Goal: Task Accomplishment & Management: Manage account settings

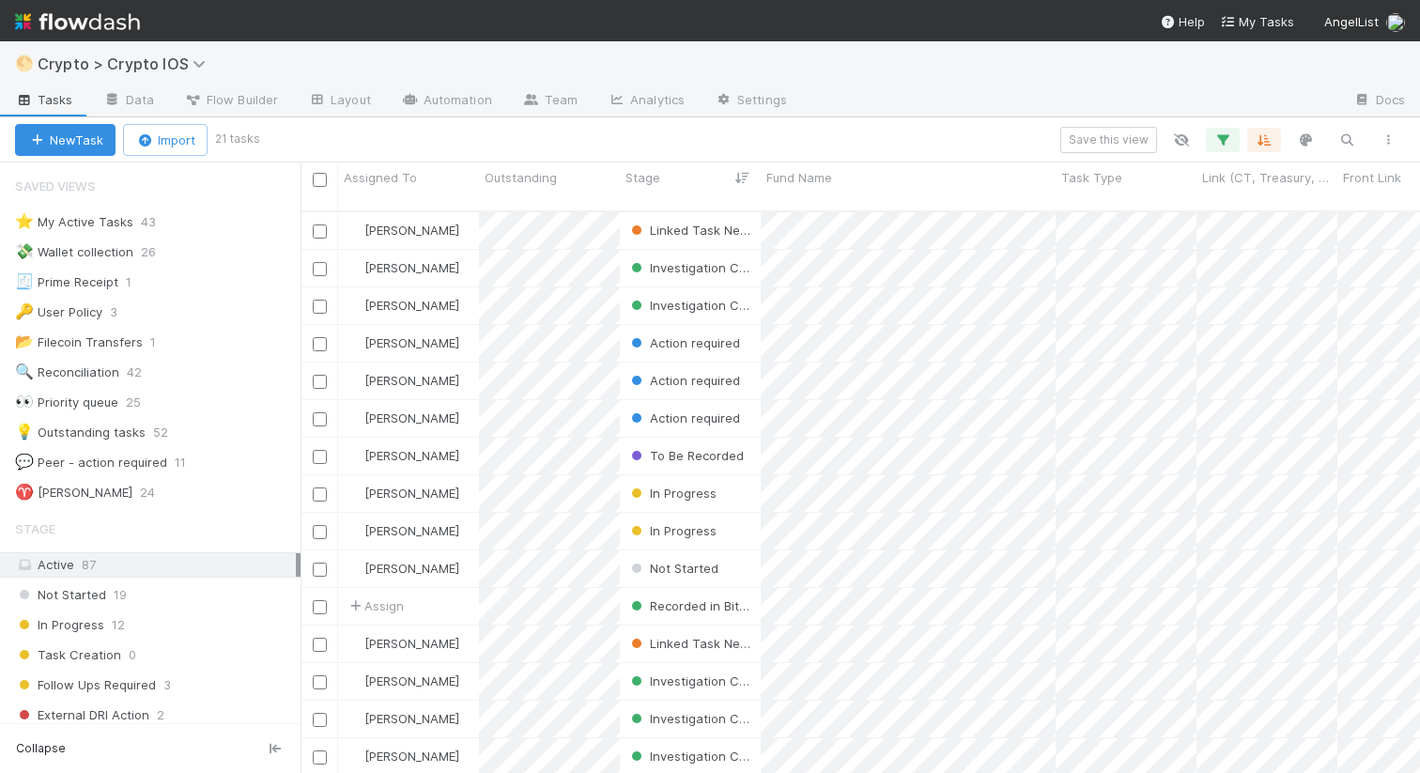
scroll to position [577, 1119]
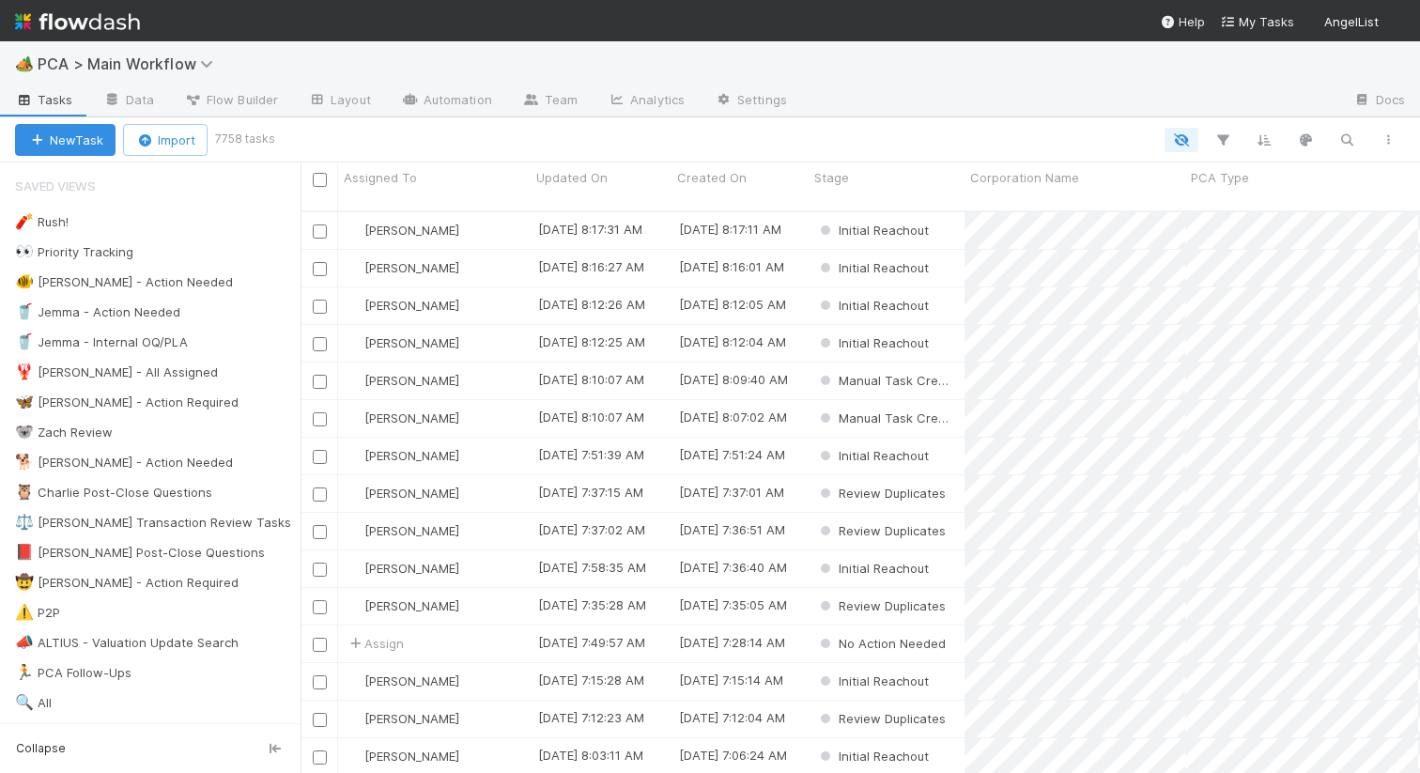
scroll to position [577, 1119]
click at [97, 392] on div "🦋 Nathalie - Action Required" at bounding box center [126, 402] width 223 height 23
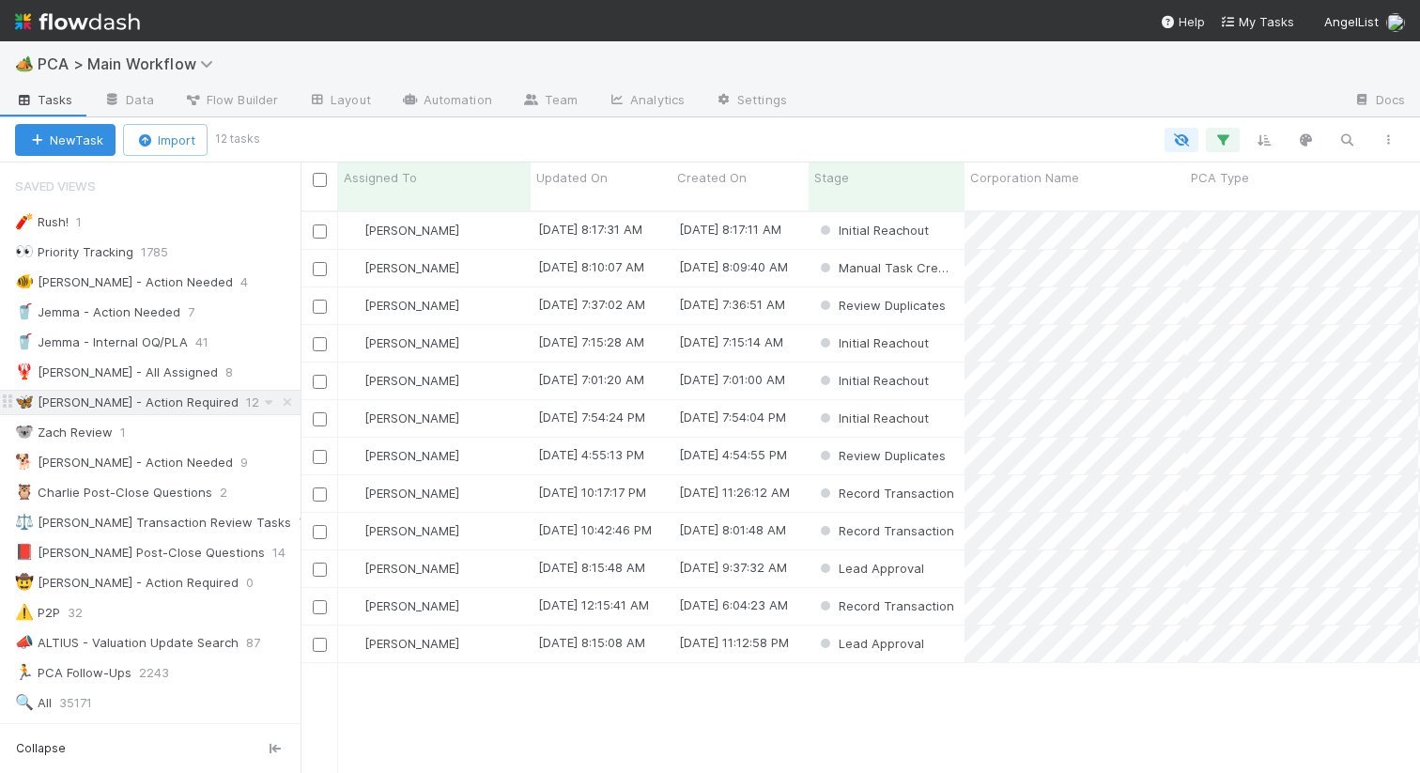
scroll to position [577, 1119]
click at [610, 173] on div "Updated On" at bounding box center [601, 177] width 131 height 19
click at [626, 215] on div "Sort Oldest → Newest" at bounding box center [644, 213] width 214 height 28
drag, startPoint x: 499, startPoint y: 222, endPoint x: 489, endPoint y: 235, distance: 16.2
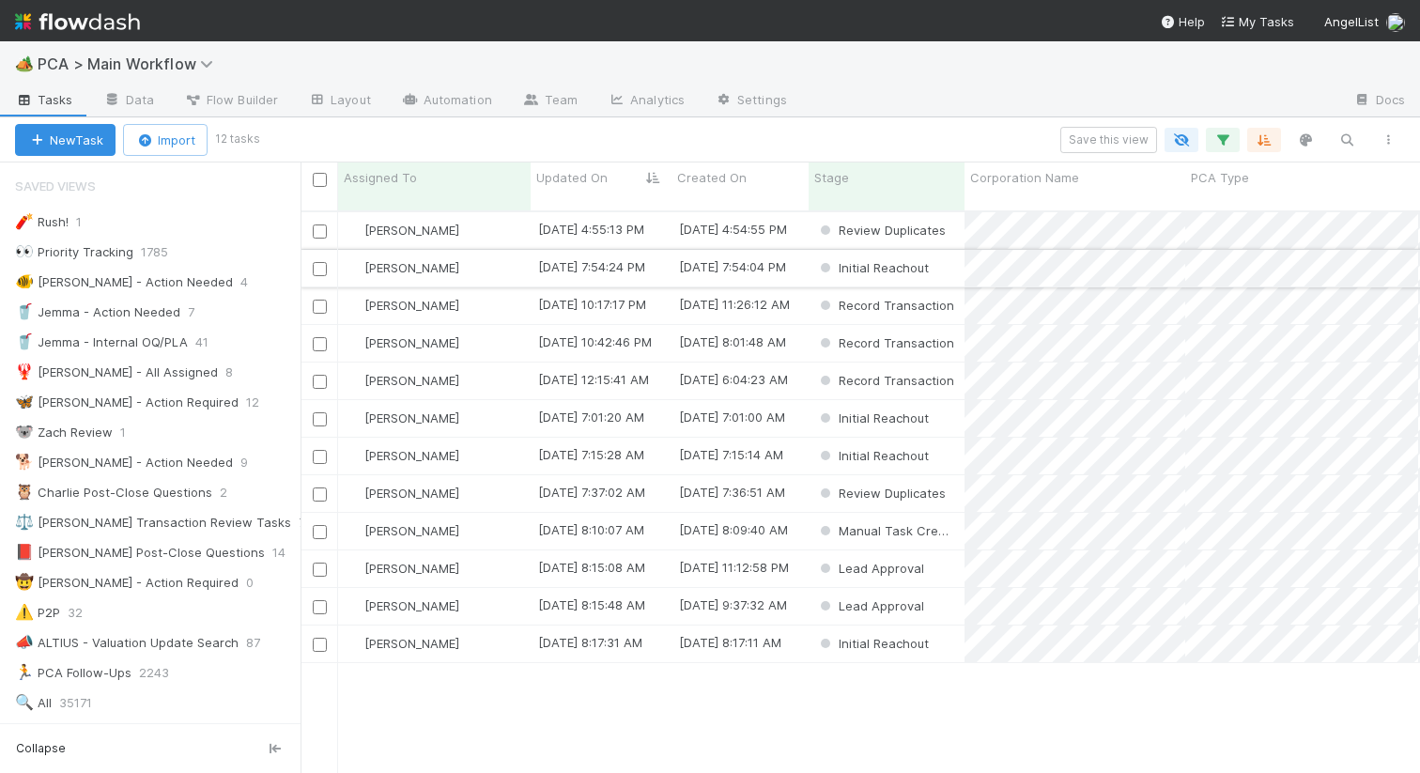
click at [498, 222] on div "[PERSON_NAME]" at bounding box center [434, 230] width 192 height 37
click at [501, 219] on div "[PERSON_NAME]" at bounding box center [434, 230] width 192 height 37
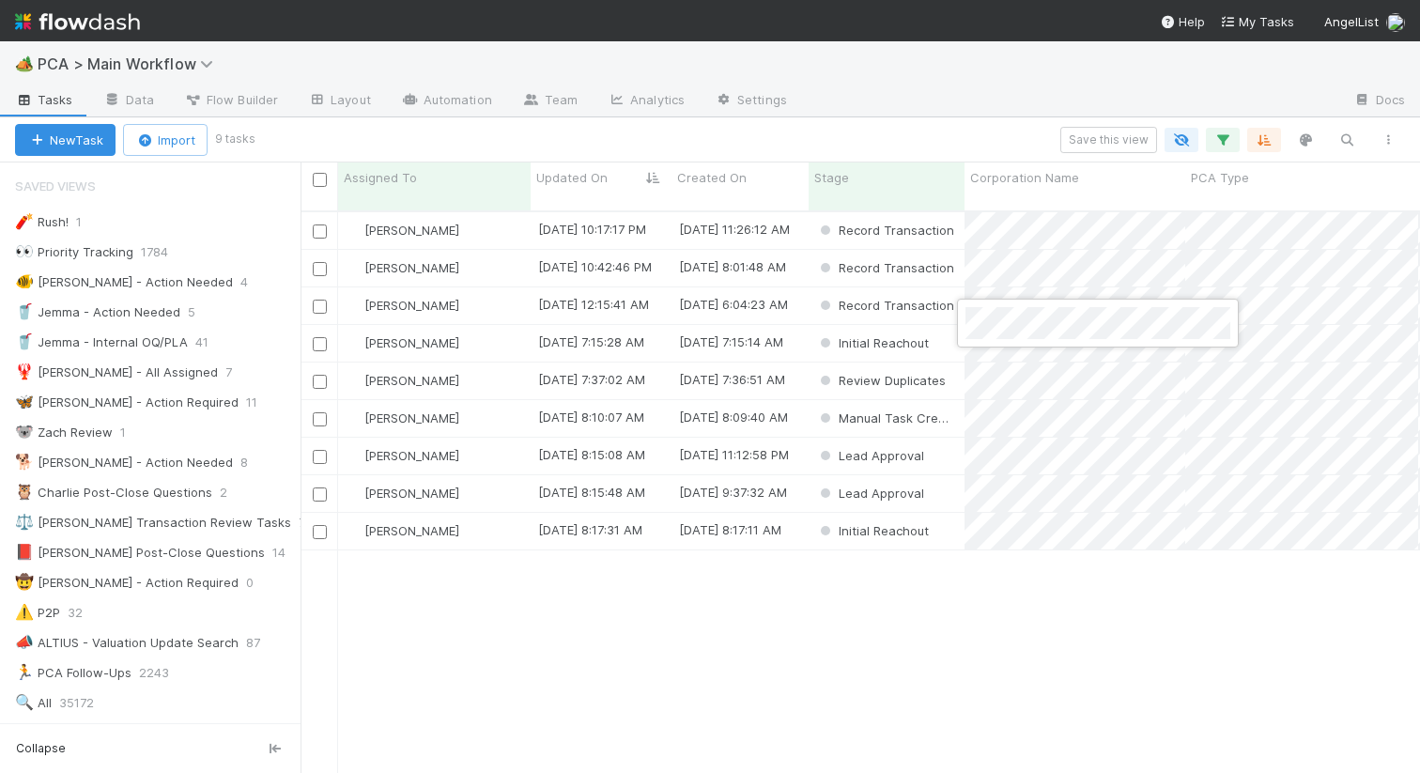
click at [996, 152] on div at bounding box center [710, 386] width 1420 height 773
click at [881, 672] on div "Nathalie Gualito 8/19/25, 10:17:17 PM 8/18/25, 11:26:12 AM Record Transaction 0…" at bounding box center [859, 500] width 1119 height 576
click at [875, 620] on div "Nathalie Gualito 8/19/25, 10:17:17 PM 8/18/25, 11:26:12 AM Record Transaction 0…" at bounding box center [859, 500] width 1119 height 576
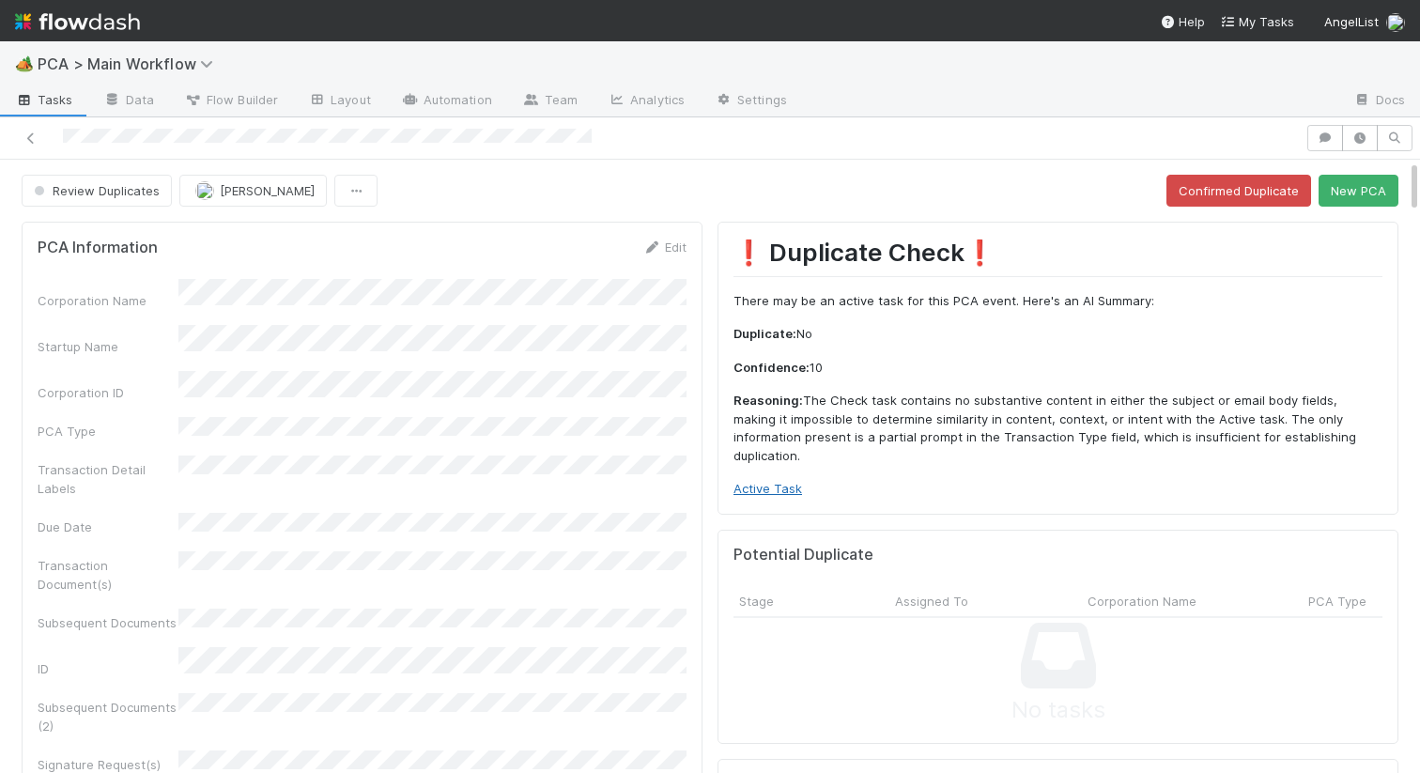
click at [761, 481] on link "Active Task" at bounding box center [767, 488] width 69 height 15
click at [1362, 193] on button "New PCA" at bounding box center [1358, 191] width 80 height 32
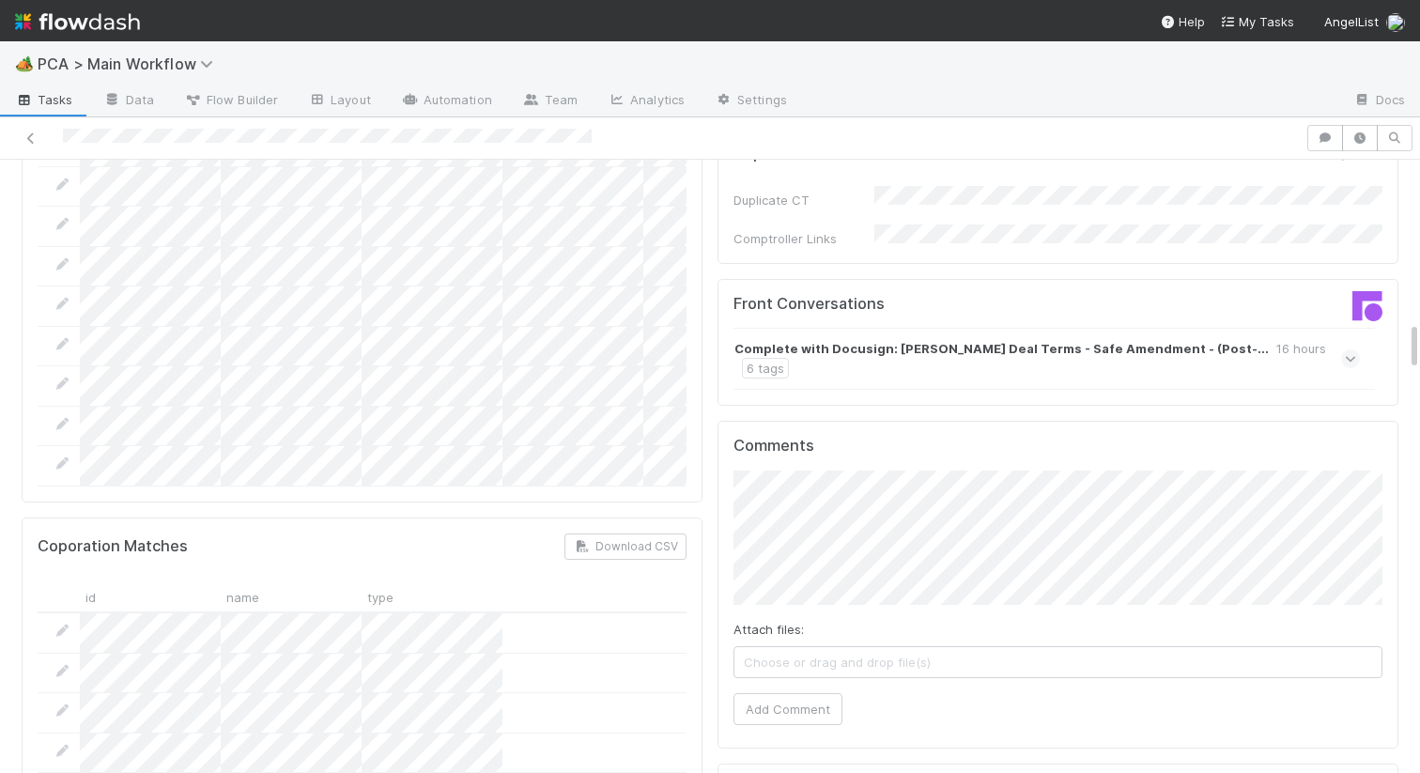
scroll to position [1998, 0]
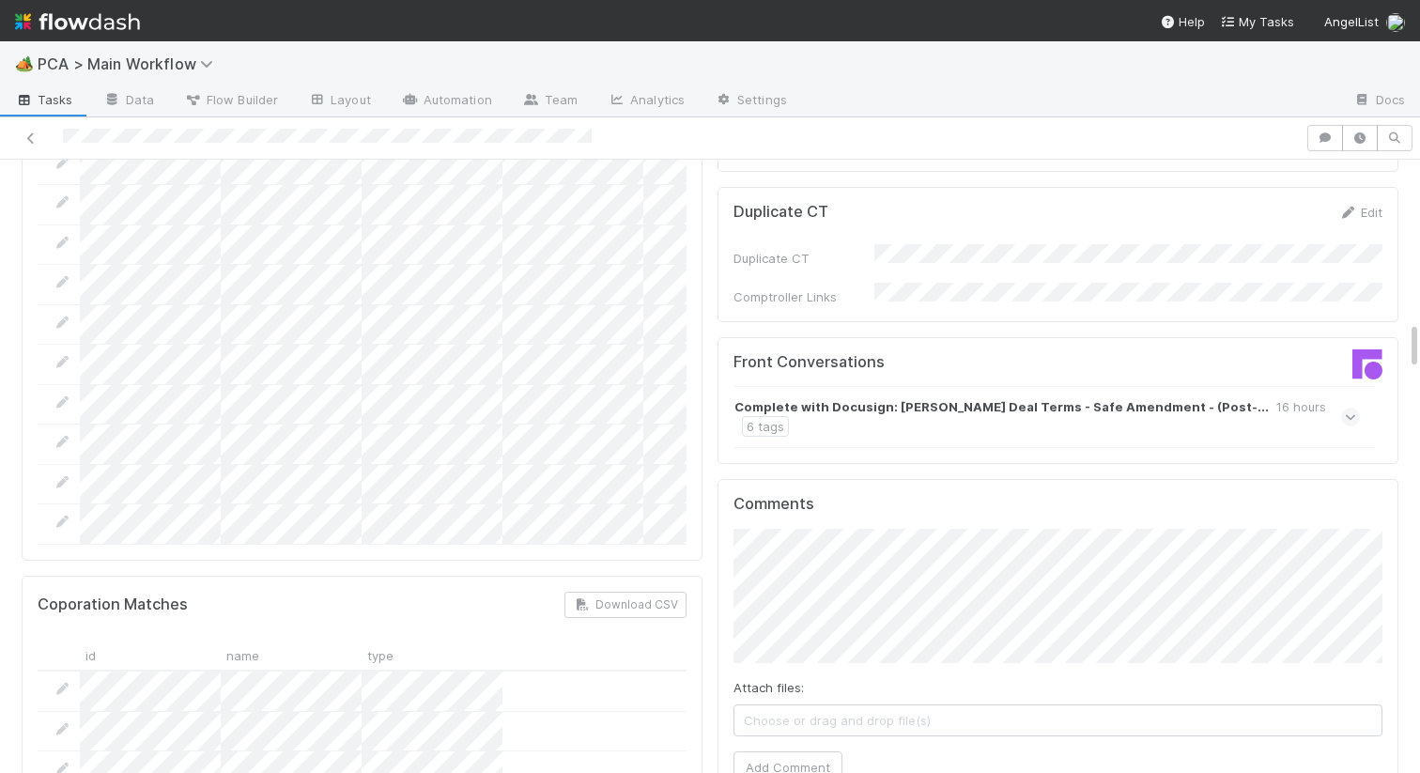
click at [891, 397] on strong "Complete with Docusign: Christopher Golda_Sygaldry_Change Deal Terms - Safe Ame…" at bounding box center [1001, 406] width 534 height 19
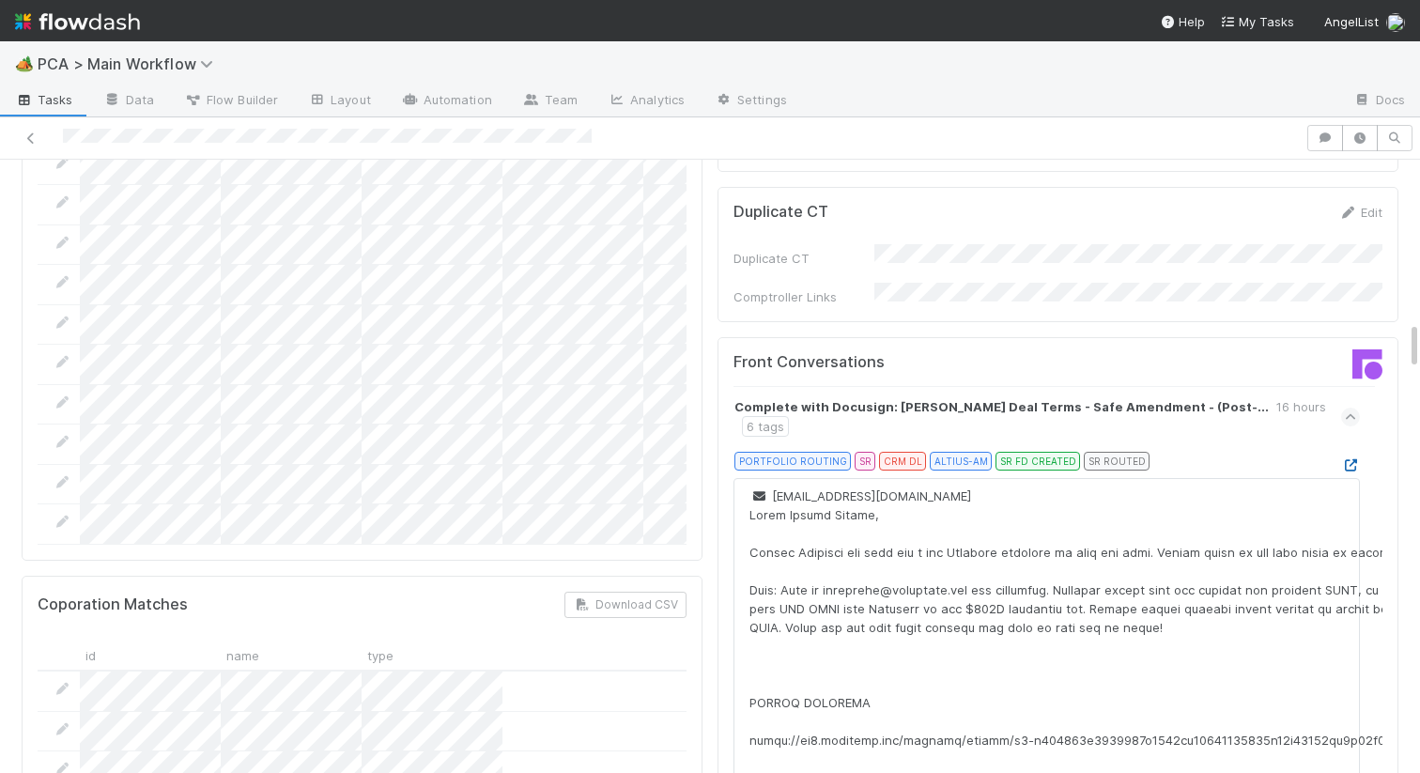
click at [1355, 459] on icon at bounding box center [1350, 465] width 19 height 12
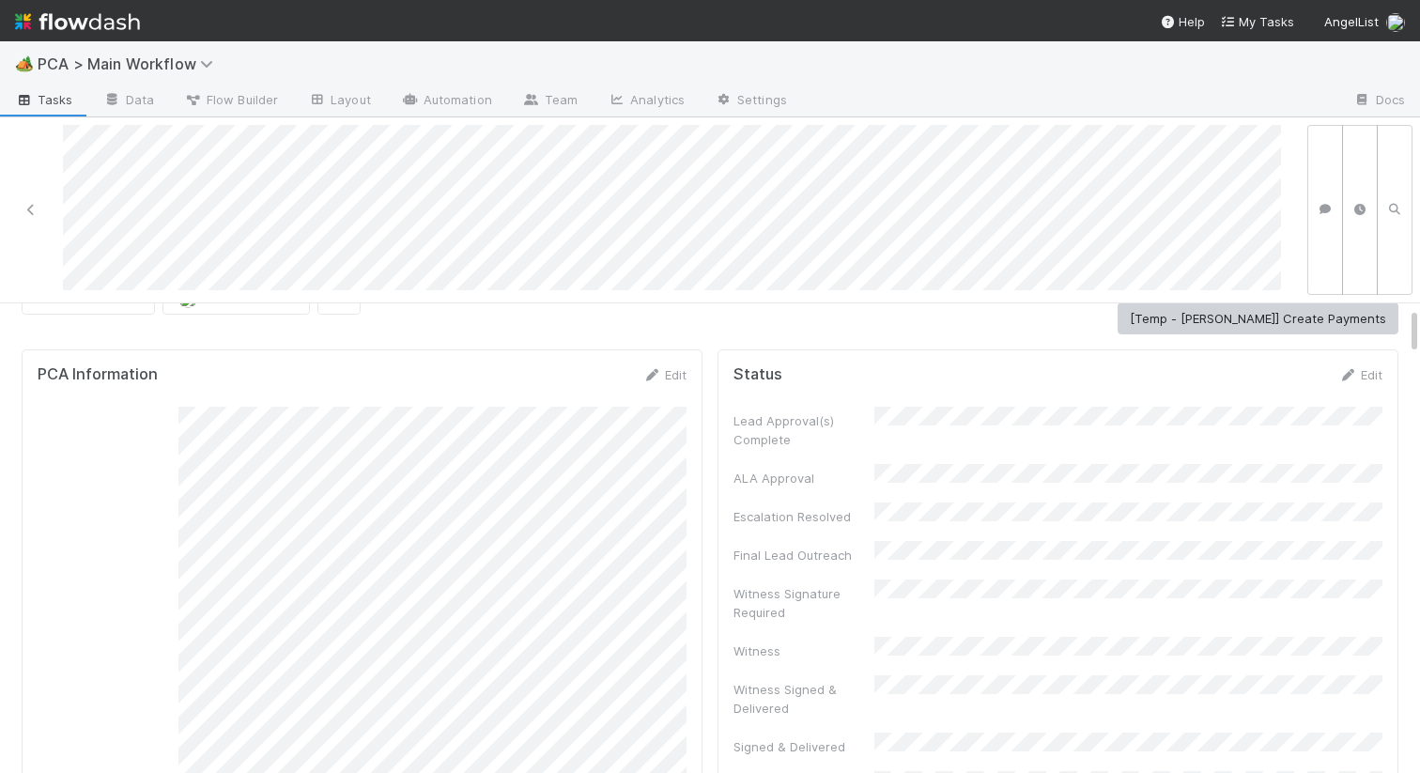
scroll to position [51, 0]
click at [659, 377] on icon at bounding box center [651, 380] width 19 height 12
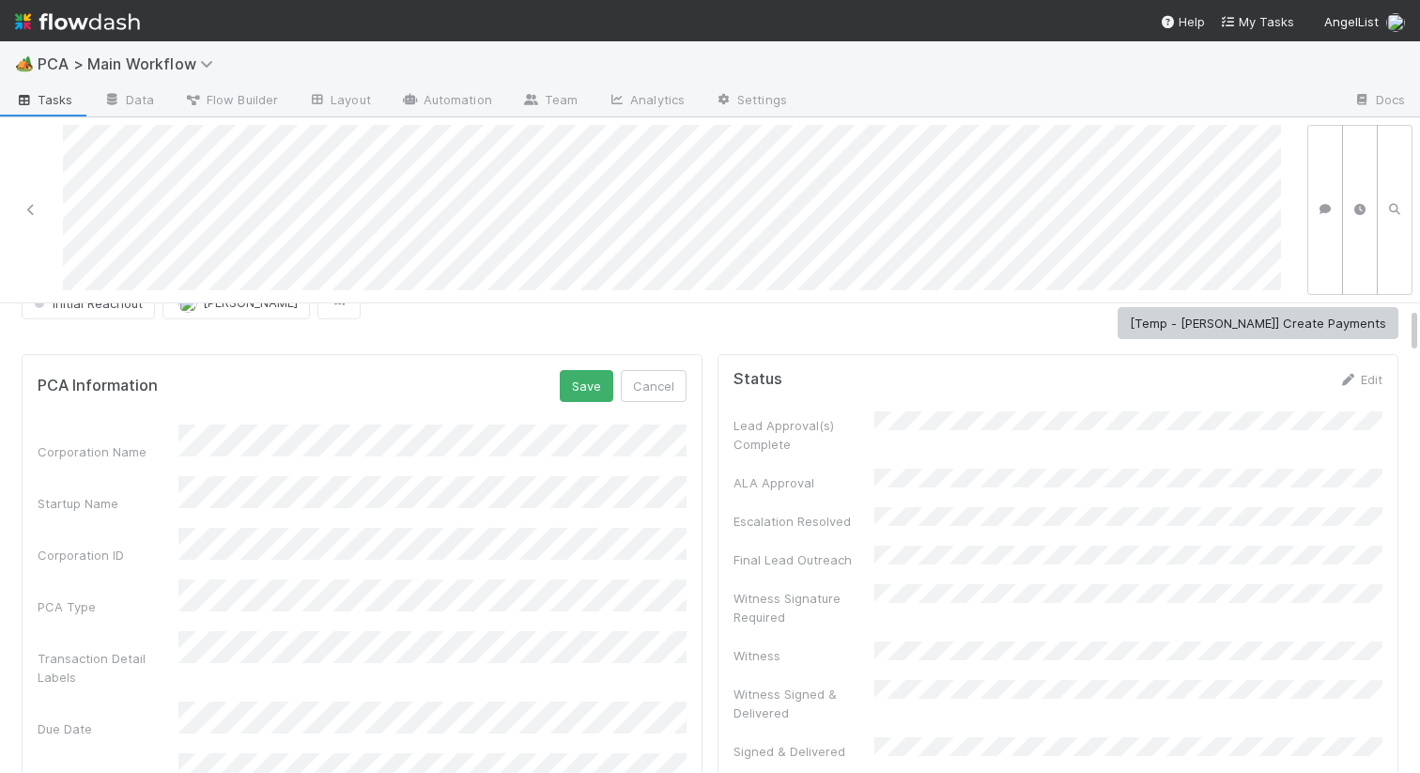
click at [593, 383] on button "Save" at bounding box center [587, 386] width 54 height 32
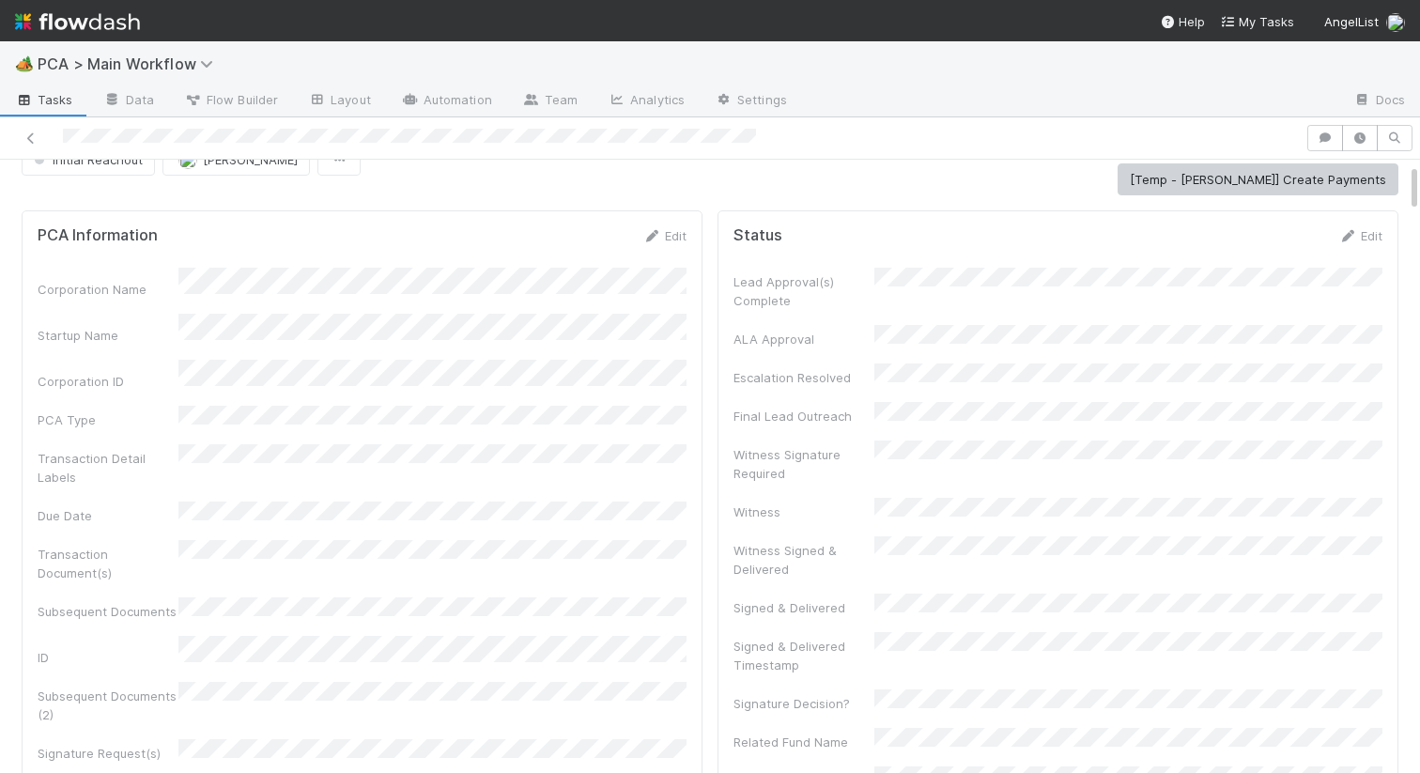
click at [670, 222] on div "PCA Information Edit Corporation Name Startup Name Corporation ID PCA Type Tran…" at bounding box center [362, 641] width 681 height 863
click at [670, 228] on link "Edit" at bounding box center [664, 235] width 44 height 15
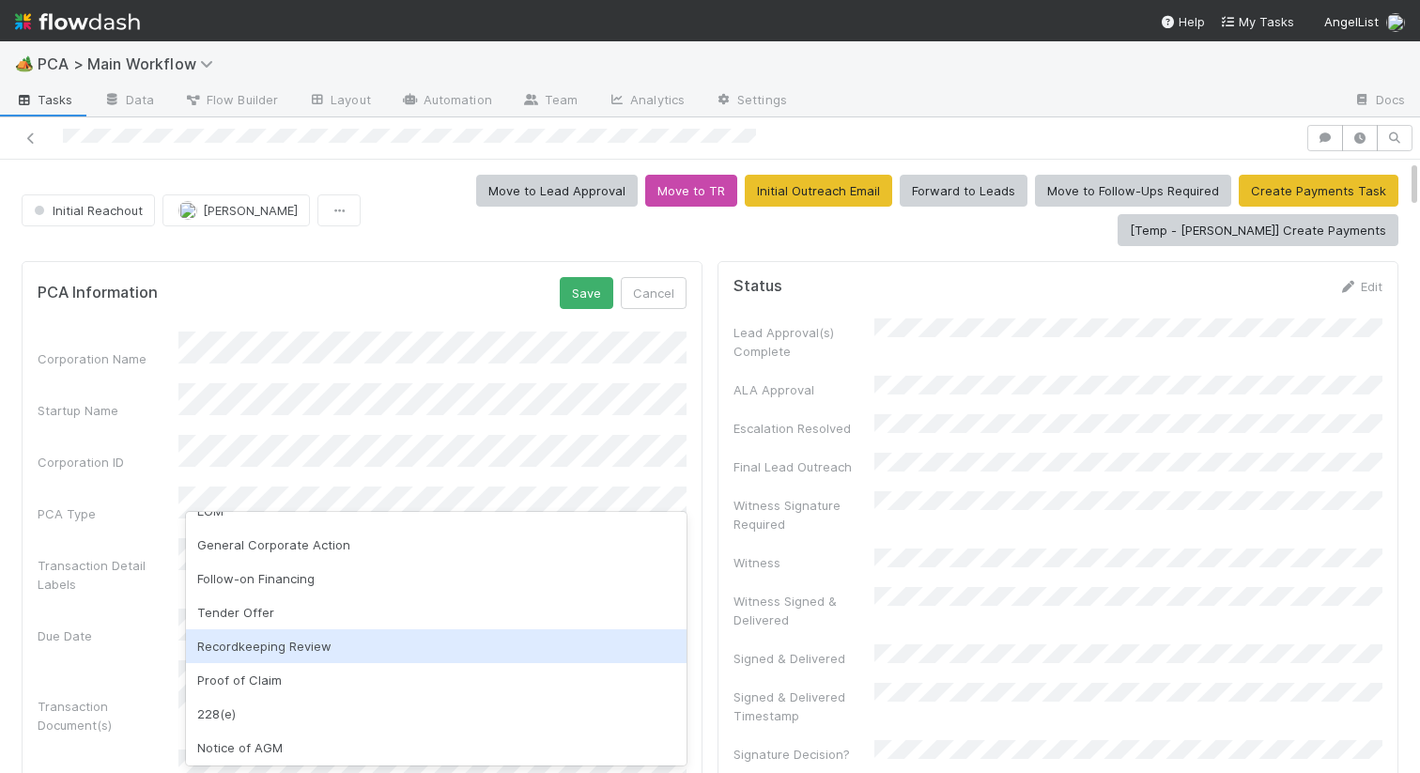
scroll to position [298, 0]
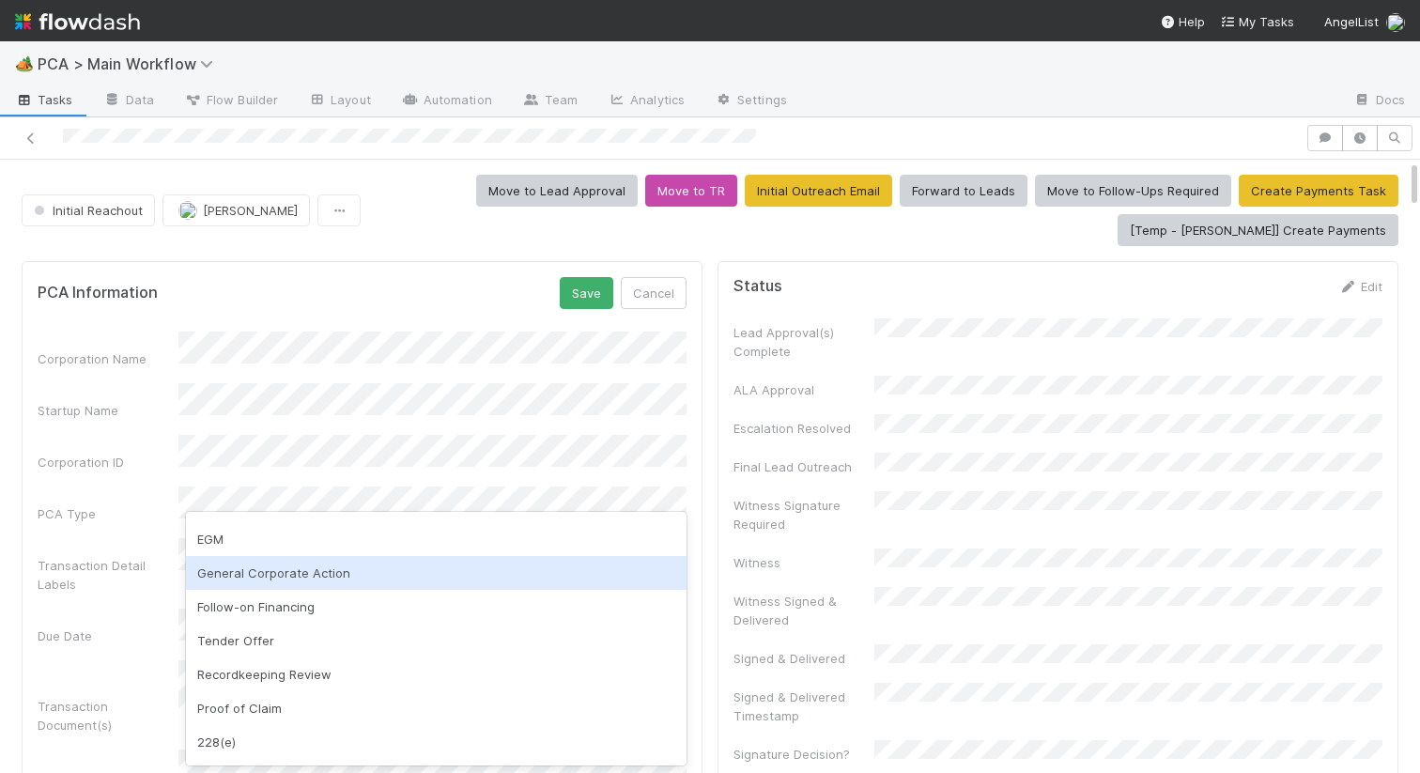
click at [304, 574] on div "General Corporate Action" at bounding box center [436, 573] width 500 height 34
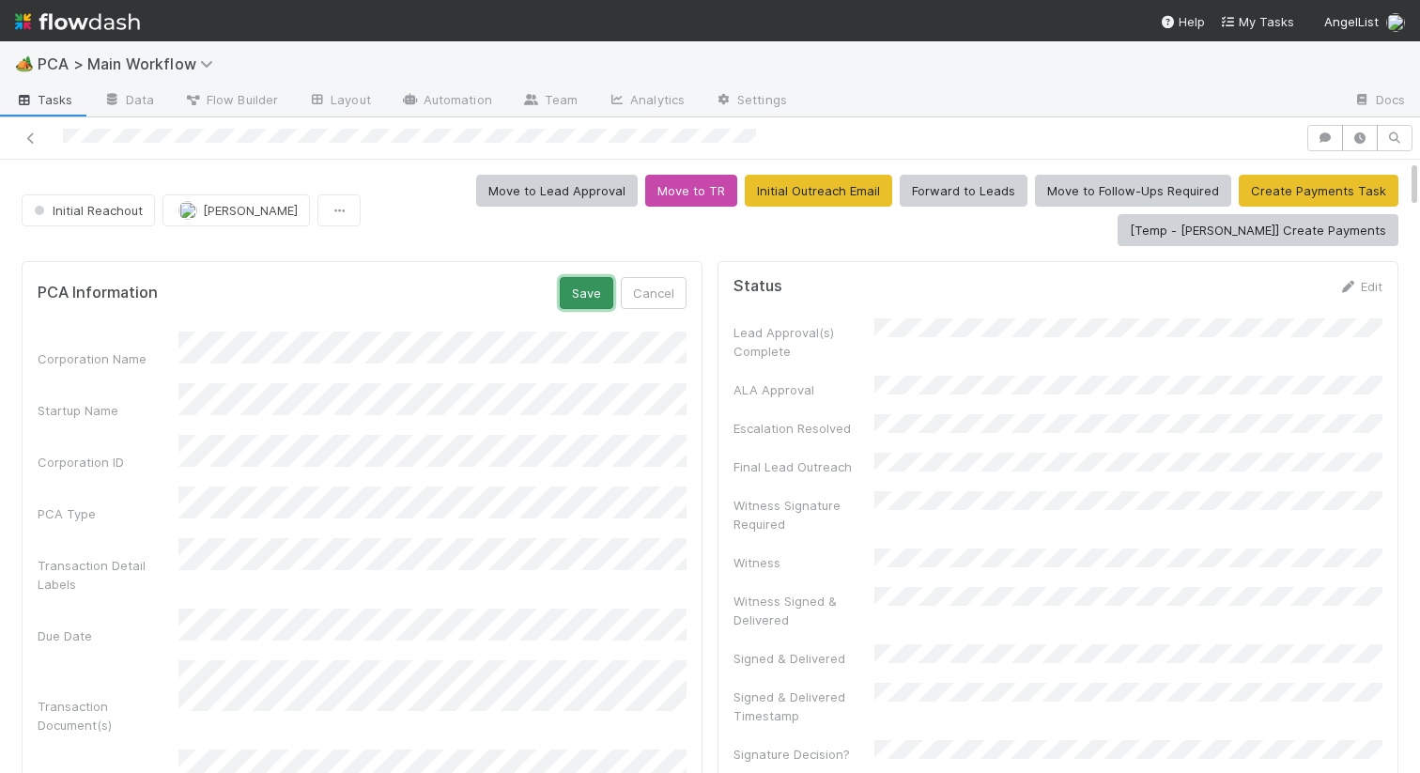
click at [580, 285] on button "Save" at bounding box center [587, 293] width 54 height 32
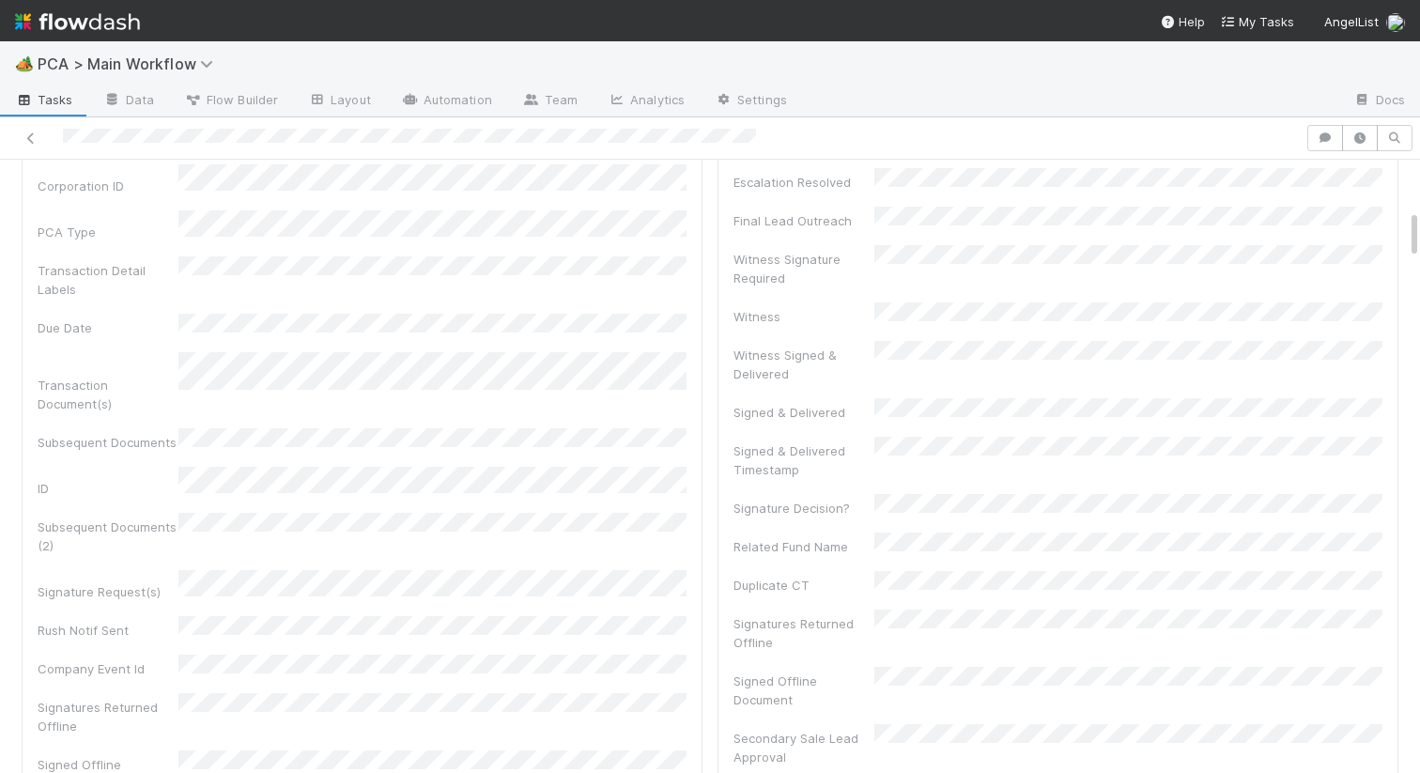
scroll to position [0, 0]
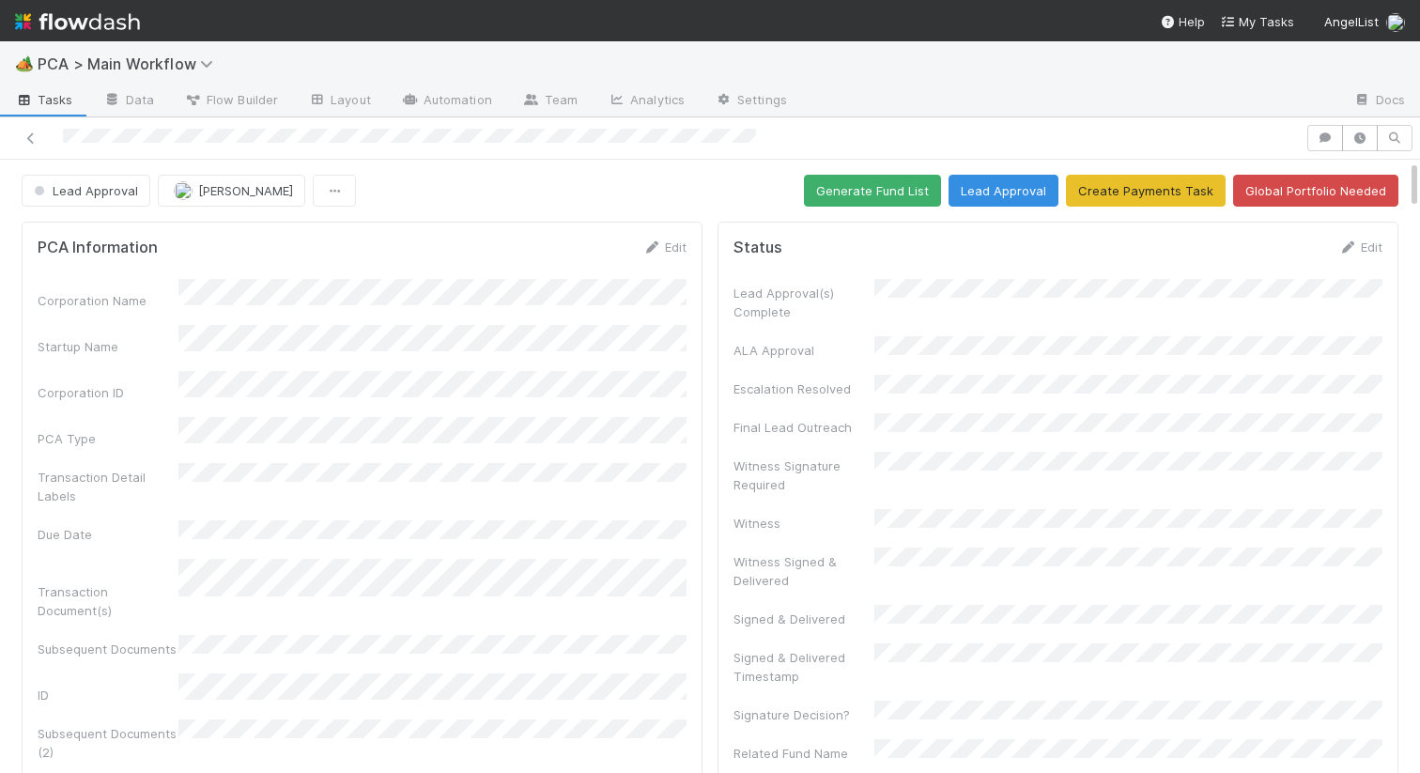
click at [865, 184] on button "Generate Fund List" at bounding box center [872, 191] width 137 height 32
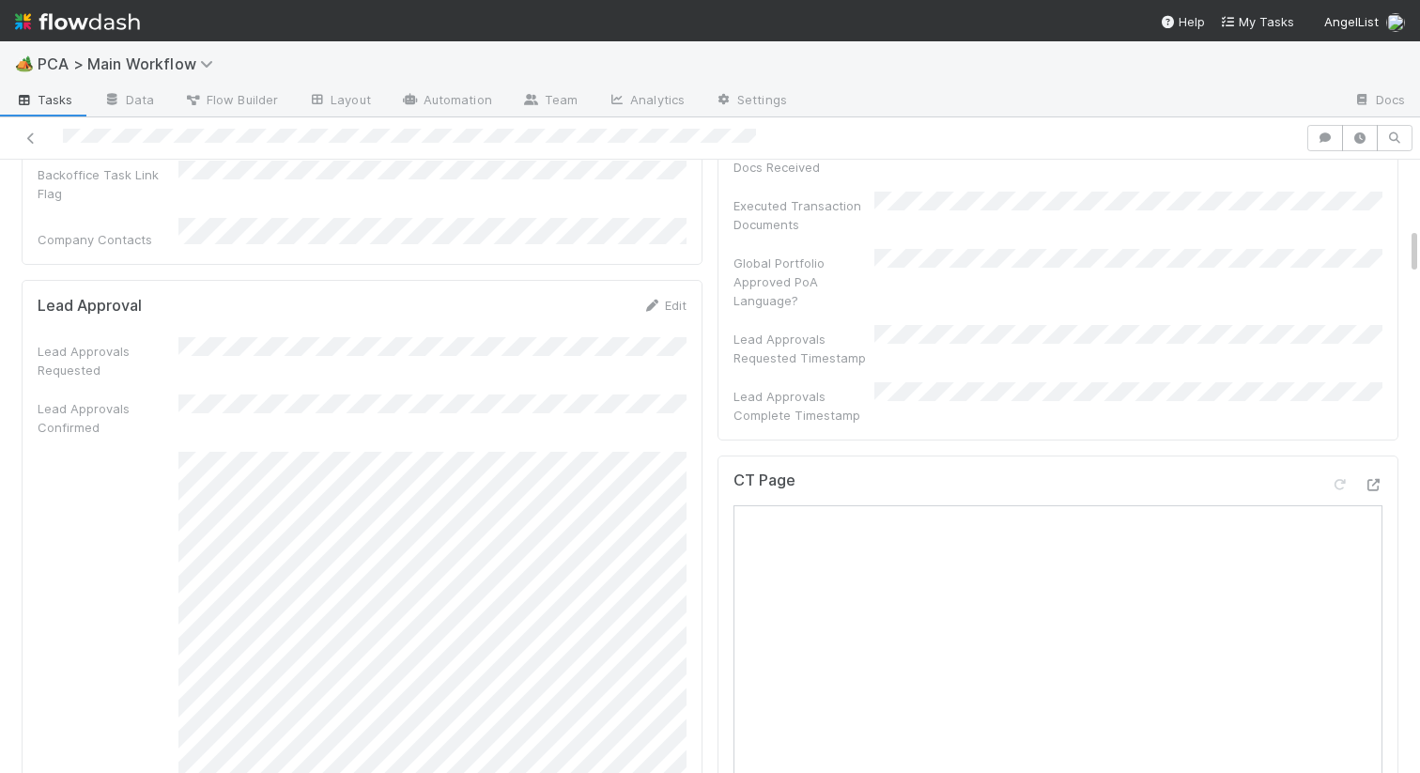
scroll to position [782, 0]
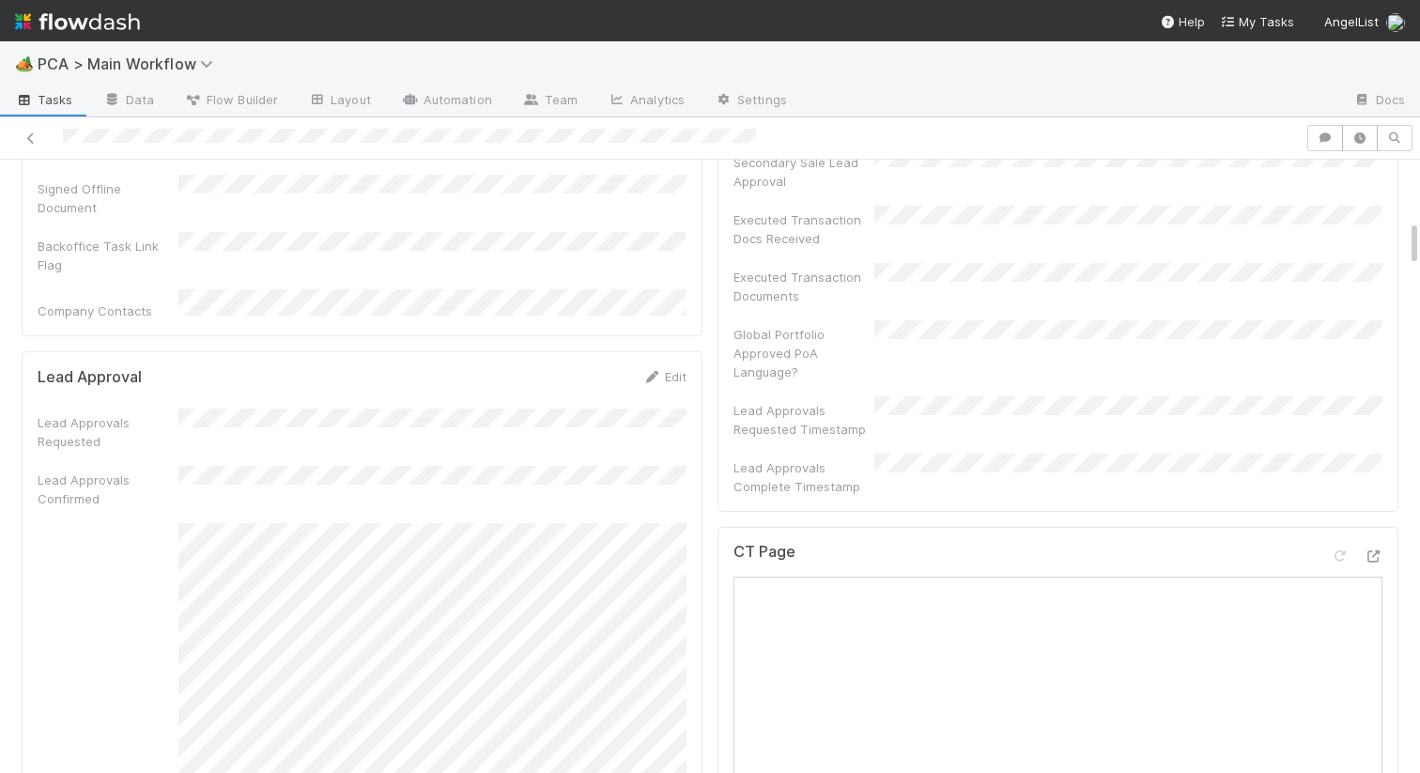
click at [658, 367] on div "Edit" at bounding box center [664, 376] width 44 height 19
click at [660, 371] on icon at bounding box center [651, 377] width 19 height 12
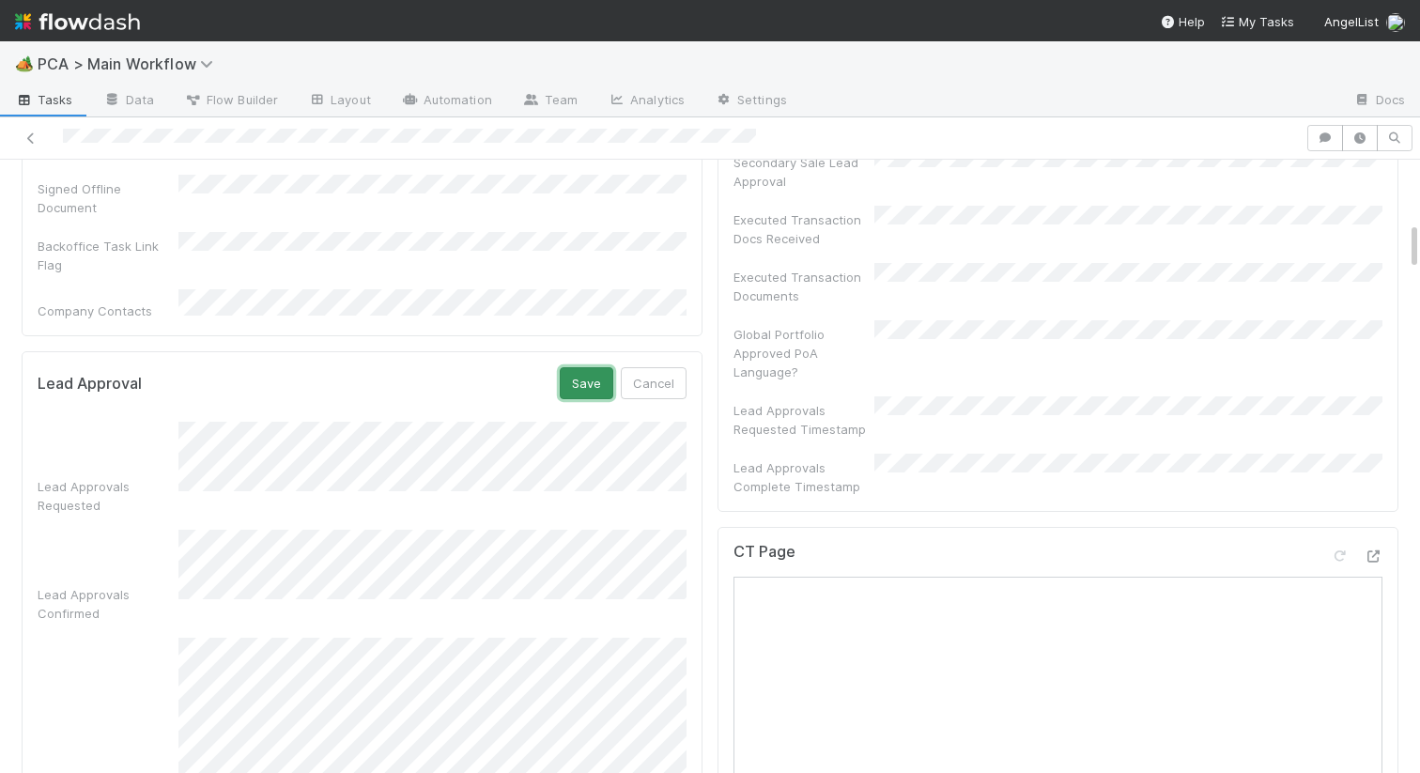
click at [598, 367] on button "Save" at bounding box center [587, 383] width 54 height 32
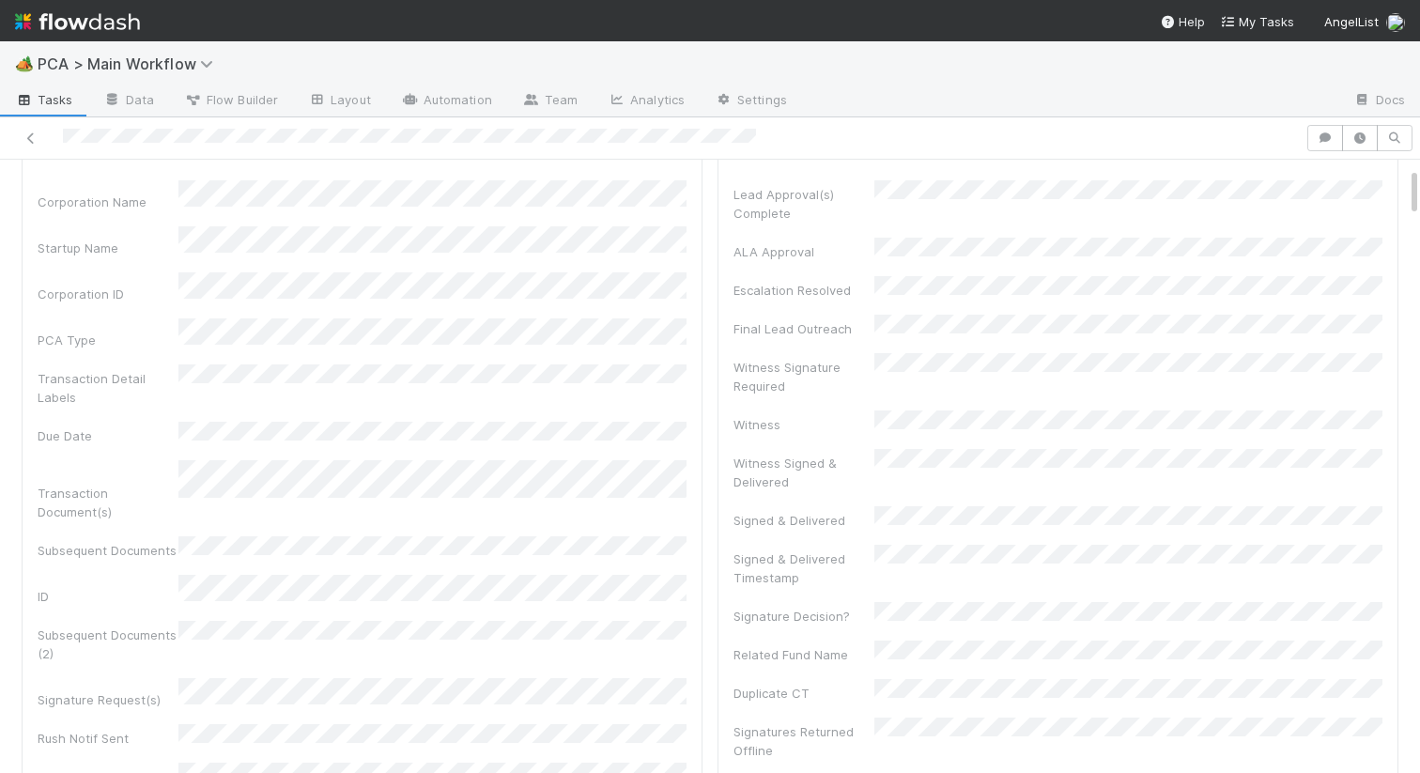
scroll to position [0, 0]
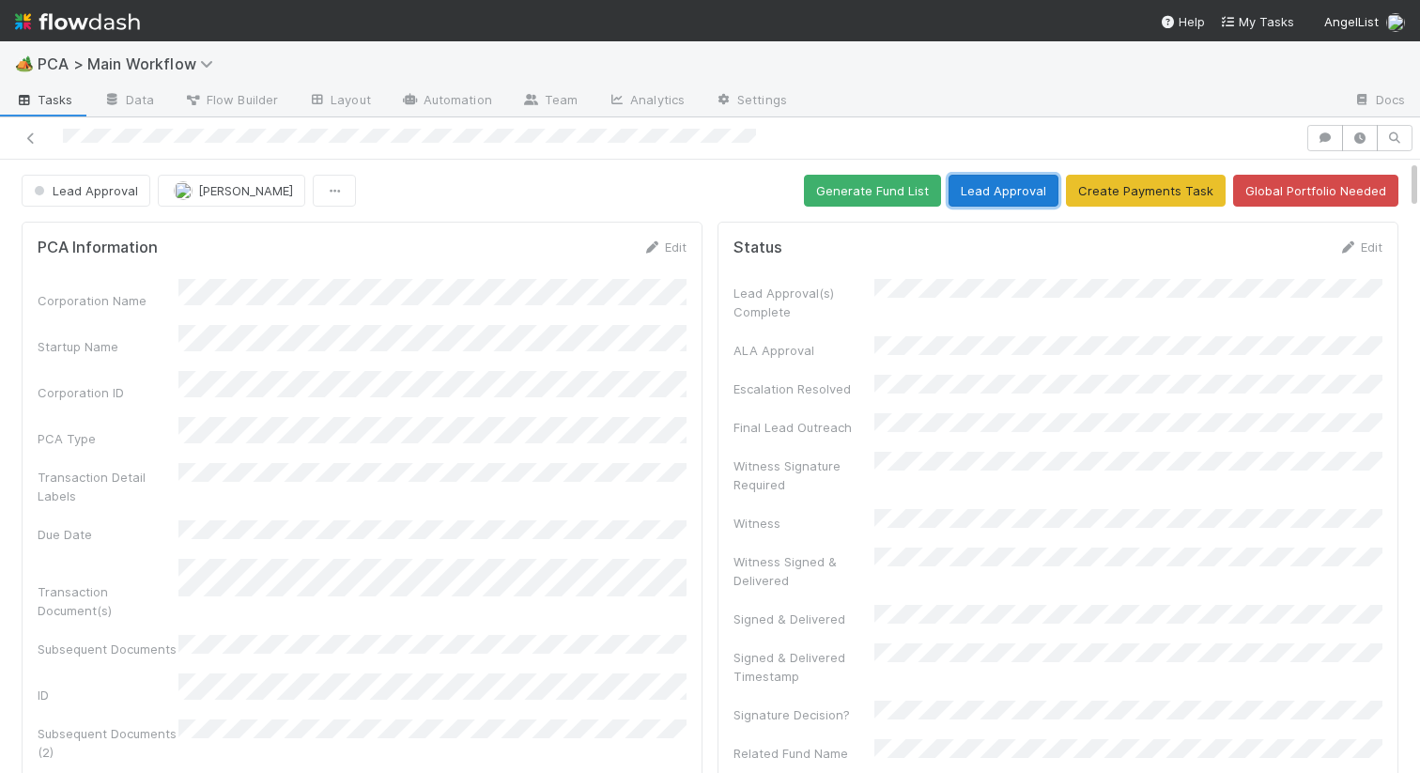
click at [997, 183] on button "Lead Approval" at bounding box center [1003, 191] width 110 height 32
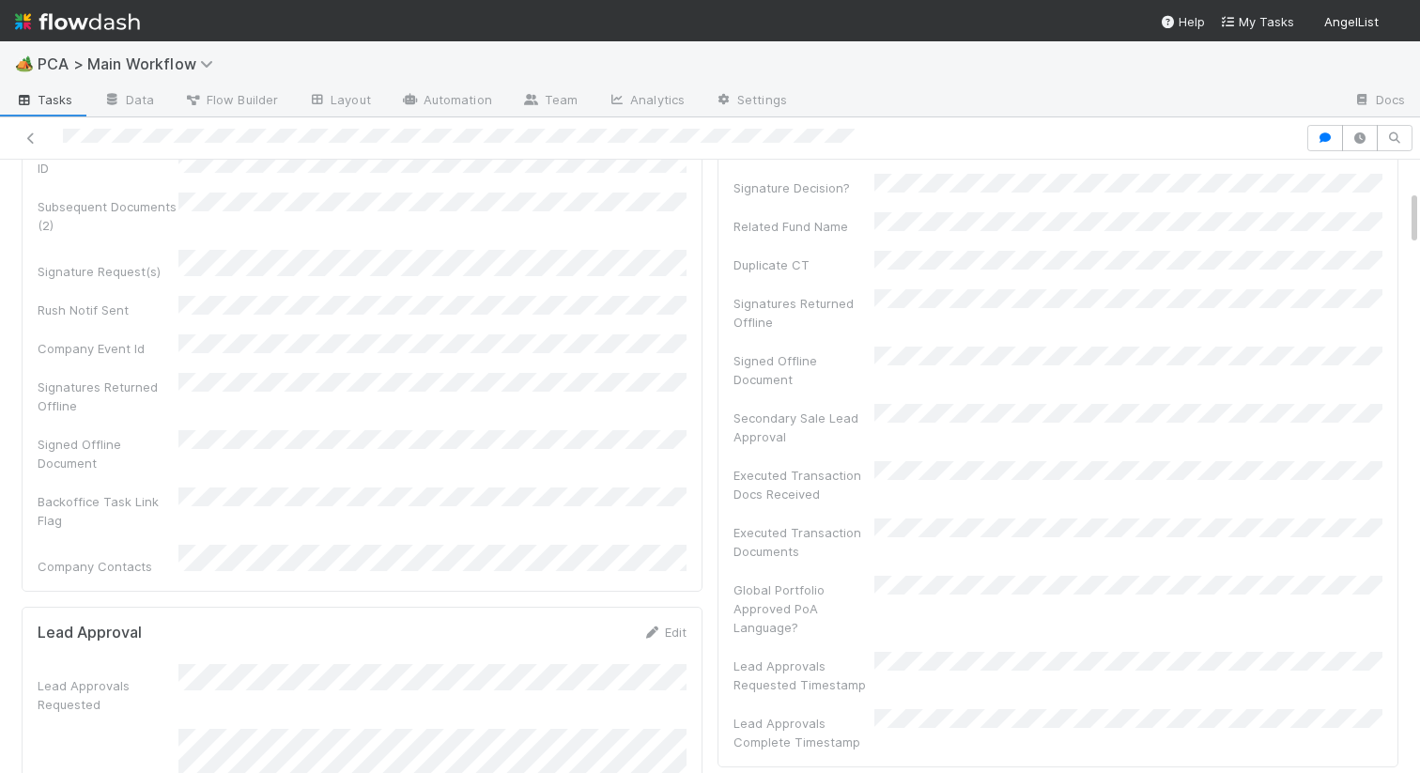
scroll to position [608, 0]
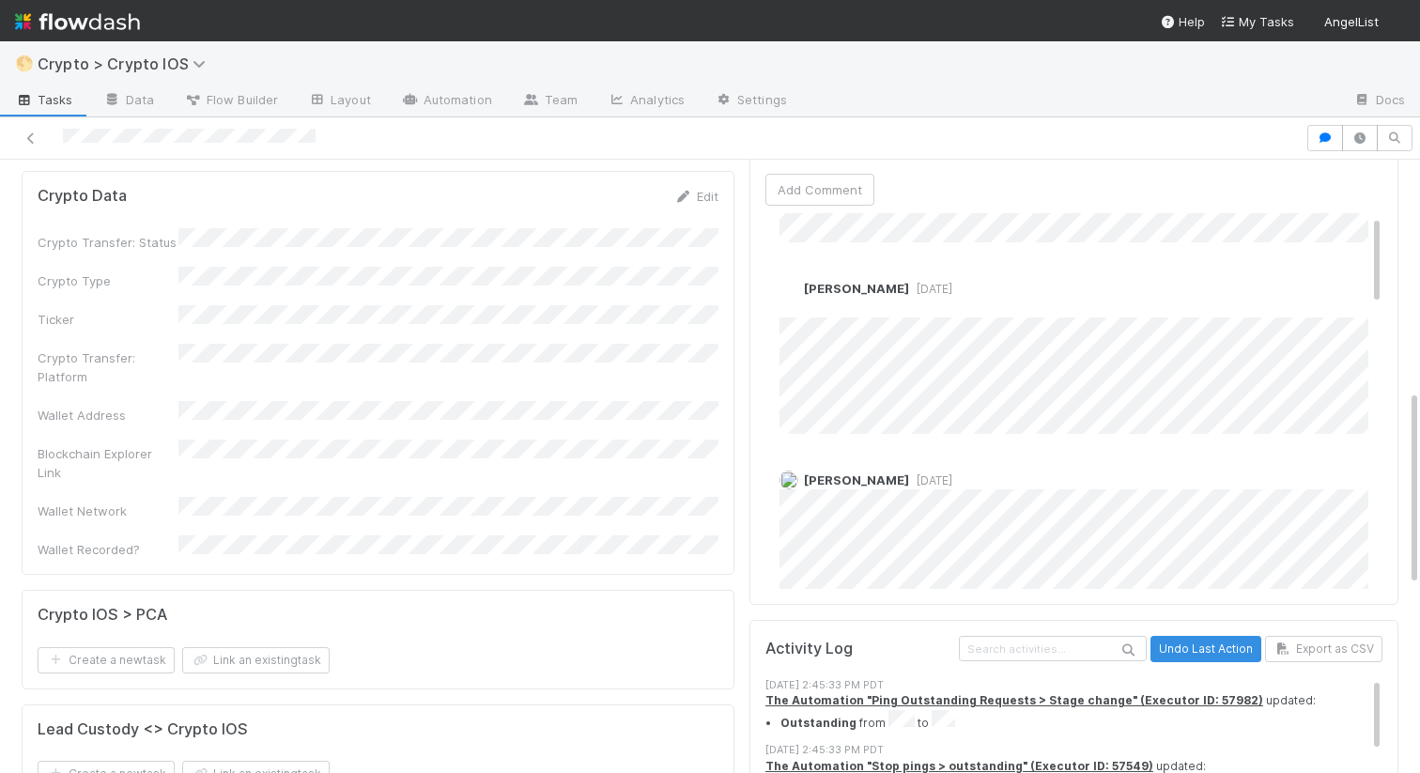
scroll to position [443, 0]
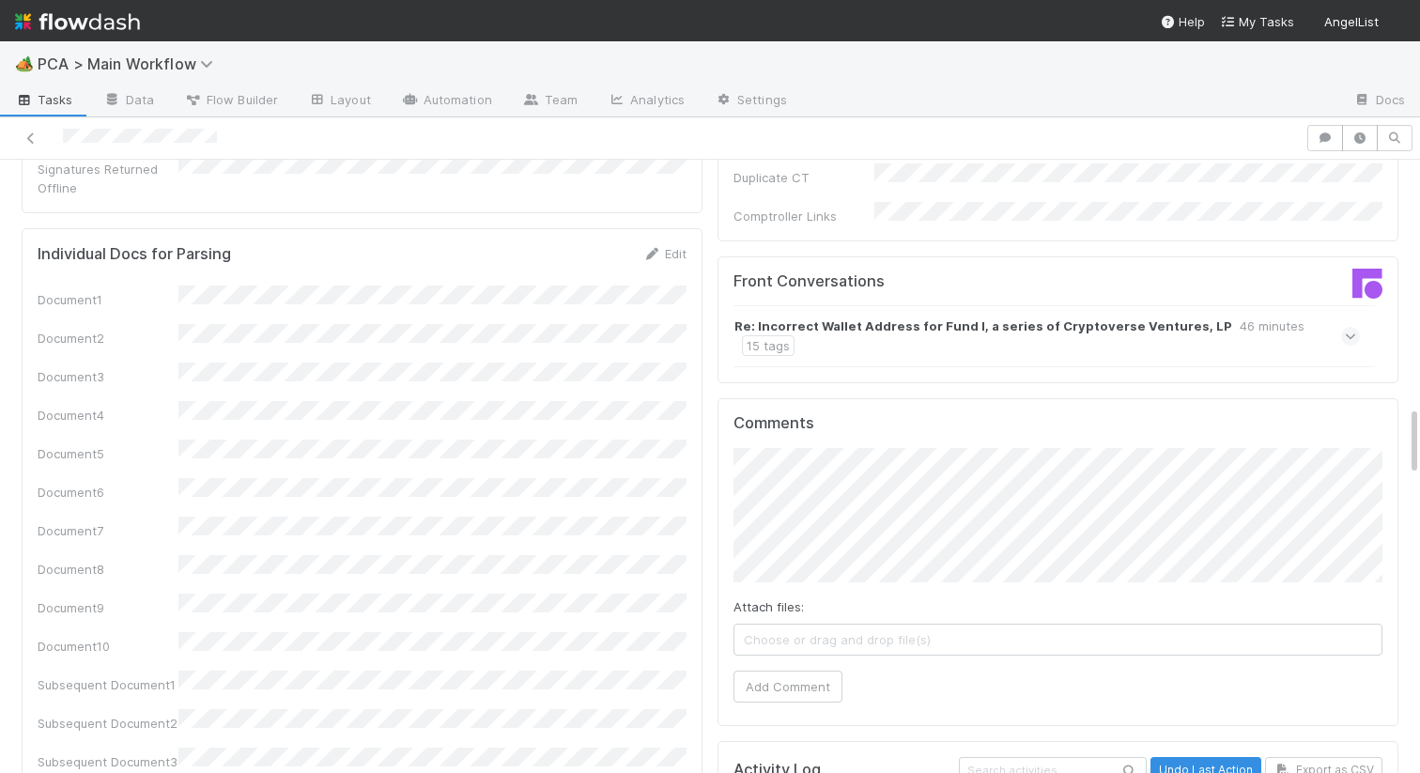
scroll to position [2342, 0]
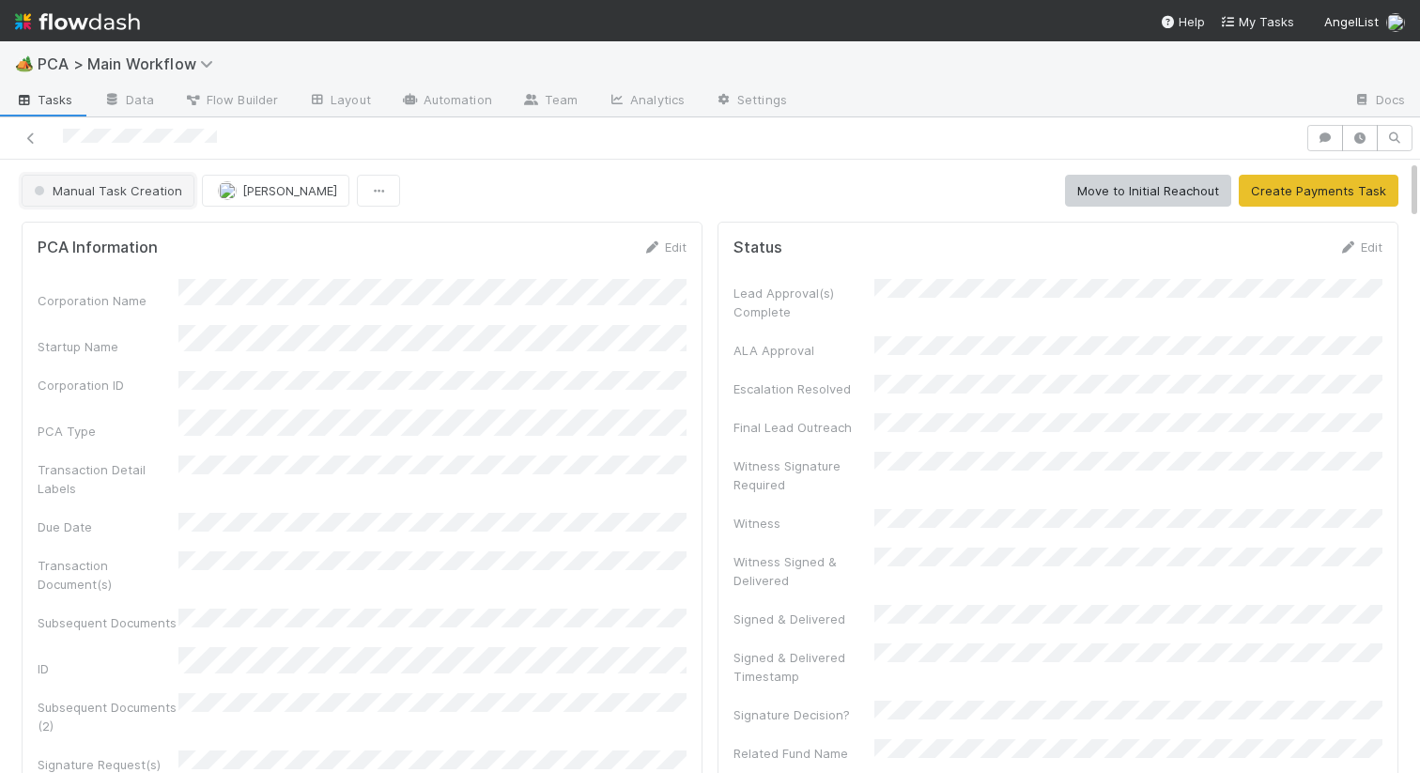
click at [97, 177] on button "Manual Task Creation" at bounding box center [108, 191] width 173 height 32
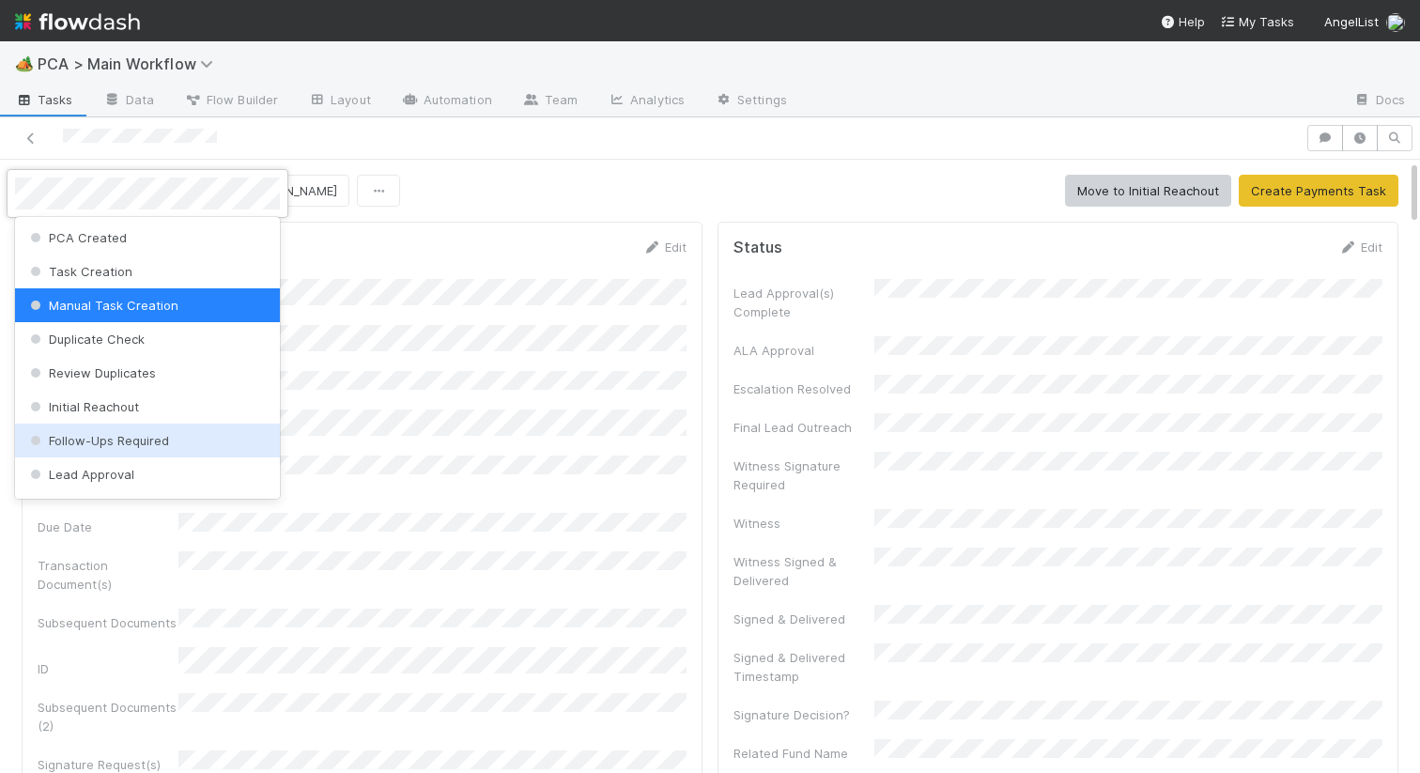
click at [103, 445] on span "Follow-Ups Required" at bounding box center [97, 440] width 143 height 15
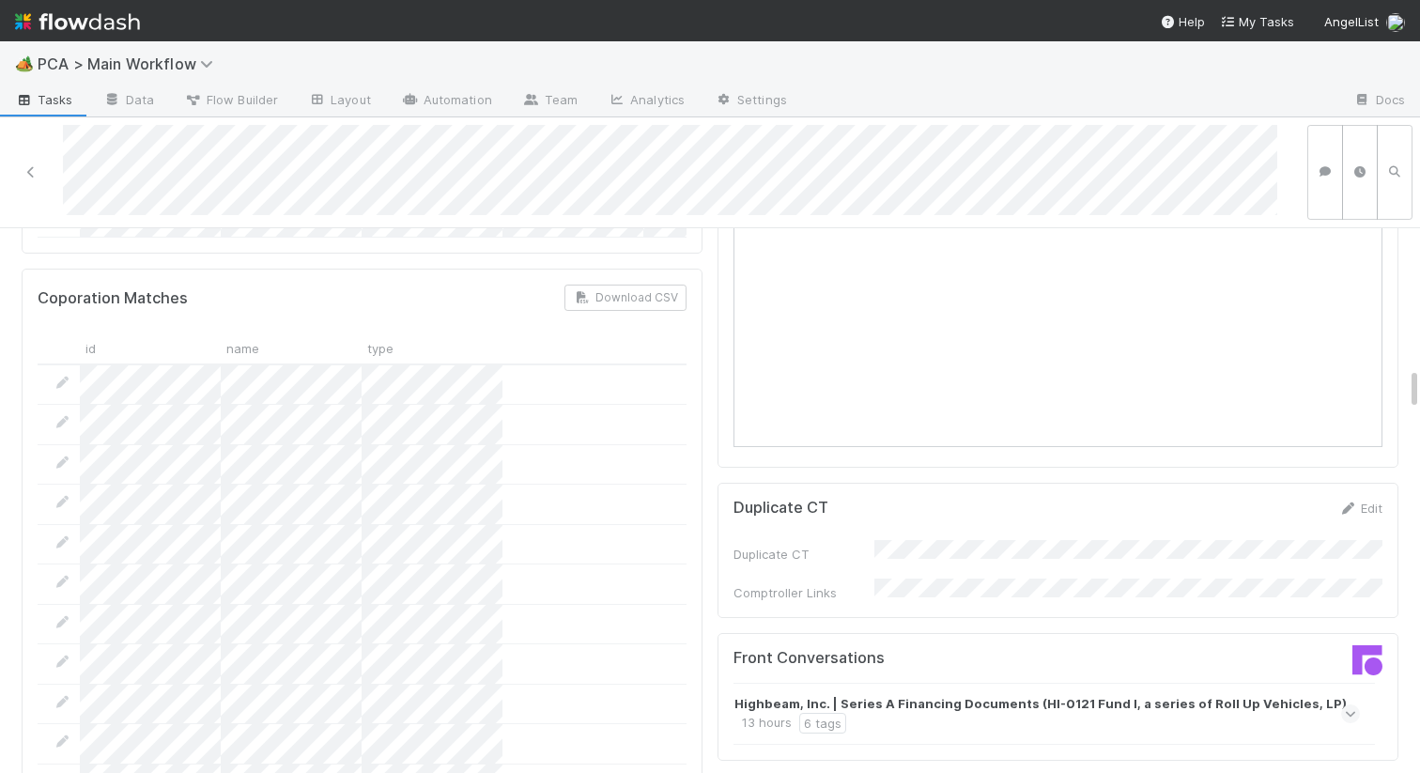
scroll to position [2039, 0]
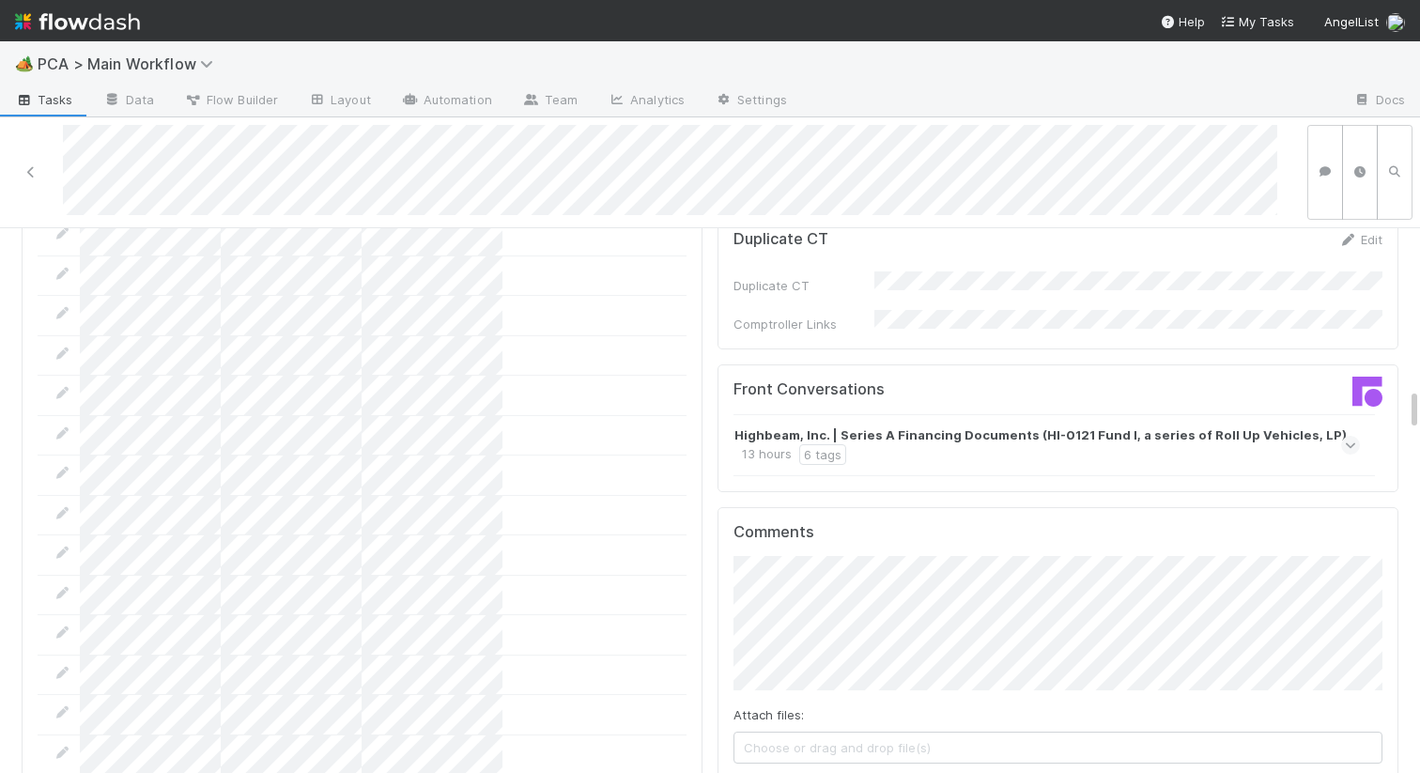
click at [989, 425] on div "Highbeam, Inc. | Series A Financing Documents (HI-0121 Fund I, a series of Roll…" at bounding box center [1044, 444] width 621 height 39
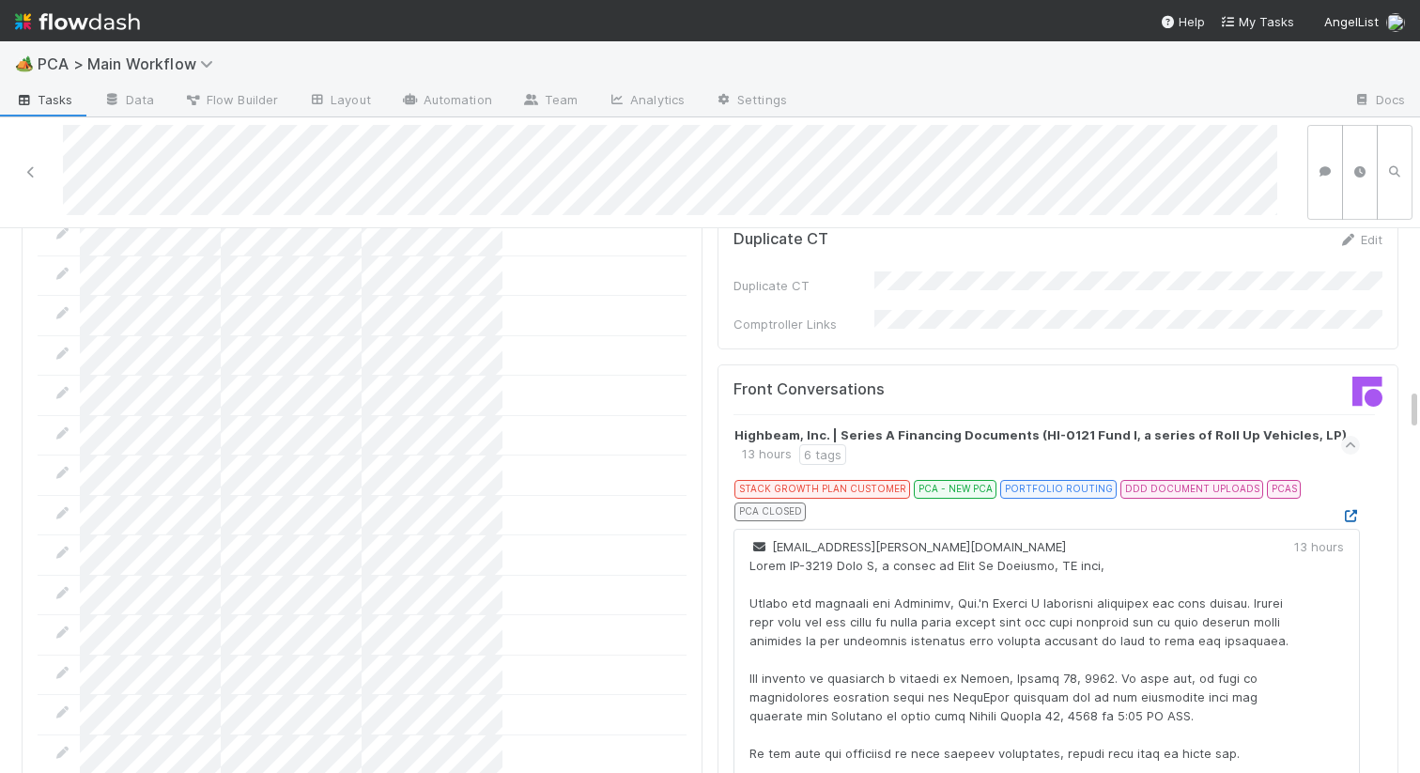
click at [1351, 510] on icon at bounding box center [1350, 516] width 19 height 12
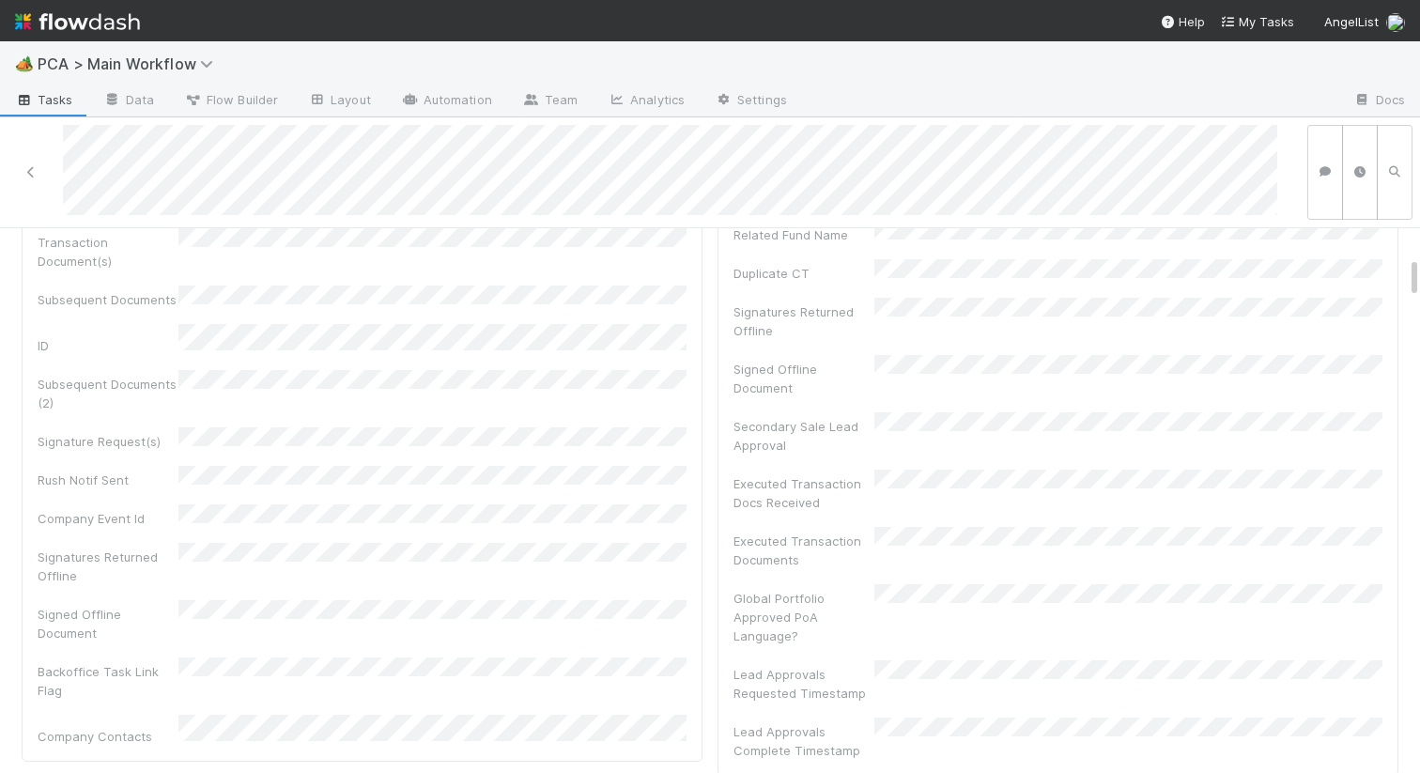
scroll to position [0, 0]
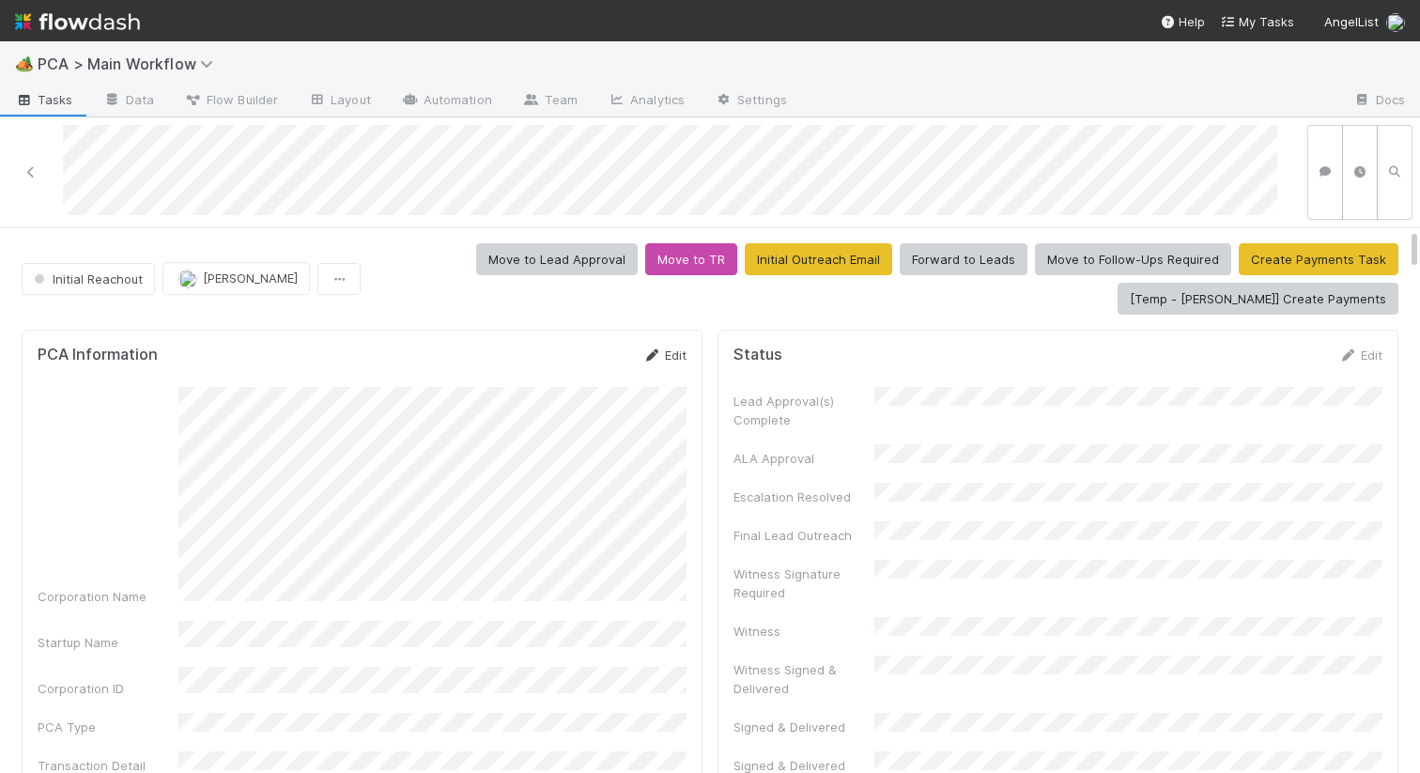
click at [658, 351] on icon at bounding box center [651, 355] width 19 height 12
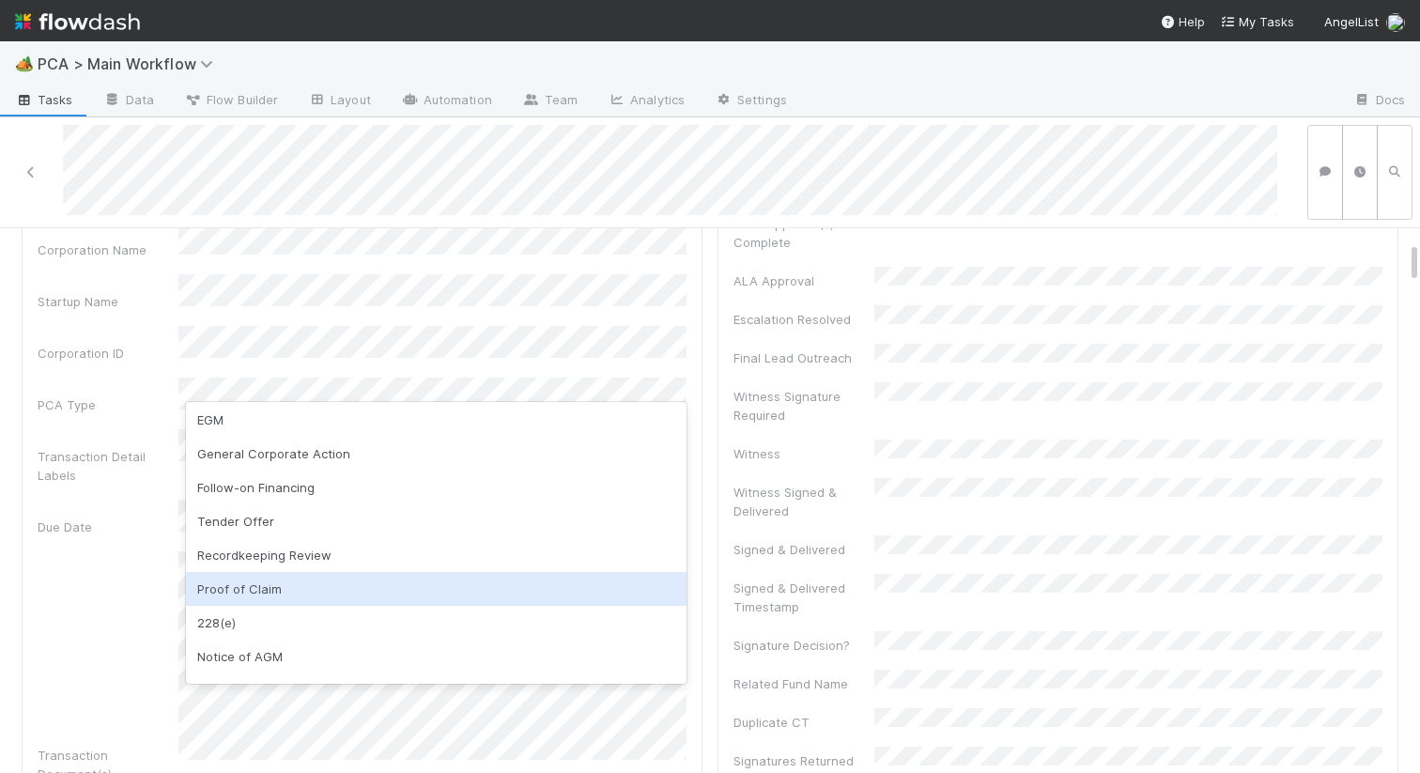
scroll to position [289, 0]
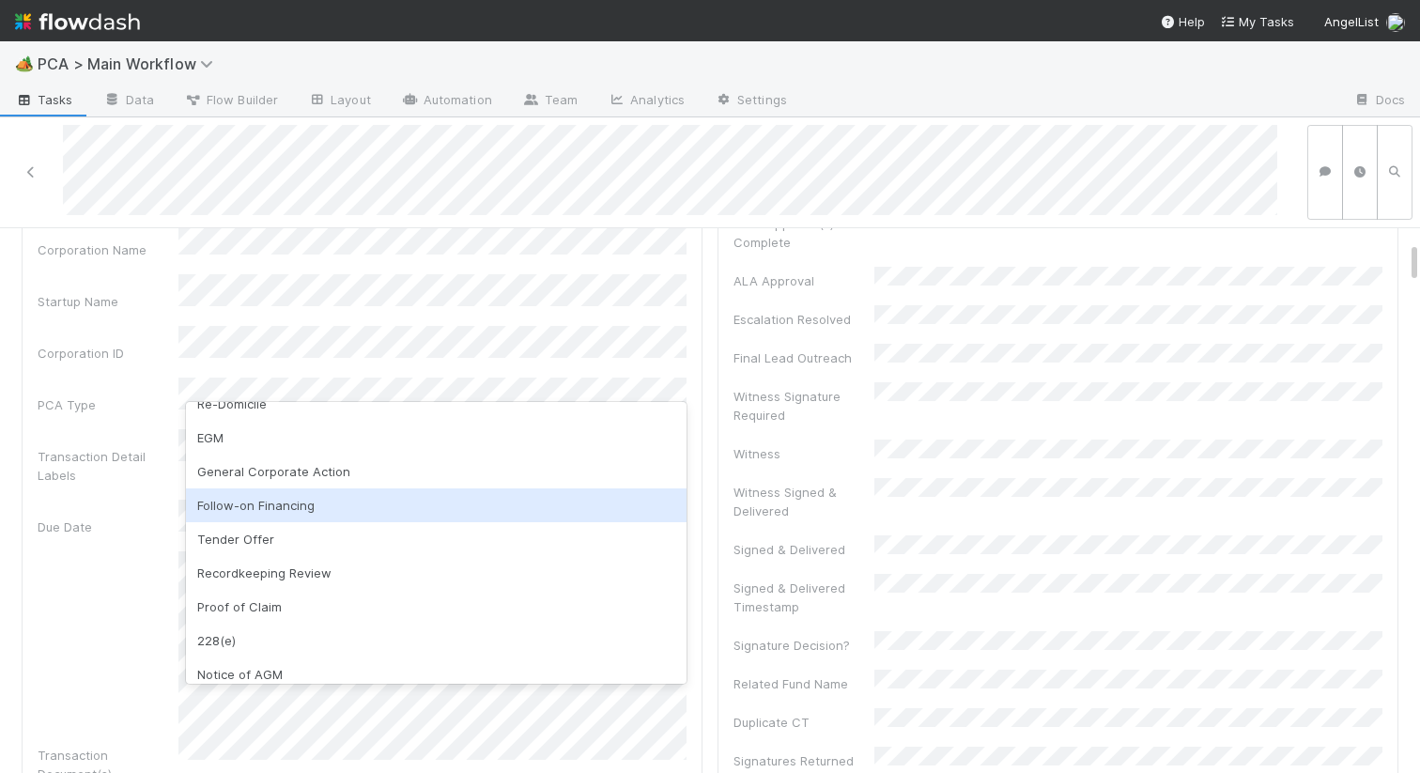
click at [295, 504] on div "Follow-on Financing" at bounding box center [436, 505] width 500 height 34
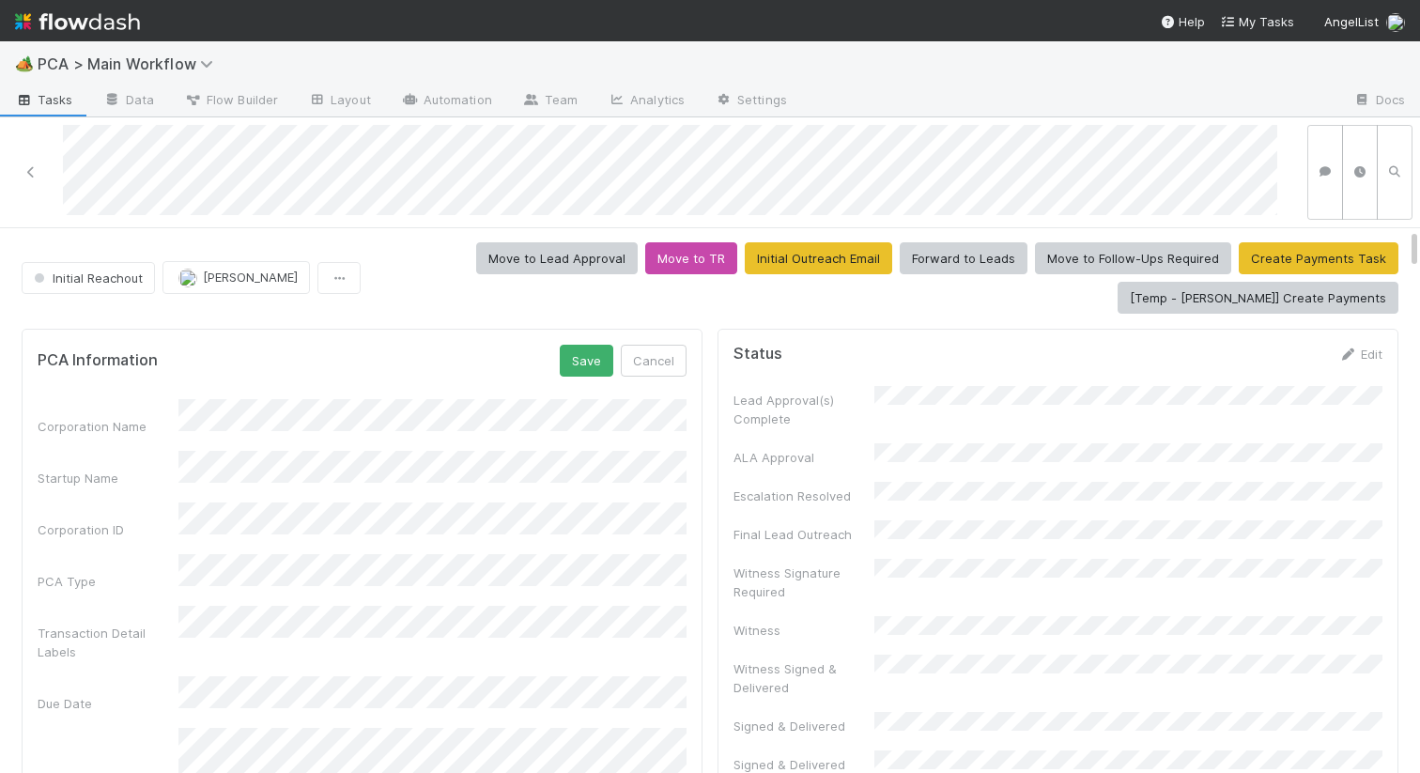
scroll to position [0, 0]
click at [596, 361] on button "Save" at bounding box center [587, 362] width 54 height 32
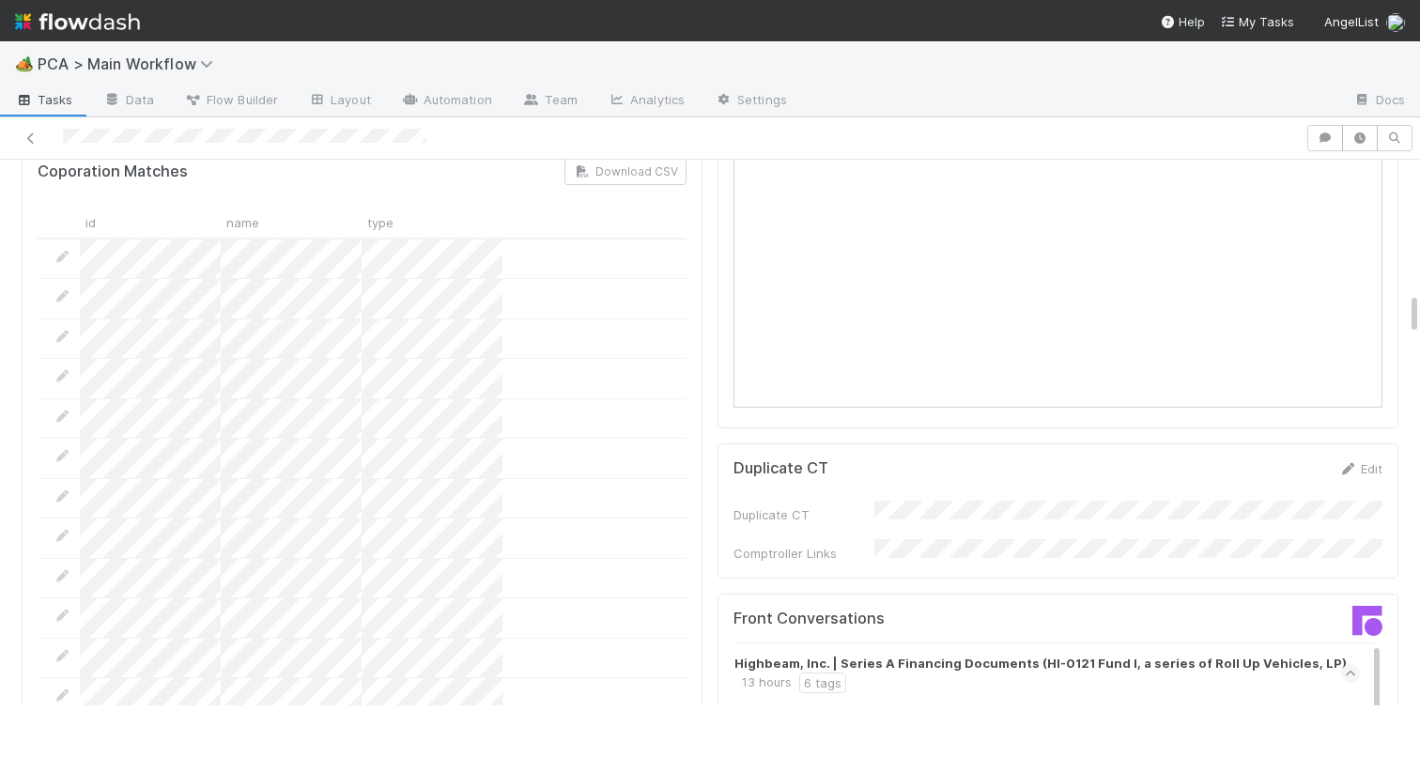
scroll to position [1841, 0]
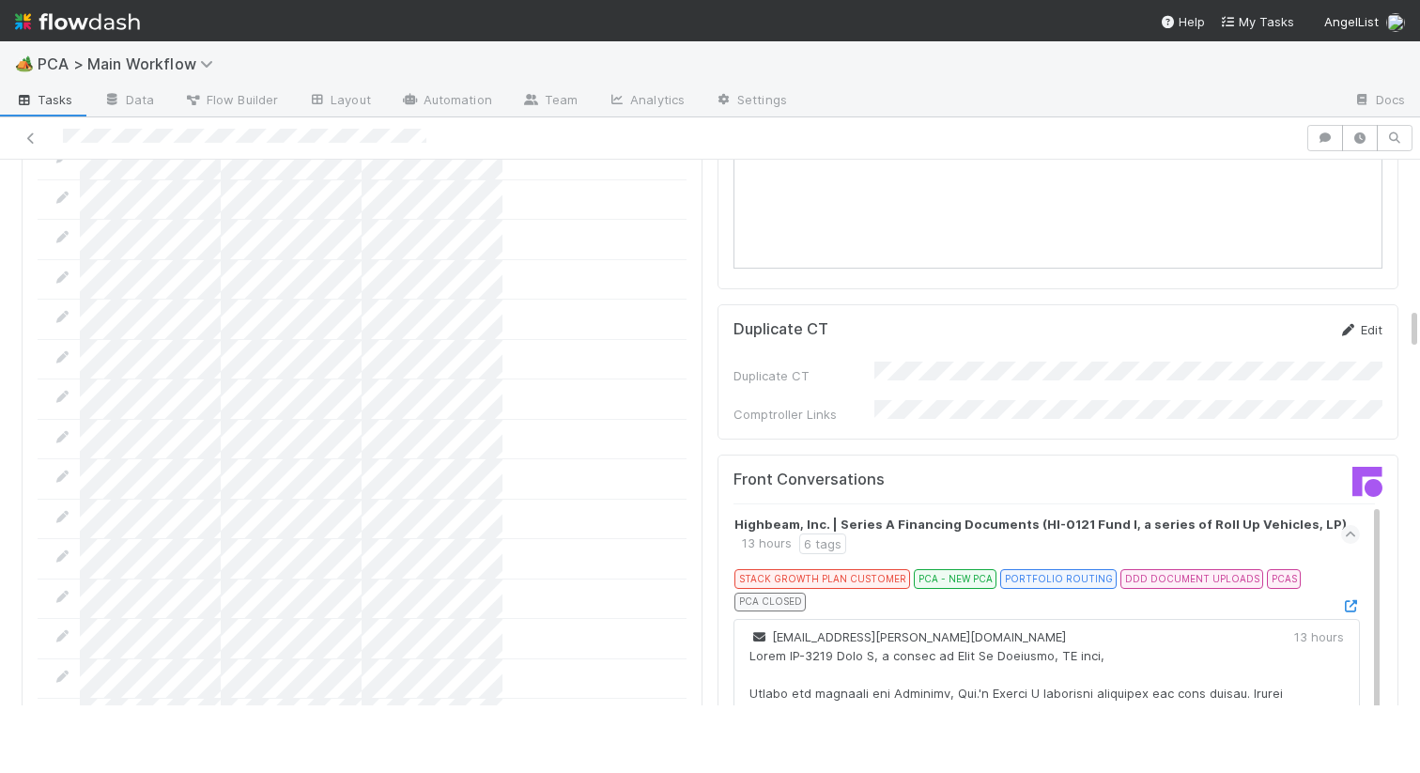
click at [1353, 324] on icon at bounding box center [1347, 330] width 19 height 12
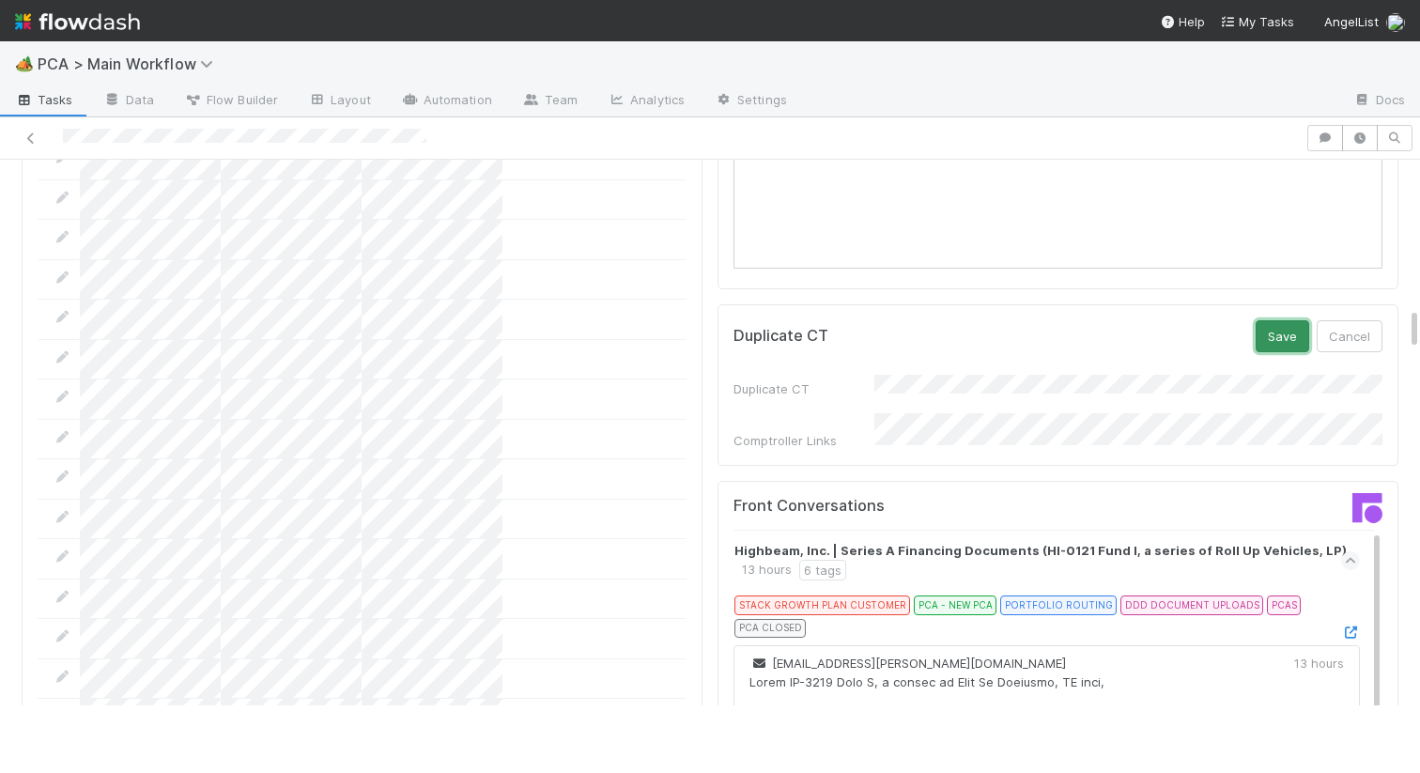
click at [1279, 320] on button "Save" at bounding box center [1282, 336] width 54 height 32
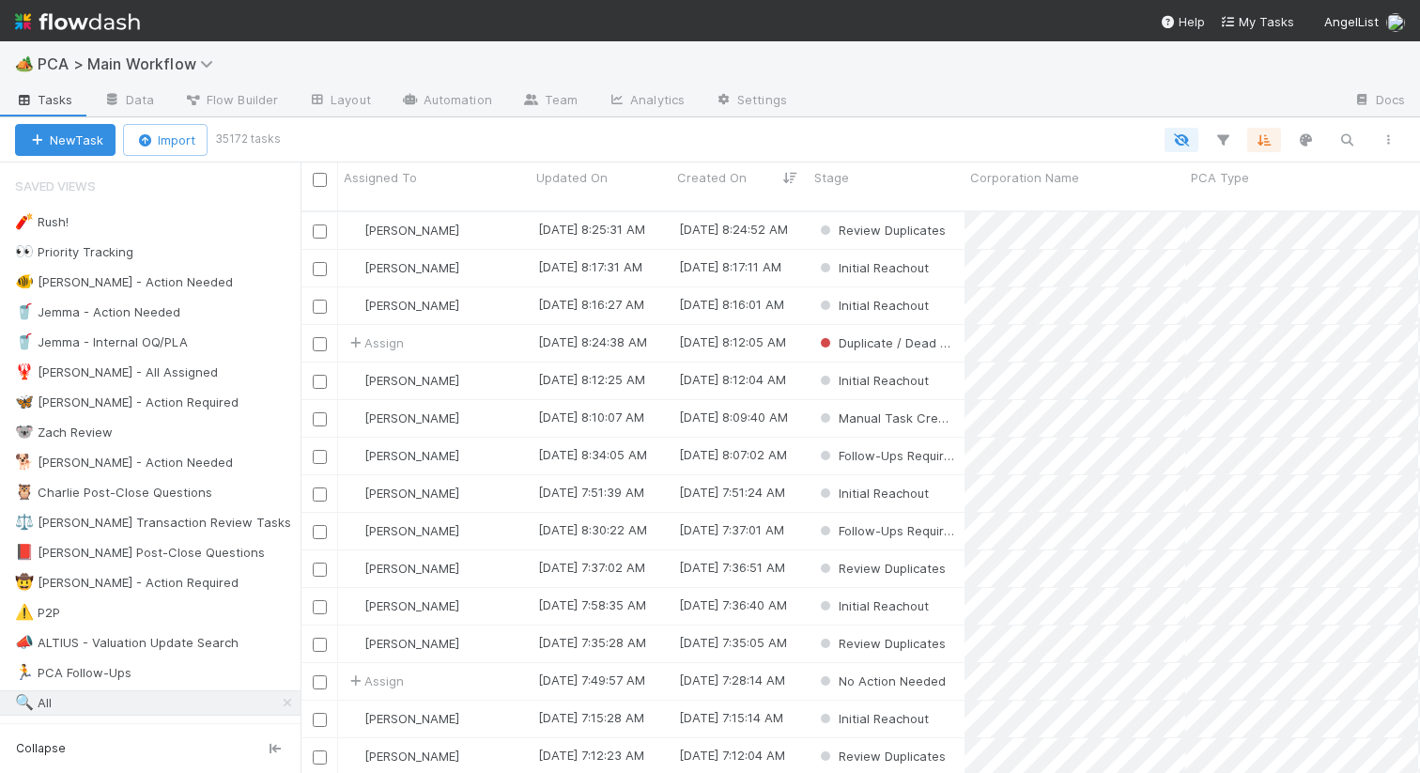
scroll to position [577, 1119]
click at [1342, 155] on div "New Task Import 35172 tasks" at bounding box center [710, 139] width 1420 height 45
click at [1344, 141] on icon "button" at bounding box center [1346, 139] width 19 height 17
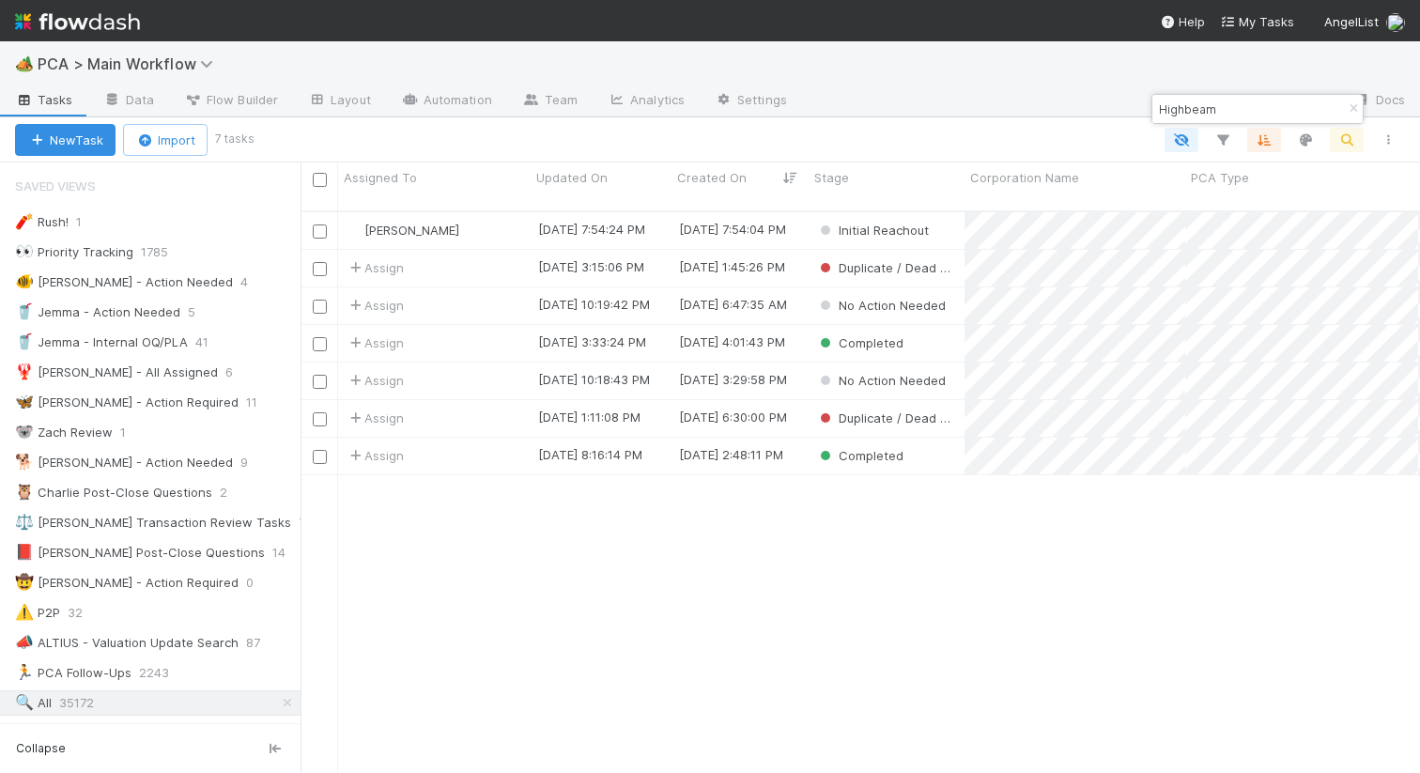
type input "Highbeam"
click at [1353, 105] on icon "button" at bounding box center [1353, 108] width 19 height 11
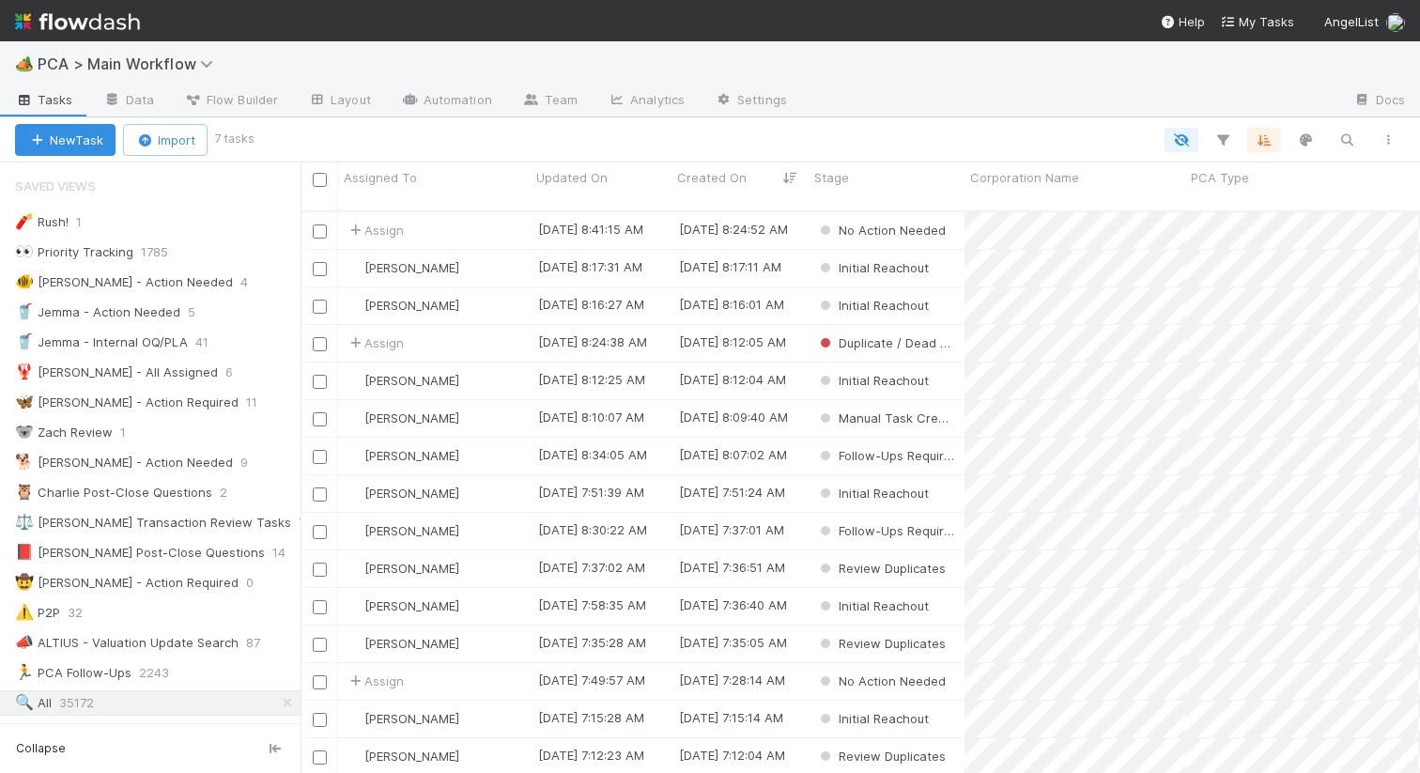
scroll to position [0, 1]
click at [1343, 145] on icon "button" at bounding box center [1346, 139] width 19 height 17
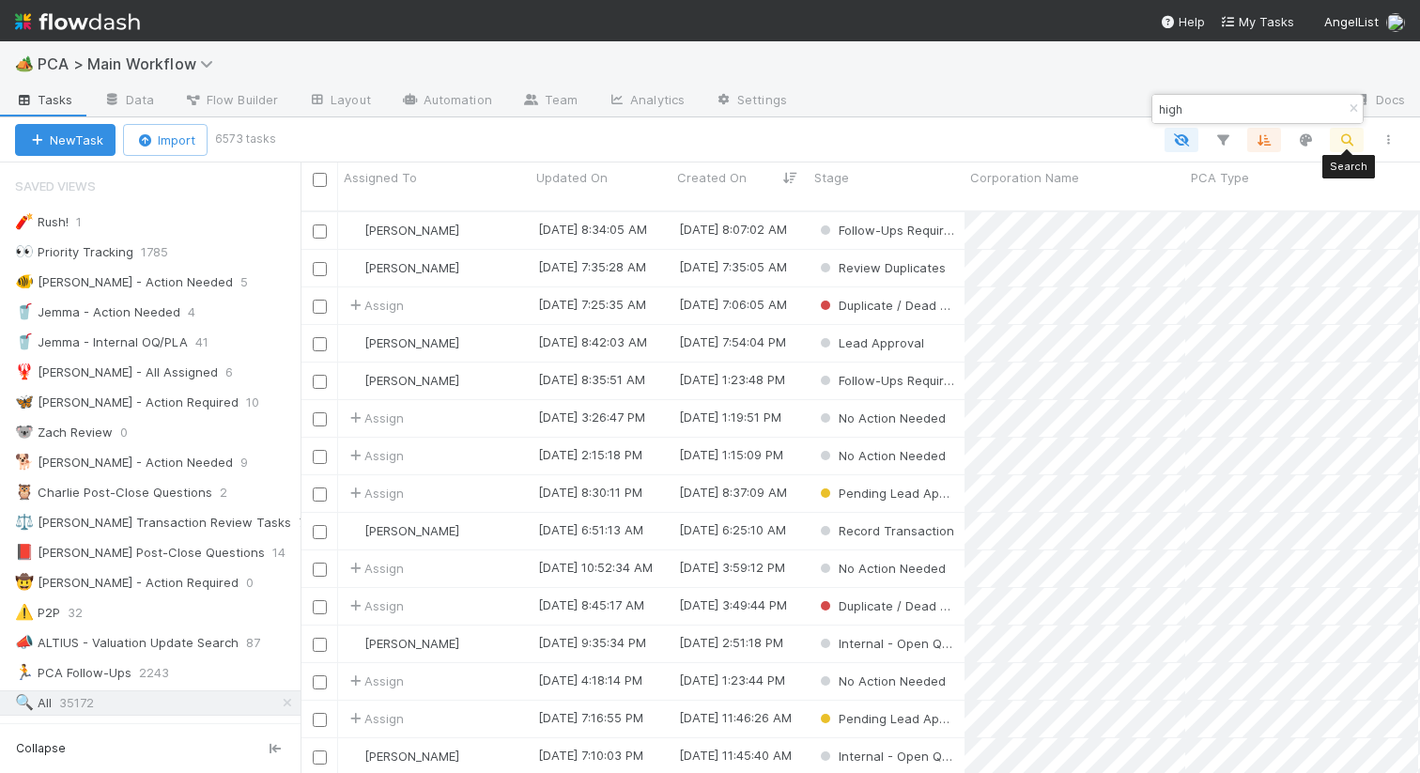
scroll to position [577, 1119]
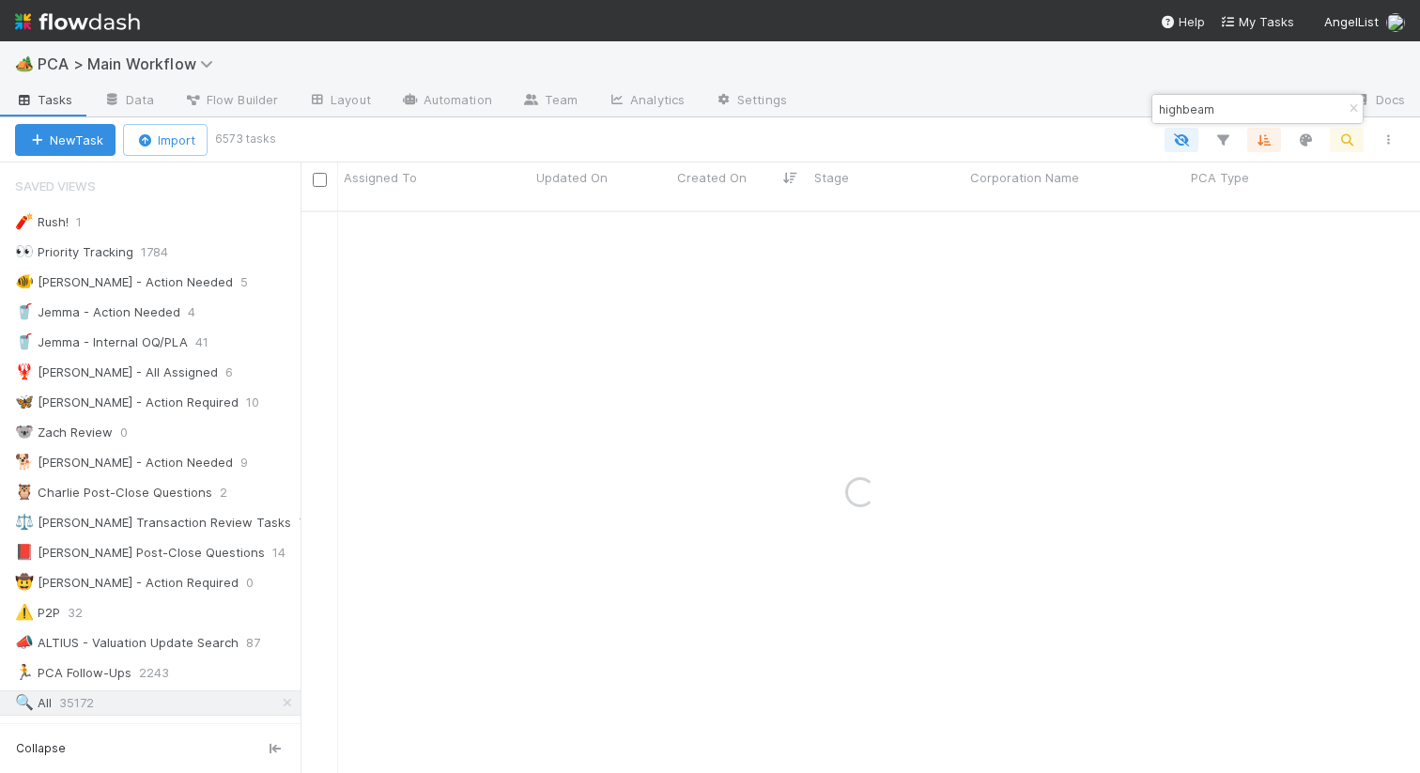
type input "highbeam"
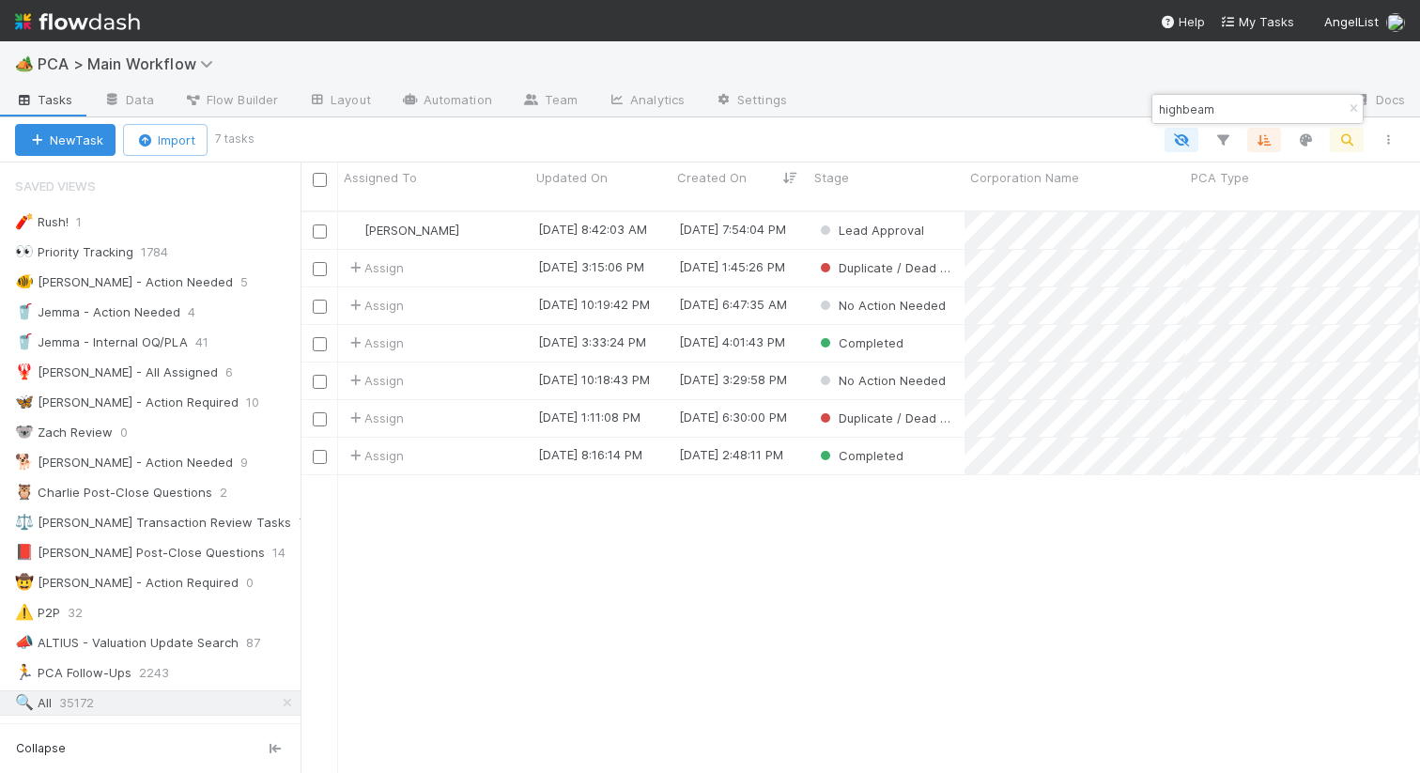
scroll to position [0, 1]
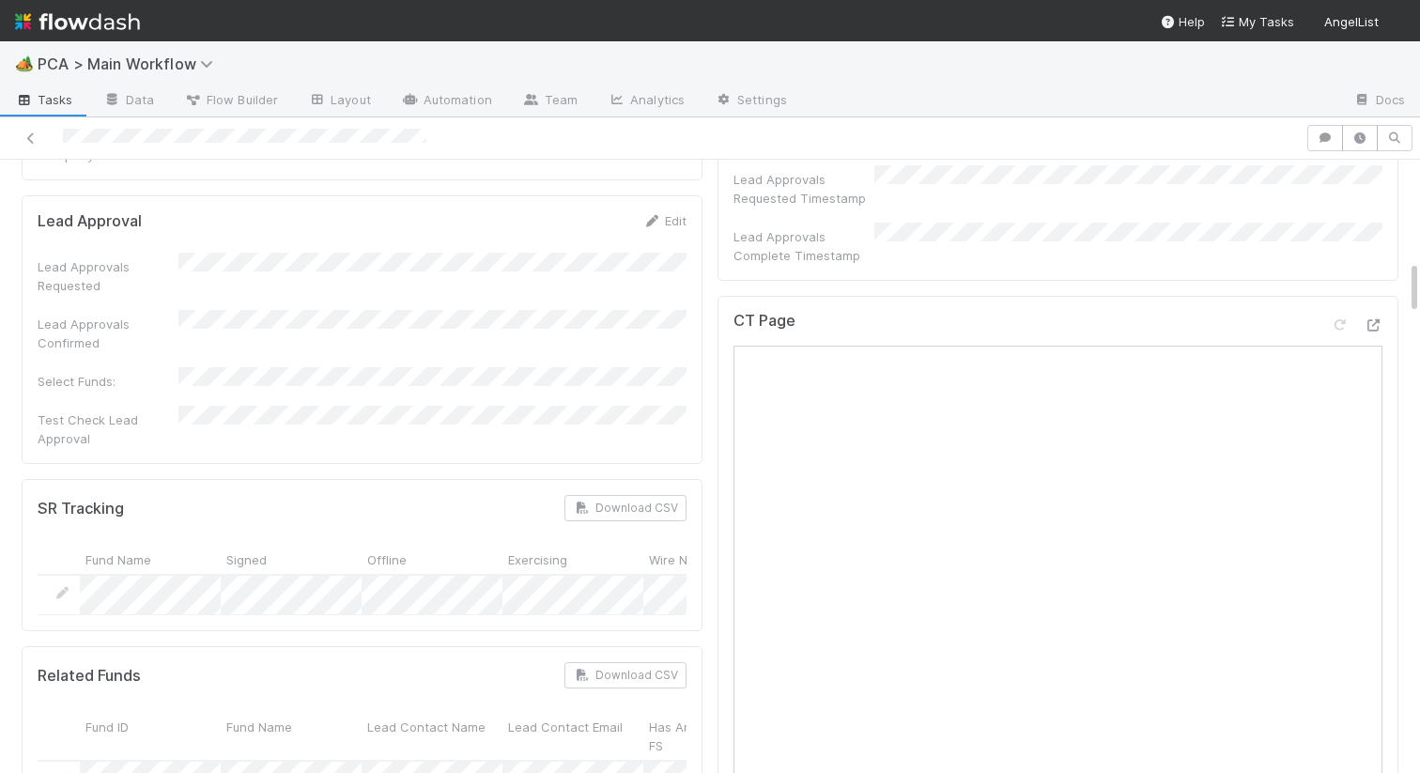
scroll to position [947, 0]
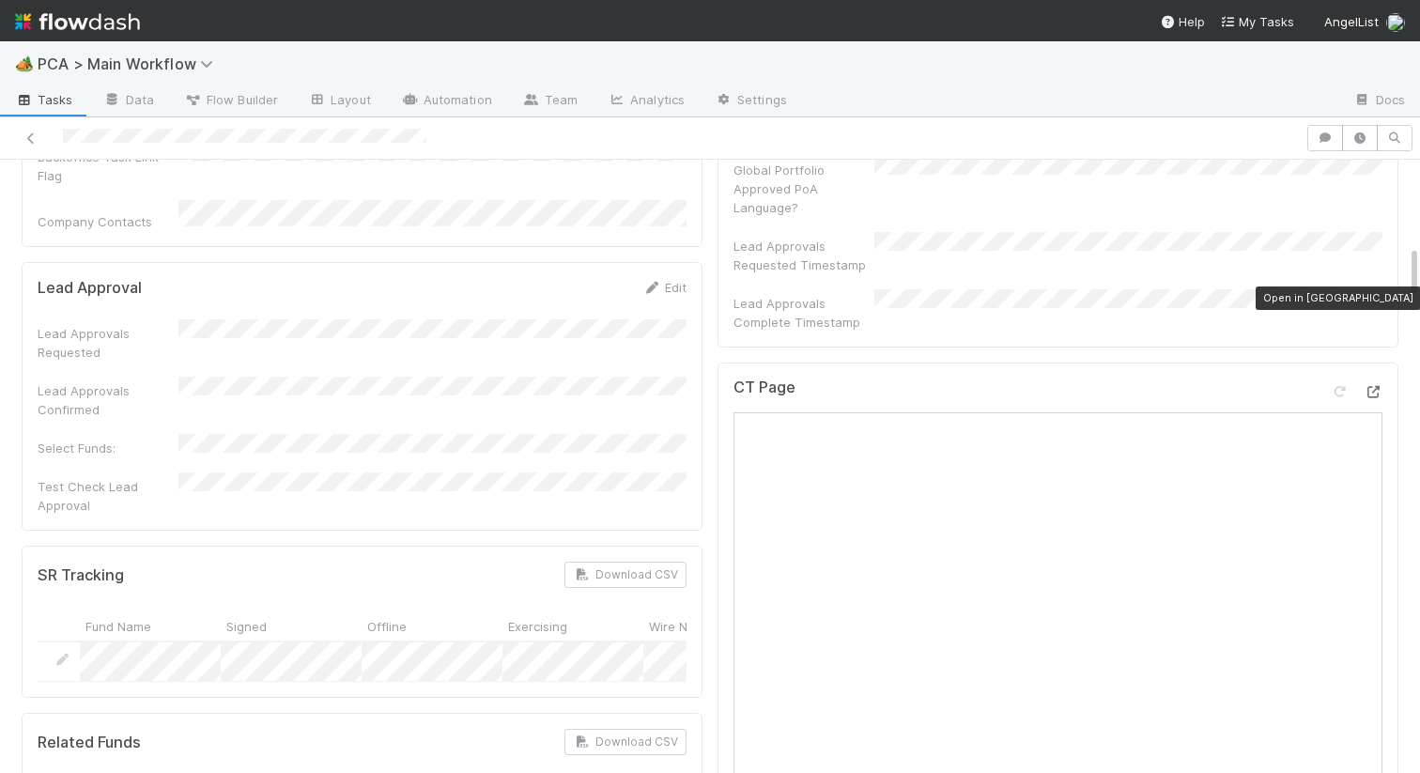
click at [1373, 386] on icon at bounding box center [1372, 392] width 19 height 12
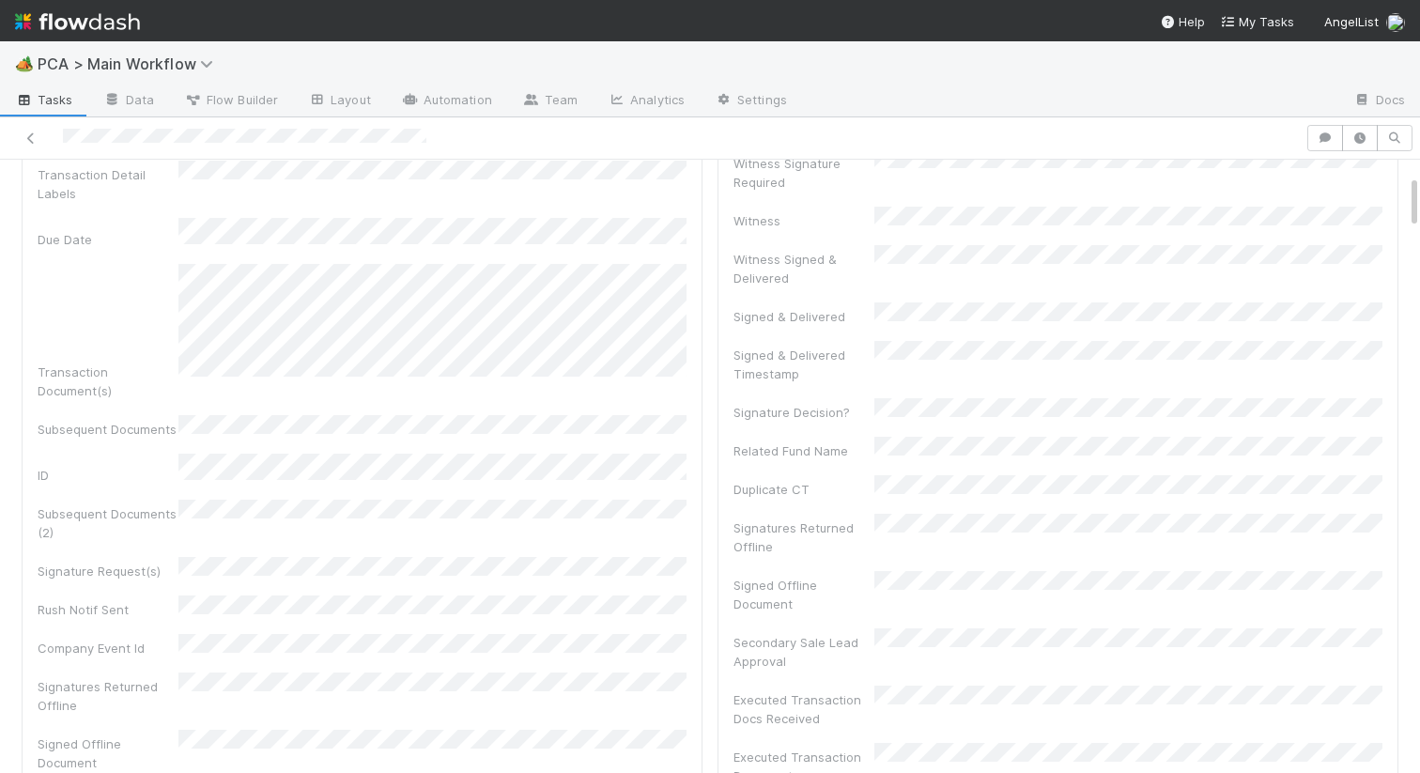
scroll to position [0, 0]
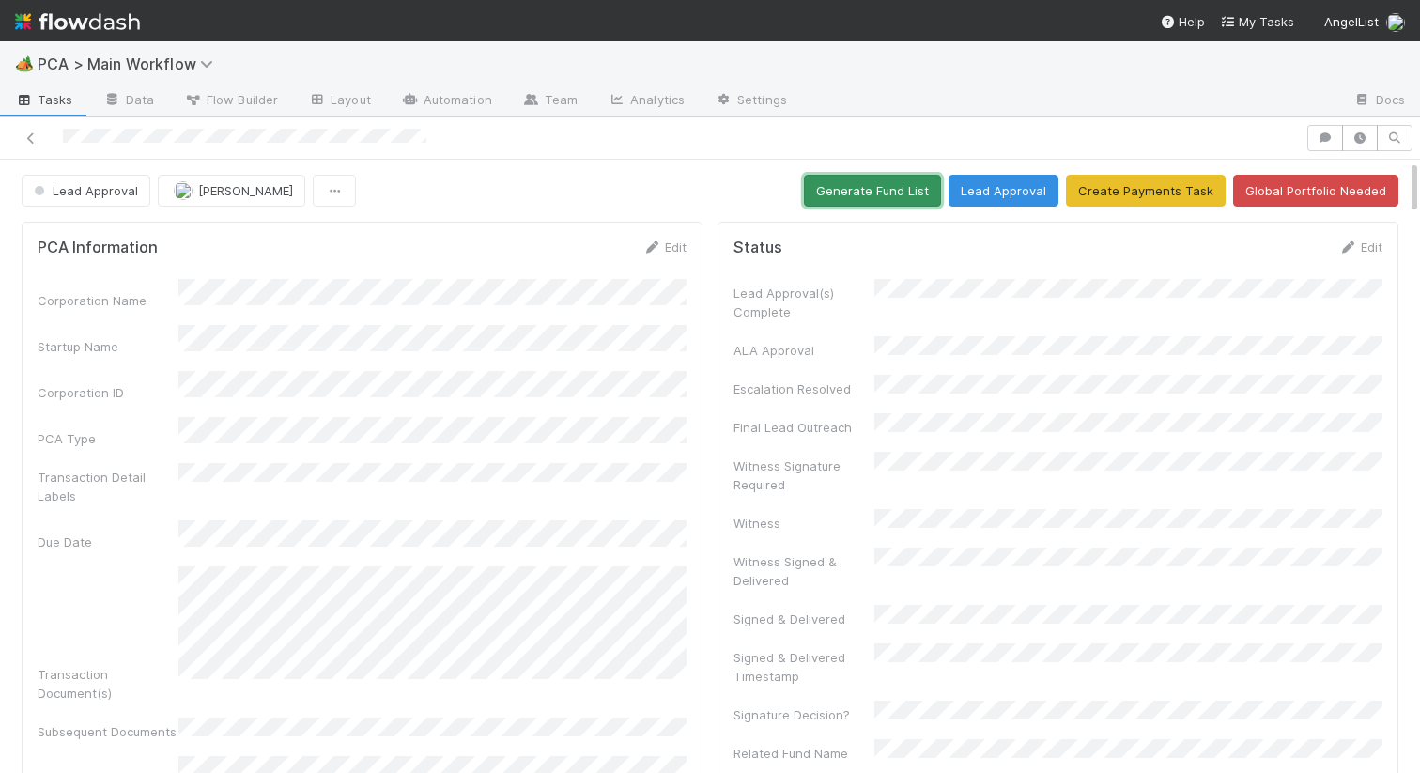
click at [848, 180] on button "Generate Fund List" at bounding box center [872, 191] width 137 height 32
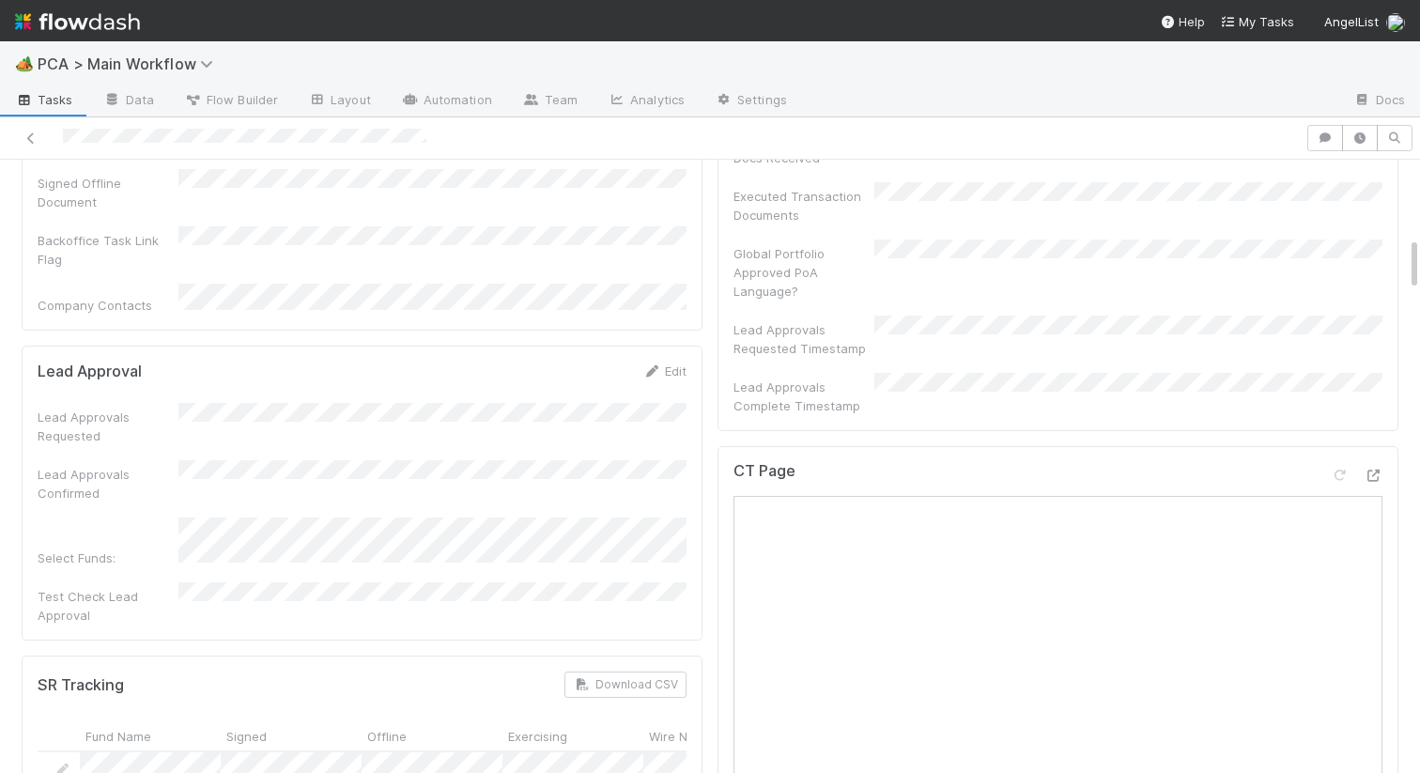
scroll to position [858, 0]
click at [649, 370] on icon at bounding box center [651, 376] width 19 height 12
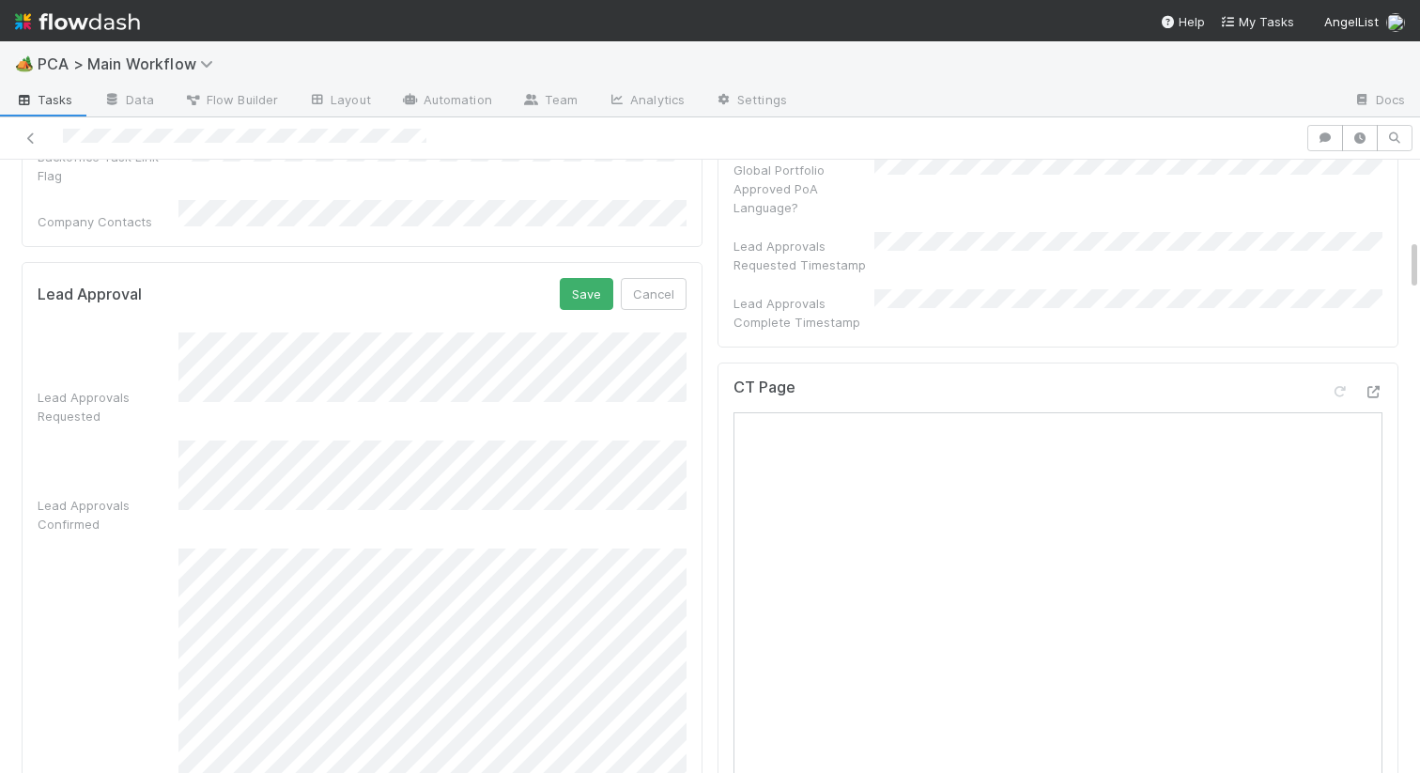
scroll to position [908, 0]
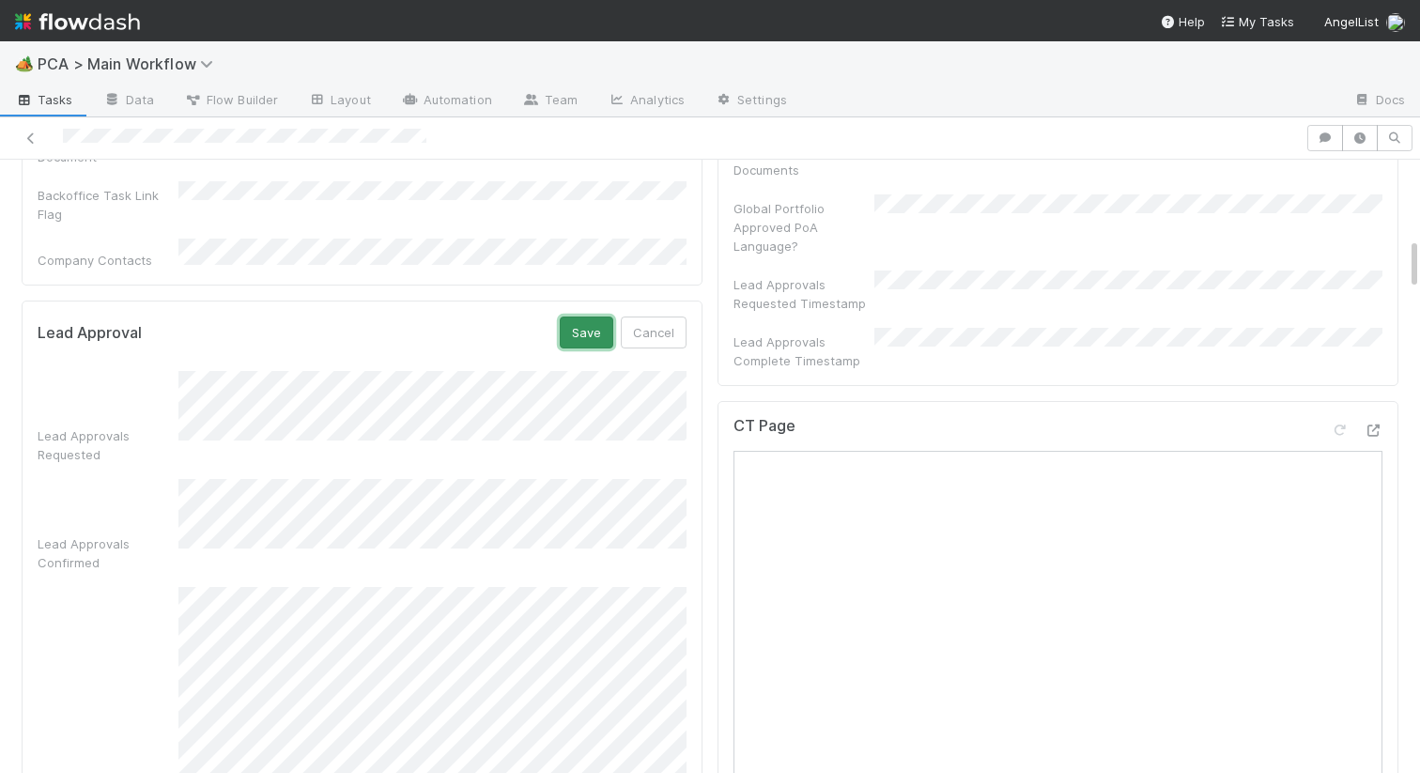
click at [585, 316] on button "Save" at bounding box center [587, 332] width 54 height 32
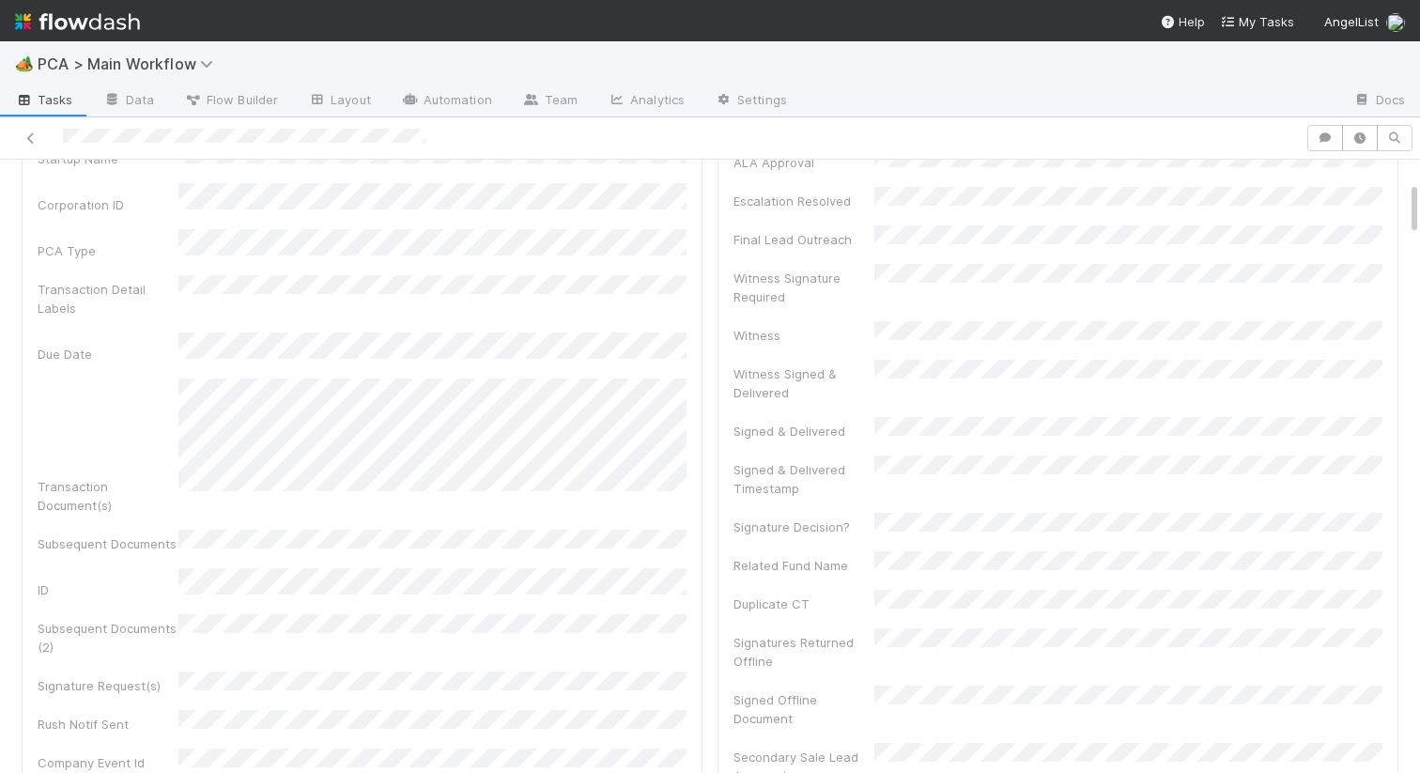
scroll to position [0, 0]
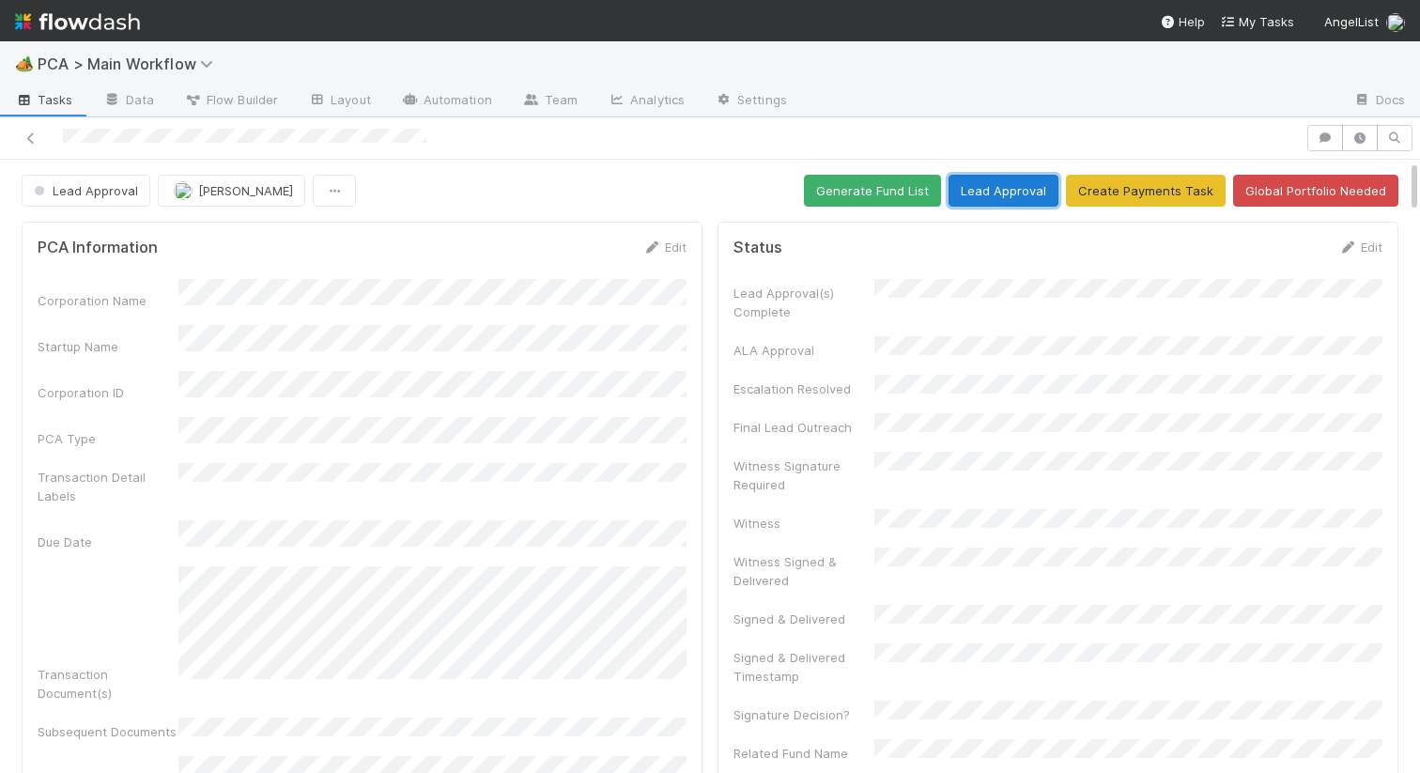
click at [996, 181] on button "Lead Approval" at bounding box center [1003, 191] width 110 height 32
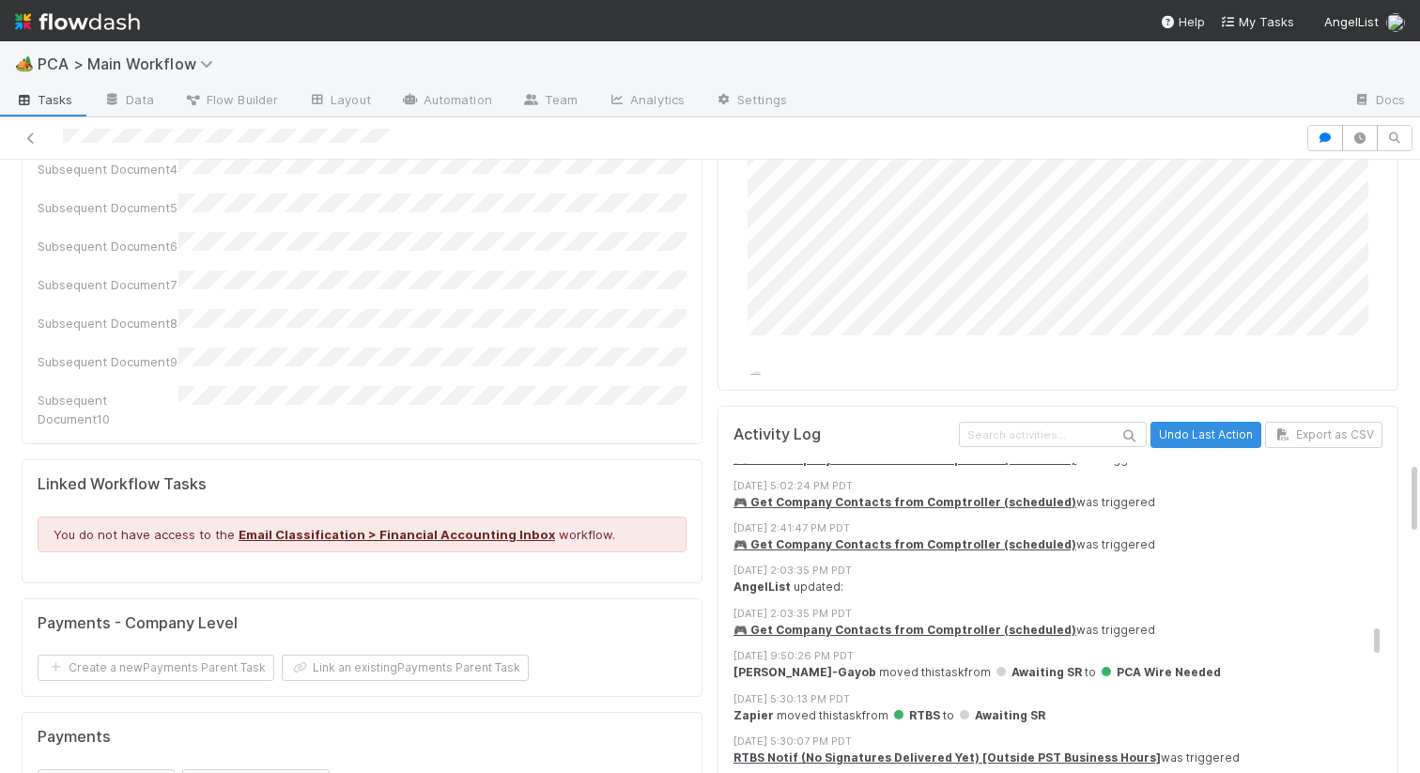
scroll to position [3410, 0]
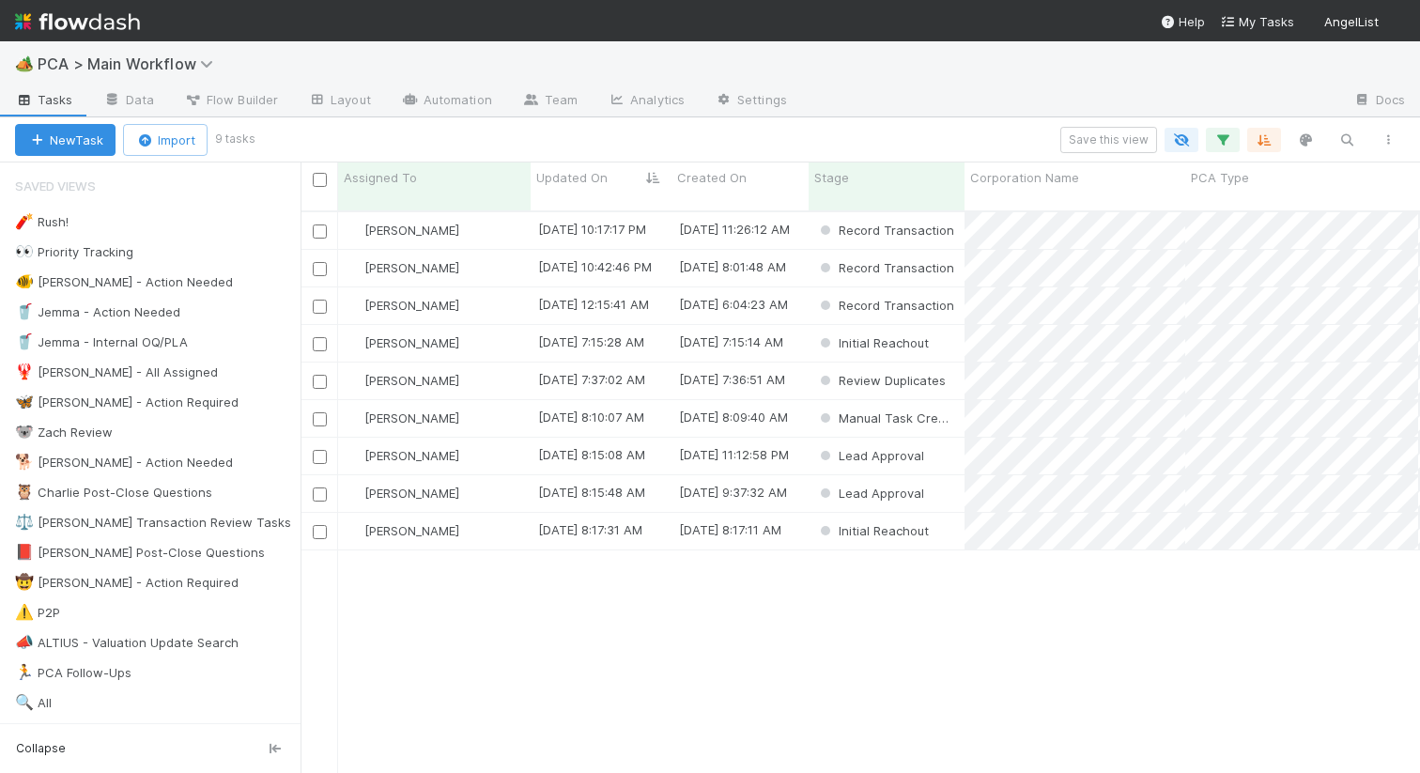
scroll to position [577, 1119]
click at [497, 300] on div "[PERSON_NAME]" at bounding box center [434, 305] width 192 height 37
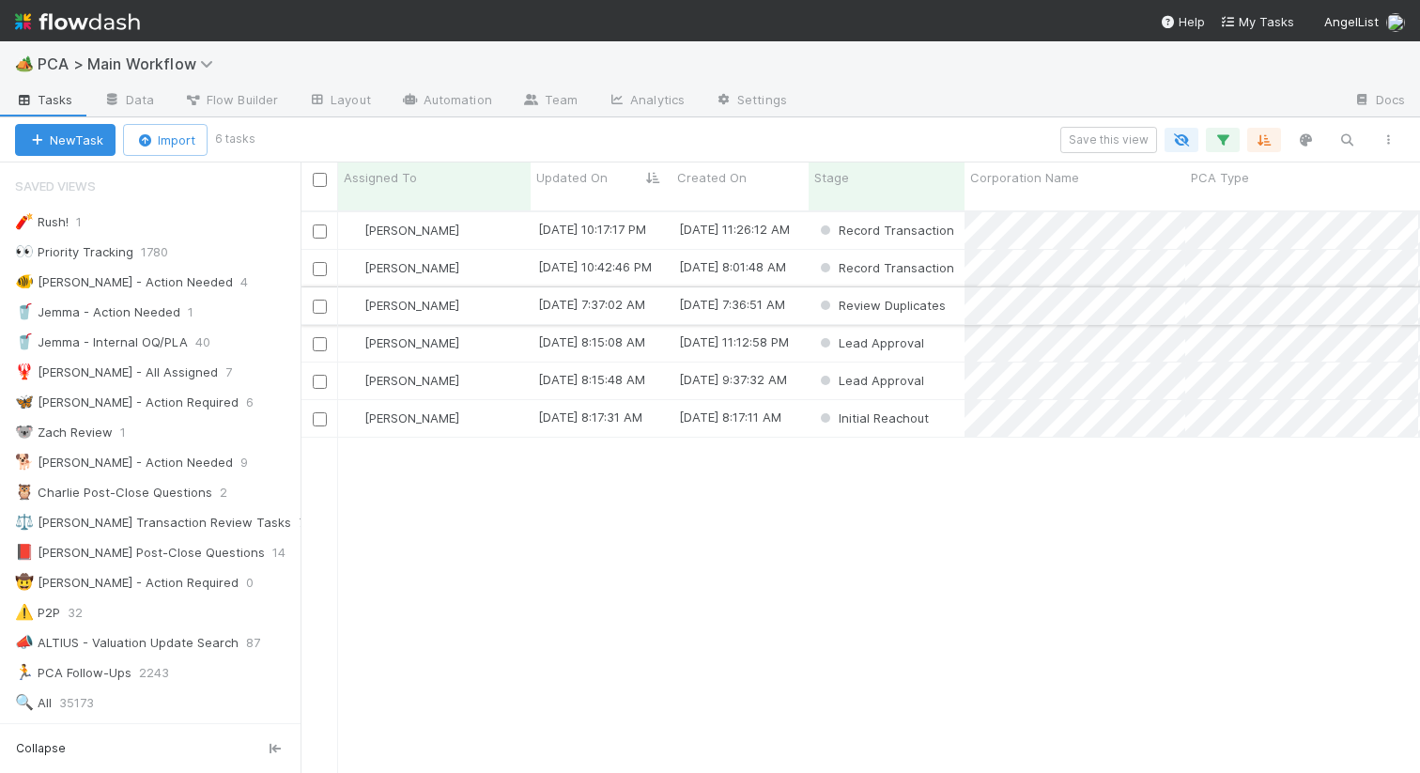
click at [500, 297] on div "[PERSON_NAME]" at bounding box center [434, 305] width 192 height 37
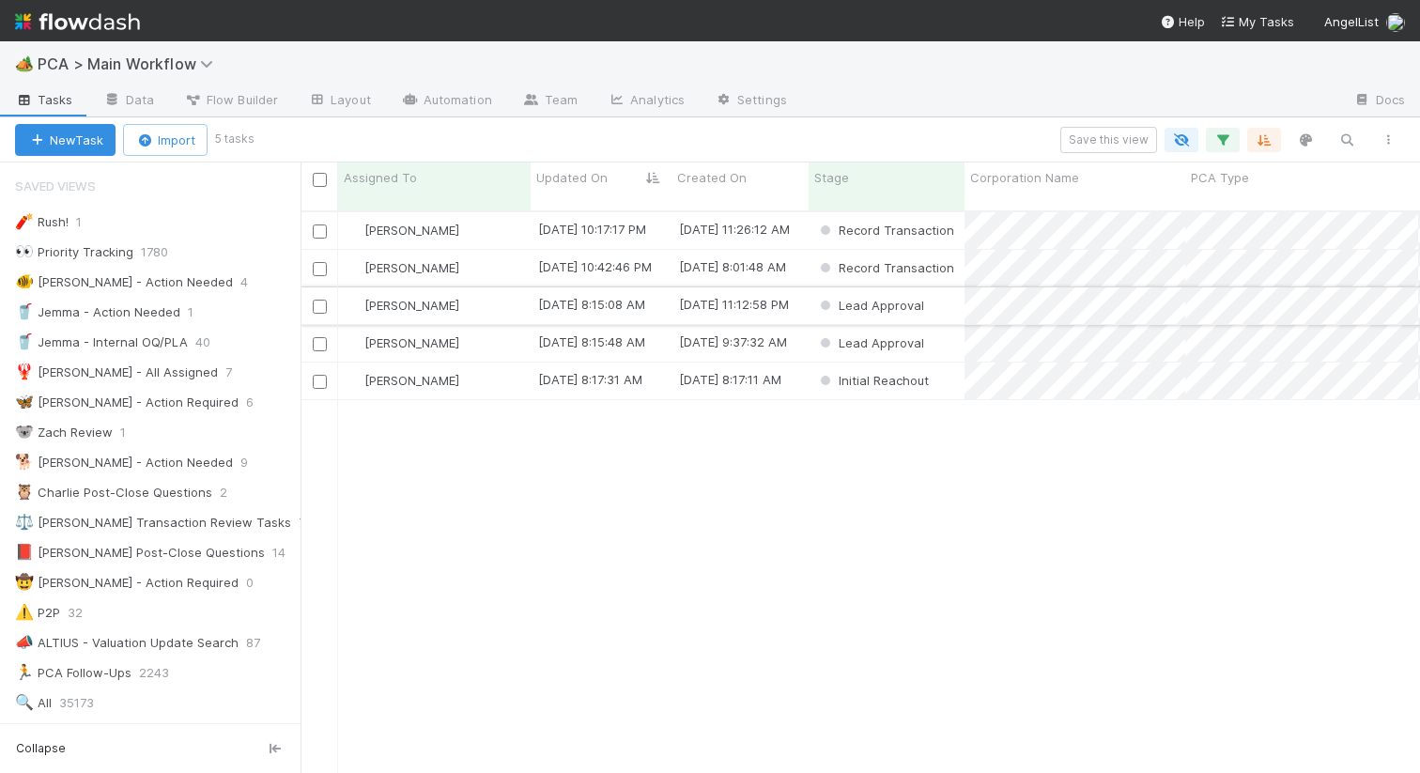
click at [496, 295] on div "[PERSON_NAME]" at bounding box center [434, 305] width 192 height 37
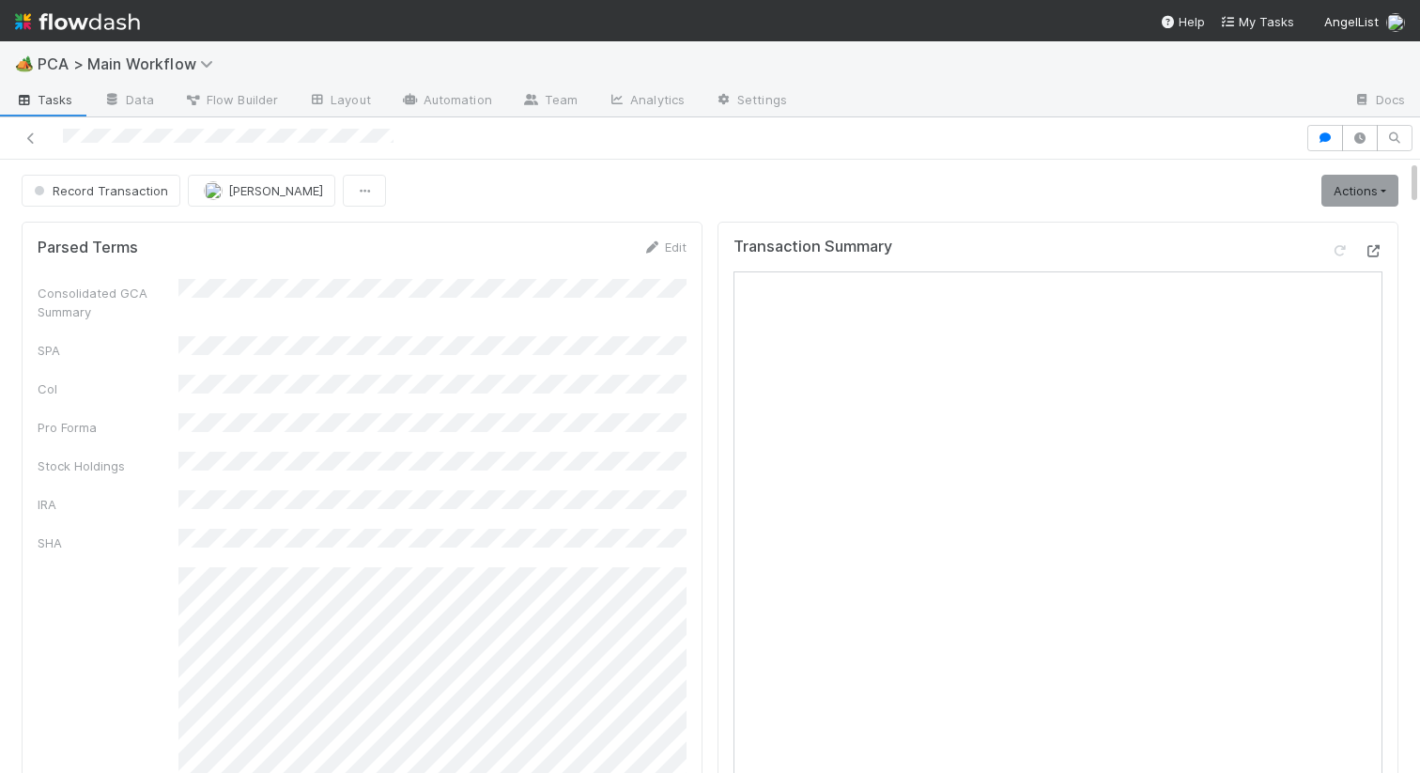
click at [1372, 251] on icon at bounding box center [1372, 251] width 19 height 12
click at [82, 185] on span "Record Transaction" at bounding box center [99, 190] width 138 height 15
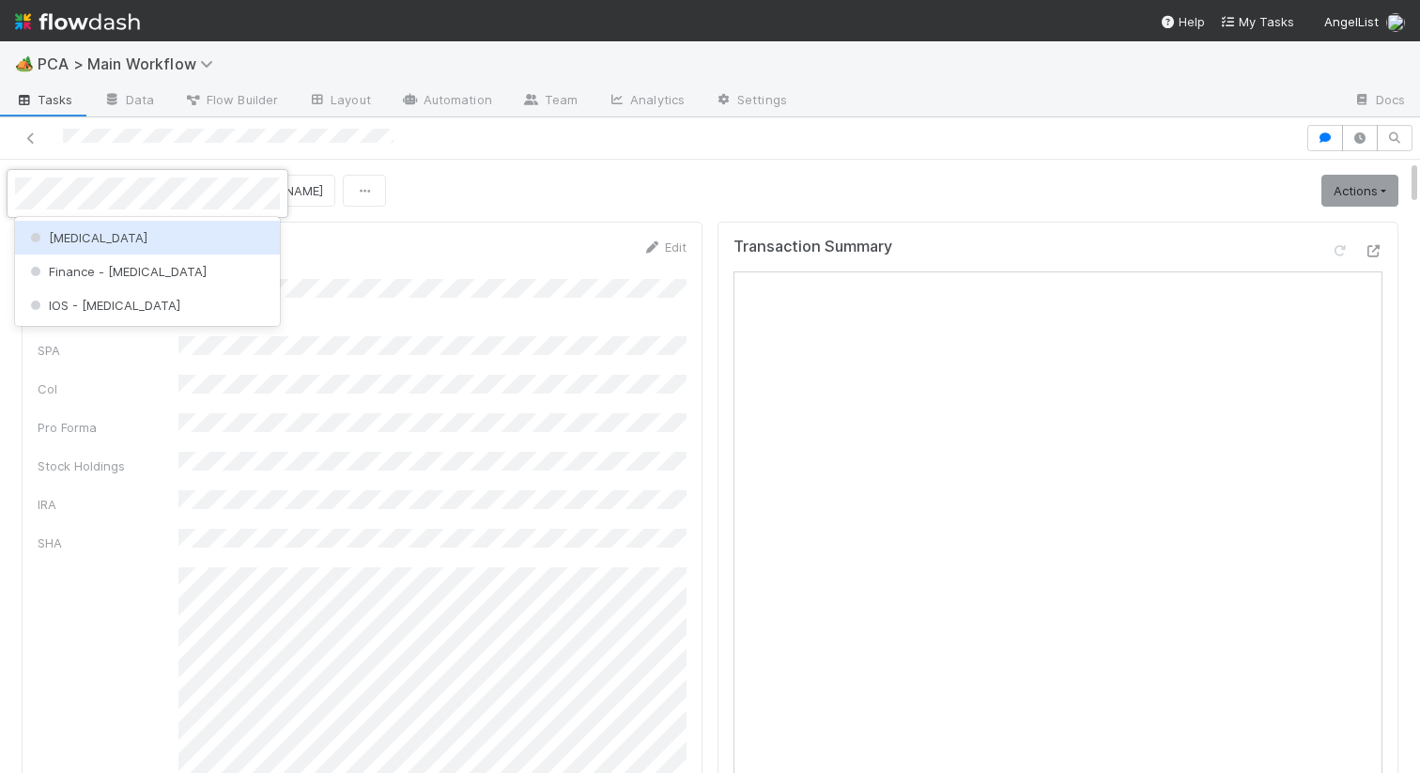
click at [114, 239] on div "ICU" at bounding box center [147, 238] width 265 height 34
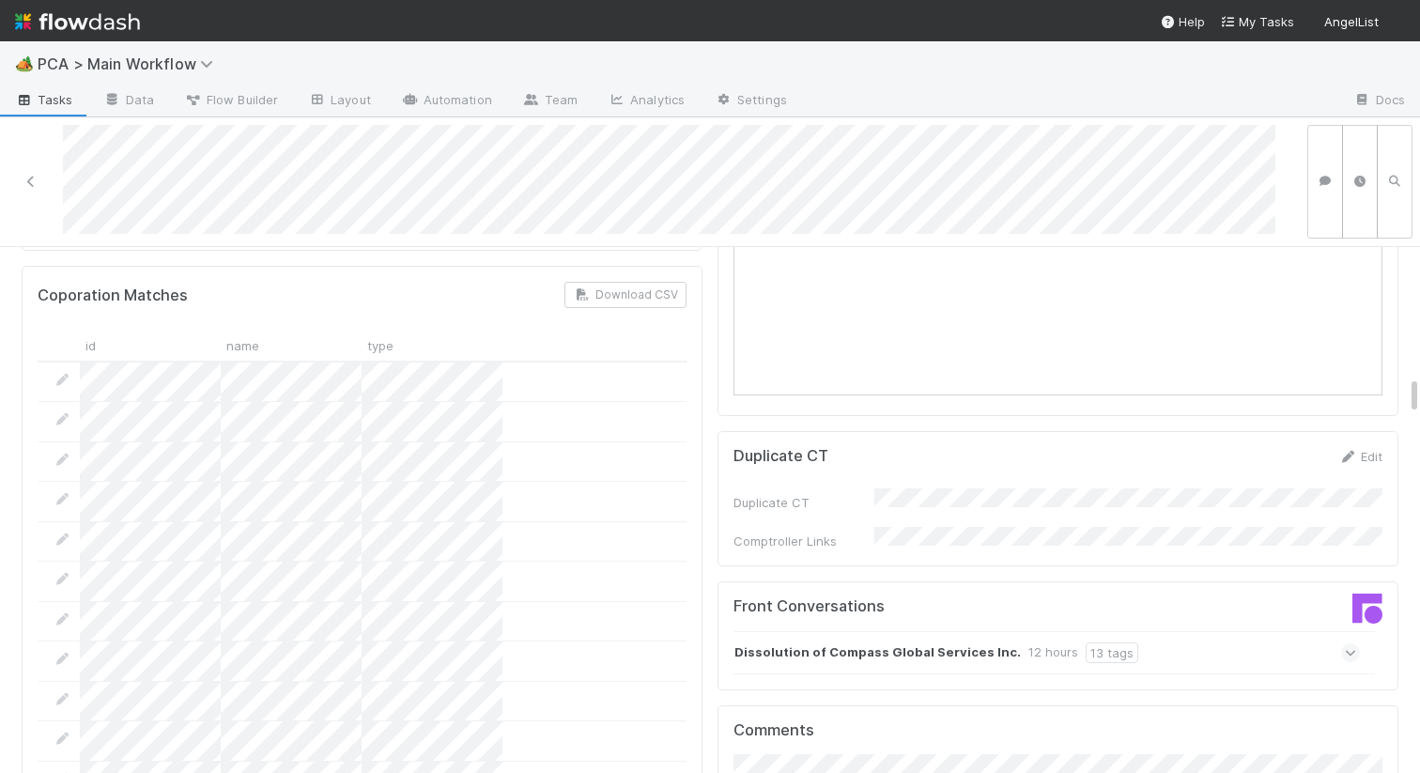
scroll to position [2027, 0]
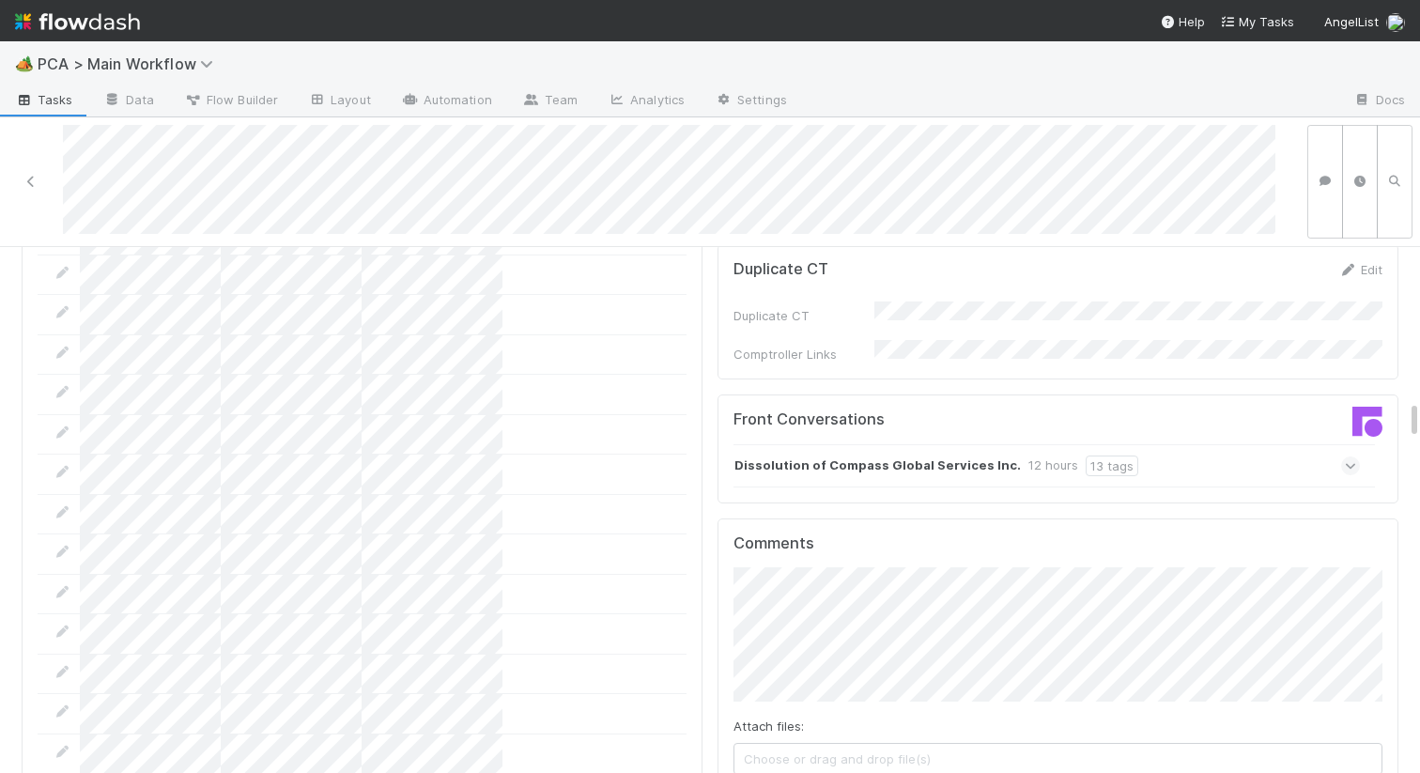
click at [762, 455] on strong "Dissolution of Compass Global Services Inc." at bounding box center [877, 465] width 286 height 21
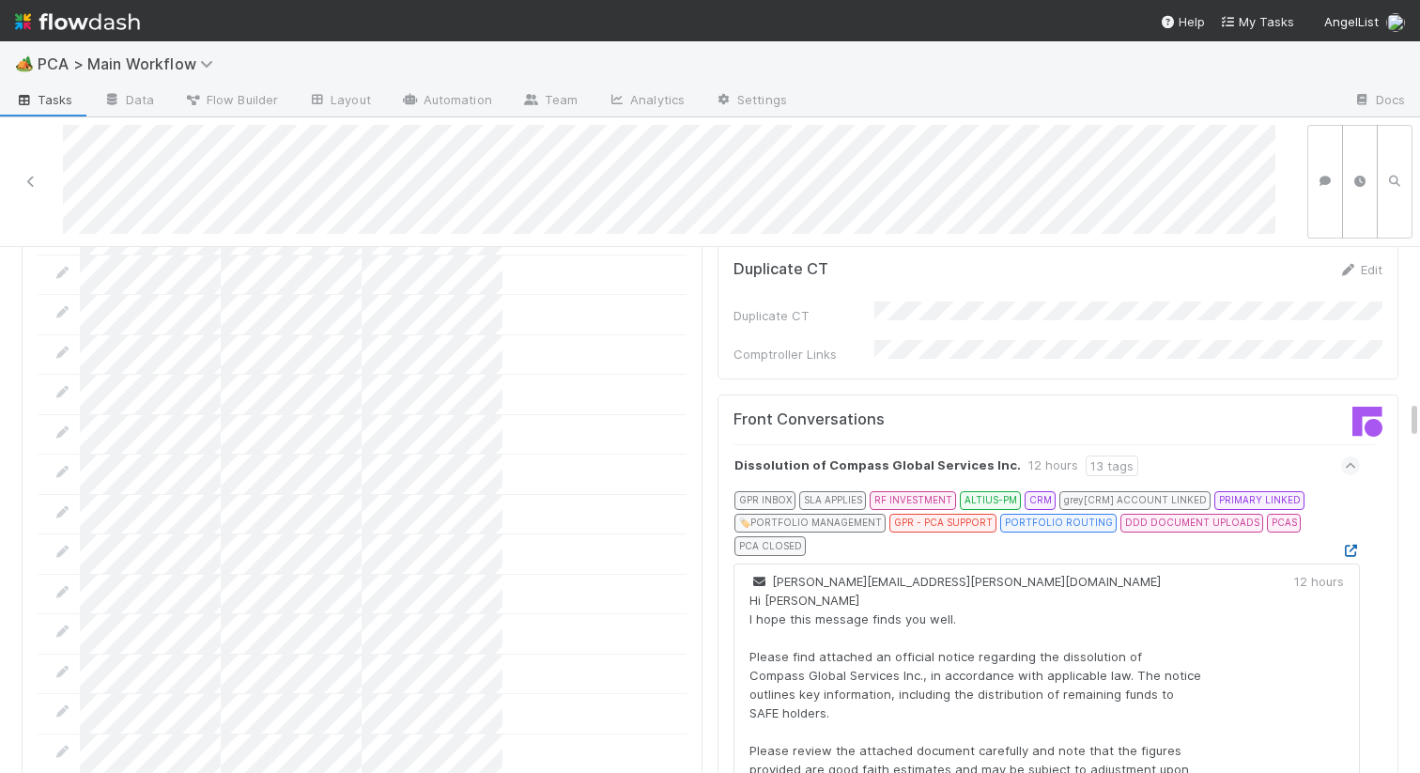
click at [1353, 545] on icon at bounding box center [1350, 551] width 19 height 12
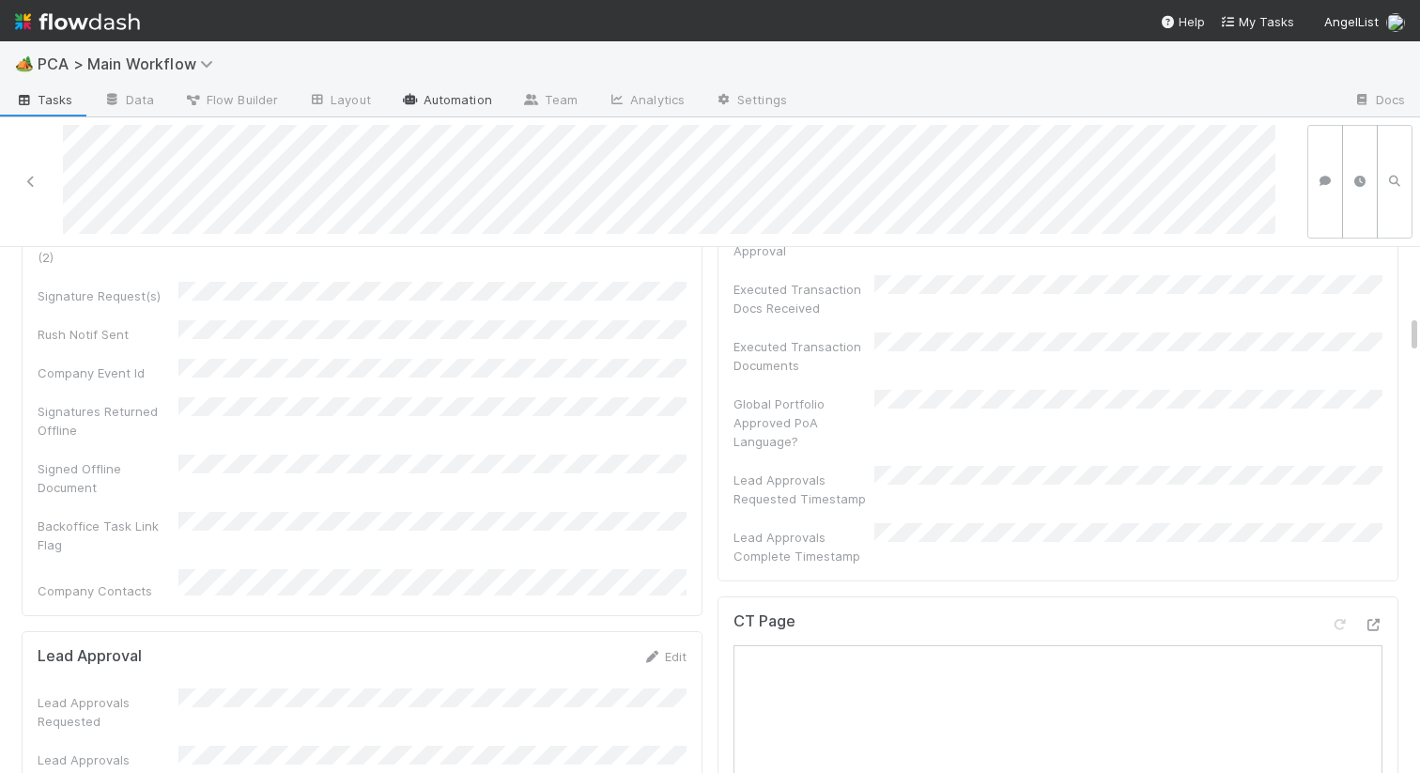
scroll to position [0, 0]
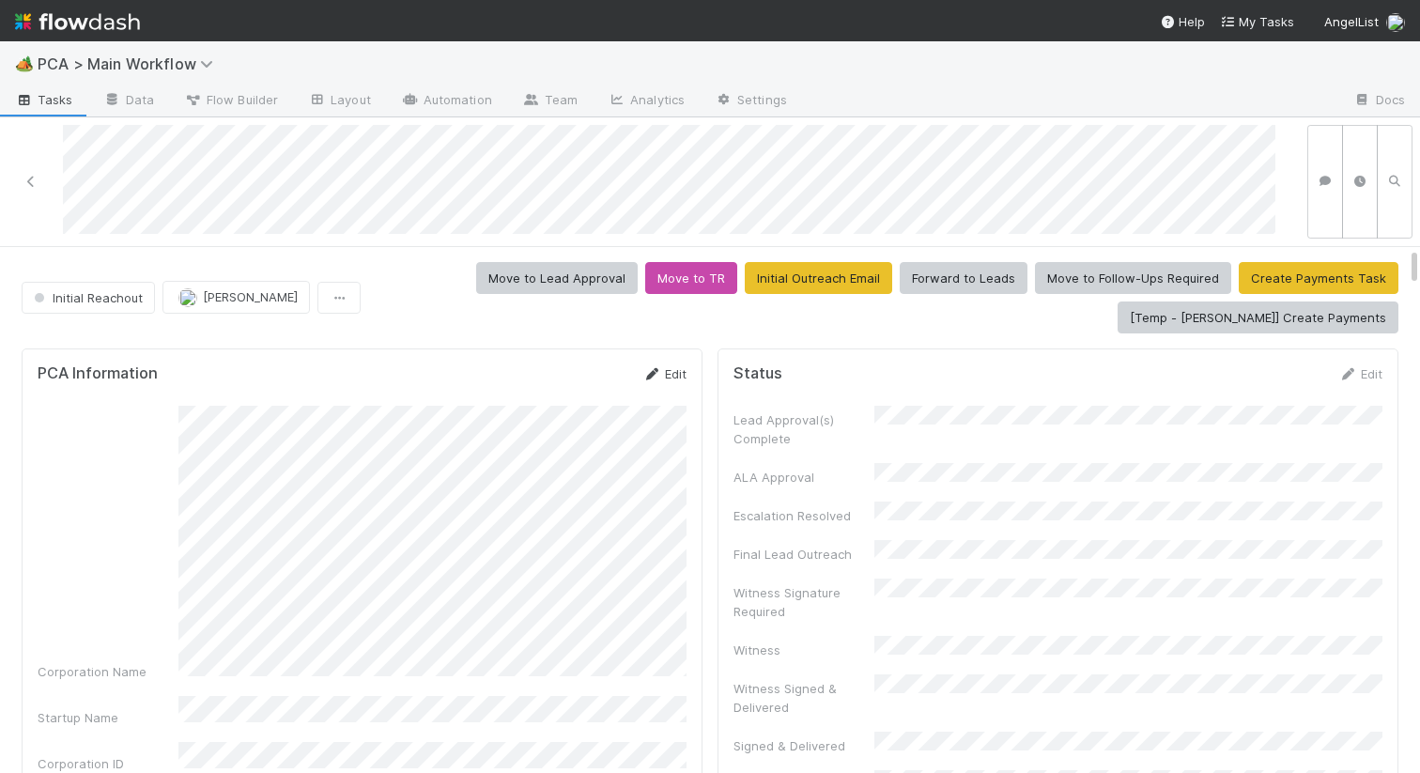
click at [663, 375] on link "Edit" at bounding box center [664, 373] width 44 height 15
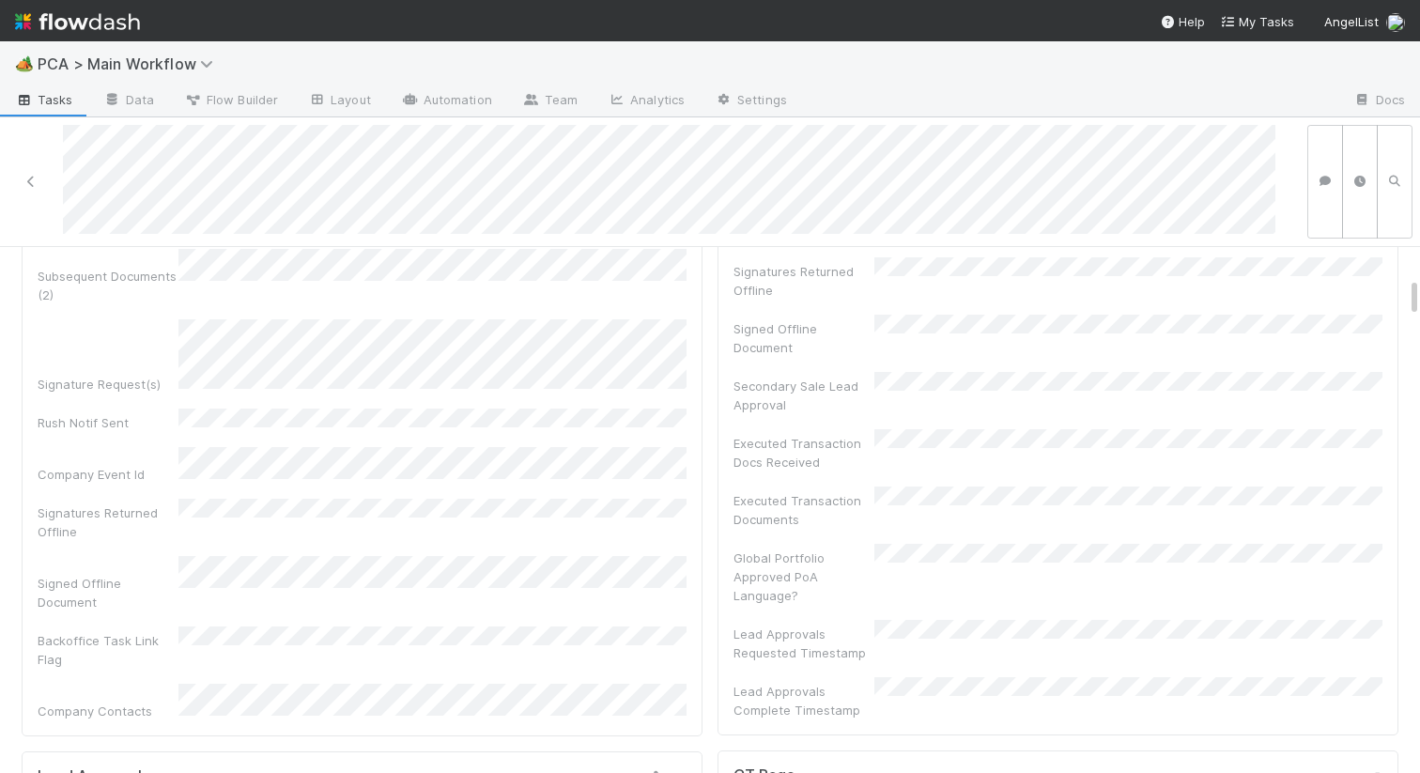
scroll to position [23, 0]
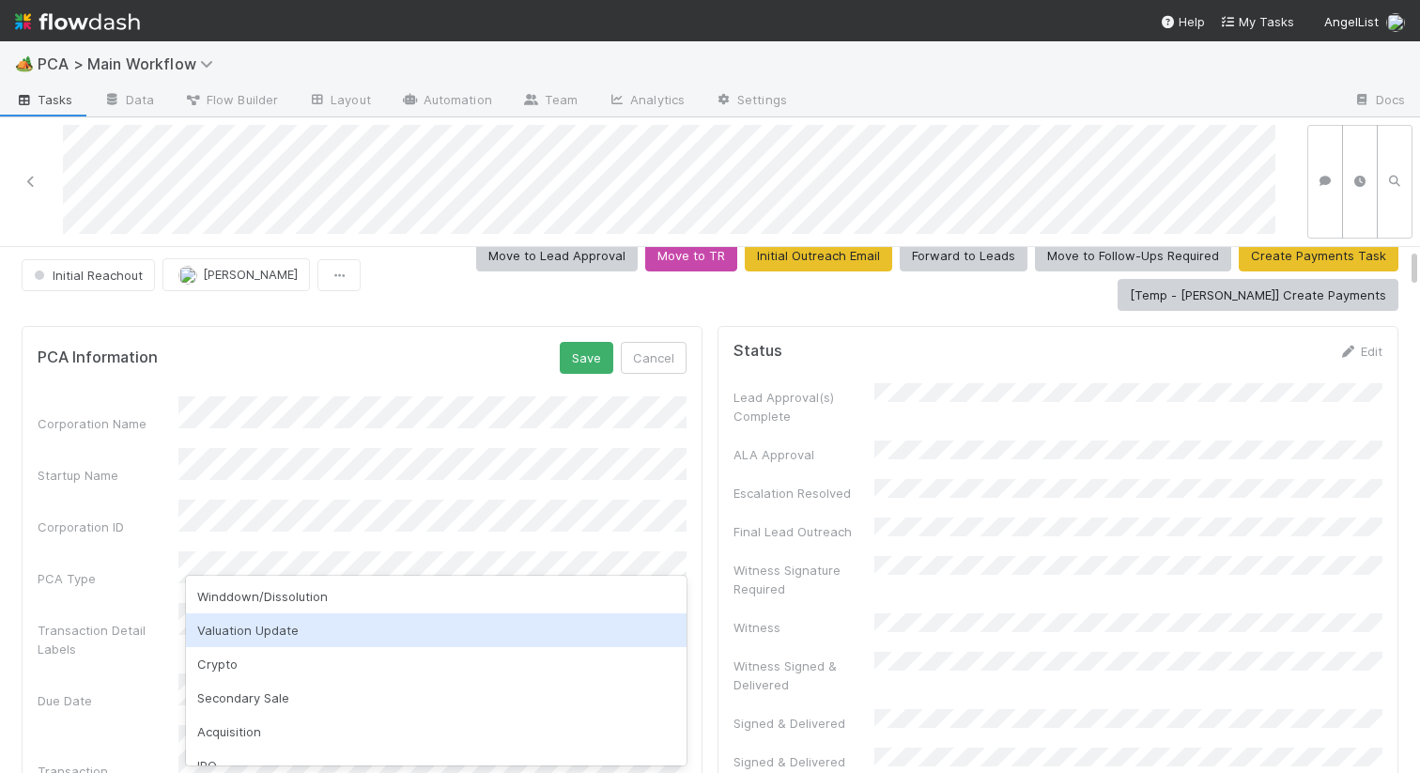
click at [256, 613] on div "Valuation Update" at bounding box center [436, 630] width 500 height 34
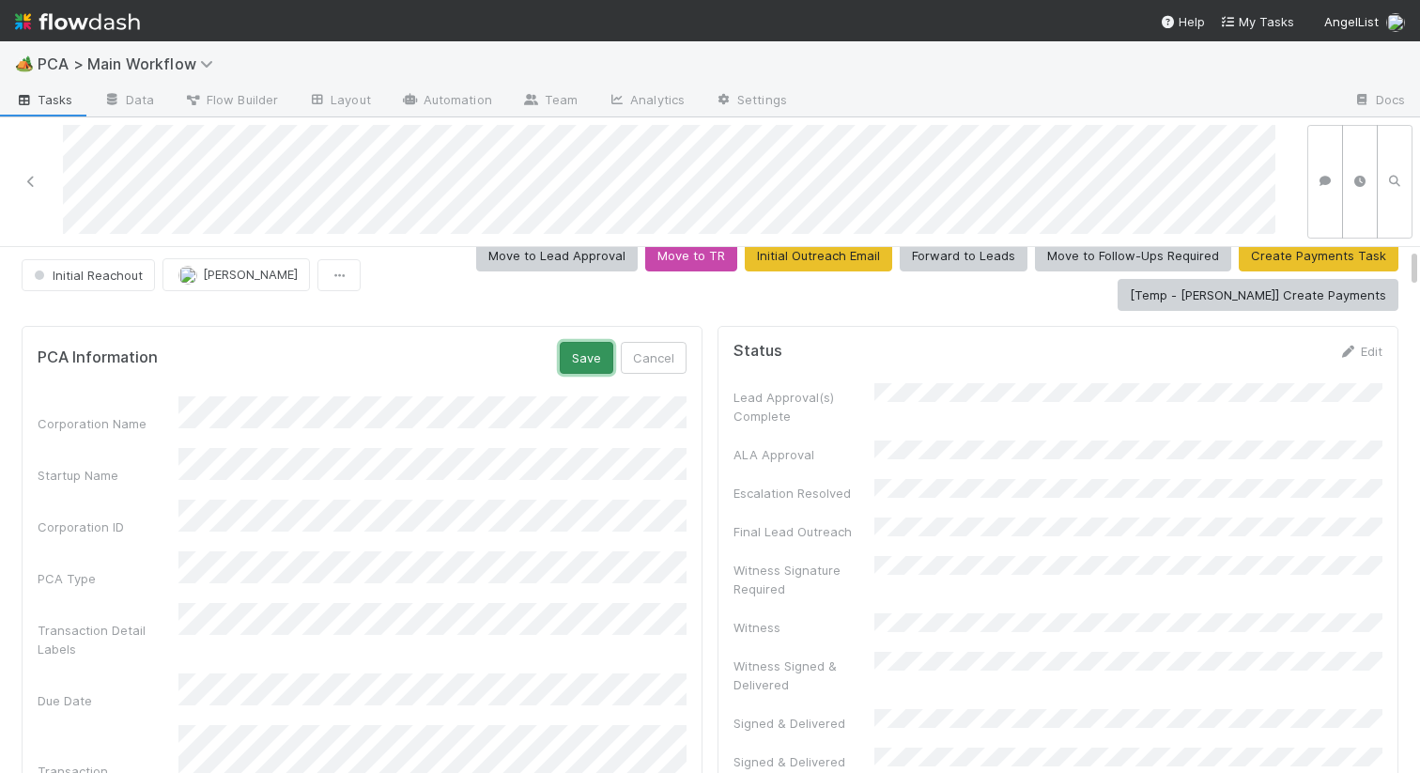
scroll to position [25, 0]
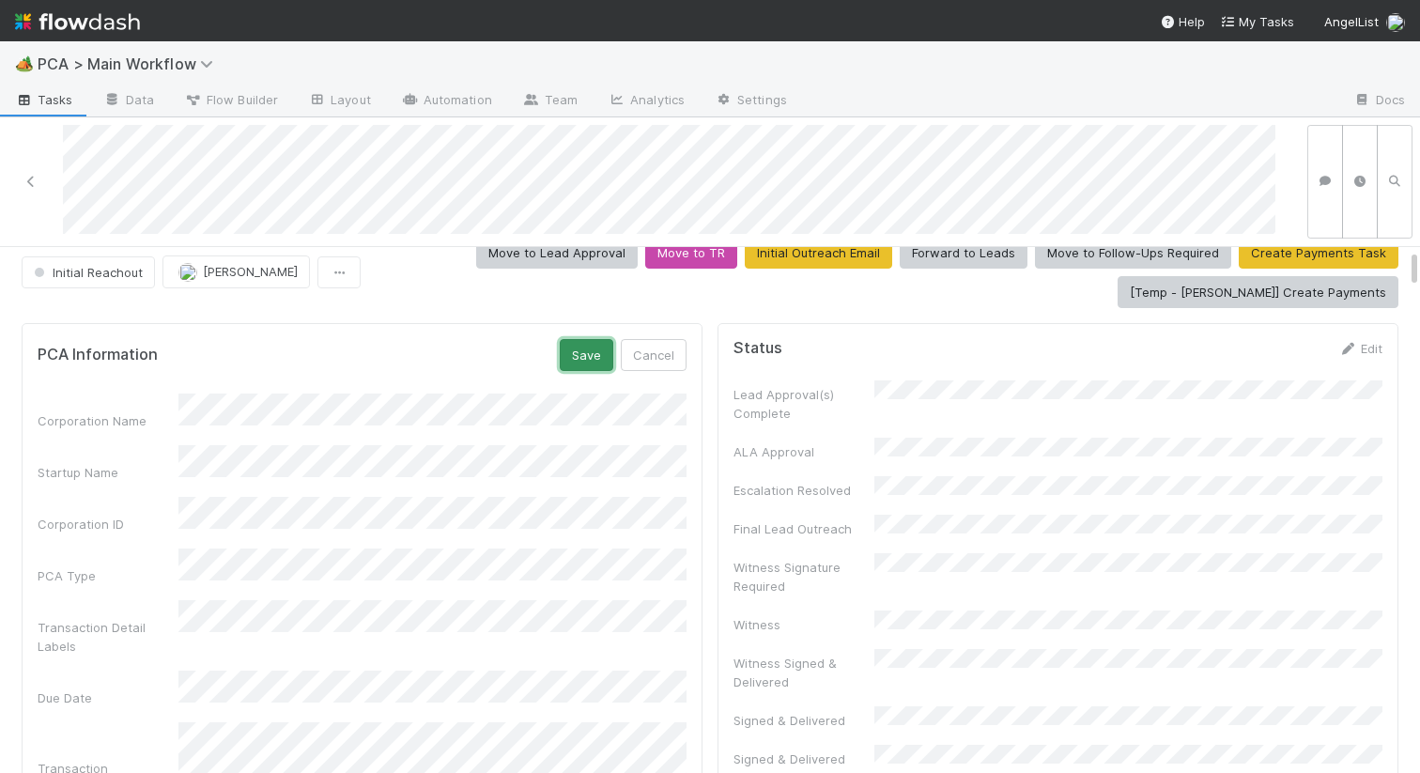
click at [565, 351] on button "Save" at bounding box center [587, 355] width 54 height 32
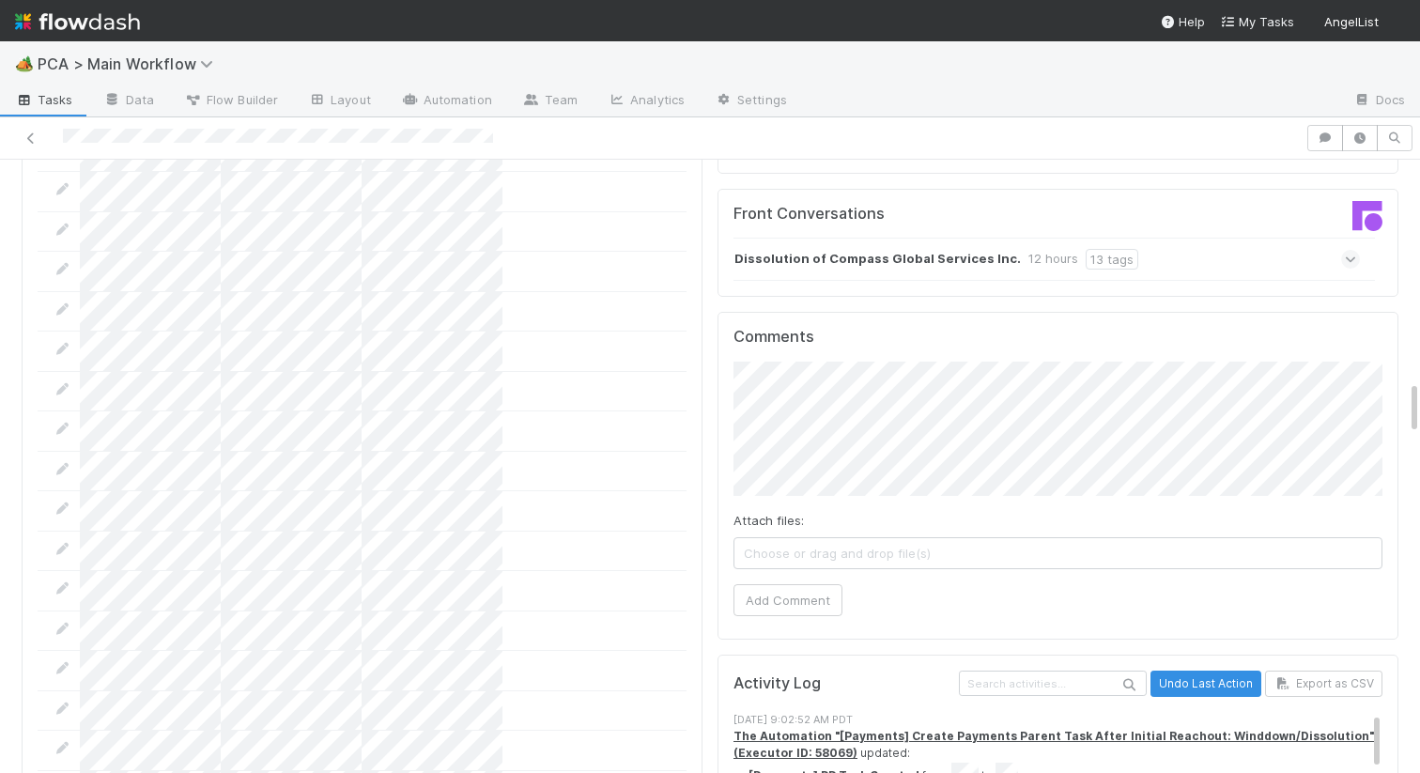
scroll to position [1995, 0]
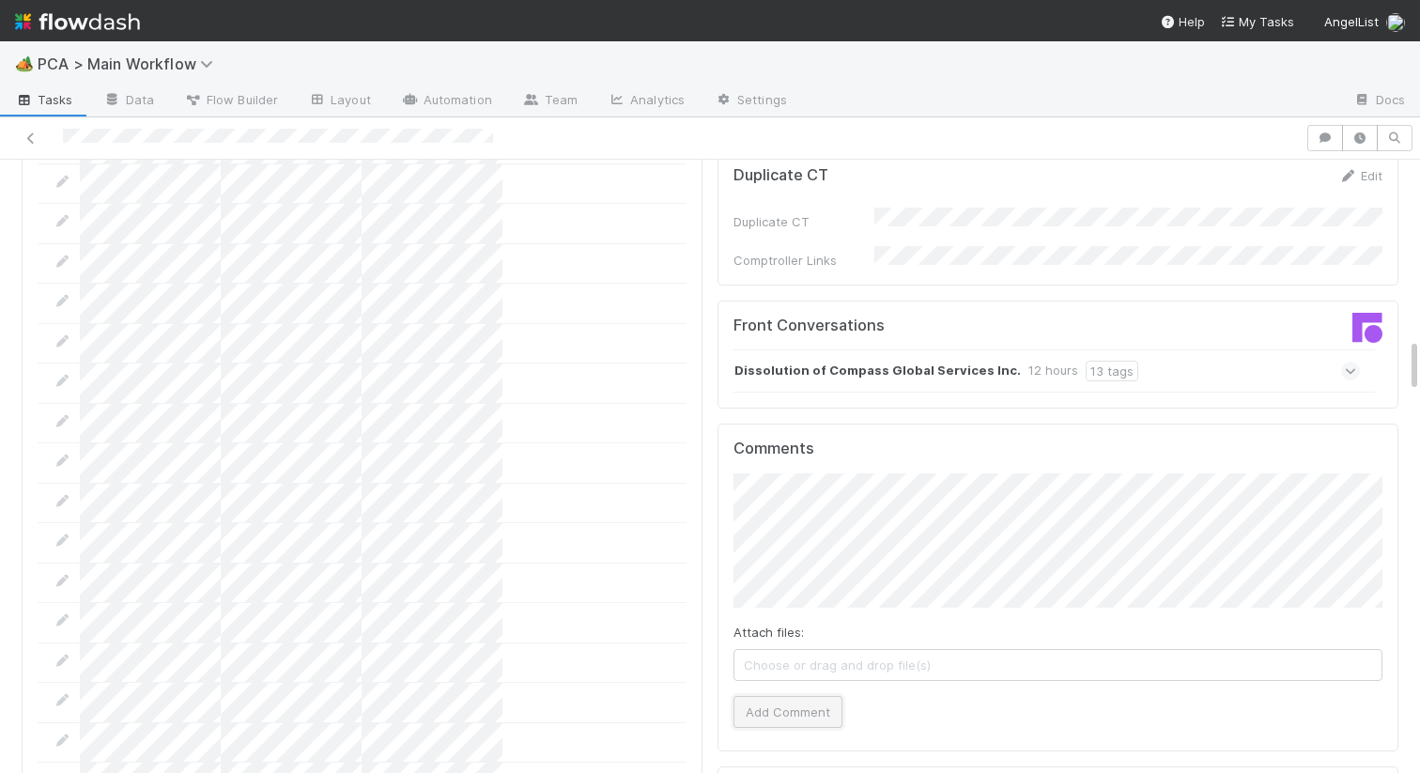
click at [775, 696] on button "Add Comment" at bounding box center [787, 712] width 109 height 32
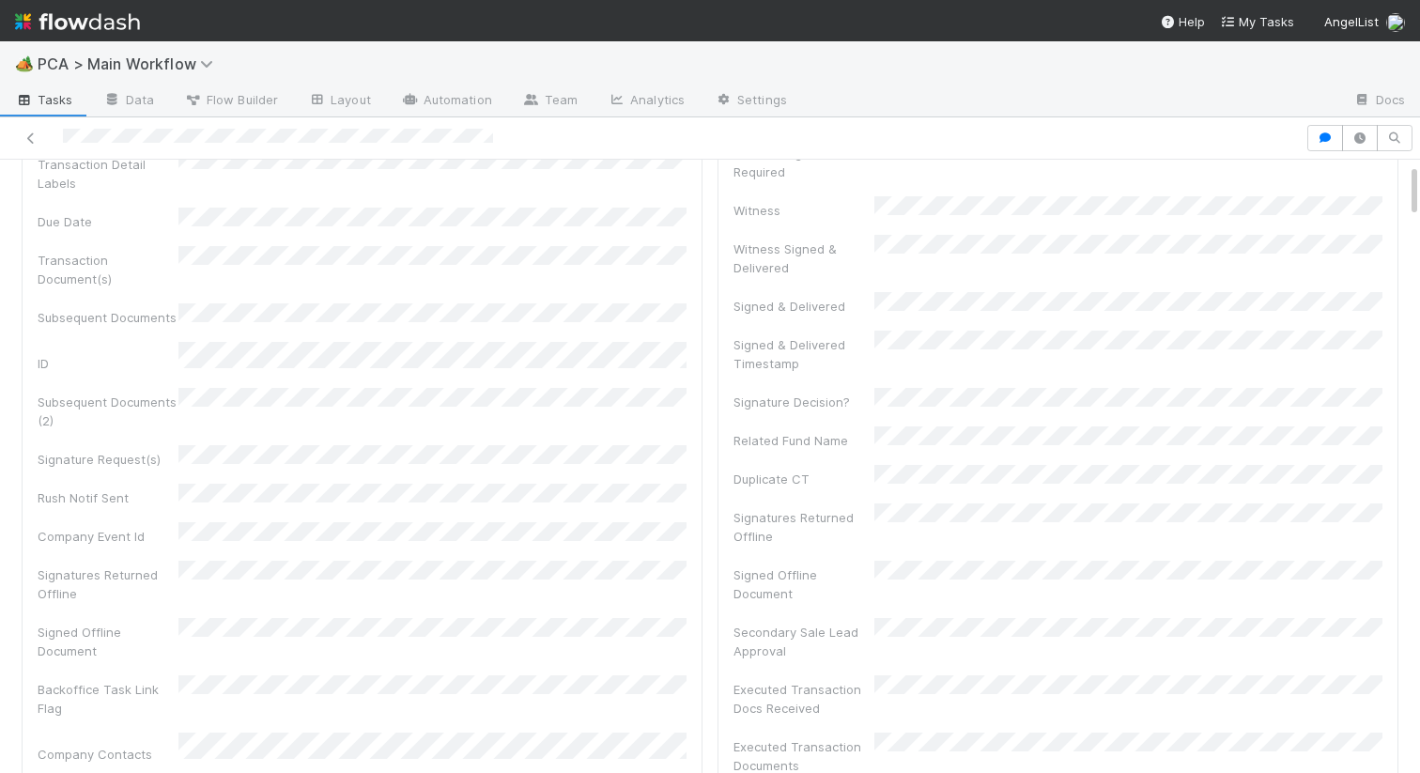
scroll to position [0, 0]
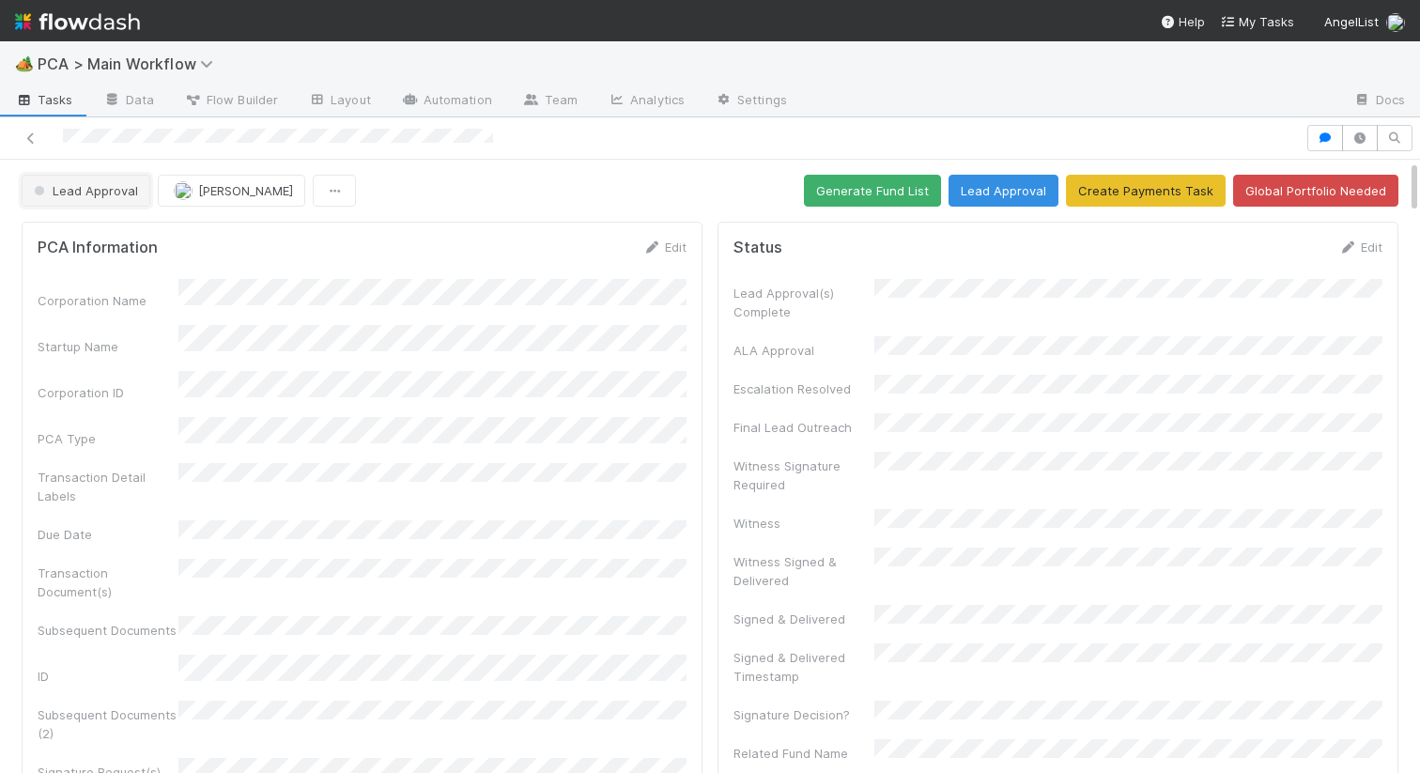
click at [91, 185] on span "Lead Approval" at bounding box center [84, 190] width 108 height 15
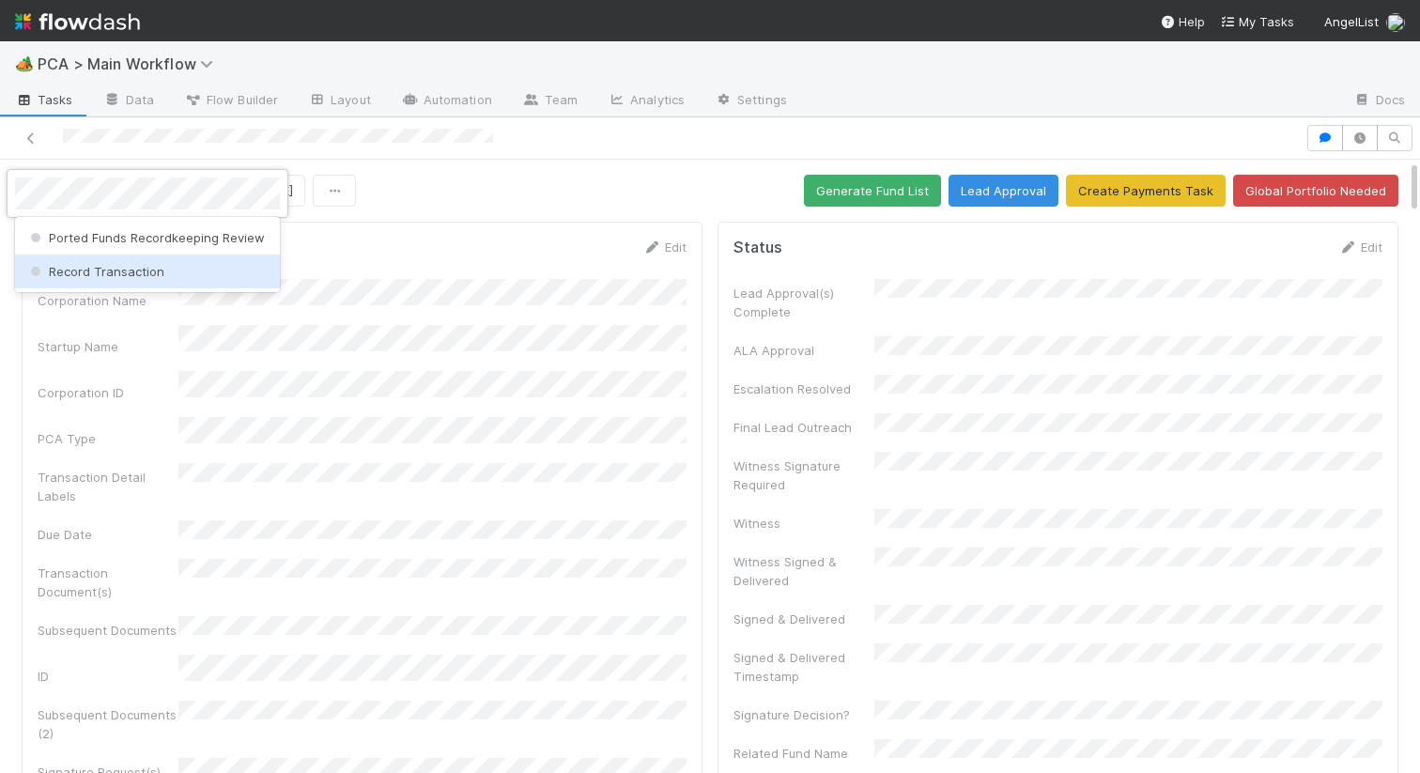
click at [81, 260] on div "Record Transaction" at bounding box center [147, 271] width 265 height 34
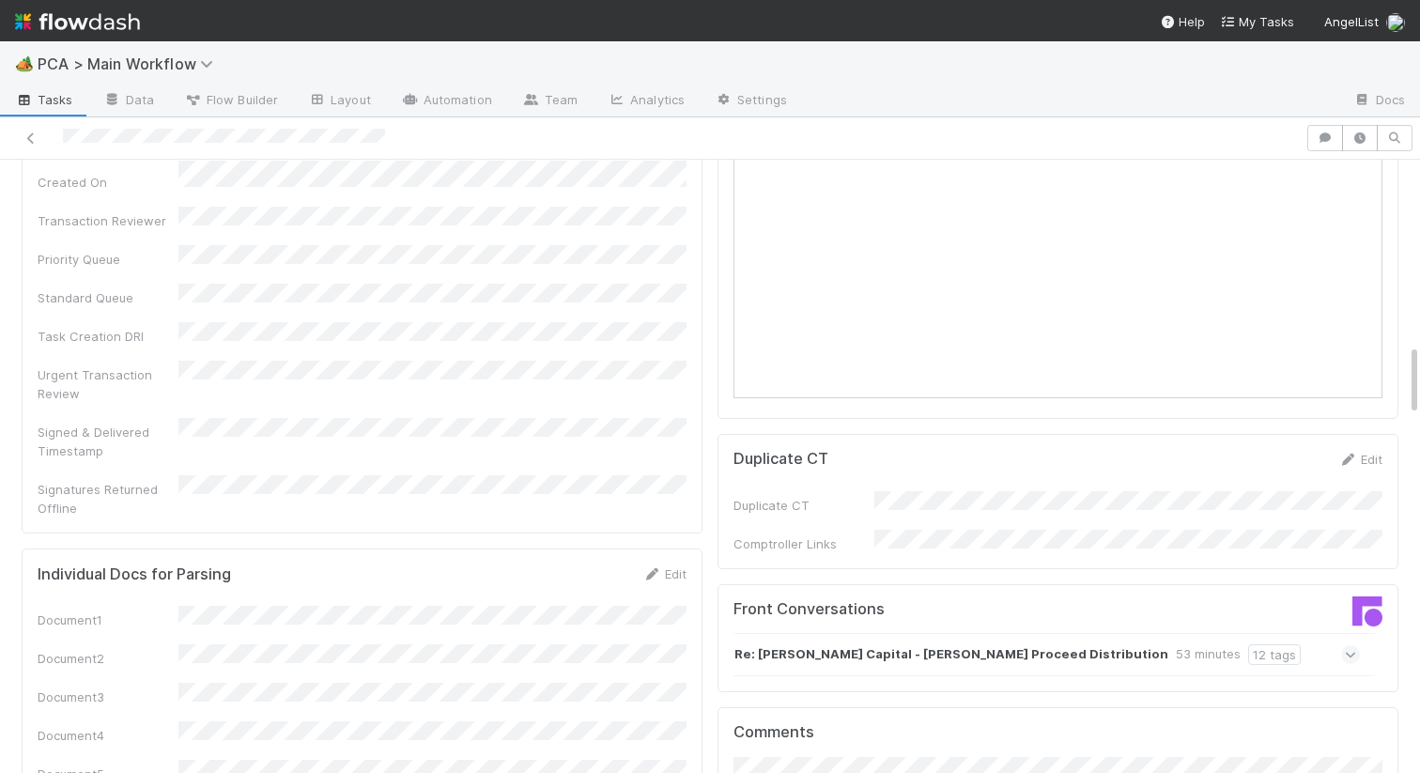
scroll to position [1757, 0]
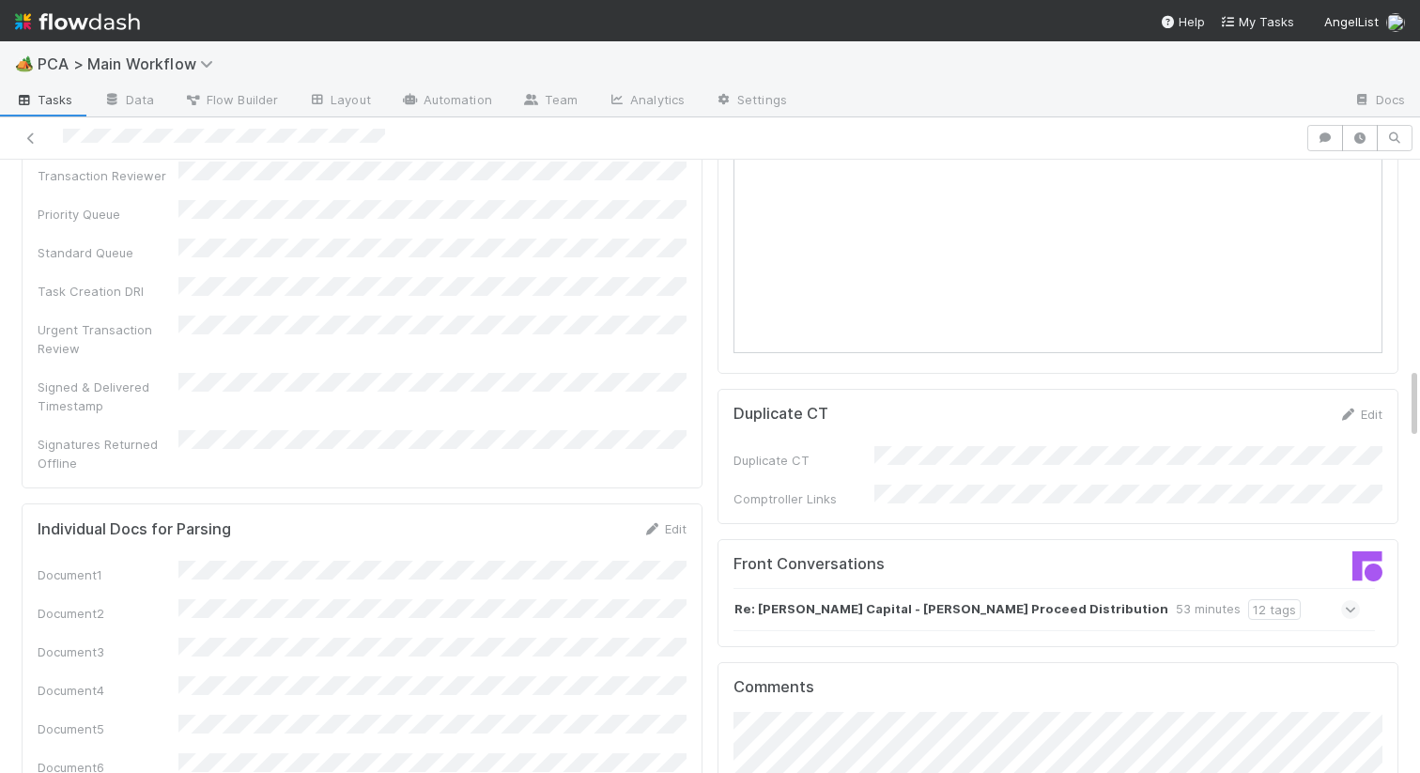
click at [913, 599] on strong "Re: [PERSON_NAME] Capital - [PERSON_NAME] Proceed Distribution" at bounding box center [951, 609] width 434 height 21
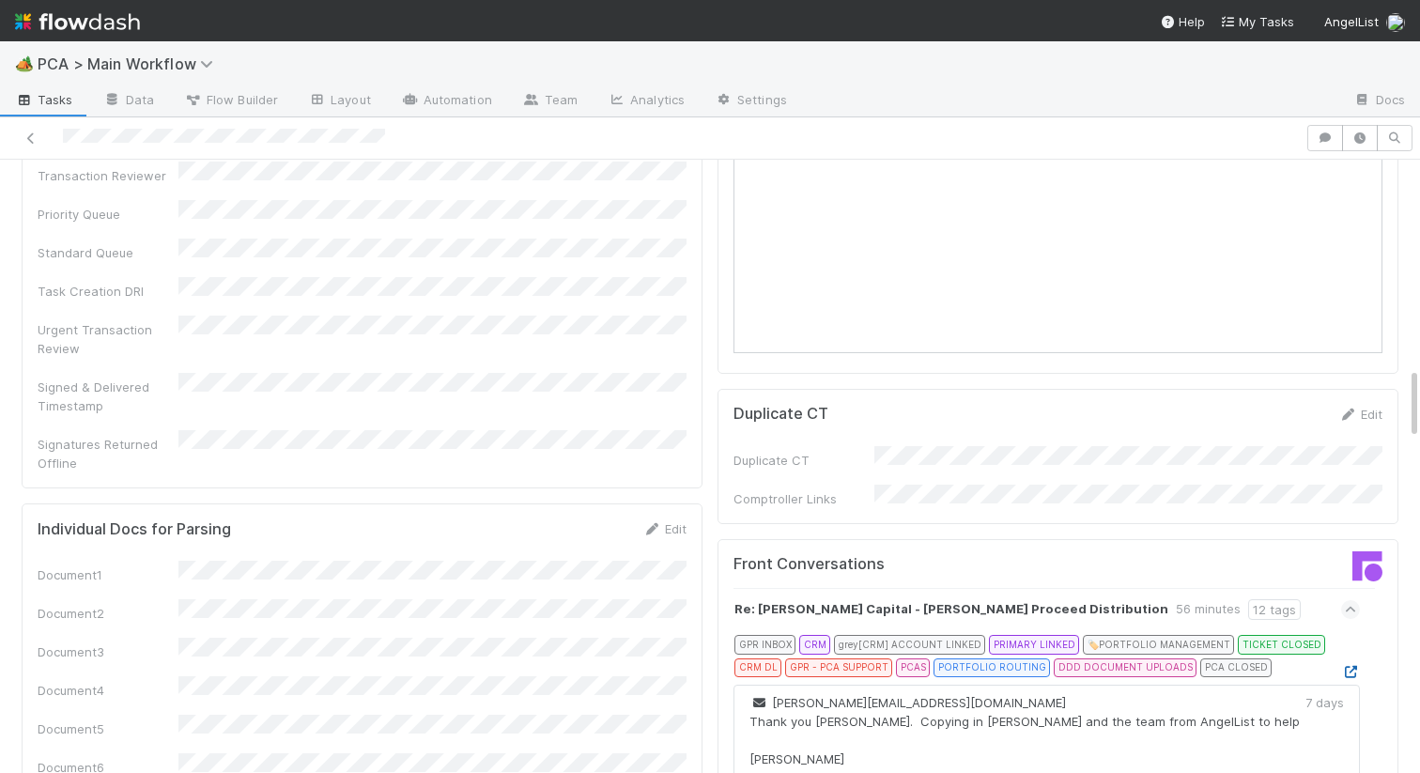
click at [1352, 666] on icon at bounding box center [1350, 672] width 19 height 12
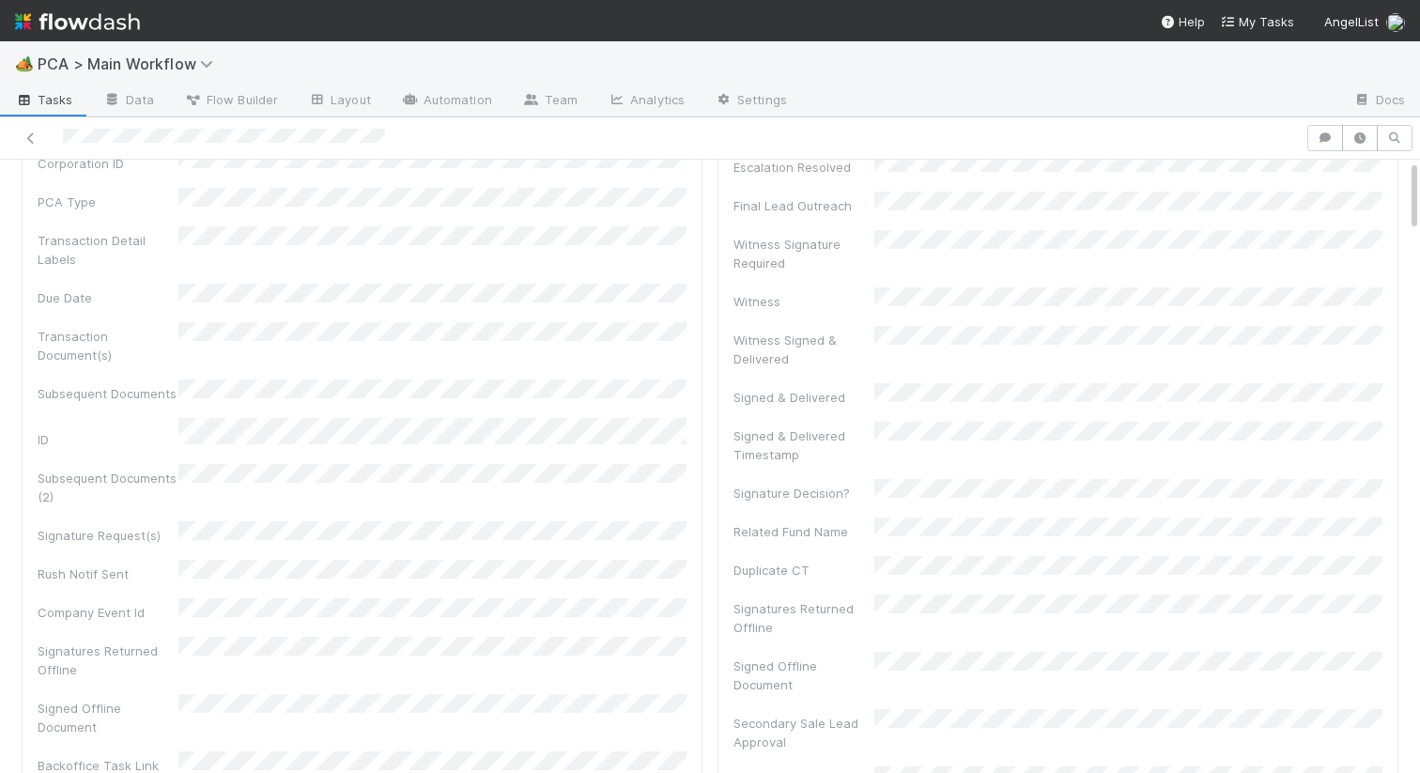
scroll to position [0, 0]
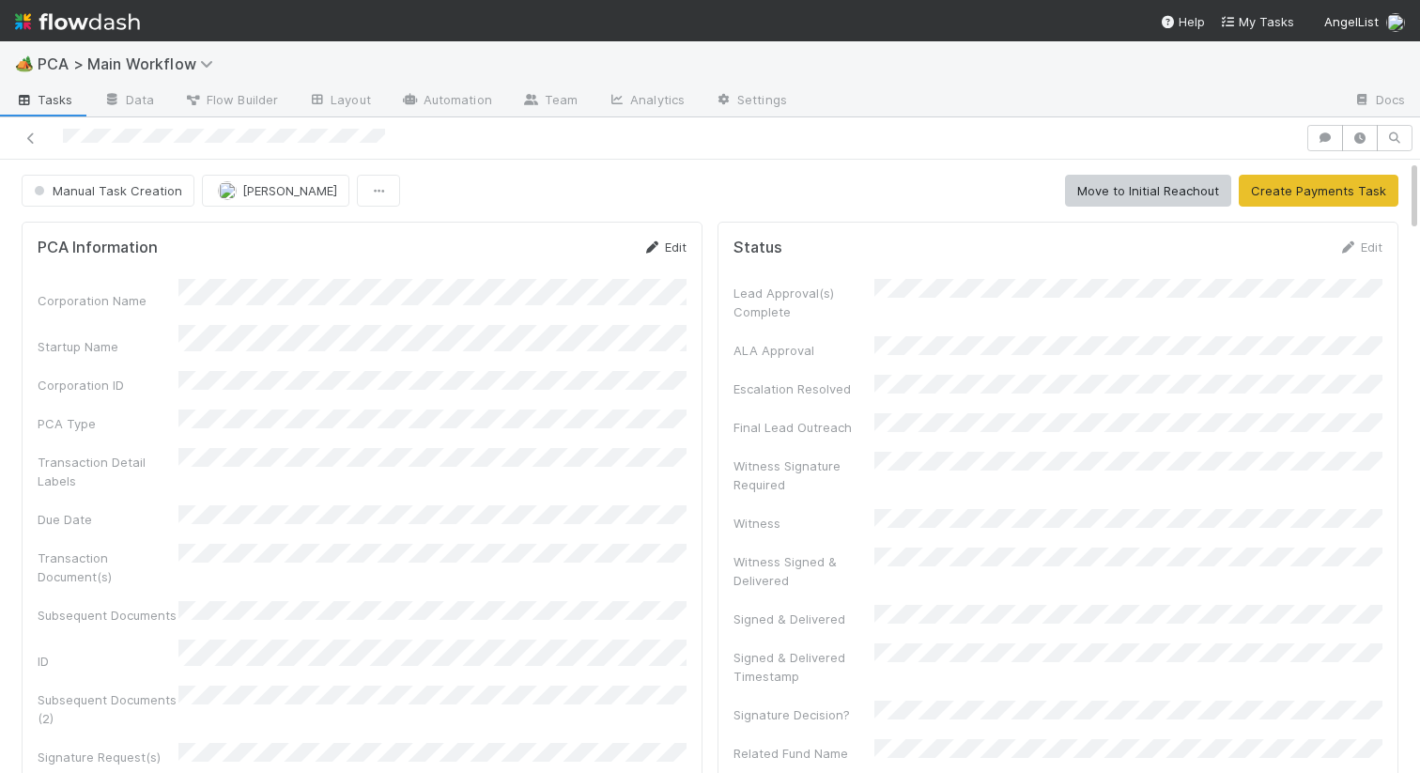
click at [645, 241] on icon at bounding box center [651, 247] width 19 height 12
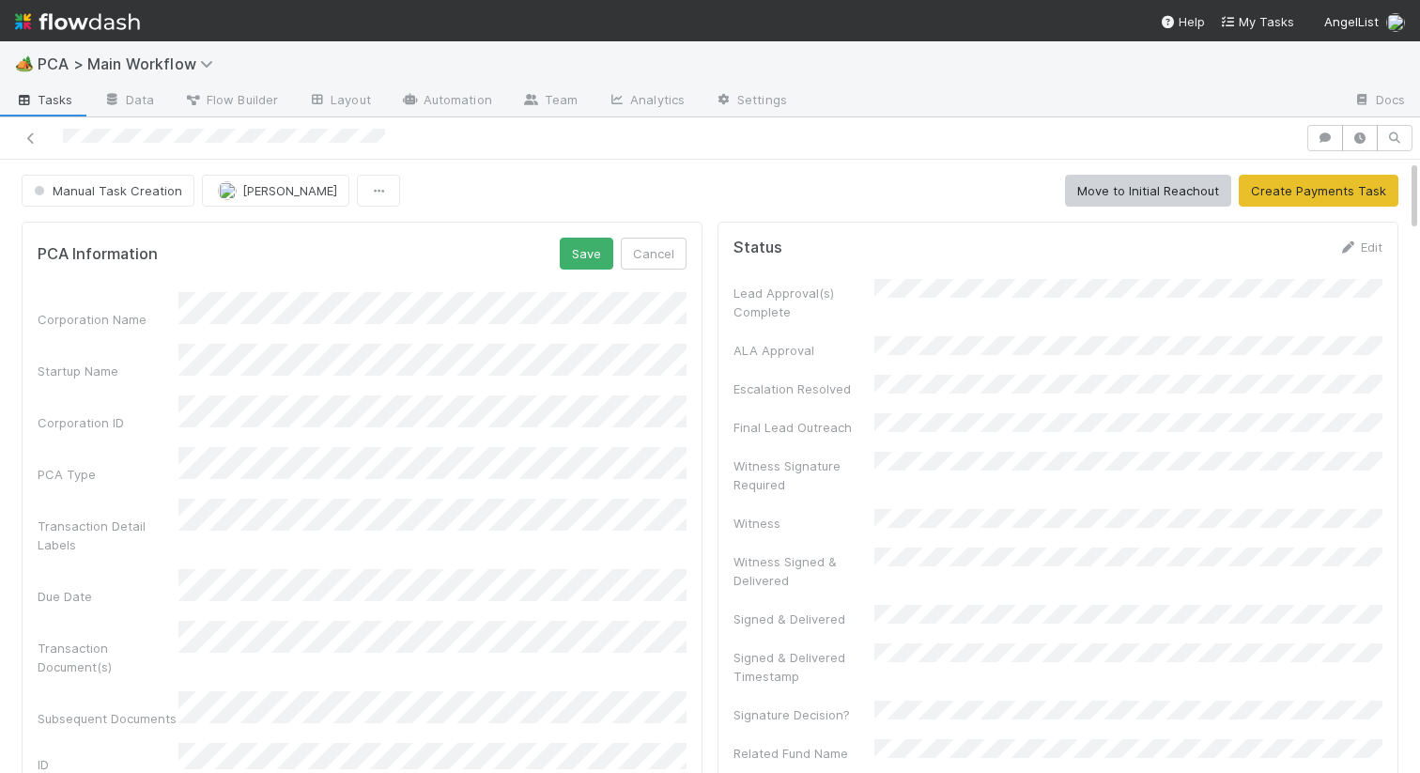
click at [176, 297] on div "Corporation Name" at bounding box center [362, 310] width 649 height 37
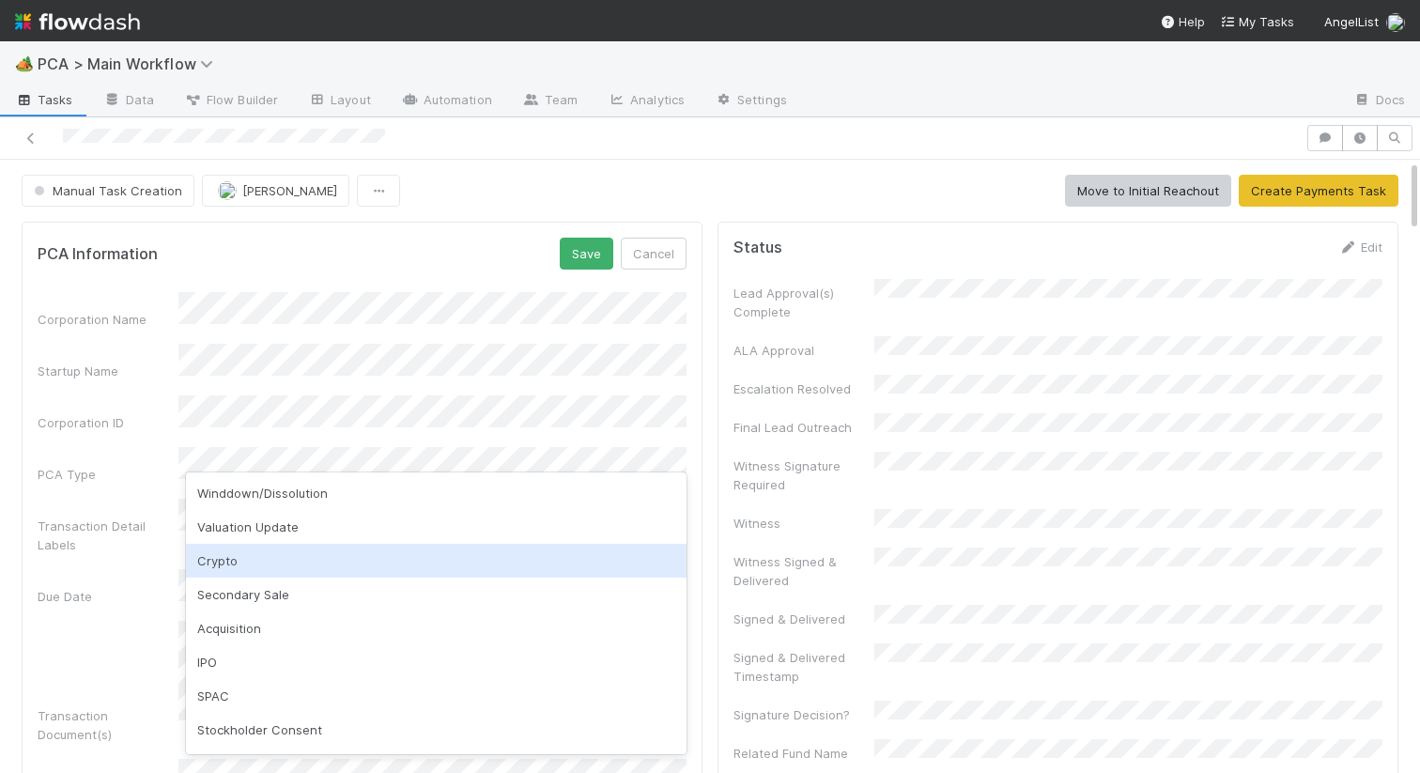
click at [140, 706] on div "Transaction Document(s)" at bounding box center [108, 725] width 141 height 38
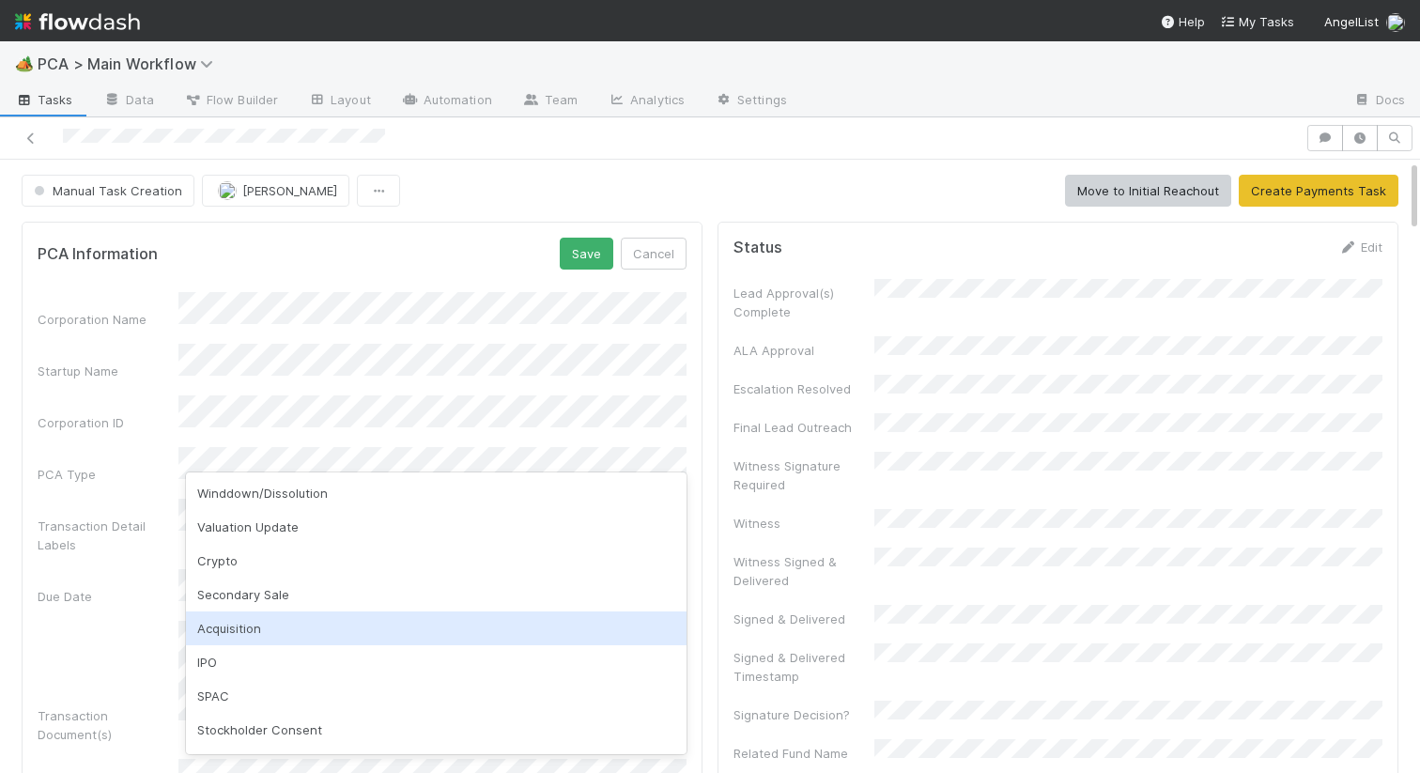
click at [253, 630] on div "Acquisition" at bounding box center [436, 628] width 500 height 34
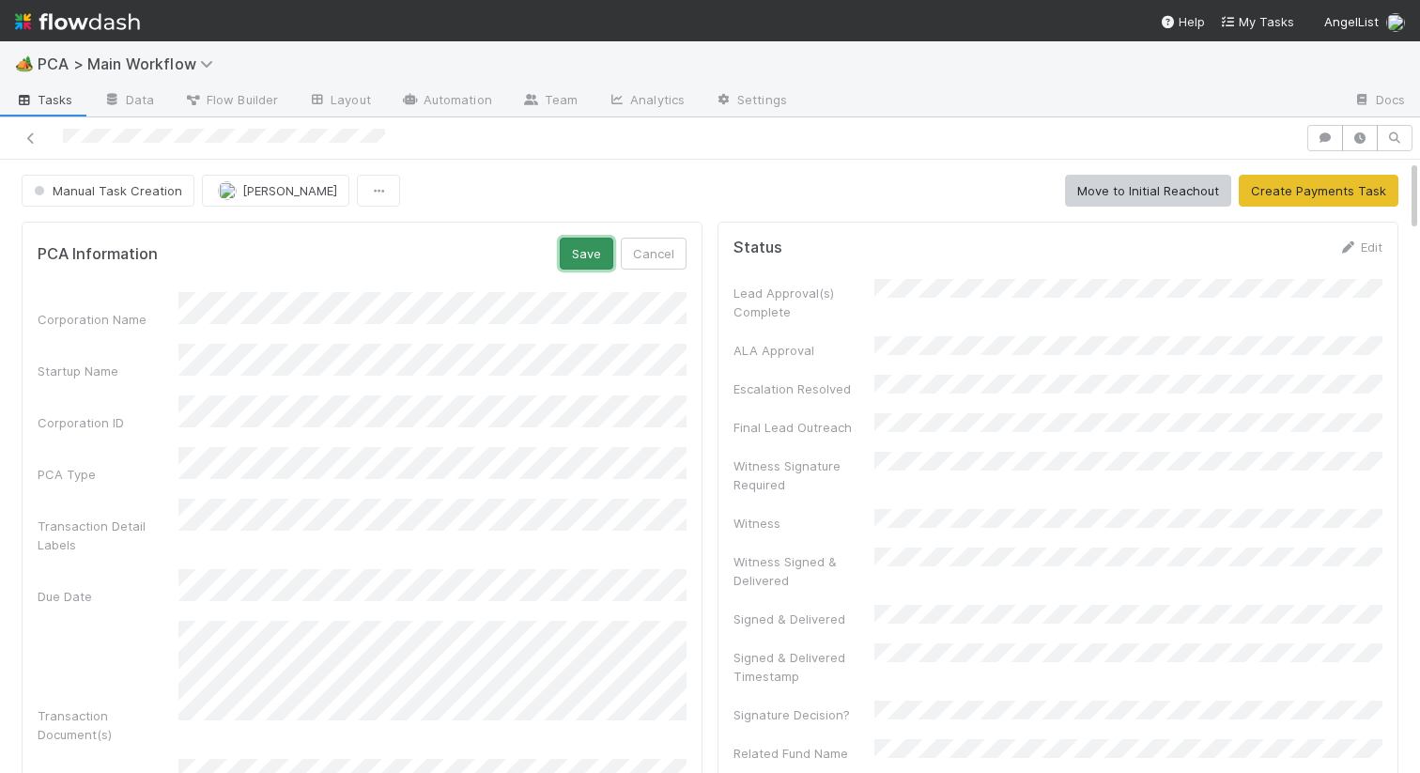
click at [565, 250] on button "Save" at bounding box center [587, 254] width 54 height 32
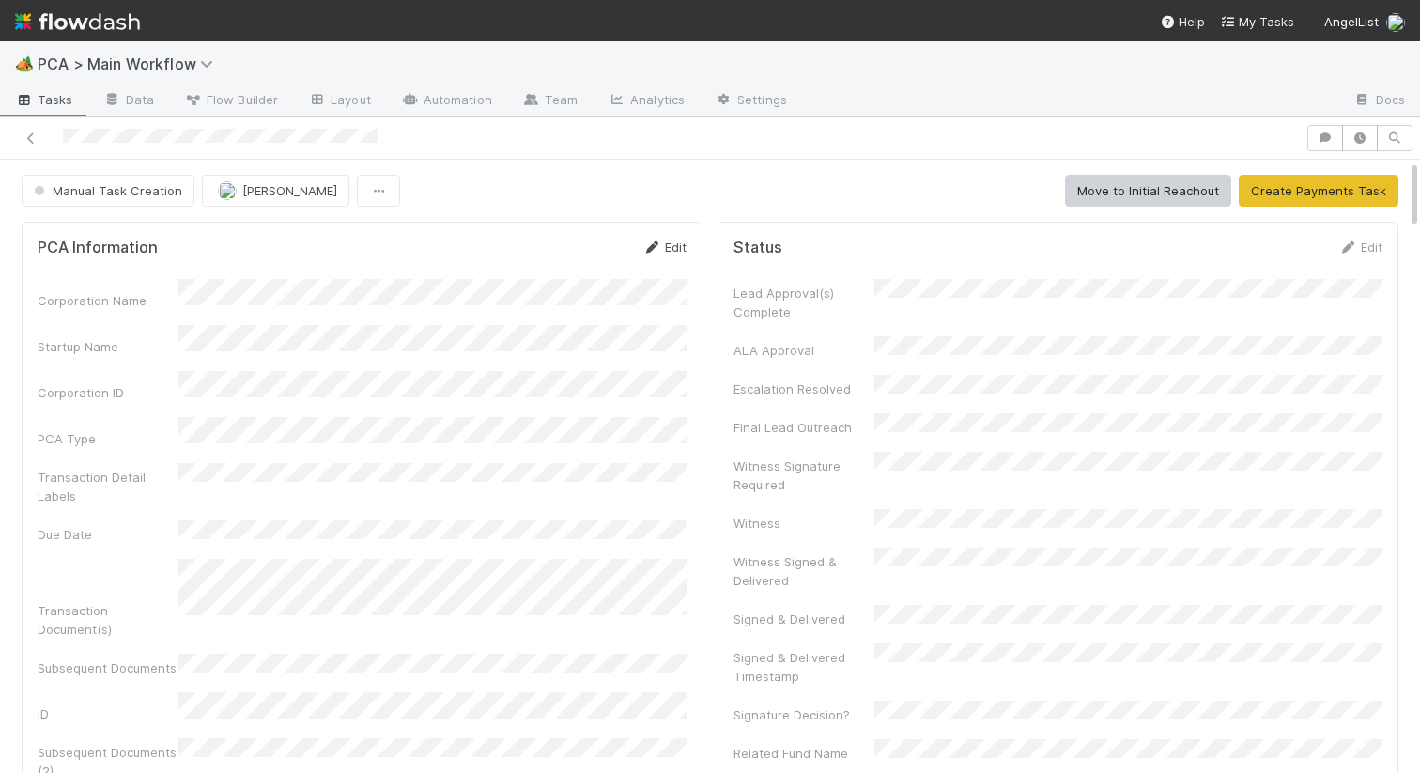
click at [664, 245] on link "Edit" at bounding box center [664, 246] width 44 height 15
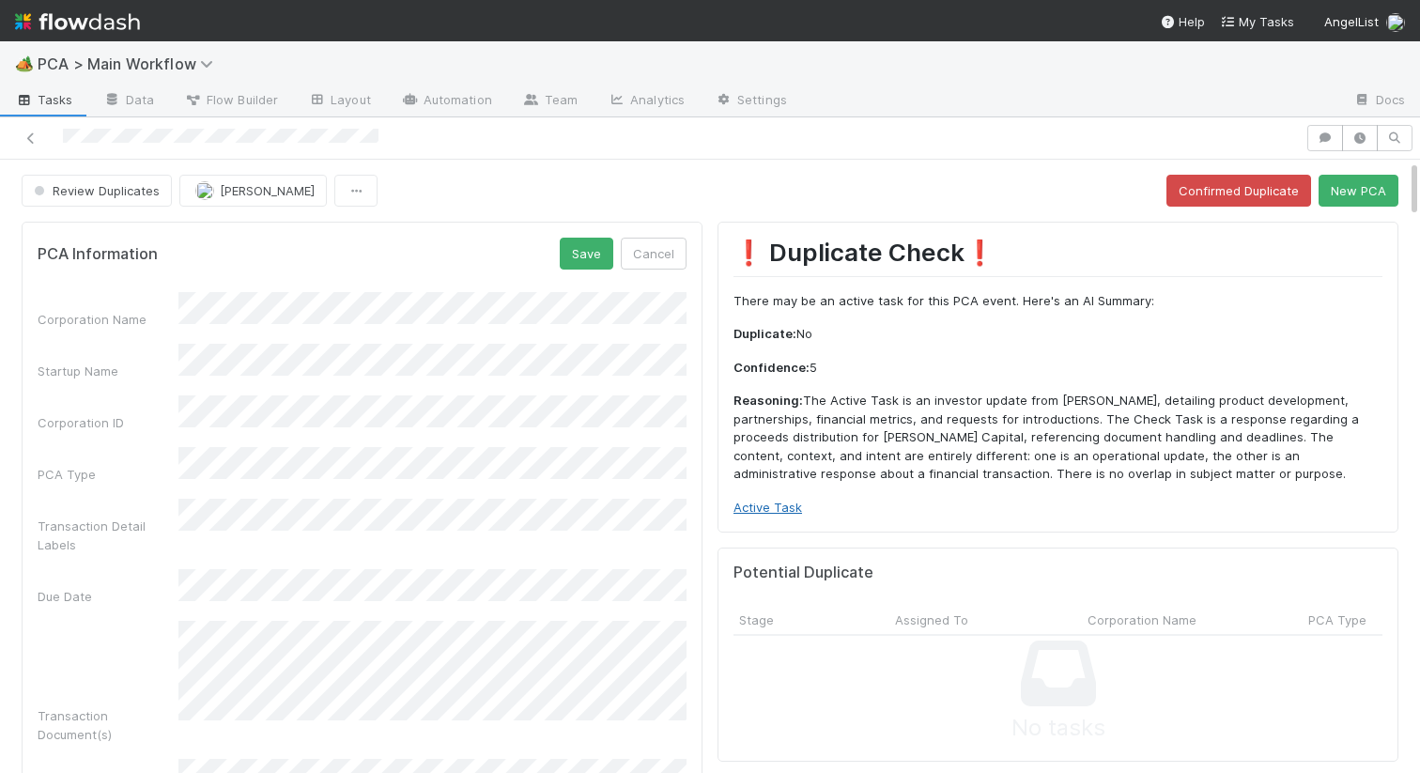
click at [751, 501] on link "Active Task" at bounding box center [767, 507] width 69 height 15
click at [591, 260] on button "Save" at bounding box center [587, 254] width 54 height 32
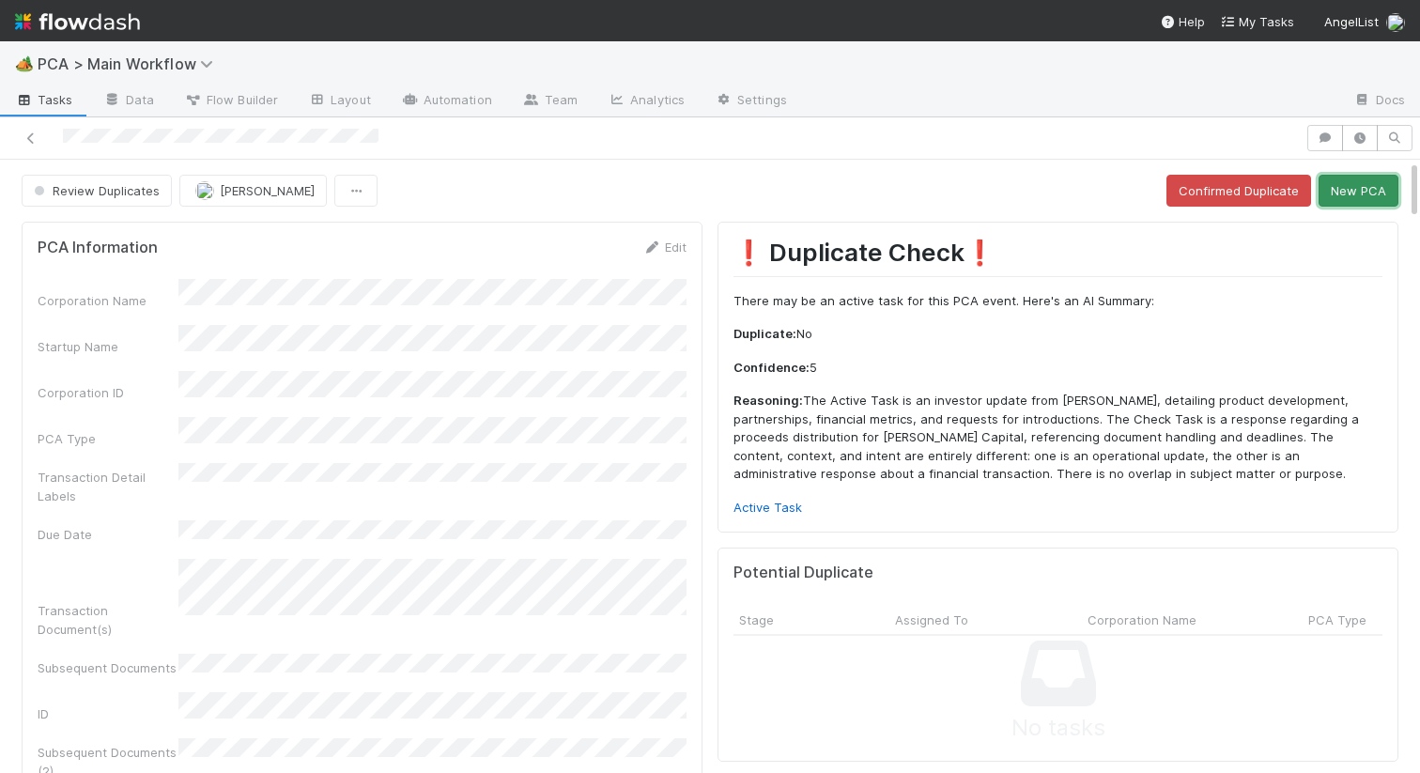
click at [1363, 197] on button "New PCA" at bounding box center [1358, 191] width 80 height 32
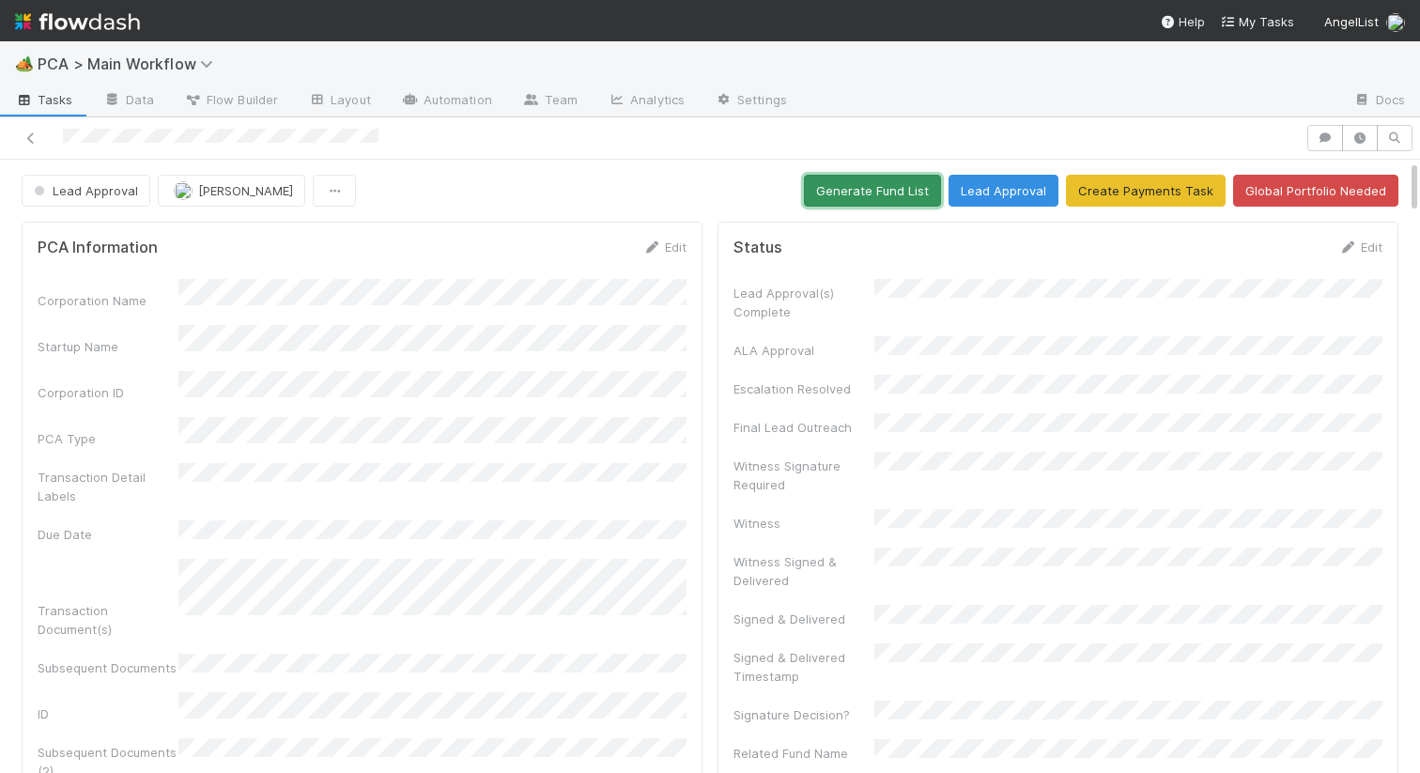
click at [904, 193] on button "Generate Fund List" at bounding box center [872, 191] width 137 height 32
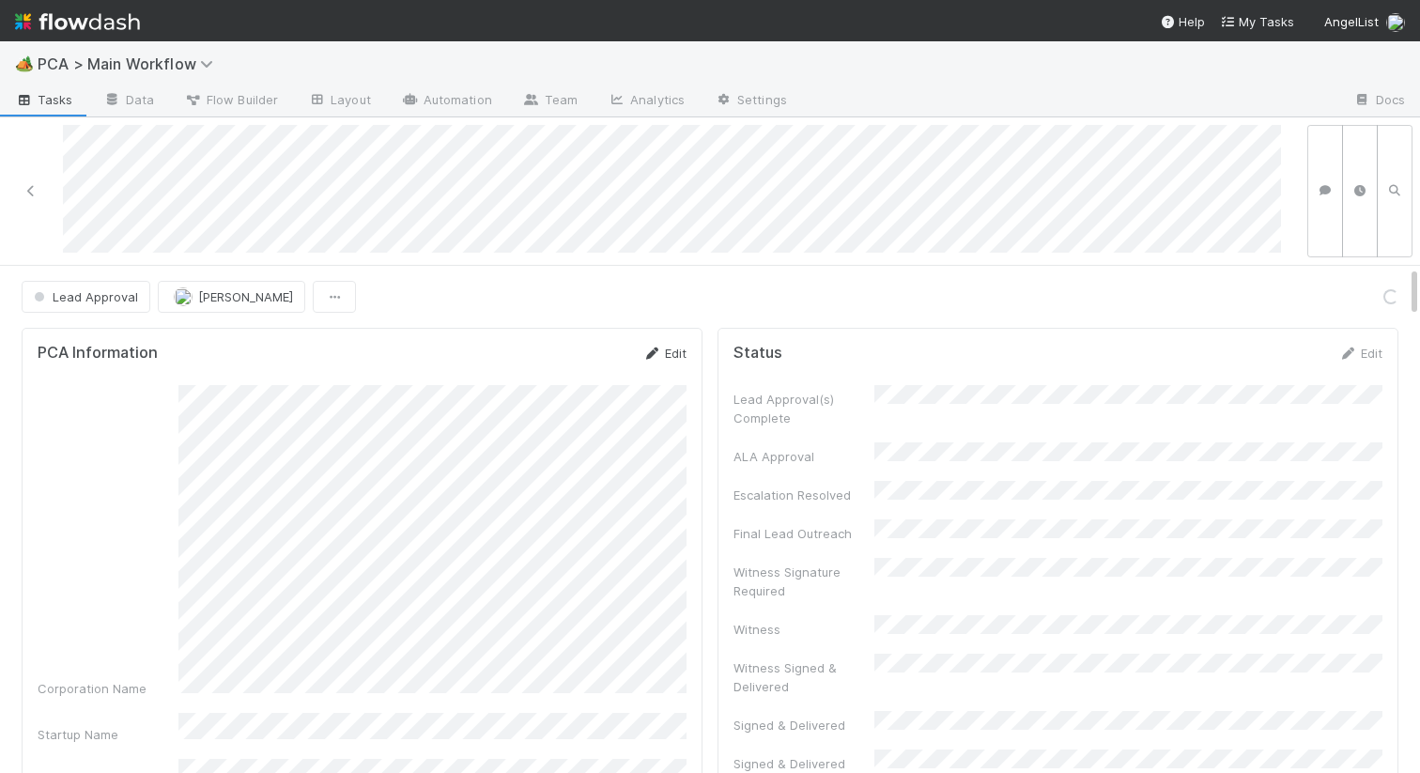
click at [664, 346] on link "Edit" at bounding box center [664, 353] width 44 height 15
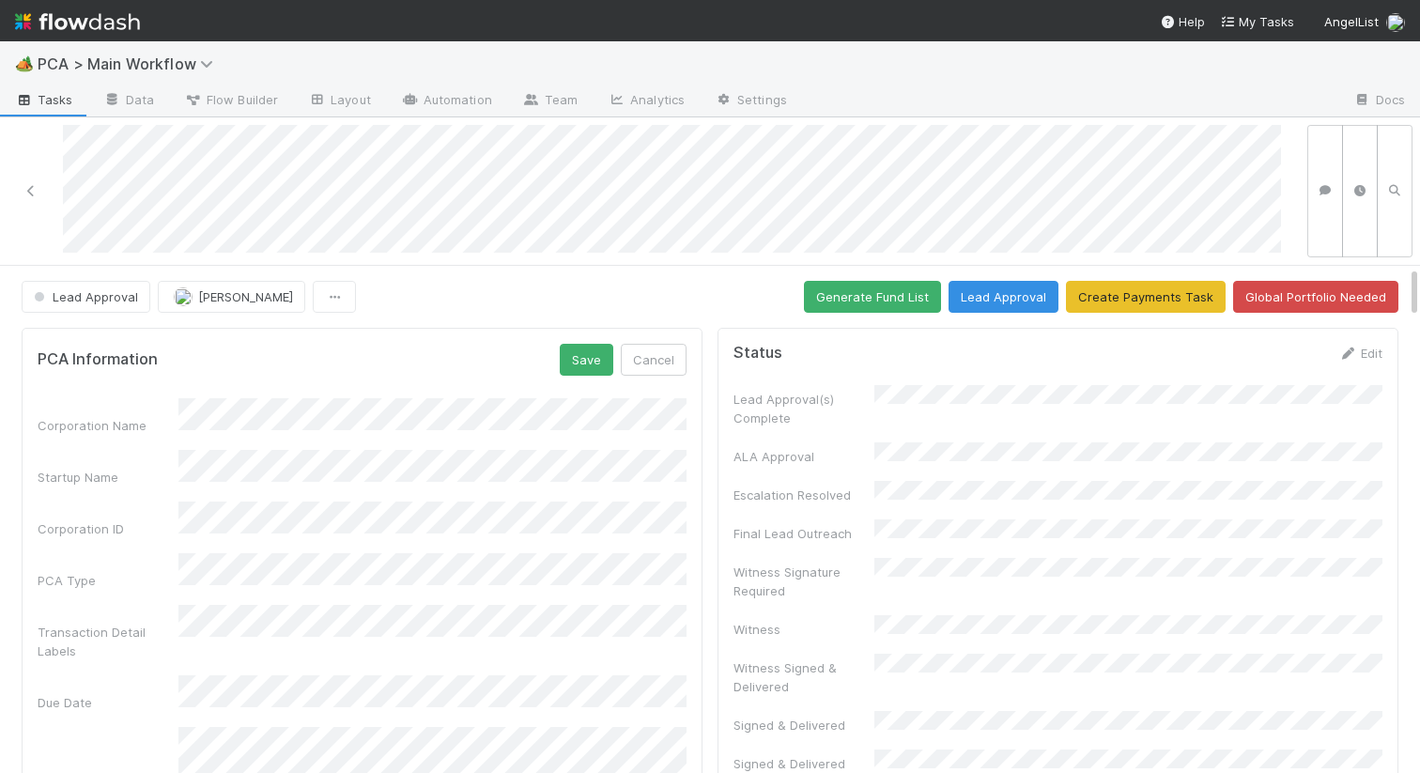
click at [586, 364] on button "Save" at bounding box center [587, 360] width 54 height 32
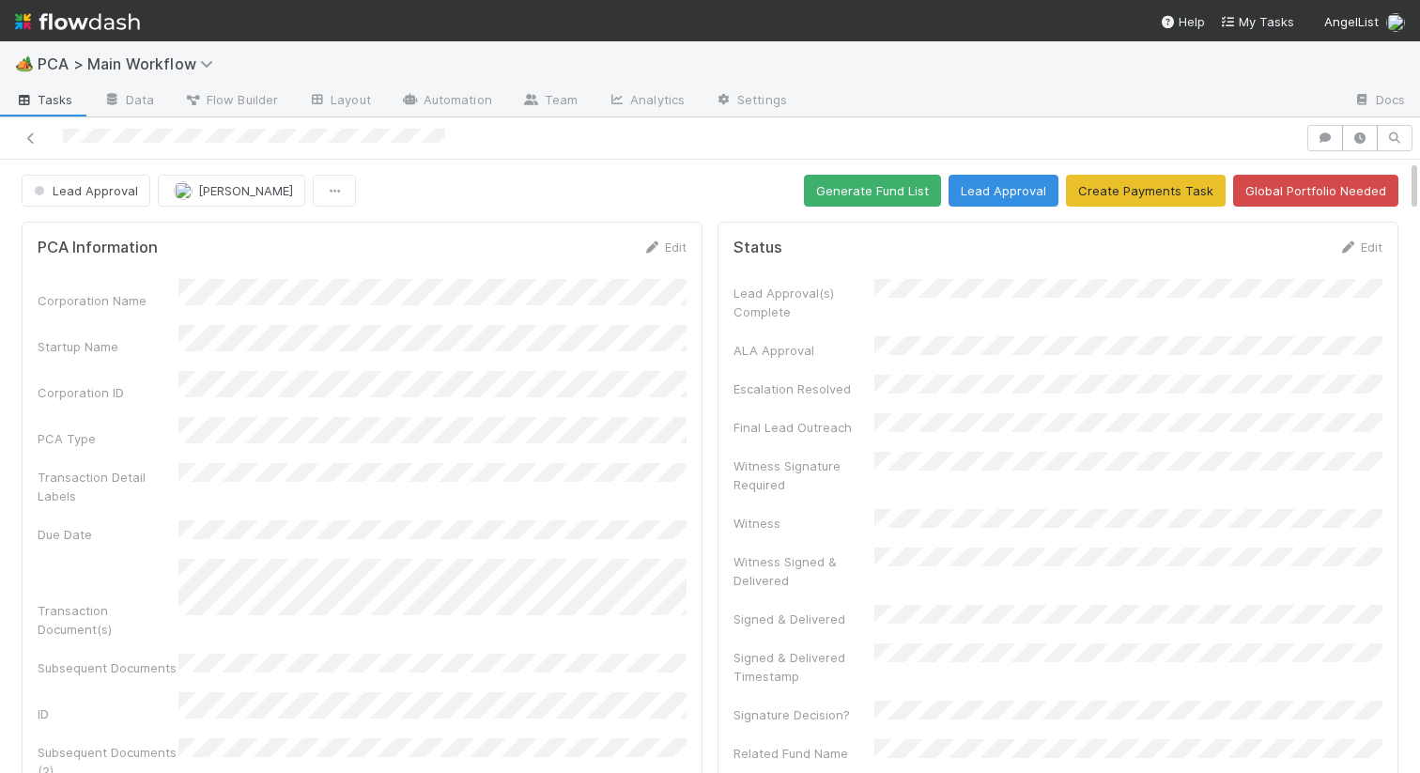
click at [1004, 197] on button "Lead Approval" at bounding box center [1003, 191] width 110 height 32
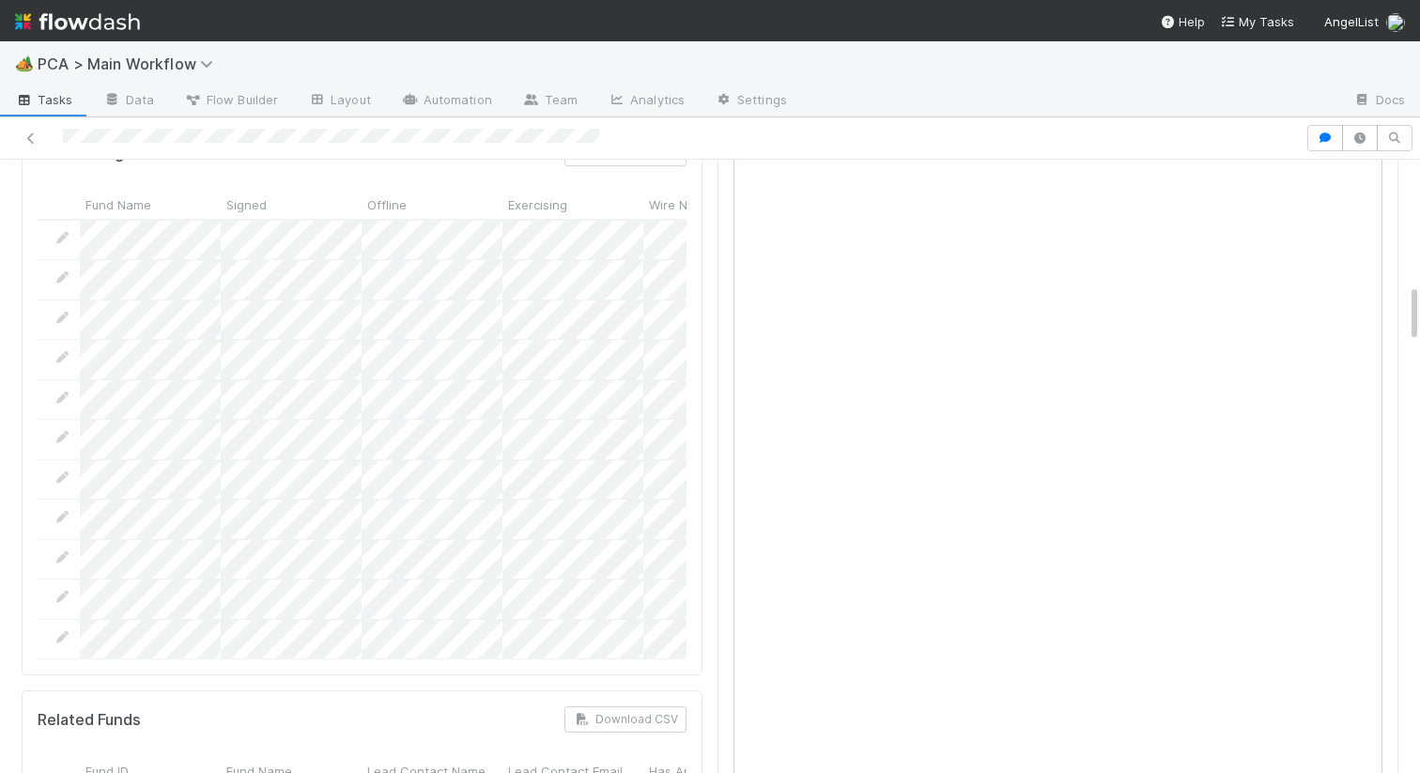
scroll to position [1129, 0]
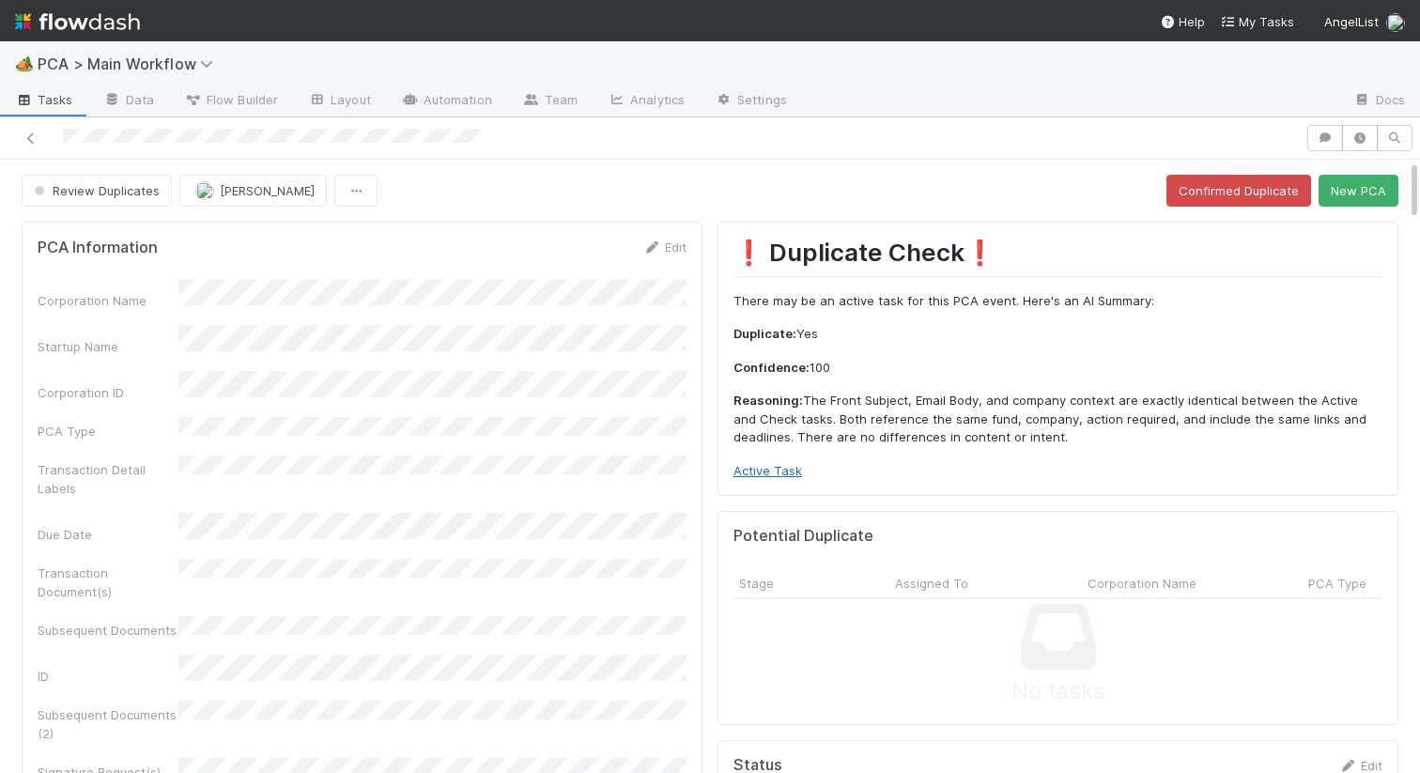
click at [778, 470] on link "Active Task" at bounding box center [767, 470] width 69 height 15
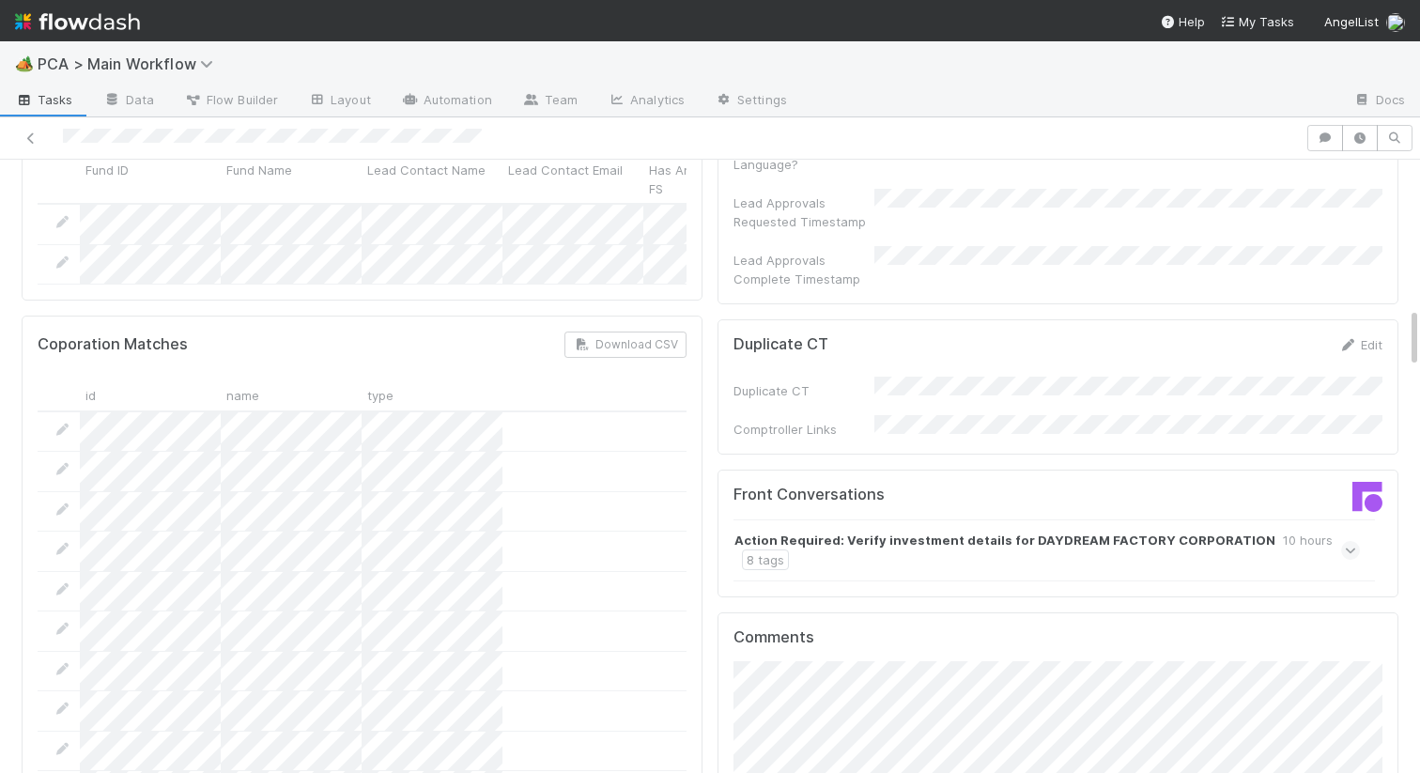
scroll to position [1563, 0]
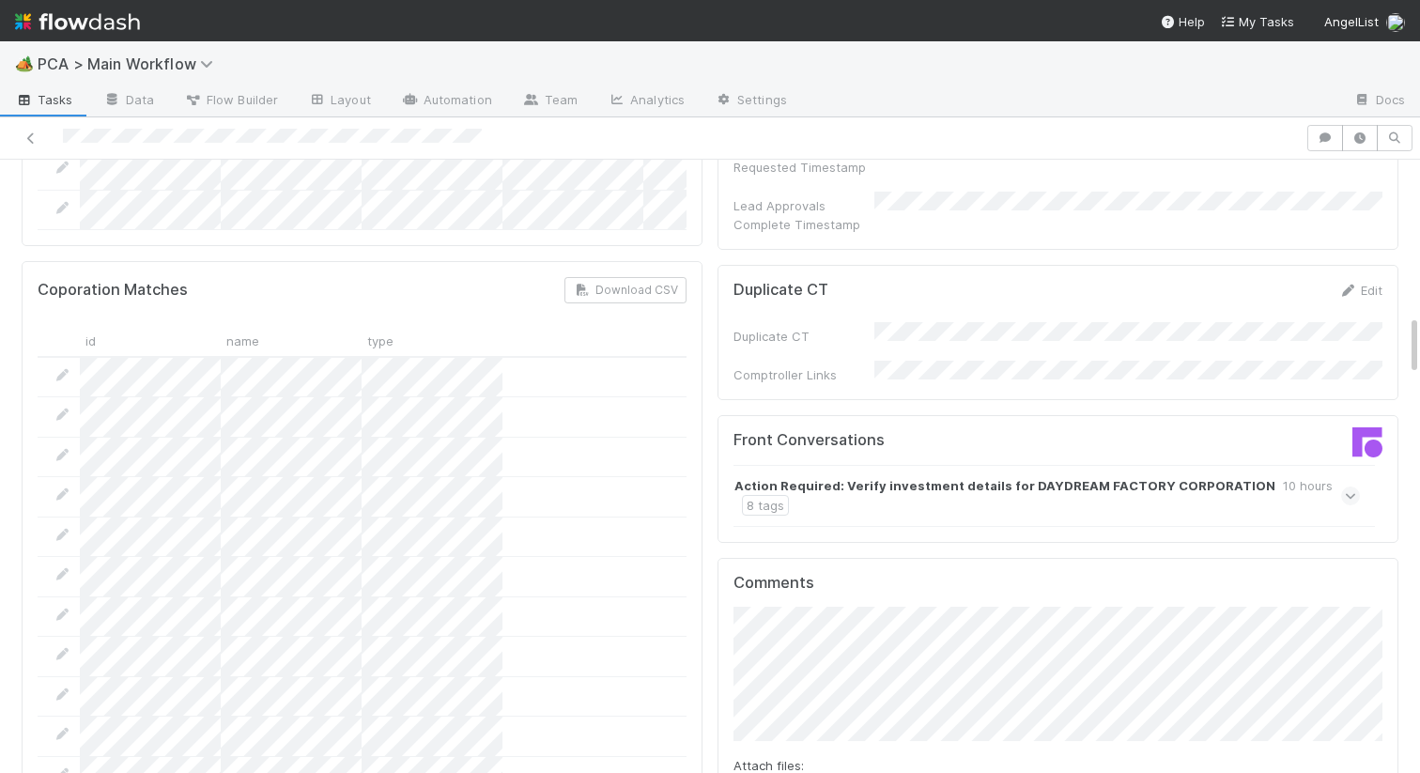
click at [785, 476] on strong "Action Required: Verify investment details for DAYDREAM FACTORY CORPORATION" at bounding box center [1004, 485] width 541 height 19
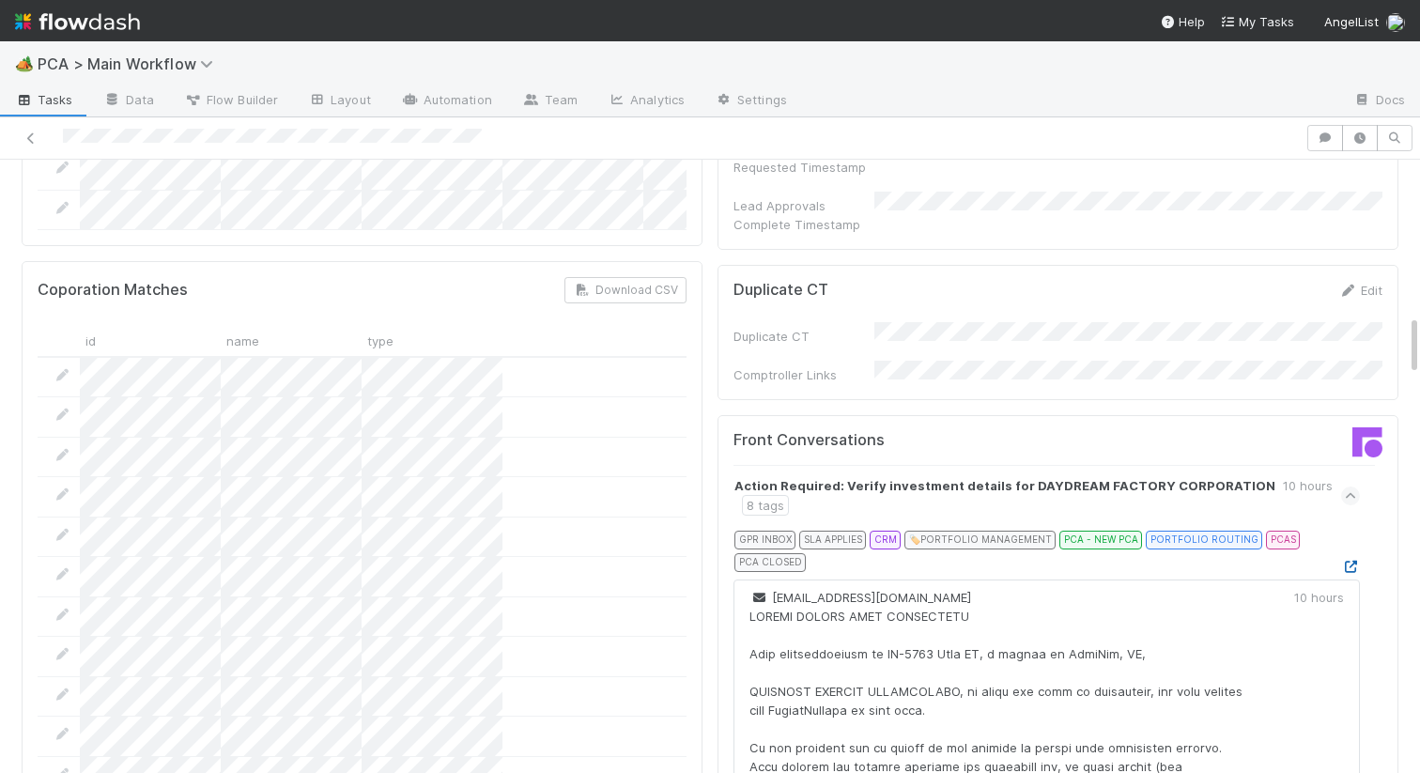
click at [1347, 561] on icon at bounding box center [1350, 567] width 19 height 12
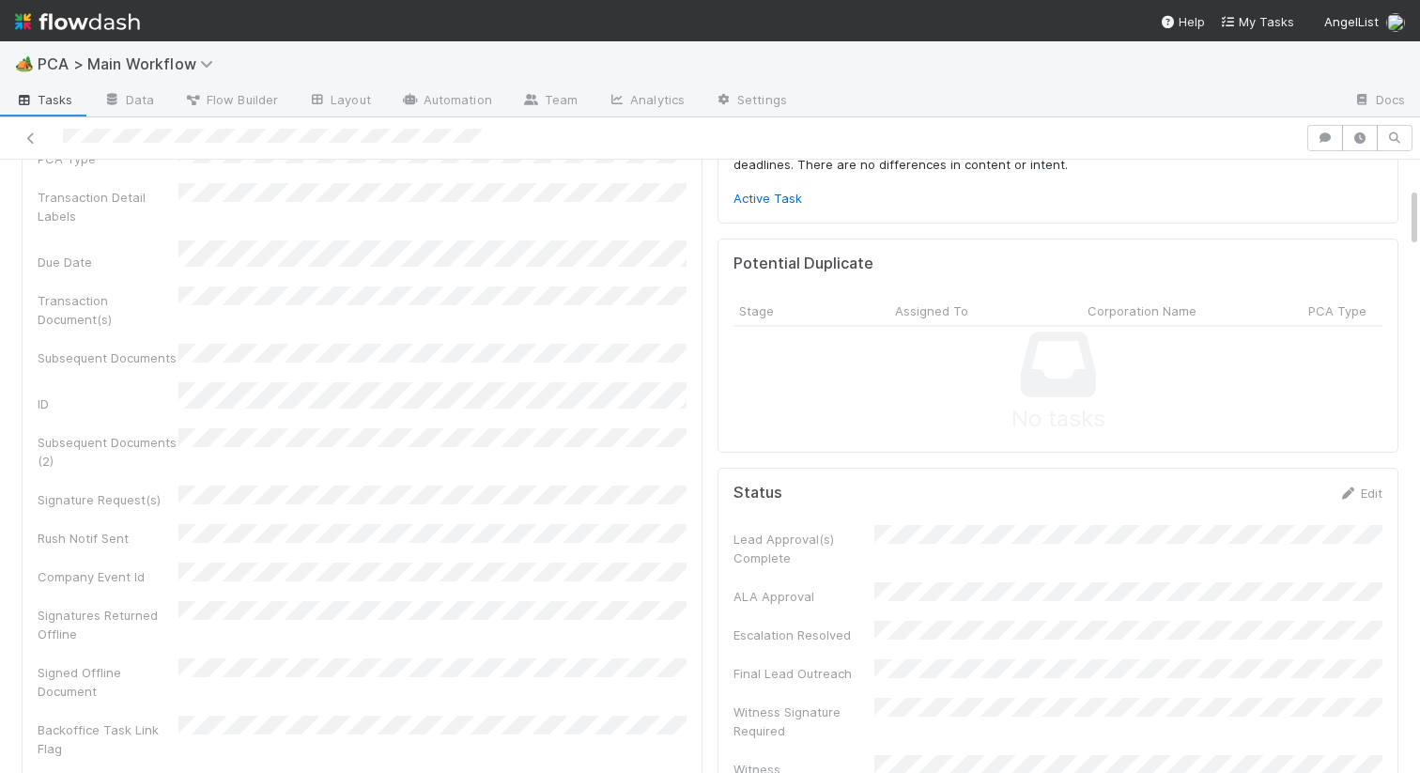
scroll to position [0, 0]
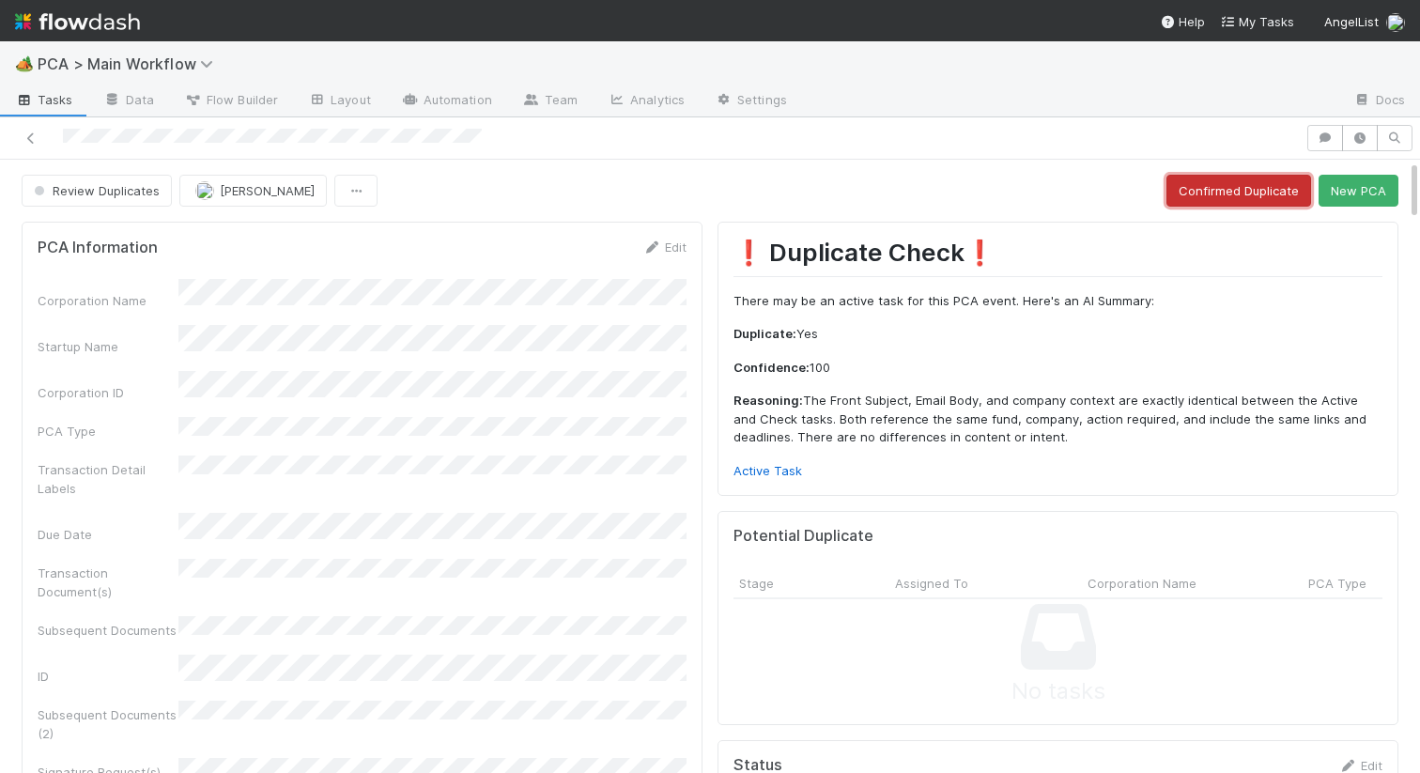
click at [1222, 198] on button "Confirmed Duplicate" at bounding box center [1238, 191] width 145 height 32
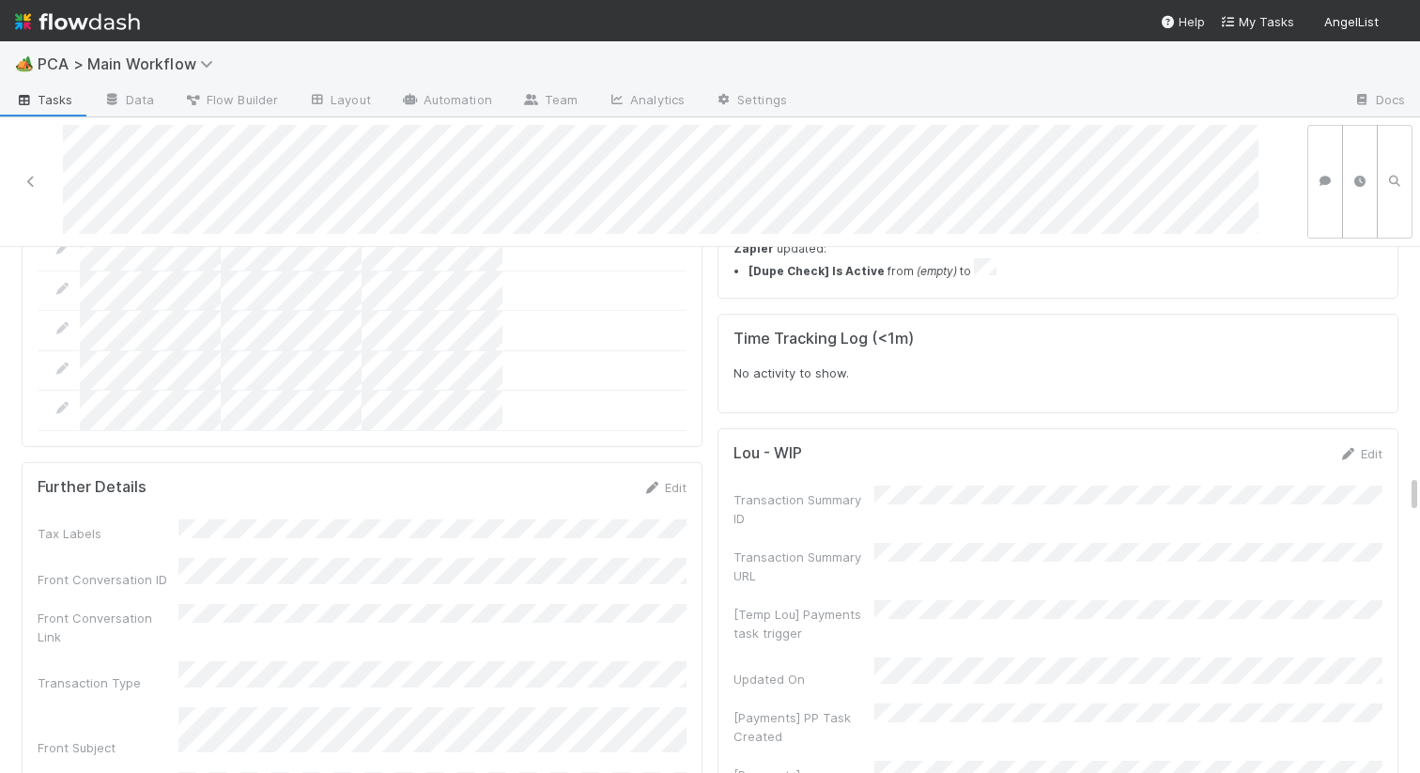
scroll to position [3034, 0]
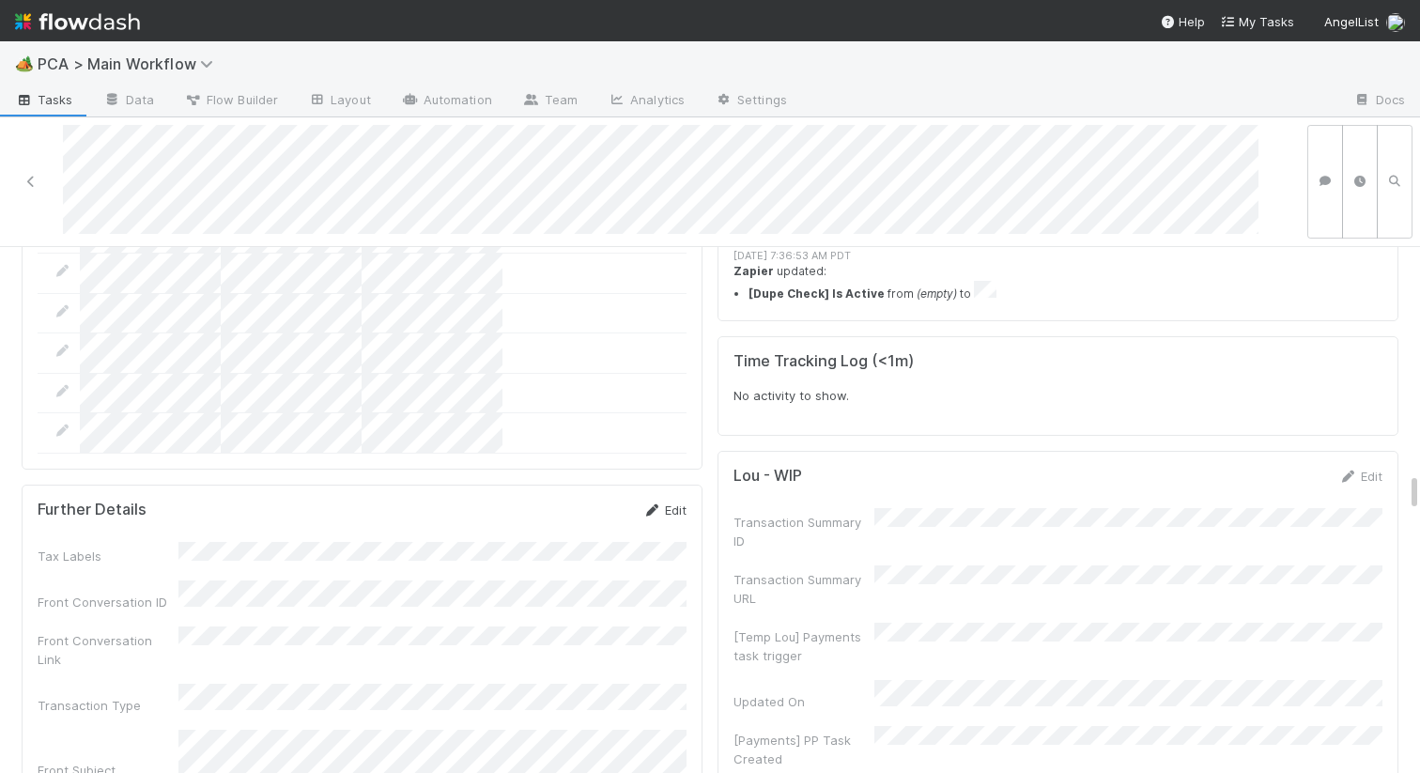
click at [674, 500] on div "Edit" at bounding box center [664, 509] width 44 height 19
click at [656, 504] on icon at bounding box center [651, 510] width 19 height 12
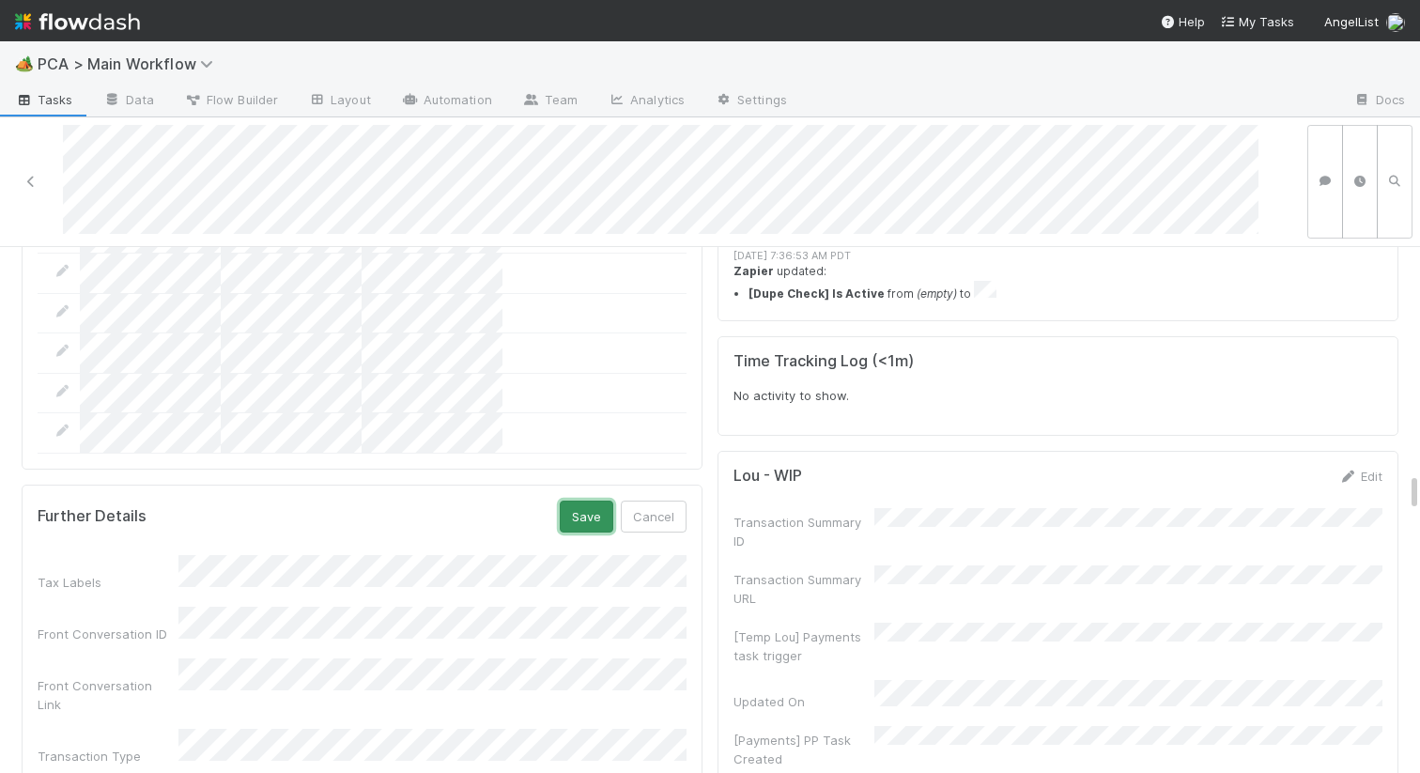
click at [593, 500] on button "Save" at bounding box center [587, 516] width 54 height 32
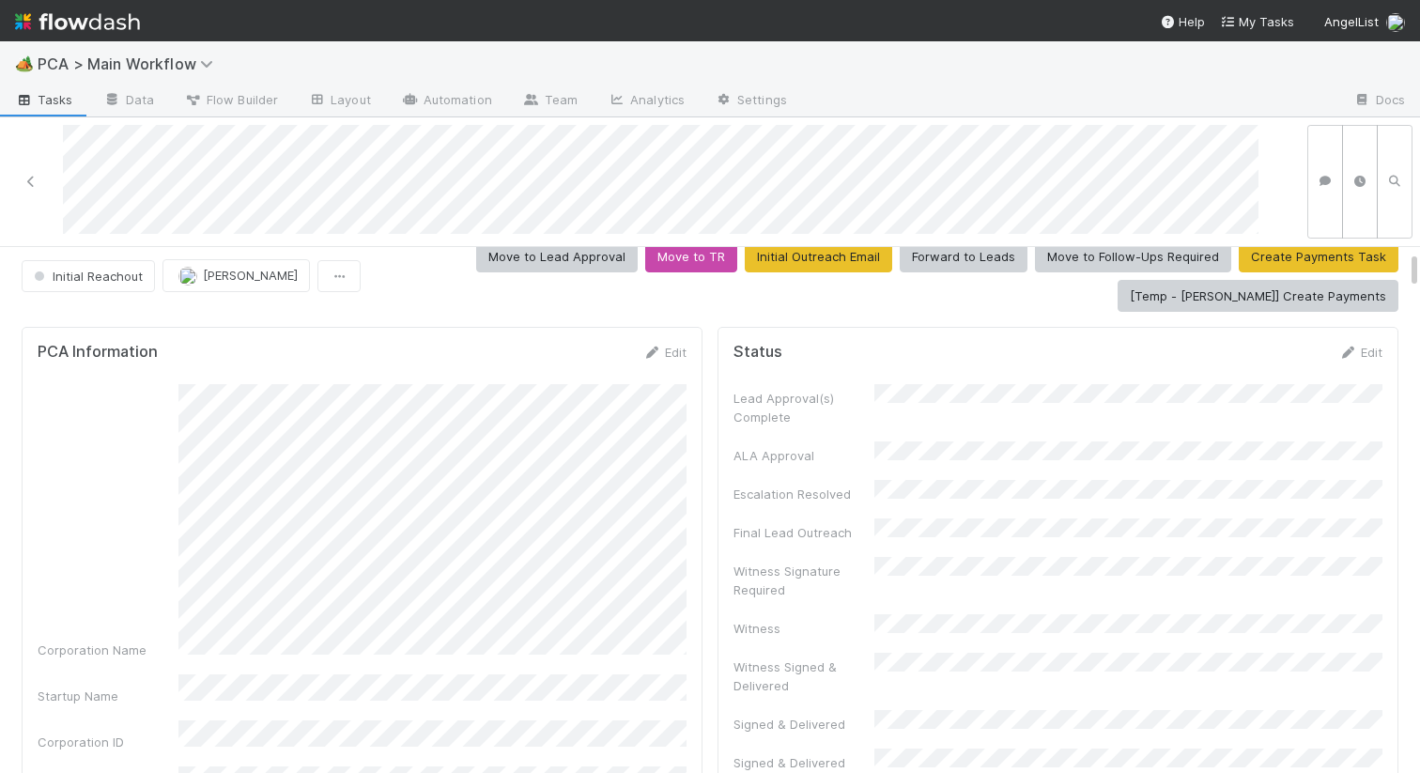
scroll to position [0, 0]
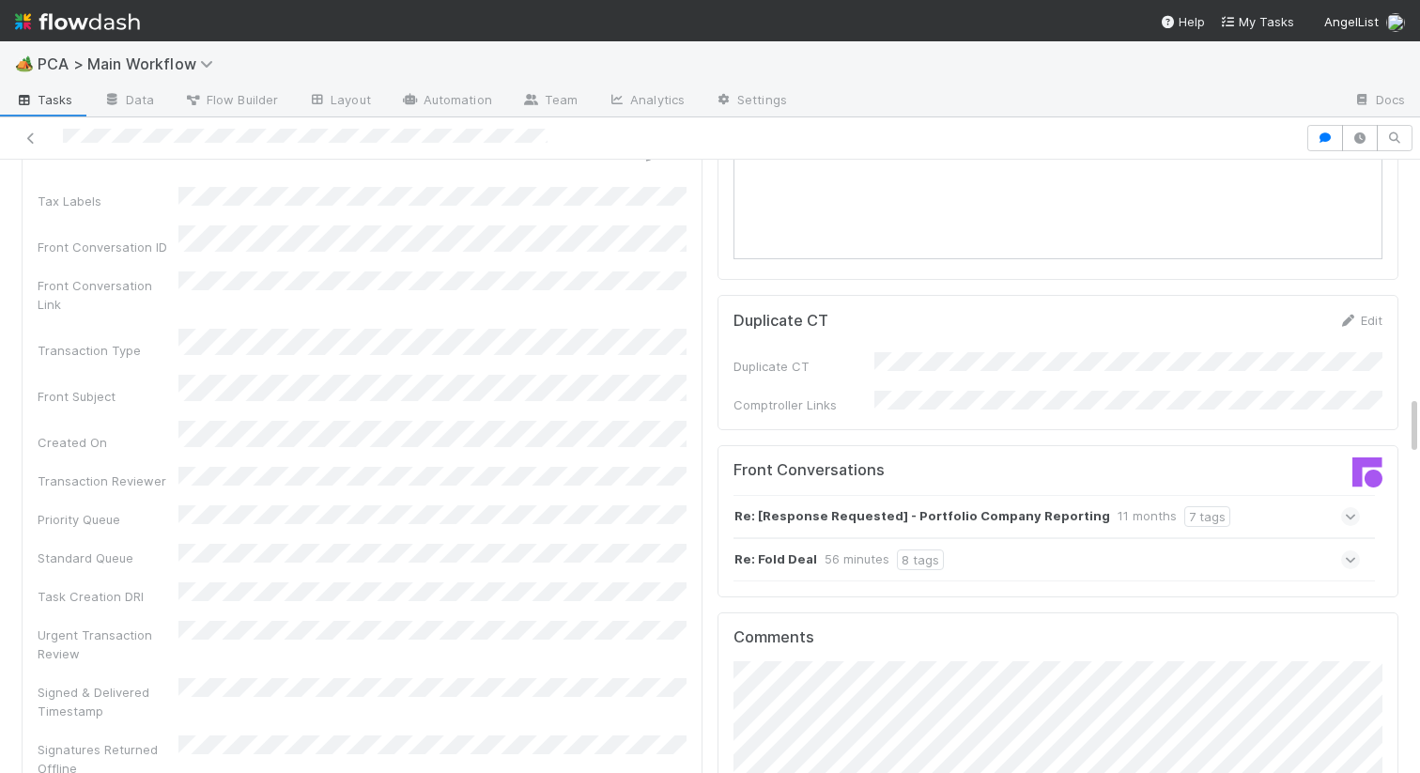
scroll to position [2415, 0]
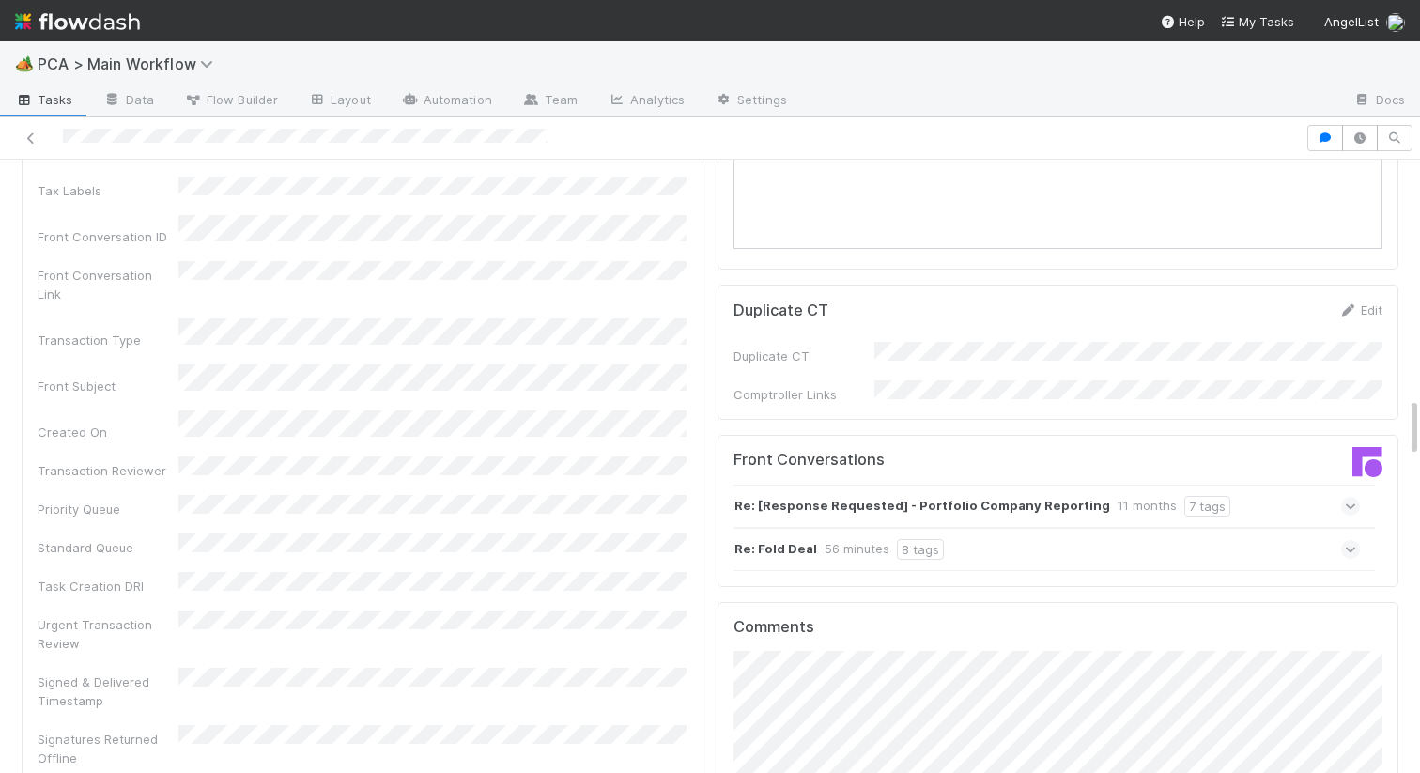
click at [966, 528] on div "Re: Fold Deal 56 minutes 8 tags" at bounding box center [1046, 549] width 626 height 43
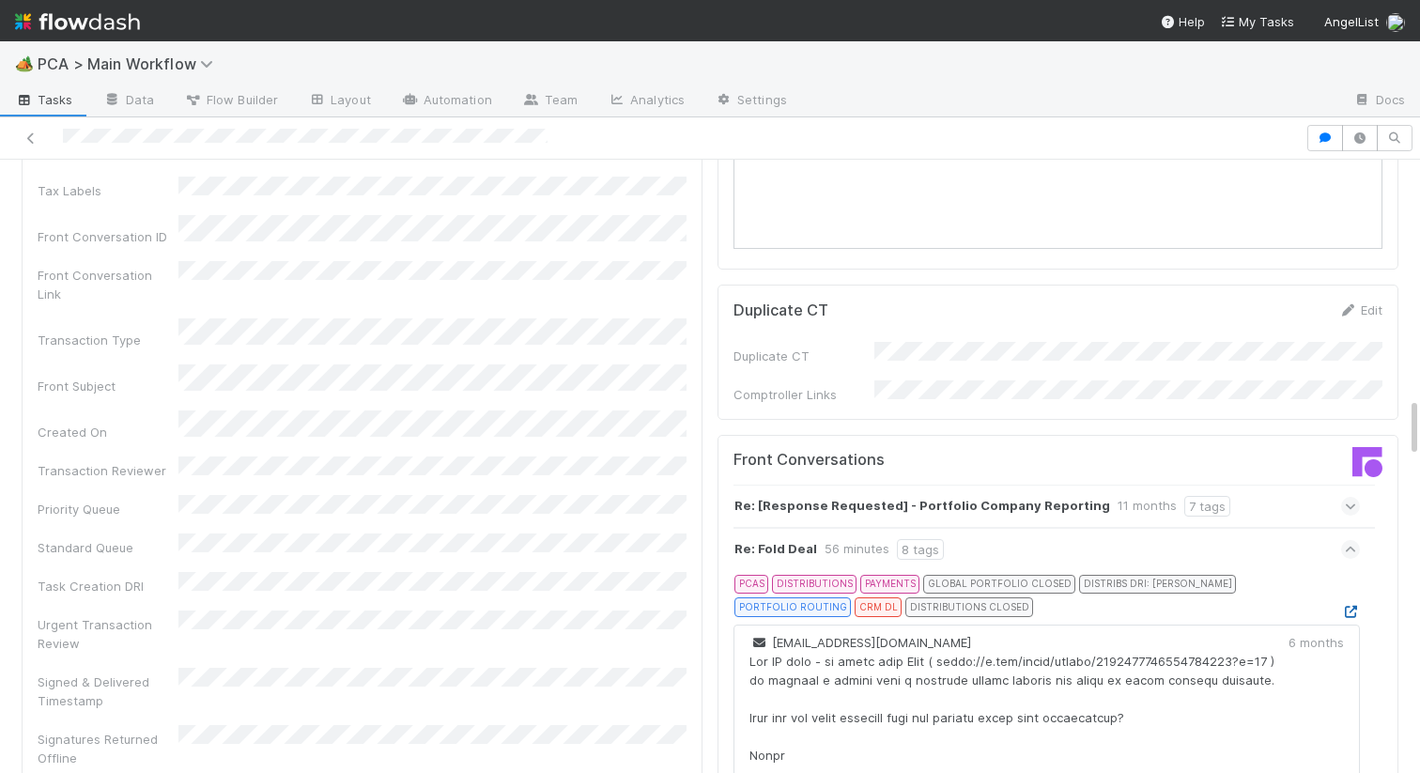
click at [1351, 606] on icon at bounding box center [1350, 612] width 19 height 12
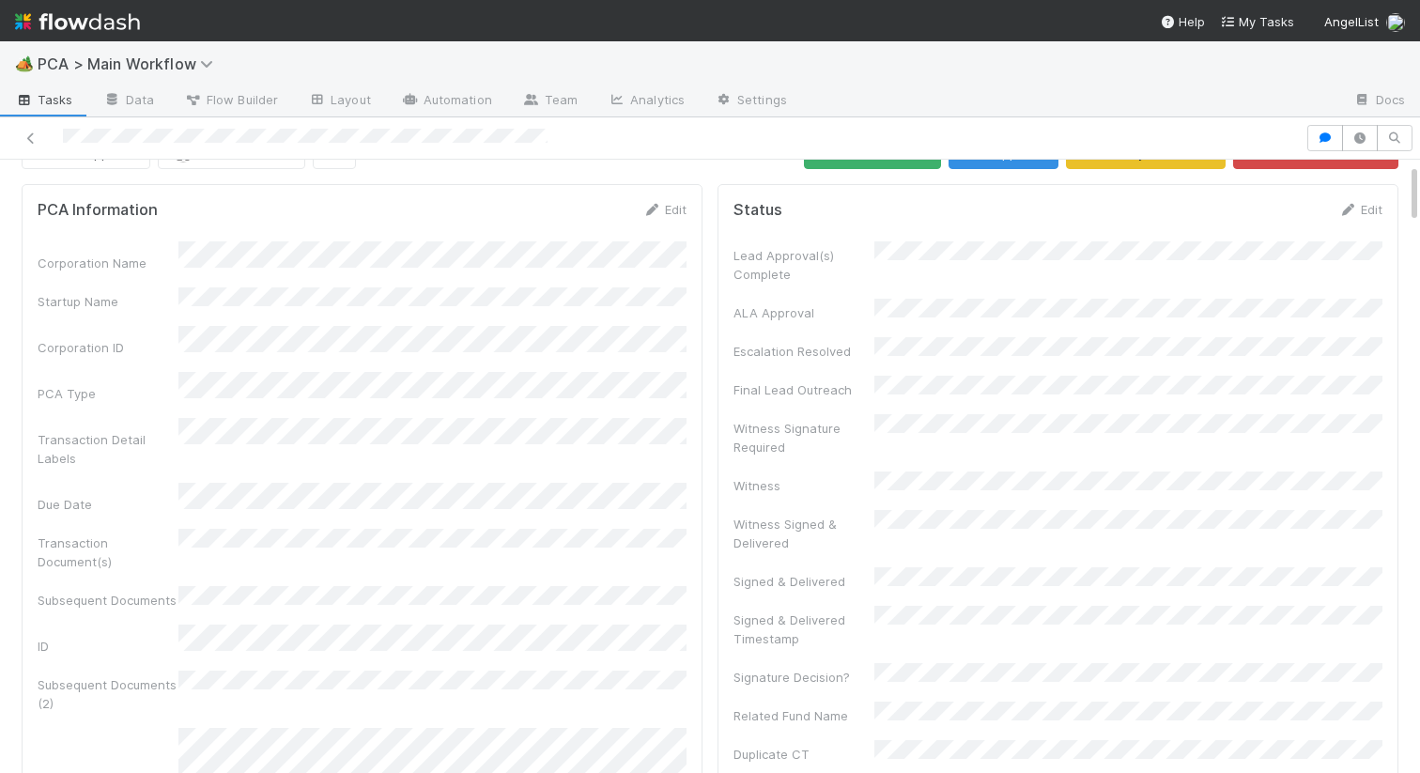
scroll to position [0, 0]
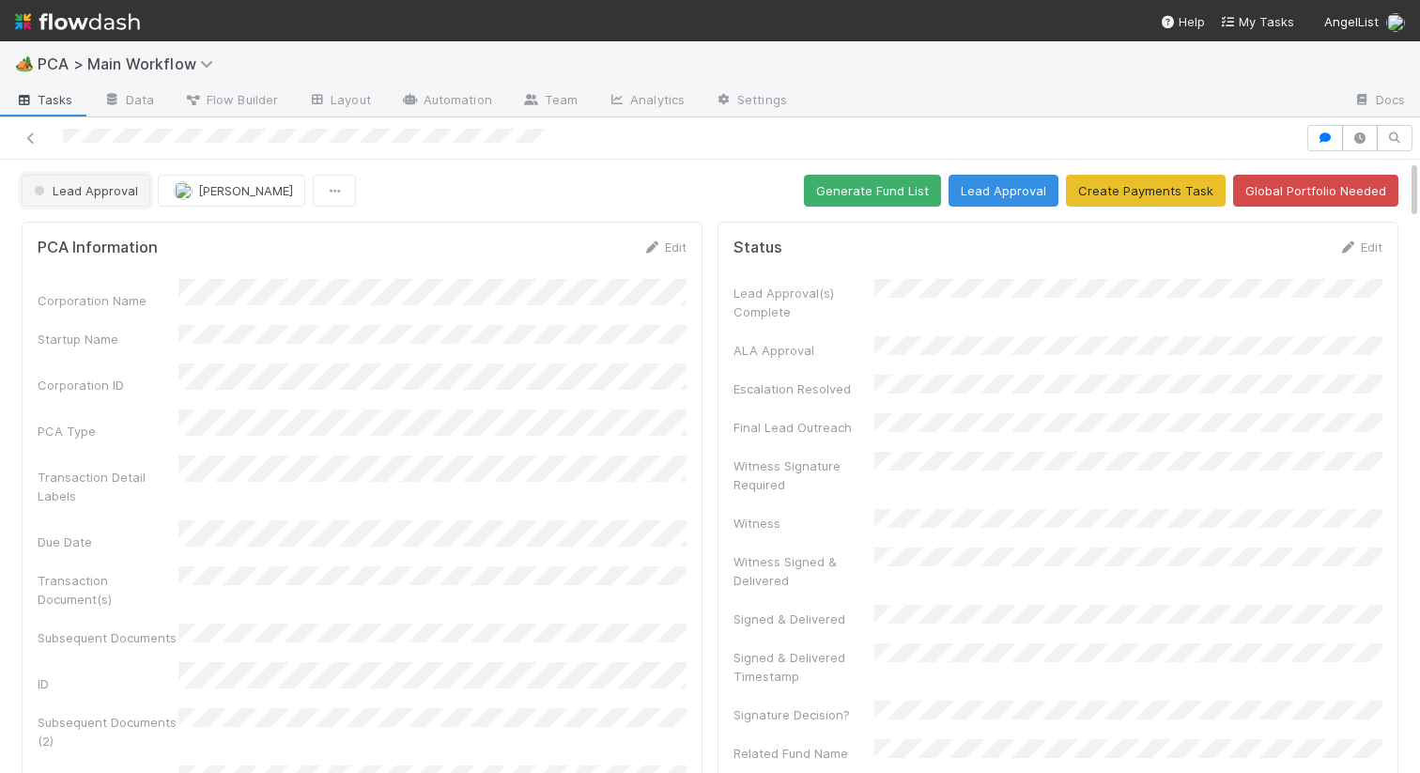
click at [95, 177] on button "Lead Approval" at bounding box center [86, 191] width 129 height 32
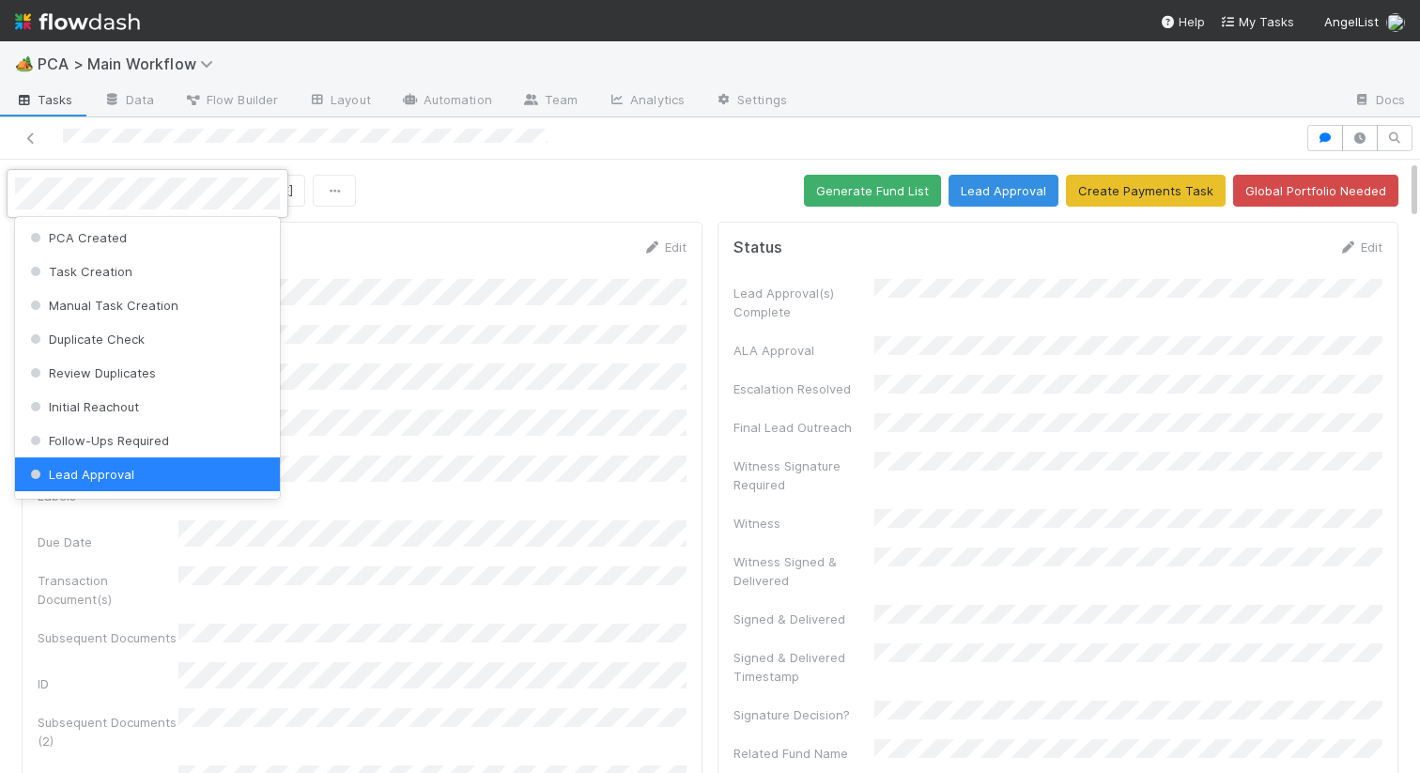
scroll to position [4, 0]
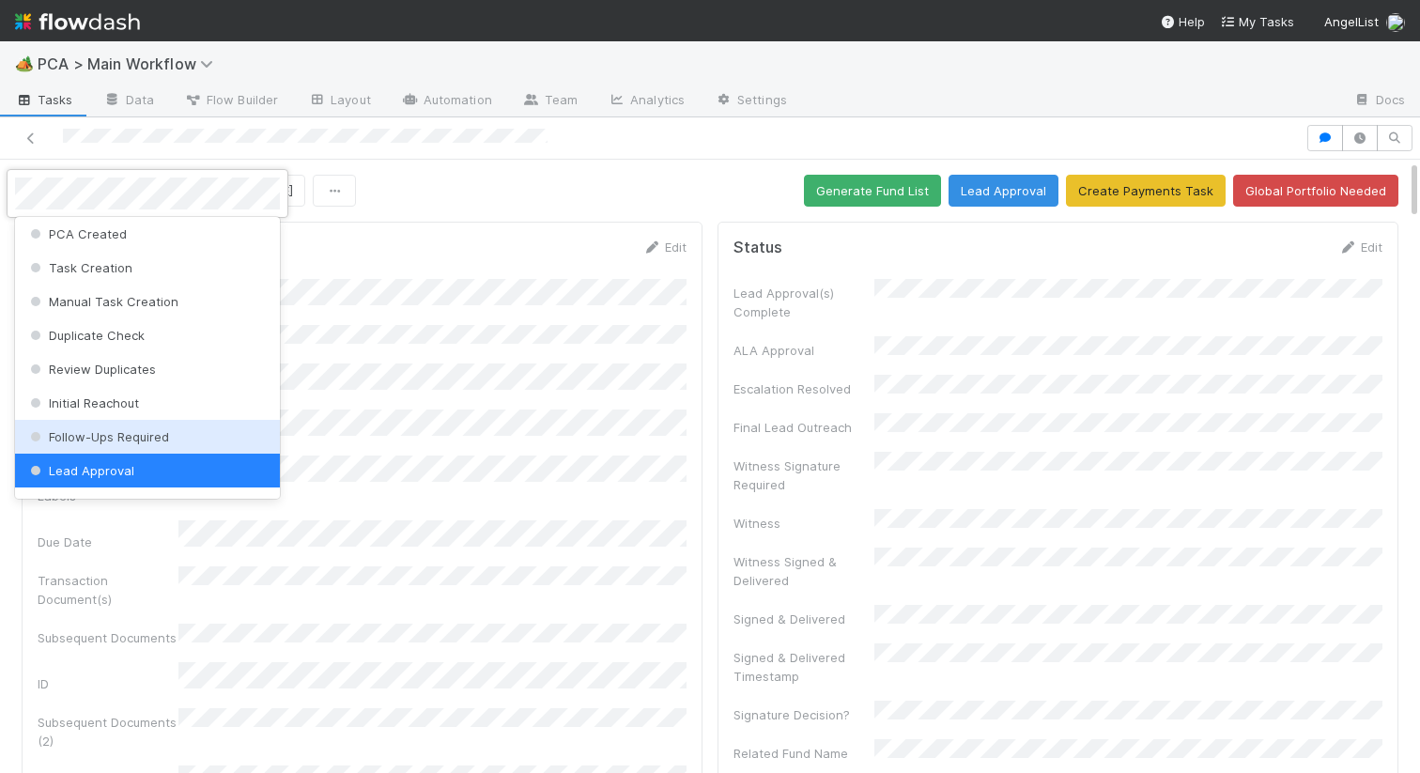
click at [84, 425] on div "Follow-Ups Required" at bounding box center [147, 437] width 265 height 34
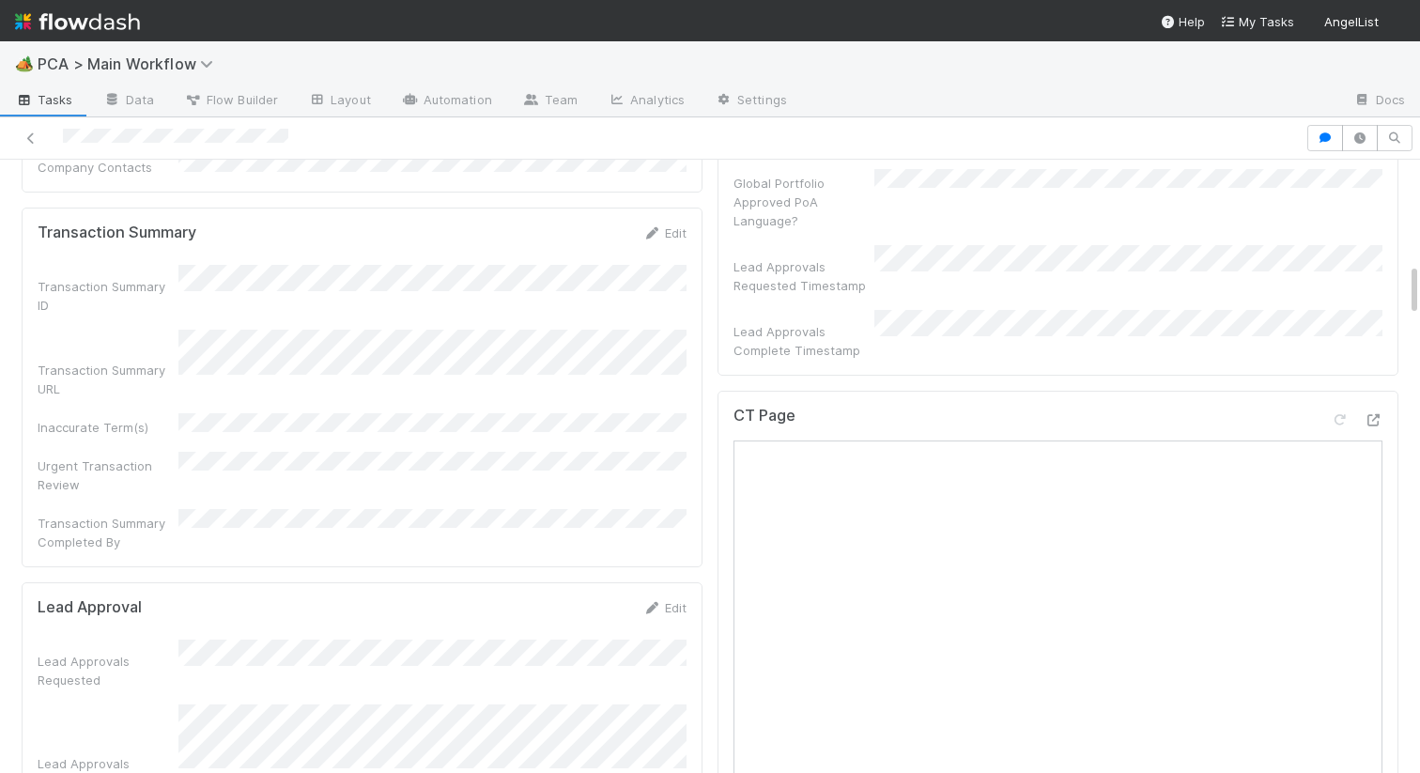
scroll to position [892, 0]
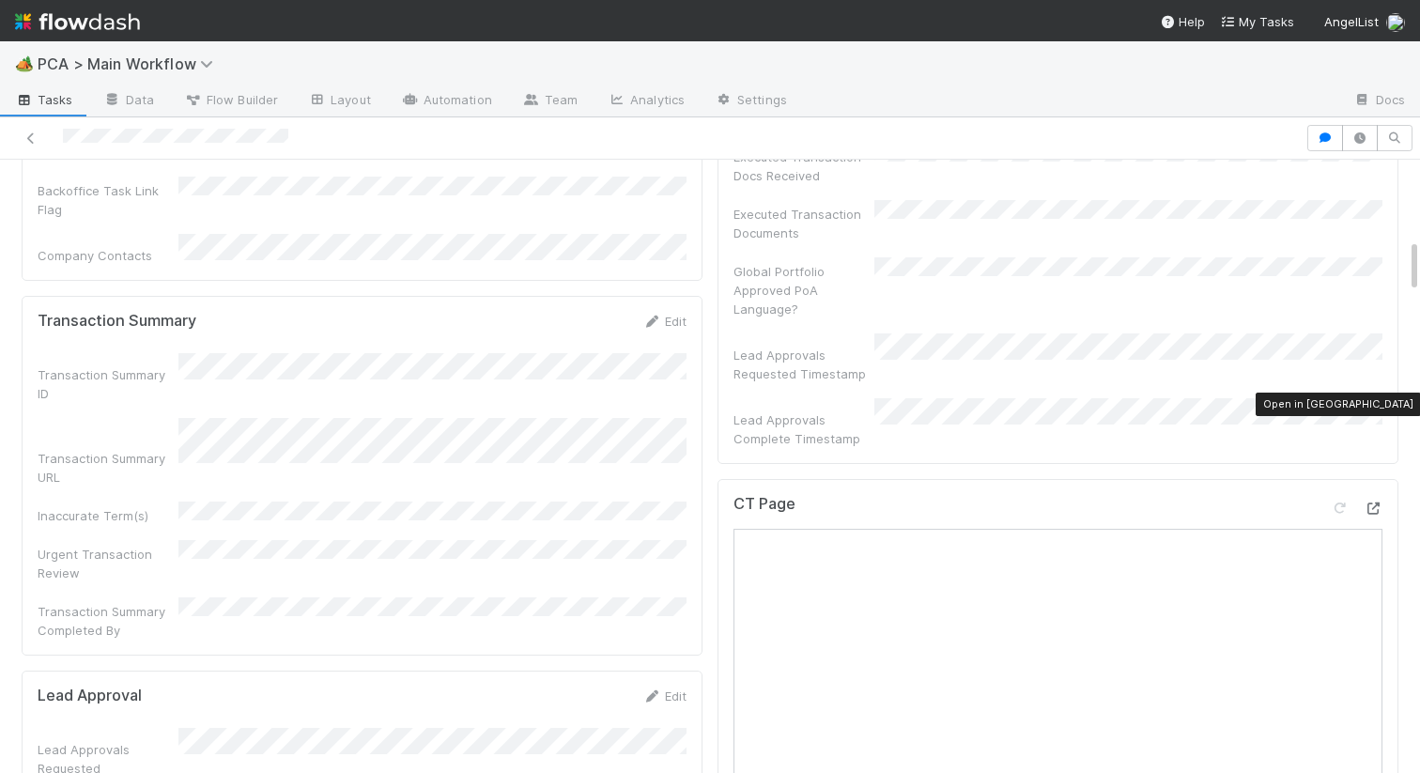
click at [1367, 502] on icon at bounding box center [1372, 508] width 19 height 12
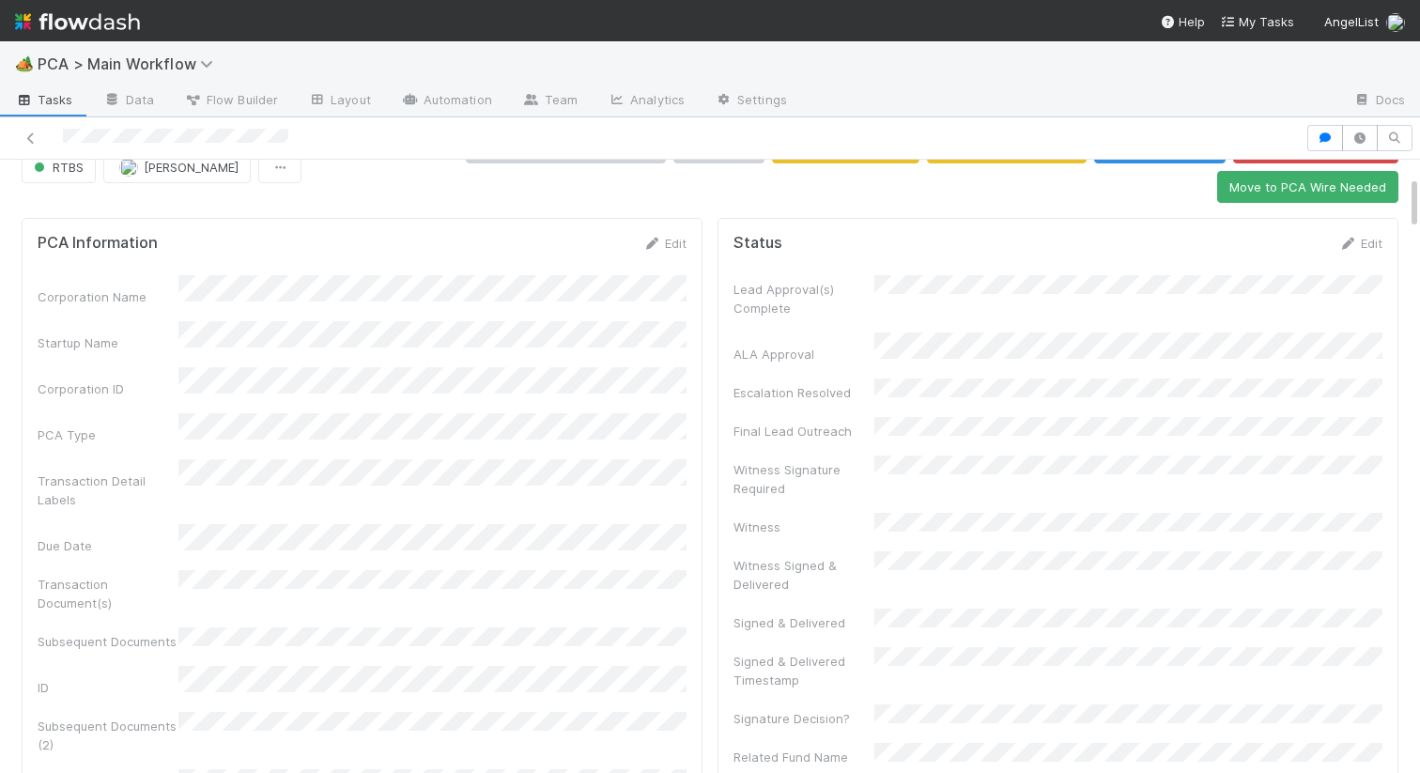
scroll to position [0, 0]
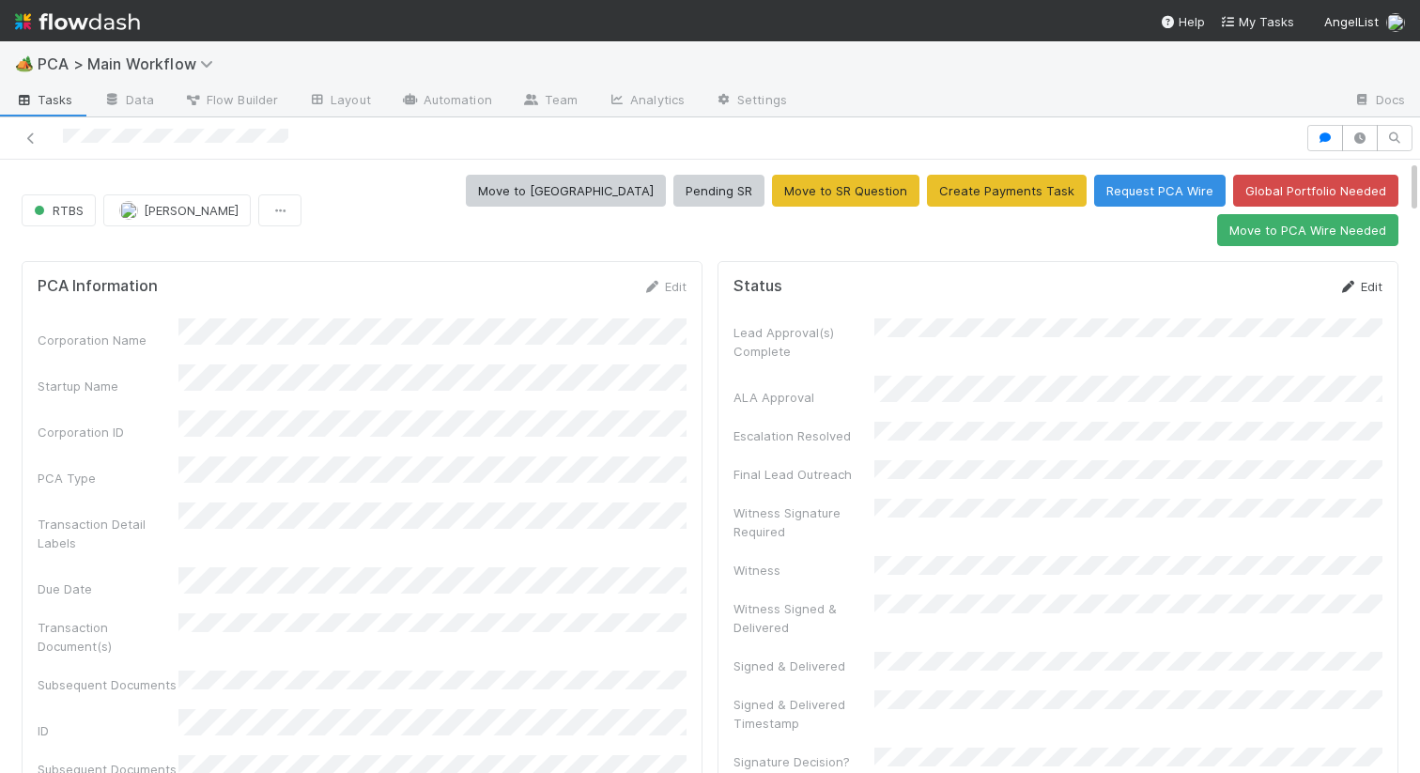
click at [1345, 281] on icon at bounding box center [1347, 287] width 19 height 12
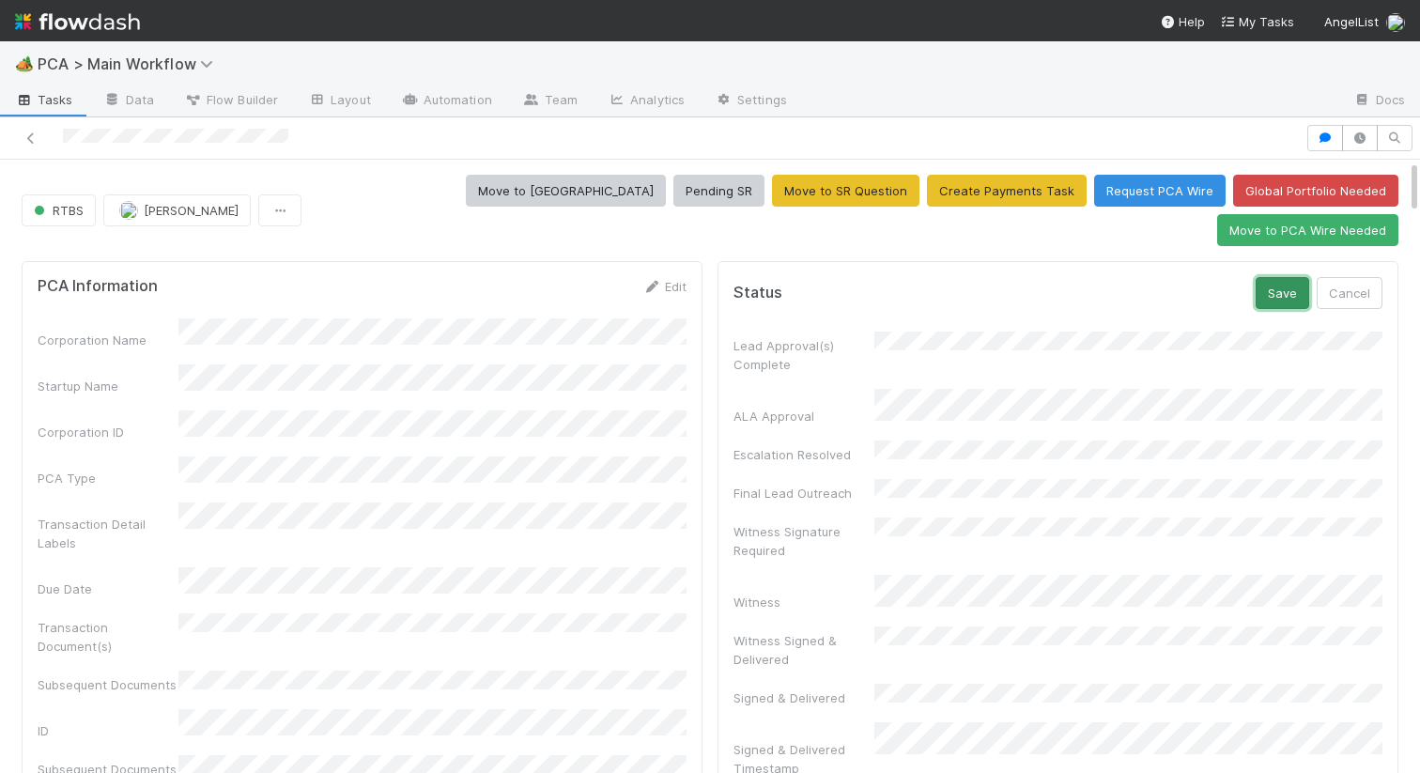
click at [1290, 277] on button "Save" at bounding box center [1282, 293] width 54 height 32
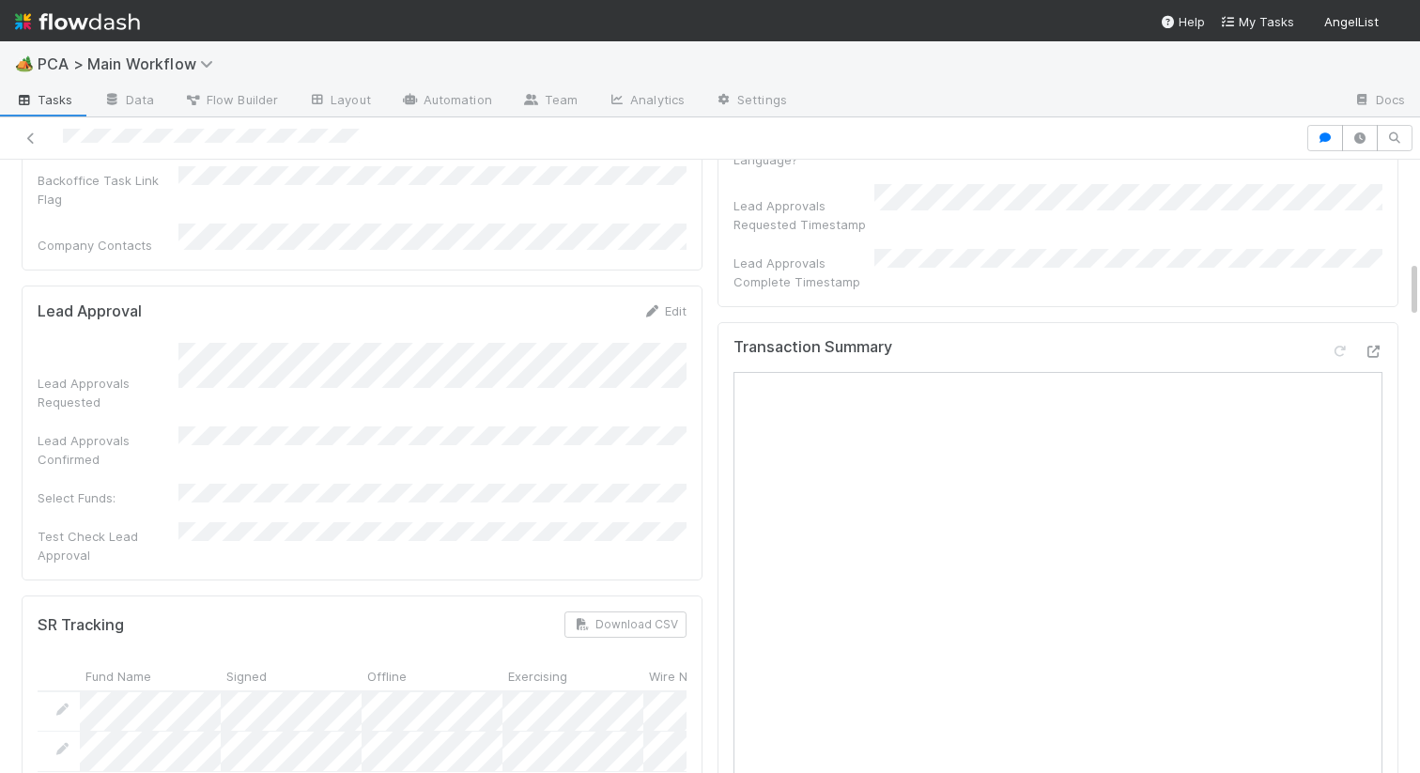
scroll to position [1057, 0]
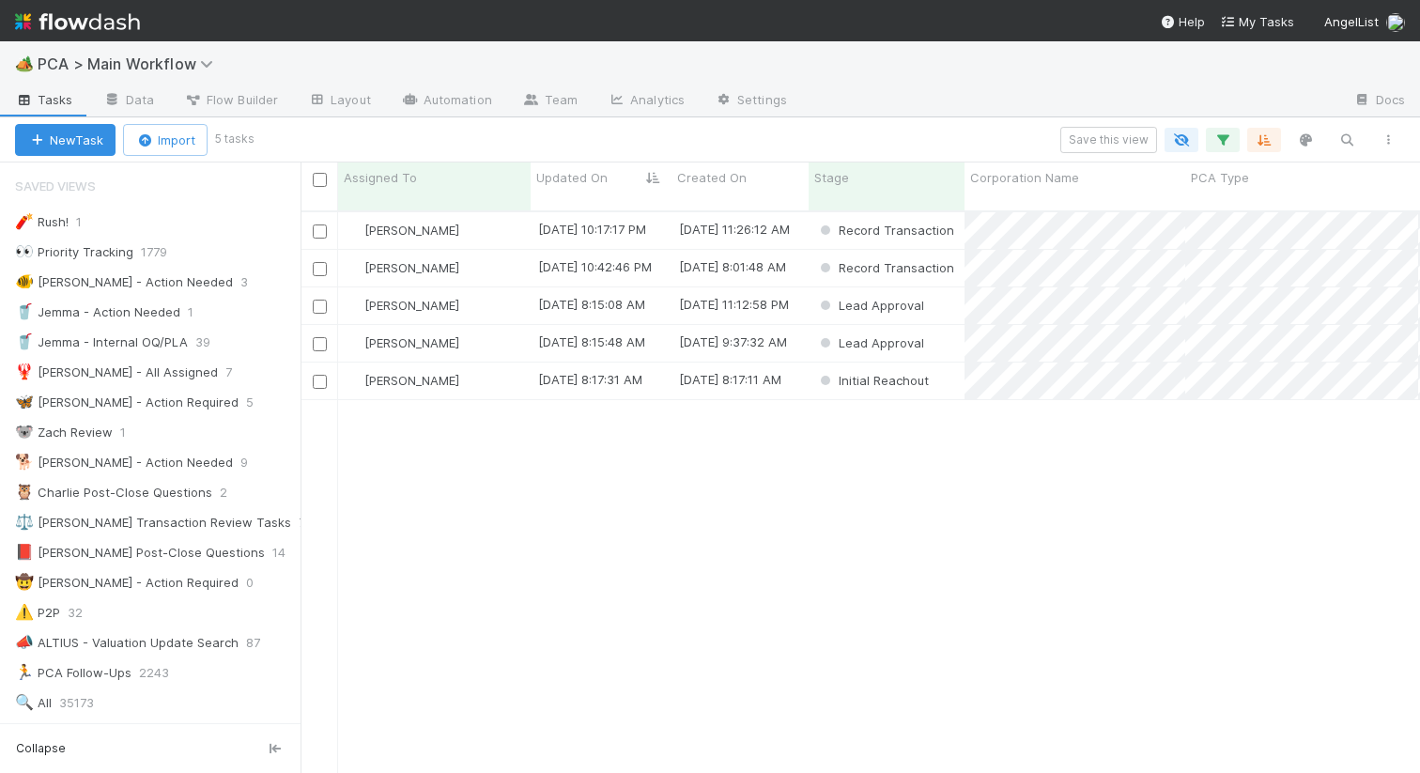
scroll to position [577, 1119]
click at [476, 288] on div "[PERSON_NAME]" at bounding box center [434, 305] width 192 height 37
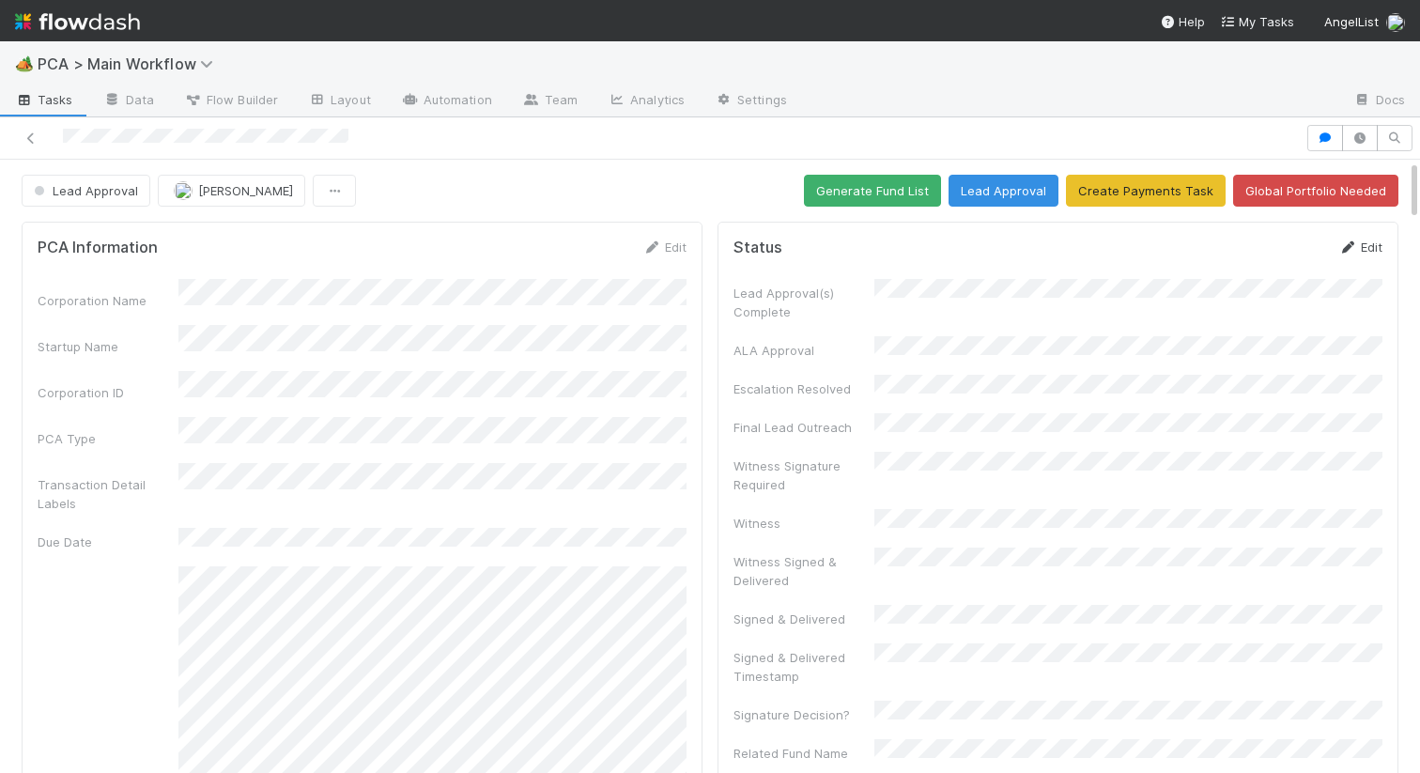
click at [1371, 251] on link "Edit" at bounding box center [1360, 246] width 44 height 15
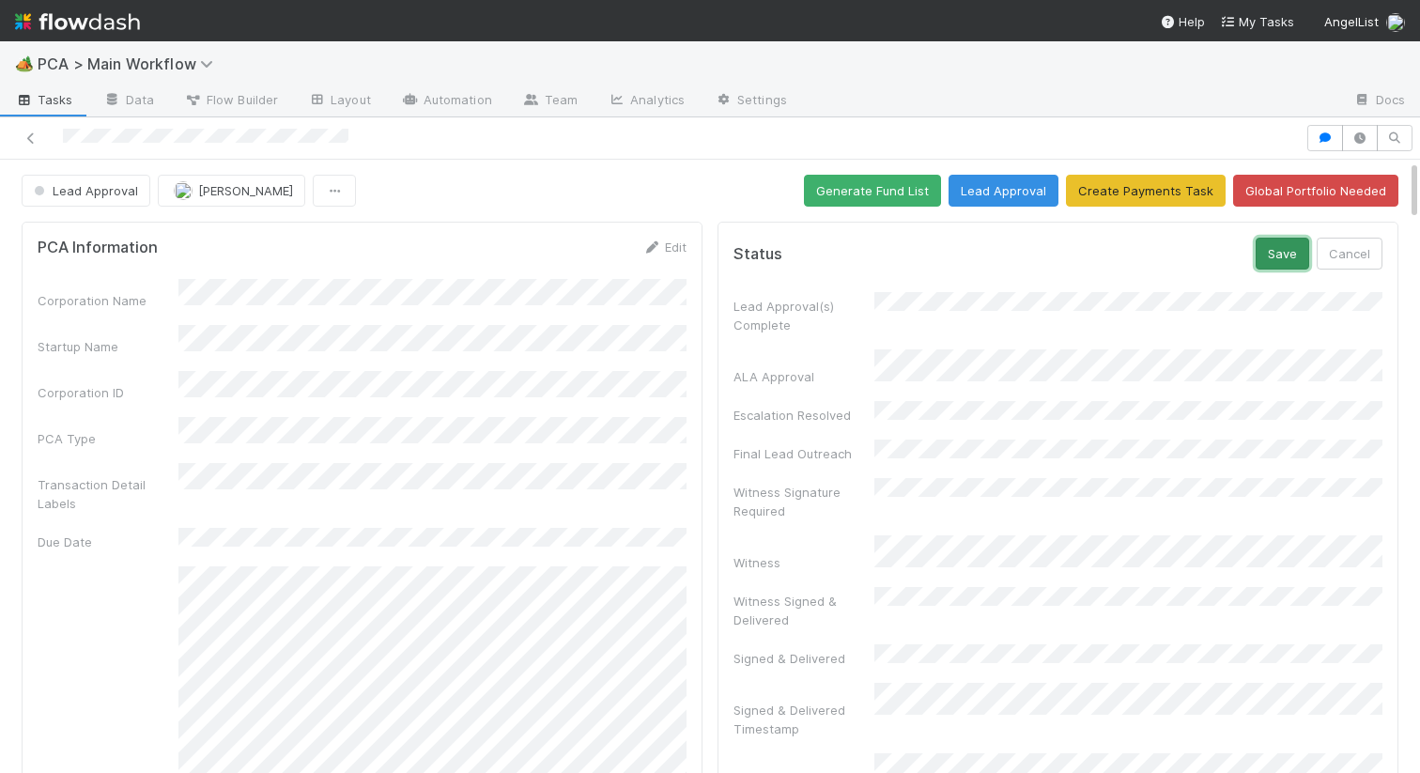
click at [1281, 261] on button "Save" at bounding box center [1282, 254] width 54 height 32
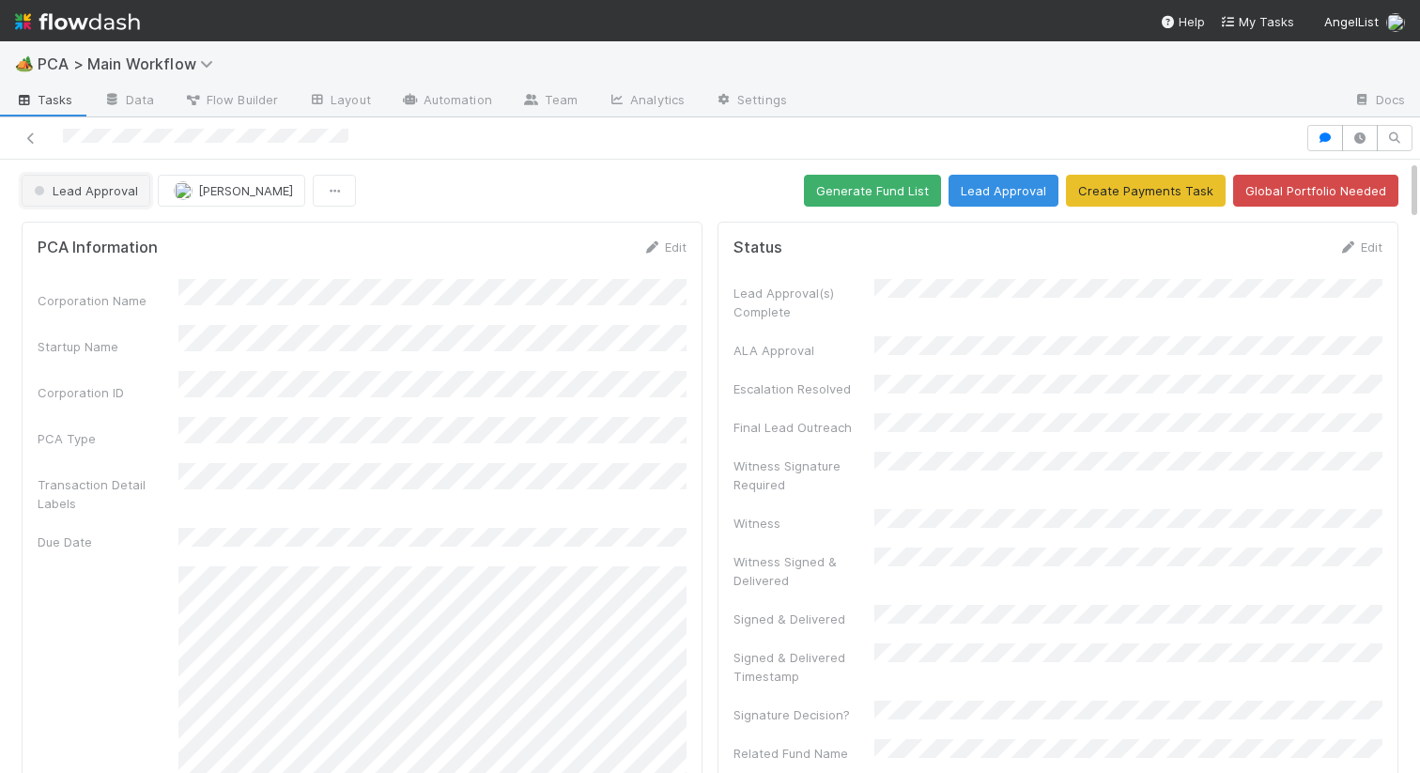
click at [105, 188] on span "Lead Approval" at bounding box center [84, 190] width 108 height 15
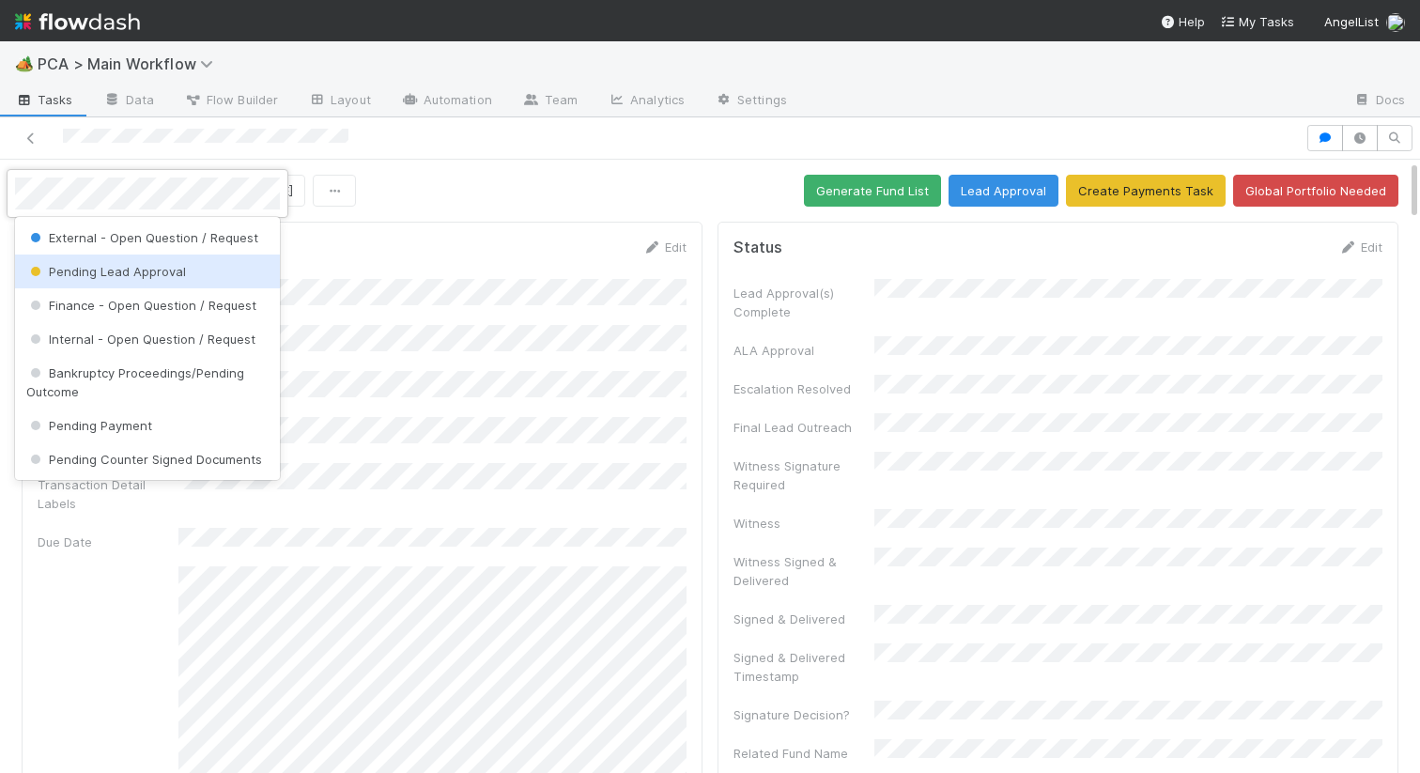
click at [115, 277] on span "Pending Lead Approval" at bounding box center [106, 271] width 160 height 15
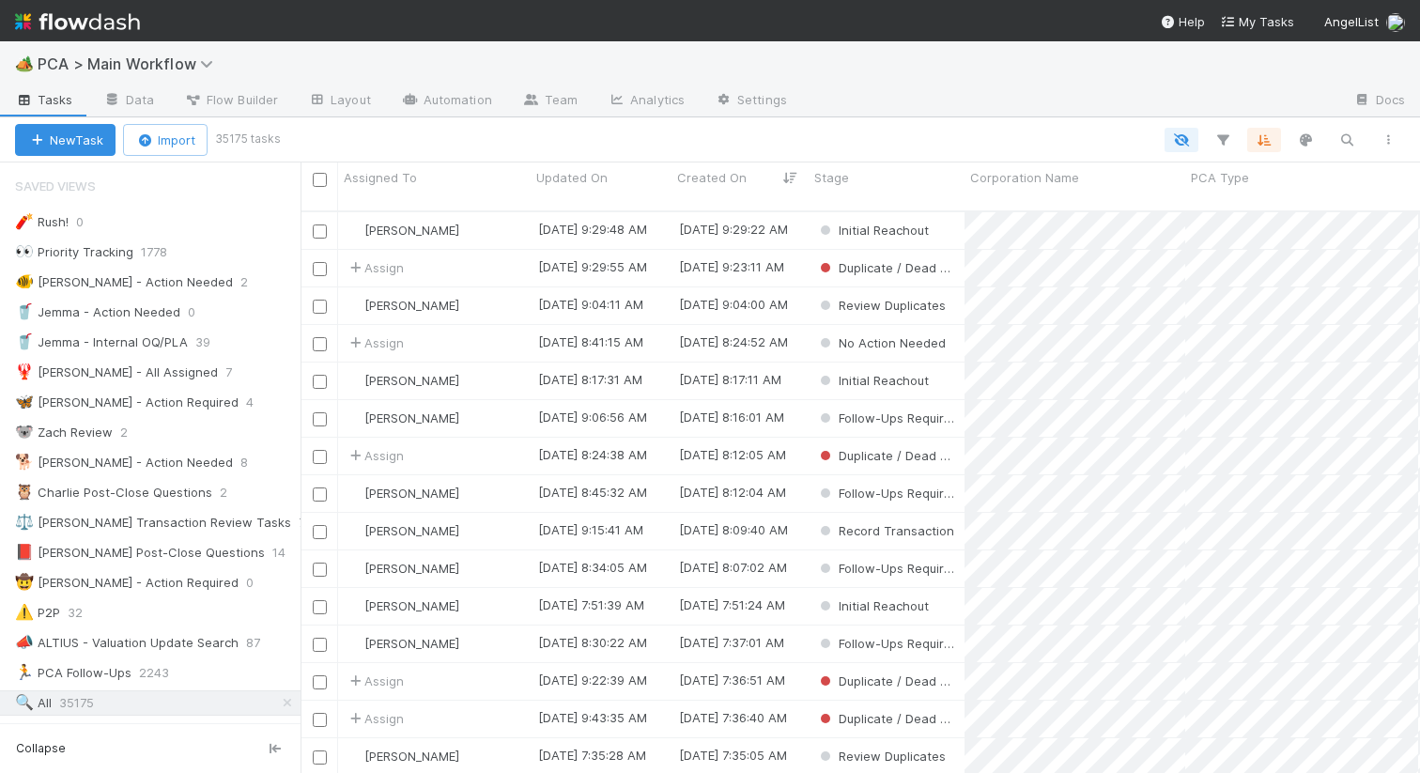
scroll to position [577, 1119]
click at [1346, 137] on icon "button" at bounding box center [1346, 139] width 19 height 17
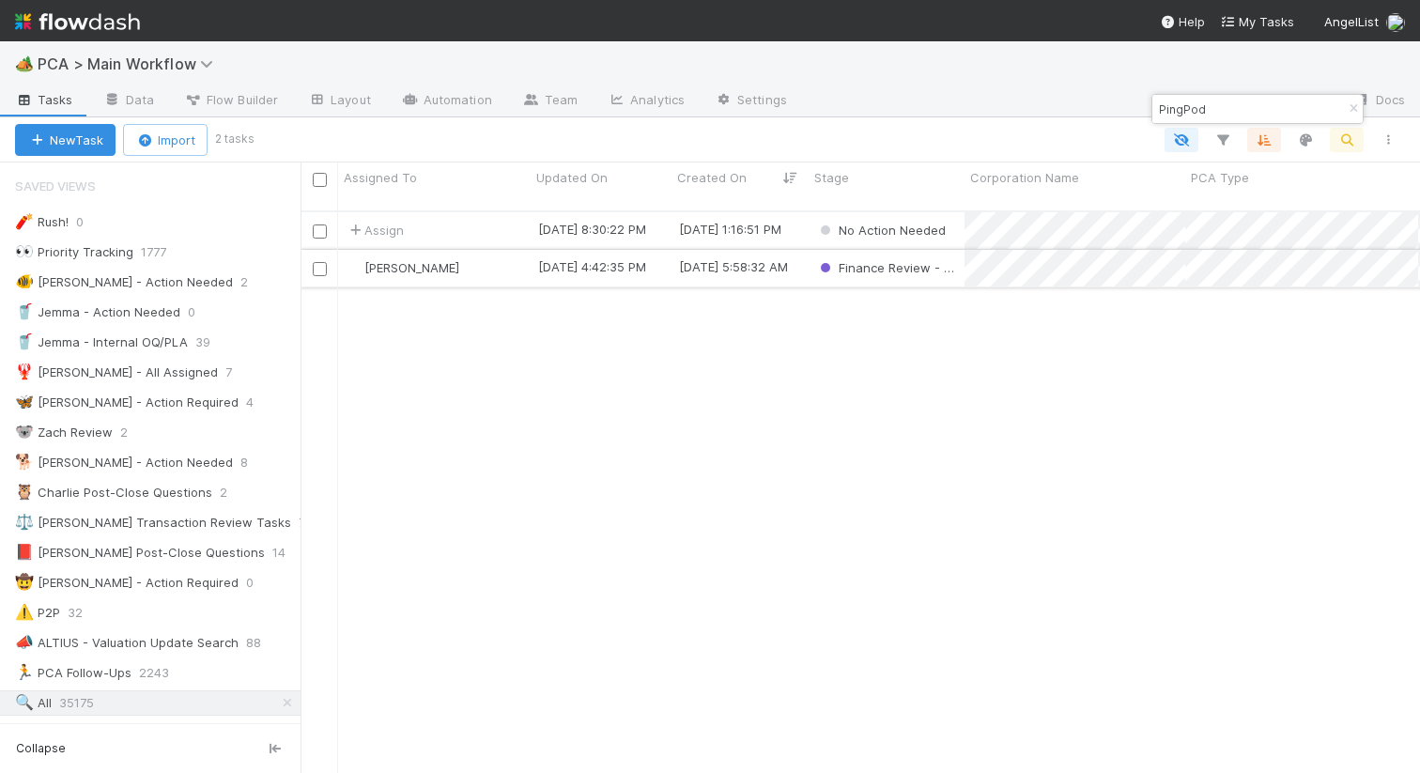
click at [486, 262] on div "Don Walker" at bounding box center [434, 268] width 192 height 37
drag, startPoint x: 1204, startPoint y: 115, endPoint x: 1151, endPoint y: 105, distance: 53.6
click at [1152, 105] on div "PingPod" at bounding box center [1247, 109] width 191 height 23
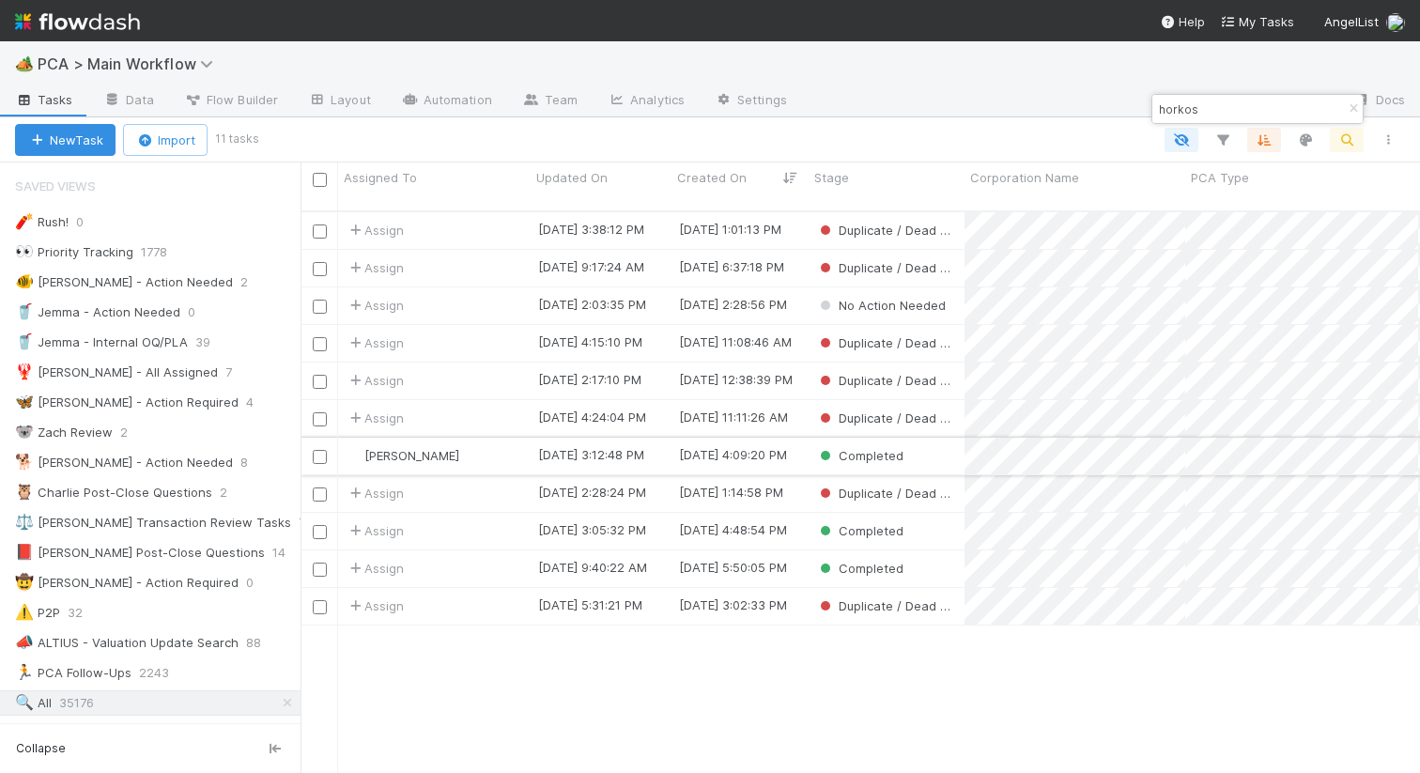
type input "horkos"
click at [925, 439] on div "Completed" at bounding box center [886, 456] width 156 height 37
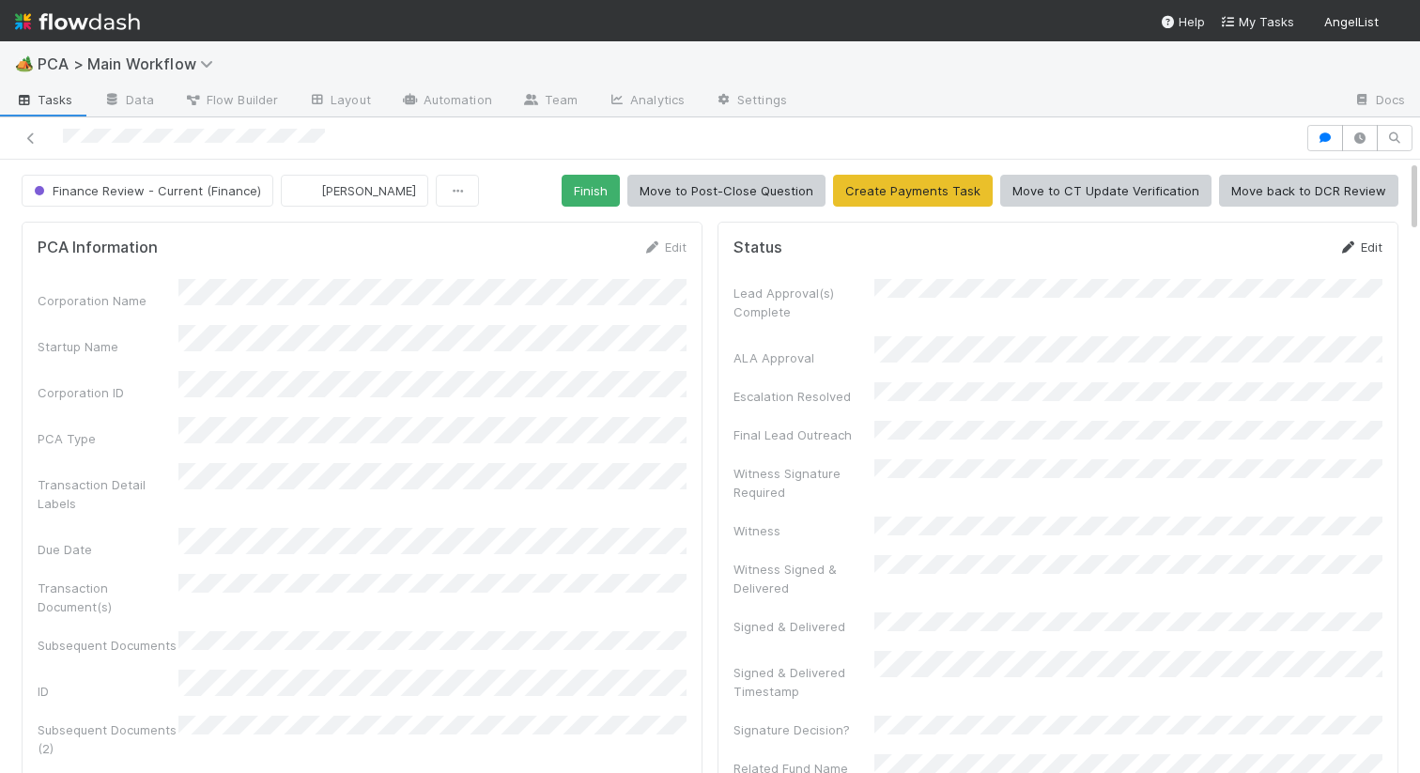
click at [1378, 251] on link "Edit" at bounding box center [1360, 246] width 44 height 15
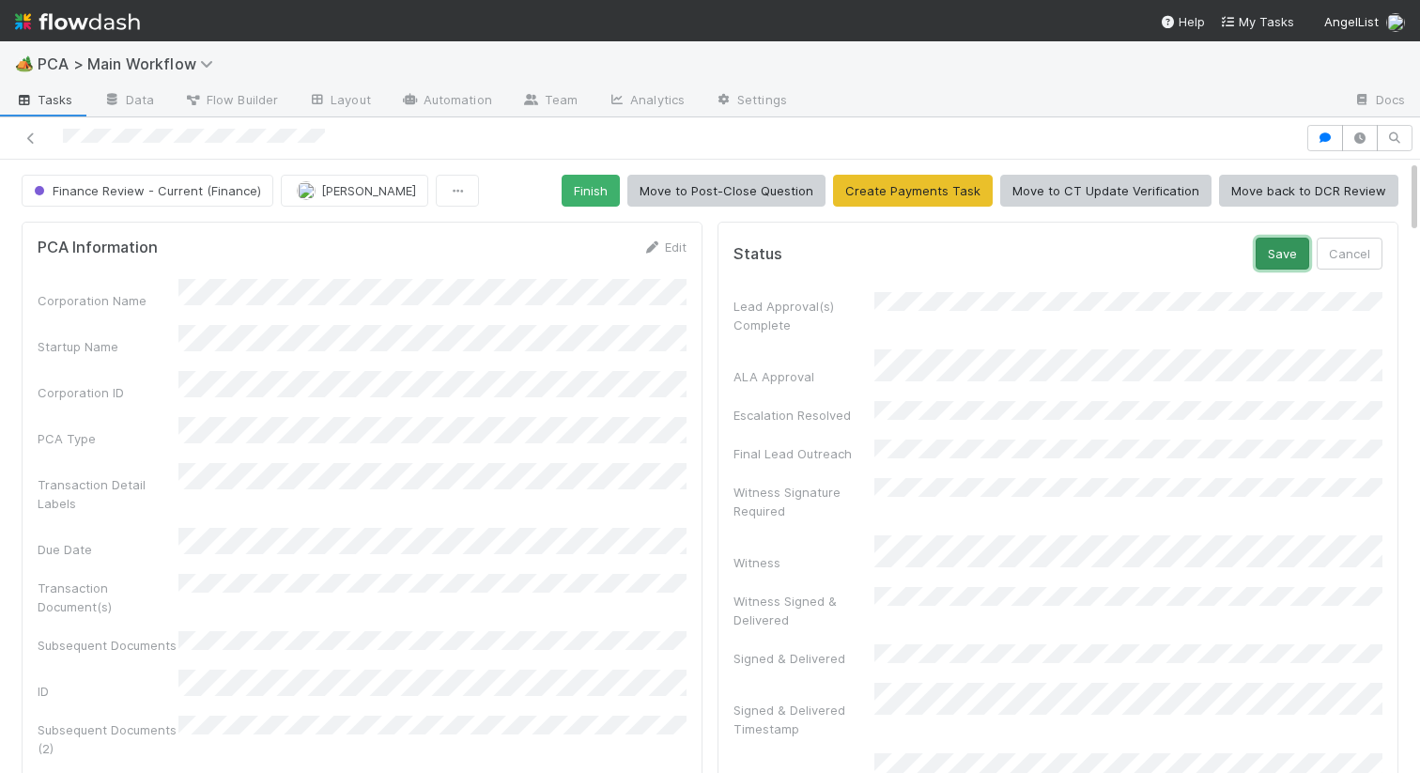
click at [1279, 259] on button "Save" at bounding box center [1282, 254] width 54 height 32
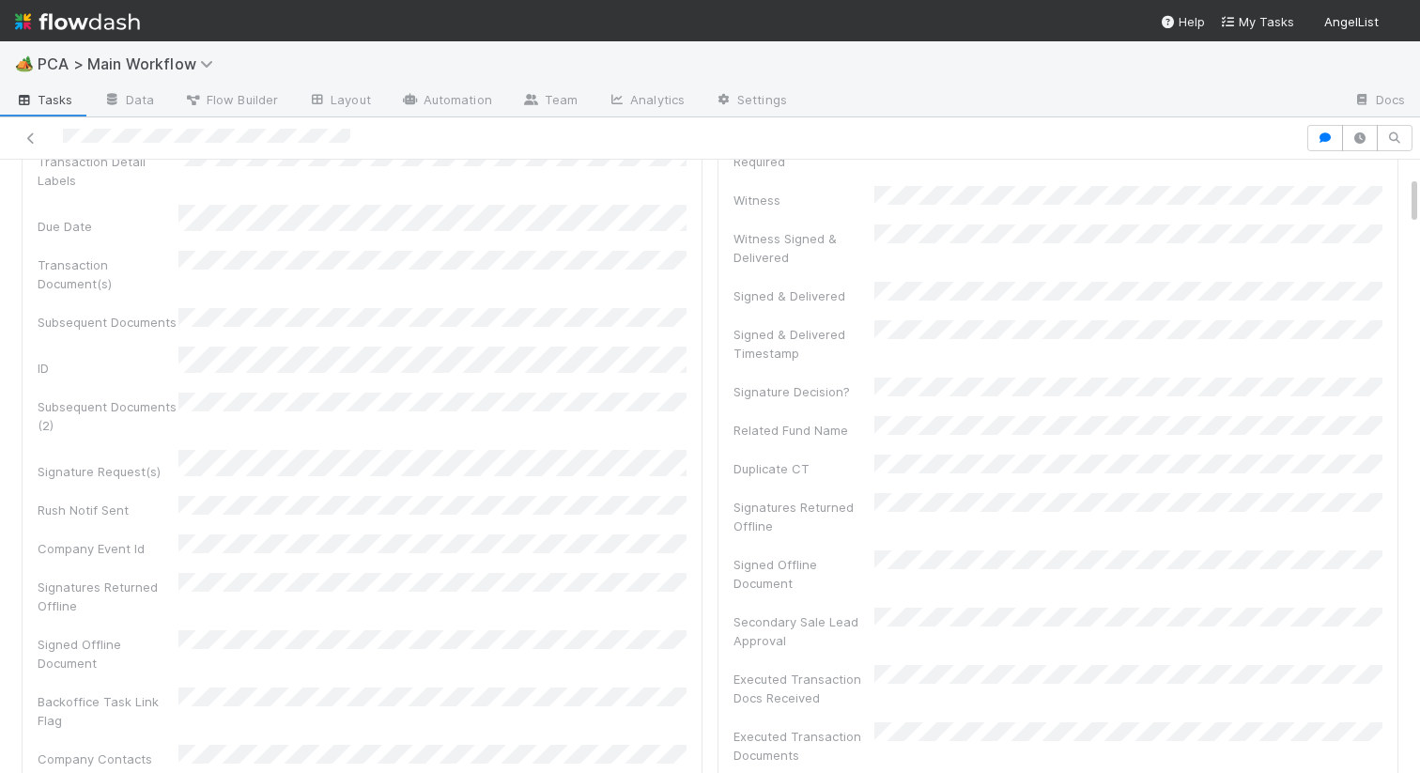
scroll to position [141, 0]
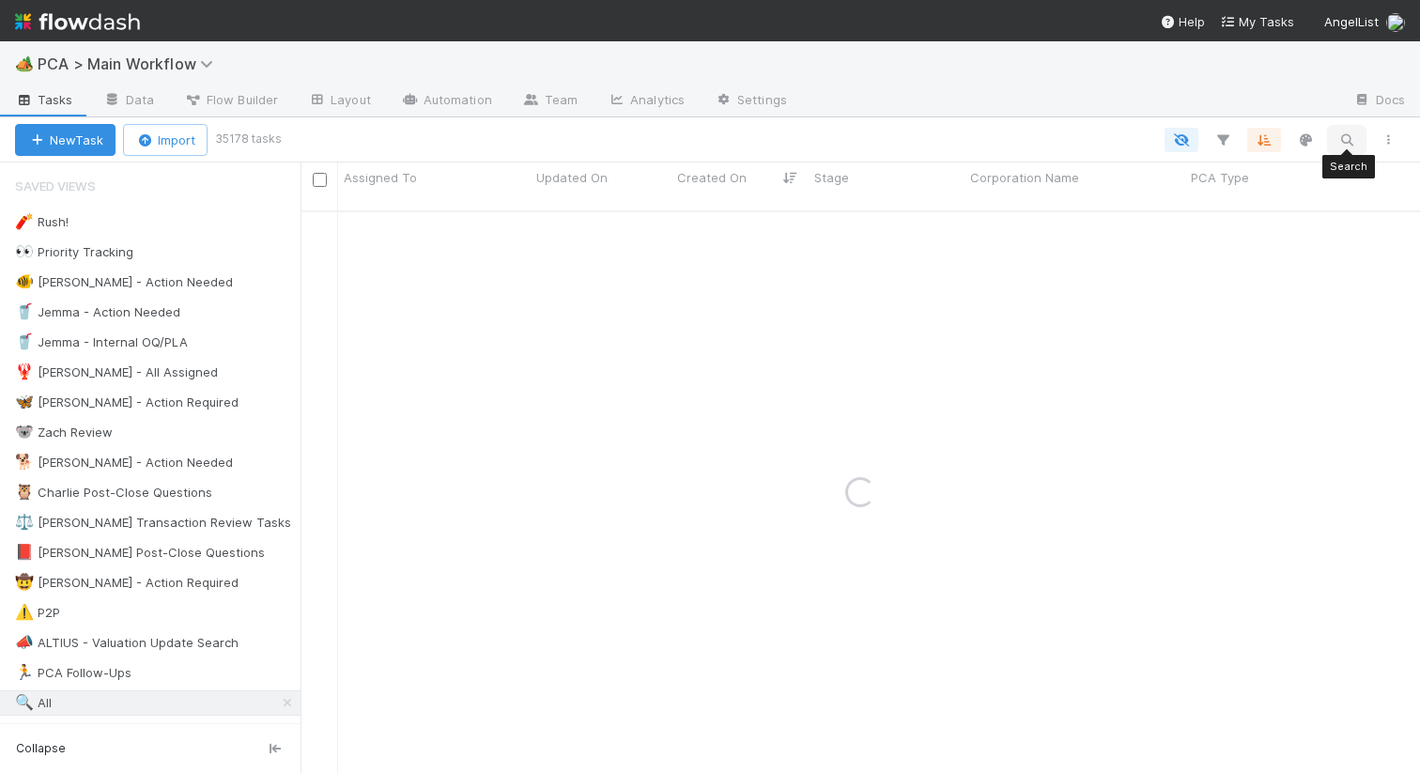
click at [1339, 132] on icon "button" at bounding box center [1346, 139] width 19 height 17
drag, startPoint x: 1215, startPoint y: 108, endPoint x: 1185, endPoint y: 111, distance: 30.2
click at [1185, 111] on input "Zero Fox" at bounding box center [1249, 109] width 188 height 23
click at [1162, 106] on input "Zero" at bounding box center [1249, 109] width 188 height 23
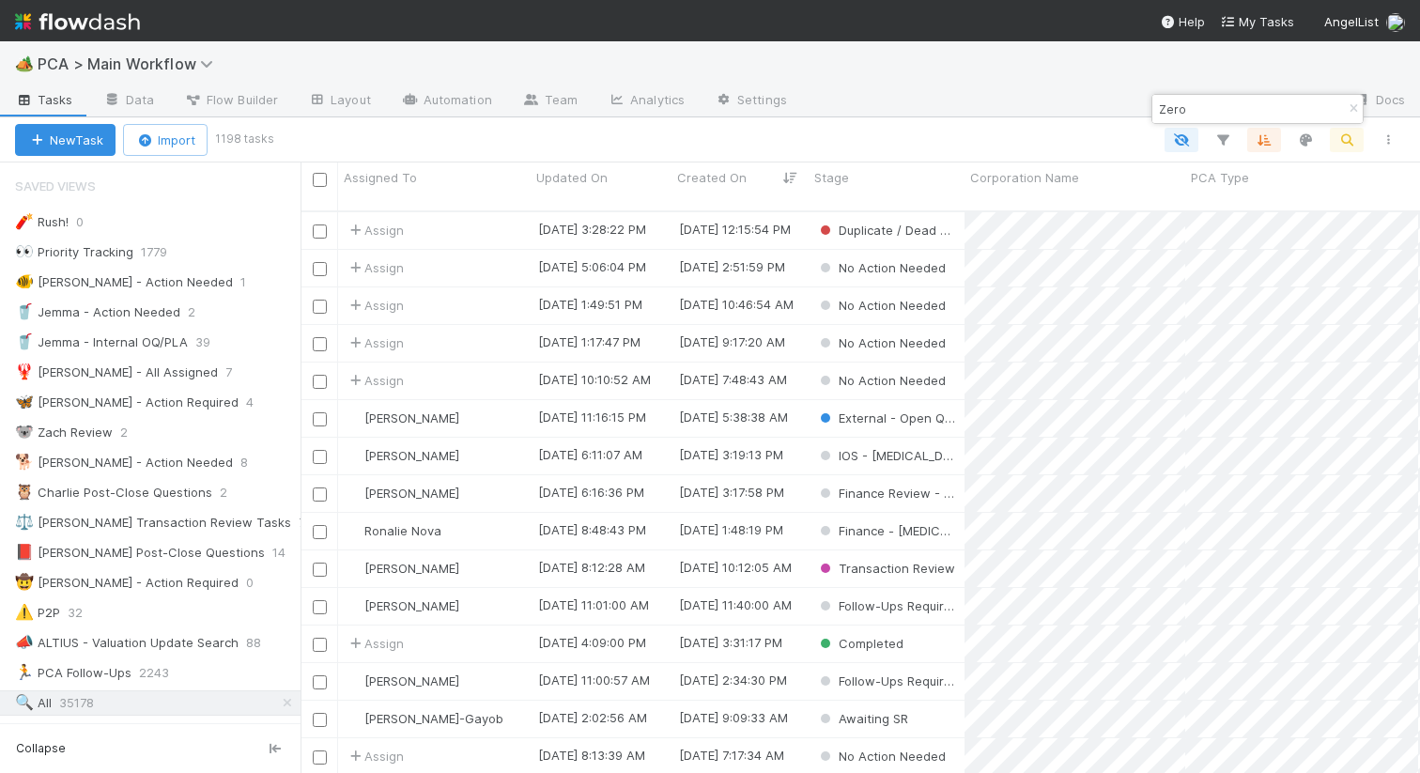
drag, startPoint x: 1173, startPoint y: 102, endPoint x: 1159, endPoint y: 103, distance: 14.1
click at [1159, 103] on input "Zero" at bounding box center [1249, 109] width 188 height 23
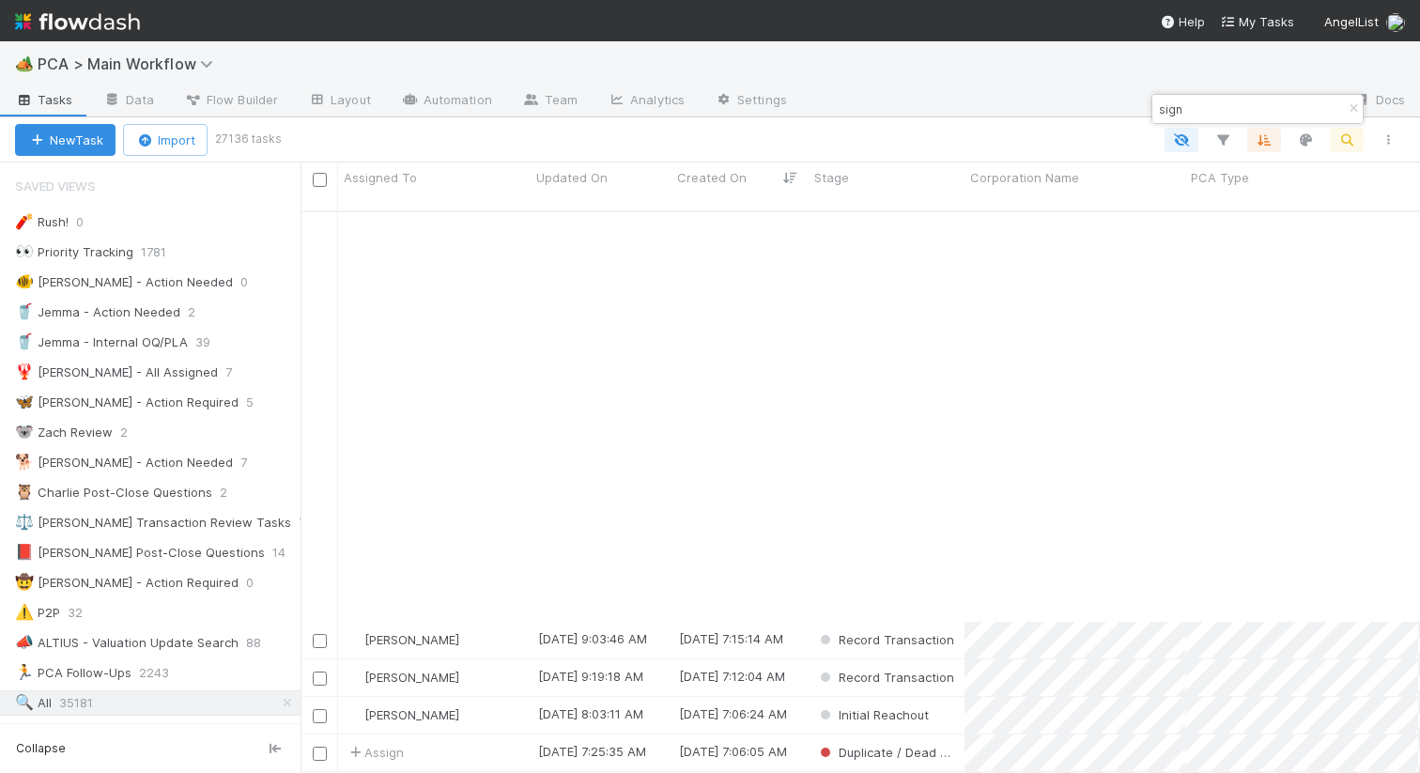
scroll to position [890, 0]
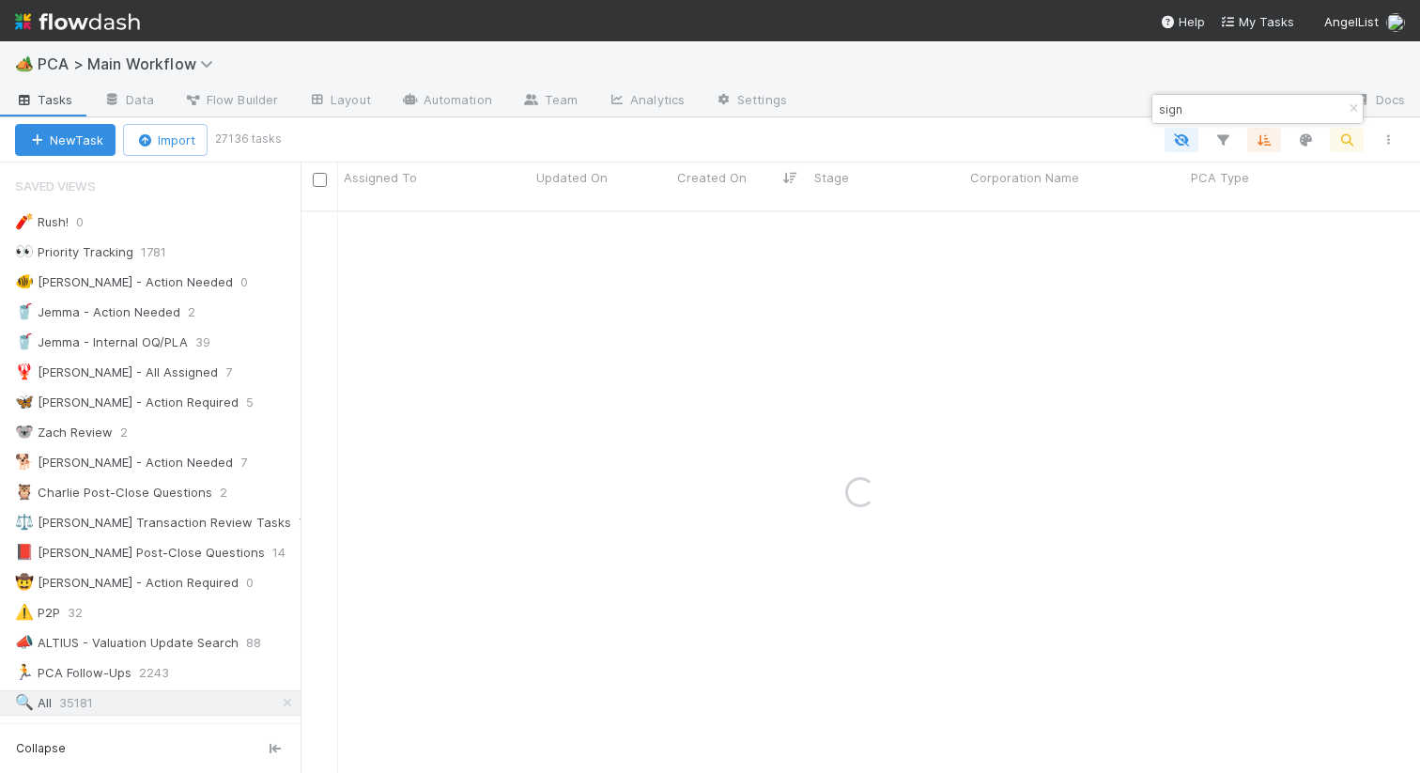
drag, startPoint x: 1184, startPoint y: 109, endPoint x: 1145, endPoint y: 109, distance: 39.4
click at [1145, 109] on body "🏕️ PCA > Main Workflow Tasks Data Flow Builder Layout Automation Team Analytics…" at bounding box center [710, 386] width 1420 height 773
drag, startPoint x: 1192, startPoint y: 111, endPoint x: 1161, endPoint y: 111, distance: 31.0
click at [1161, 111] on input "sign" at bounding box center [1249, 109] width 188 height 23
type input "Ethsign"
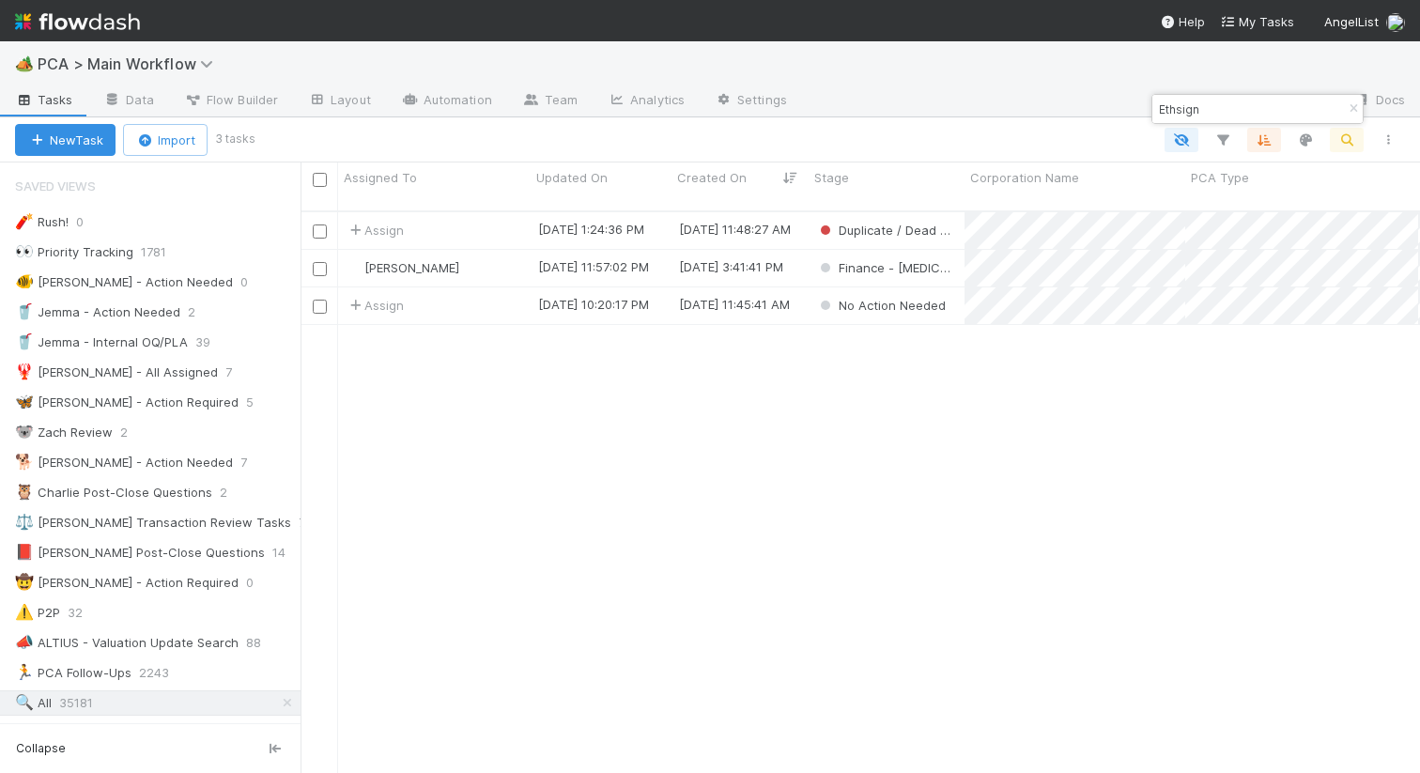
scroll to position [0, 1]
click at [500, 251] on div "Marlon" at bounding box center [434, 268] width 192 height 37
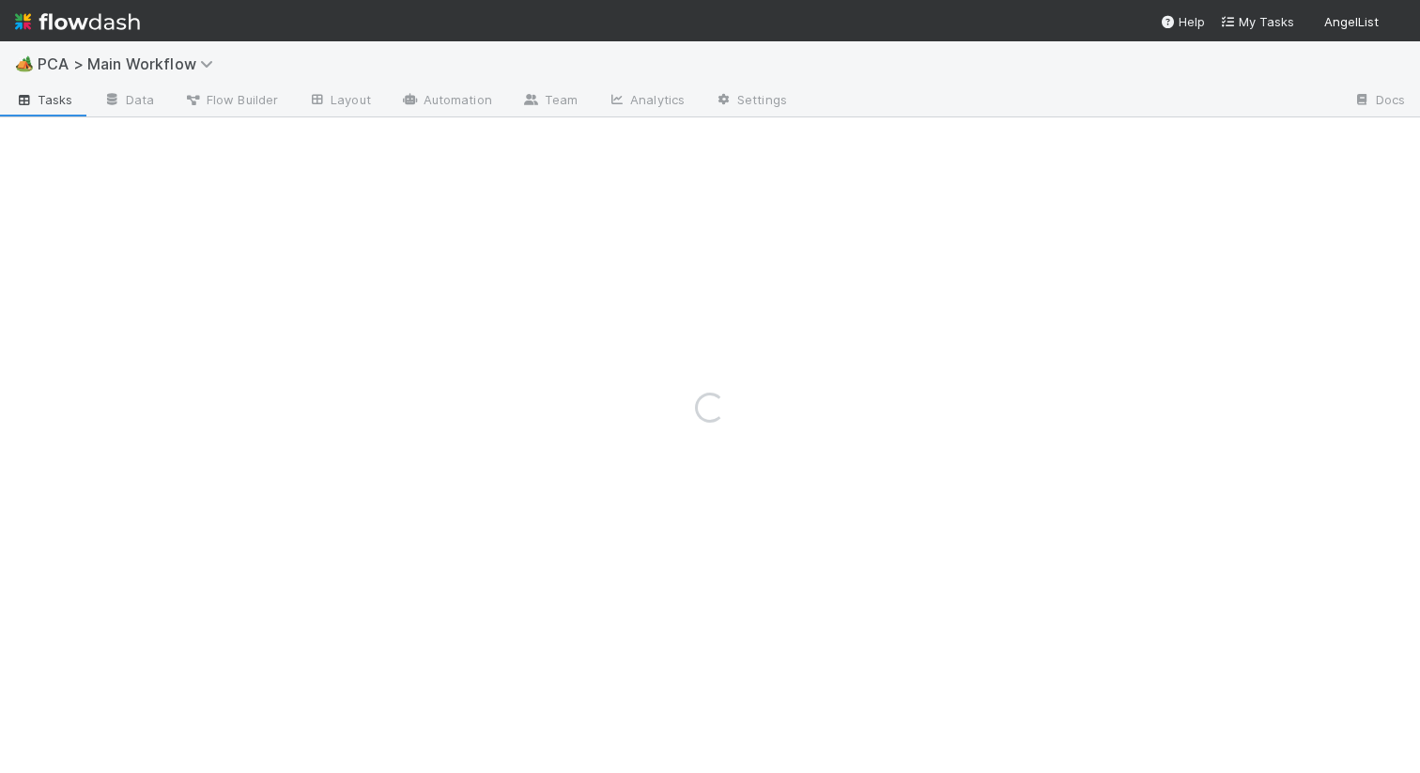
click at [550, 43] on div "Loading..." at bounding box center [710, 406] width 1420 height 731
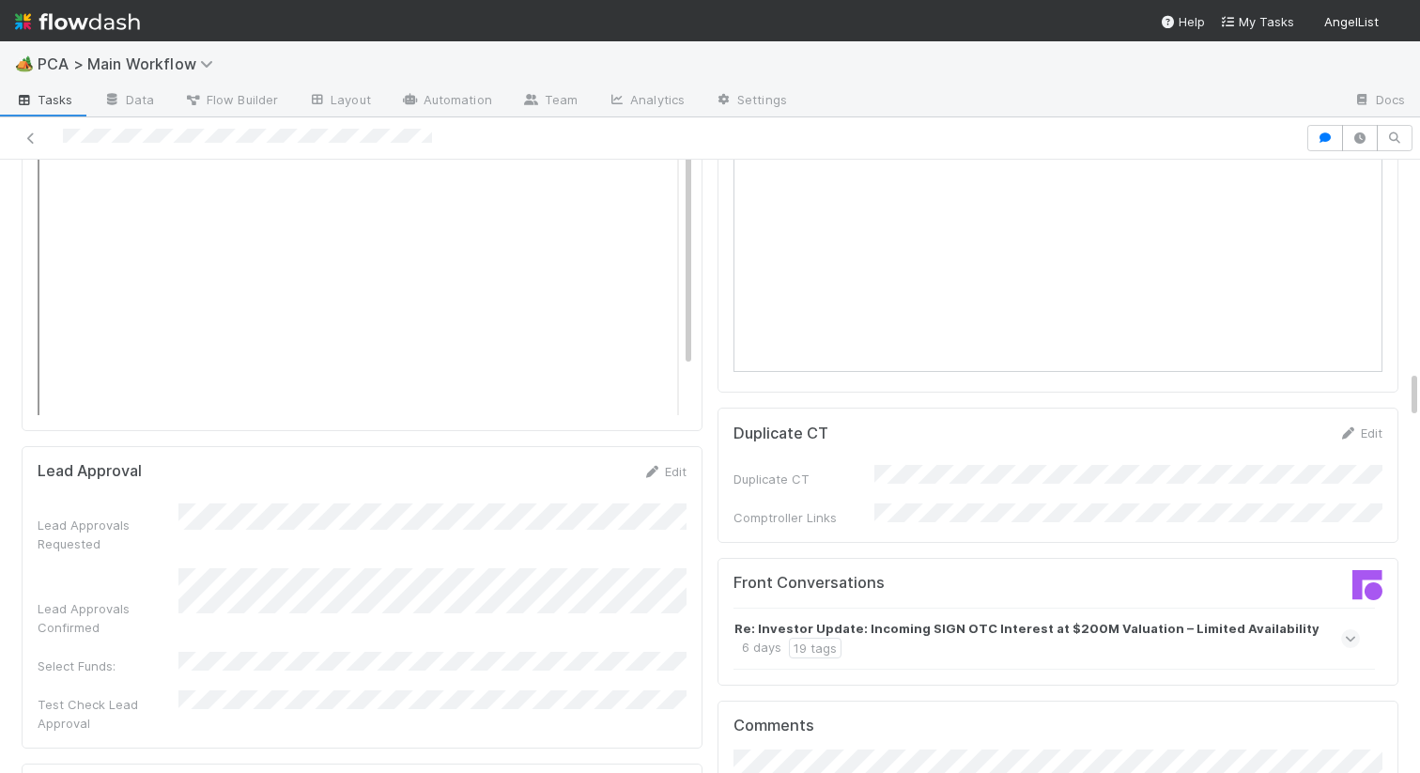
scroll to position [2602, 0]
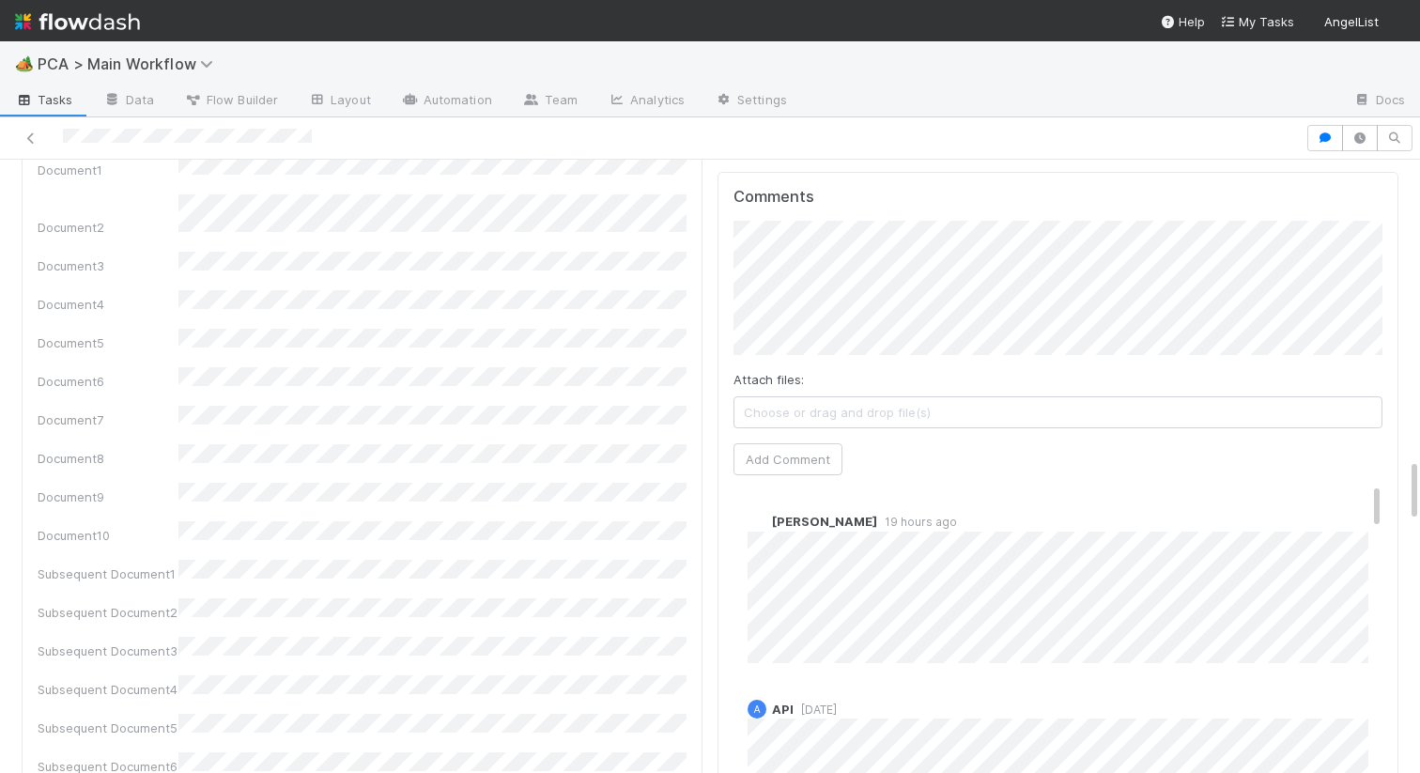
scroll to position [2838, 0]
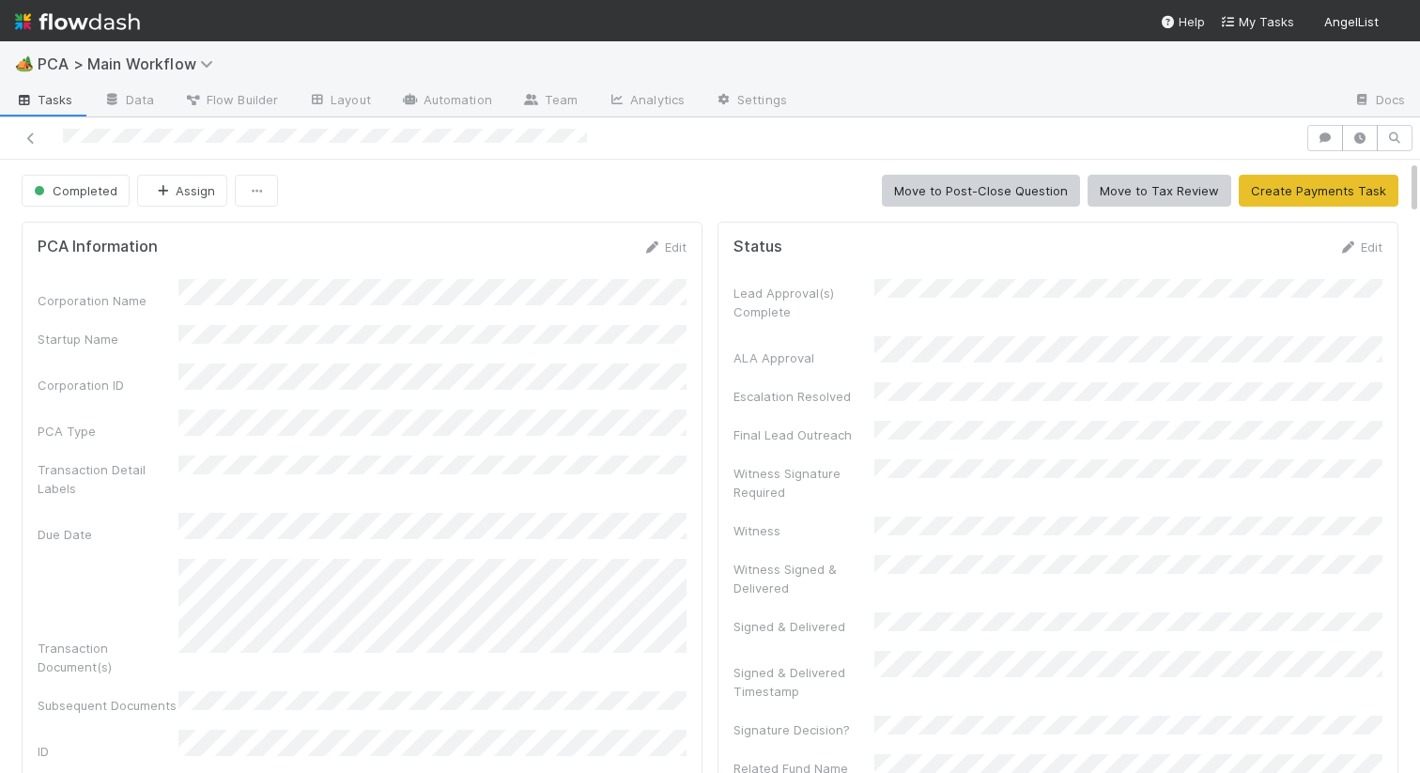
scroll to position [381, 649]
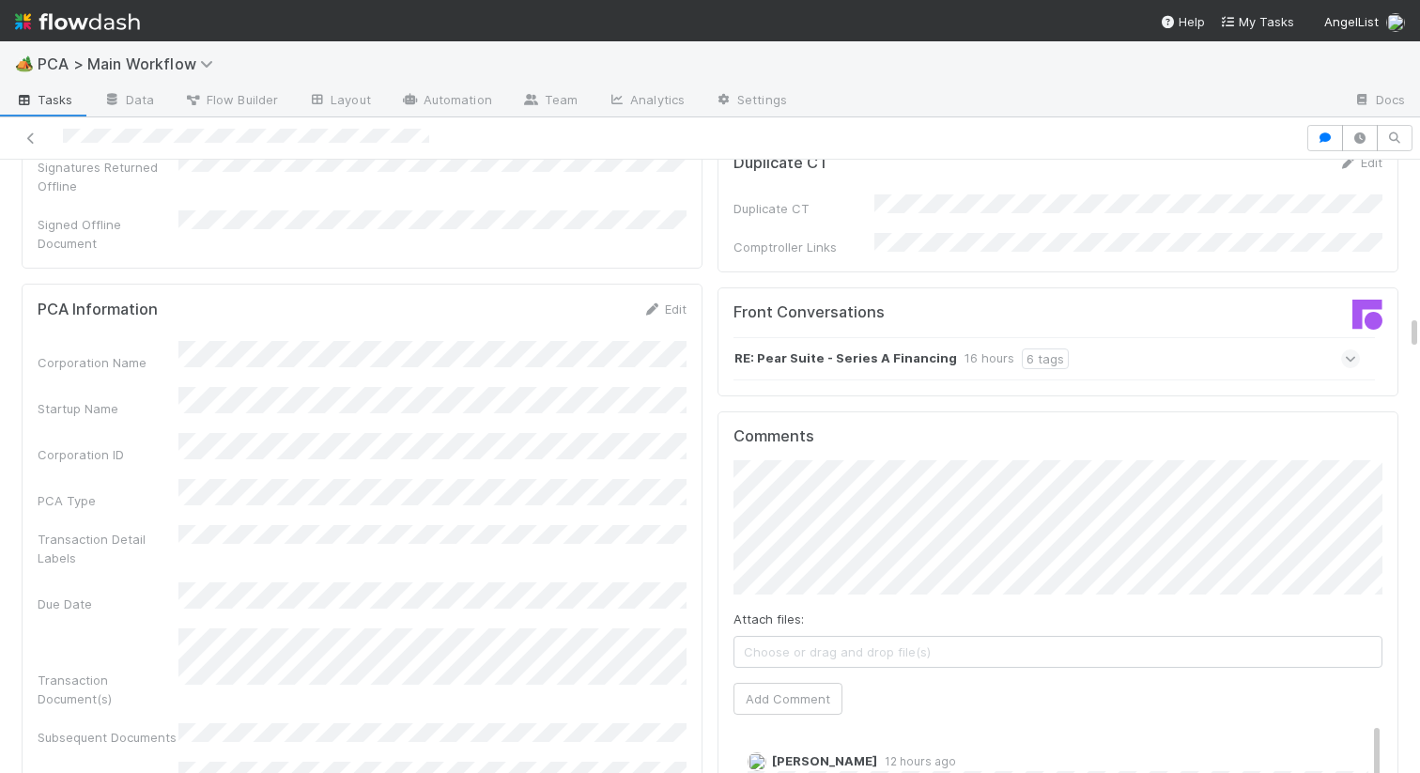
scroll to position [2854, 0]
click at [667, 300] on link "Edit" at bounding box center [664, 307] width 44 height 15
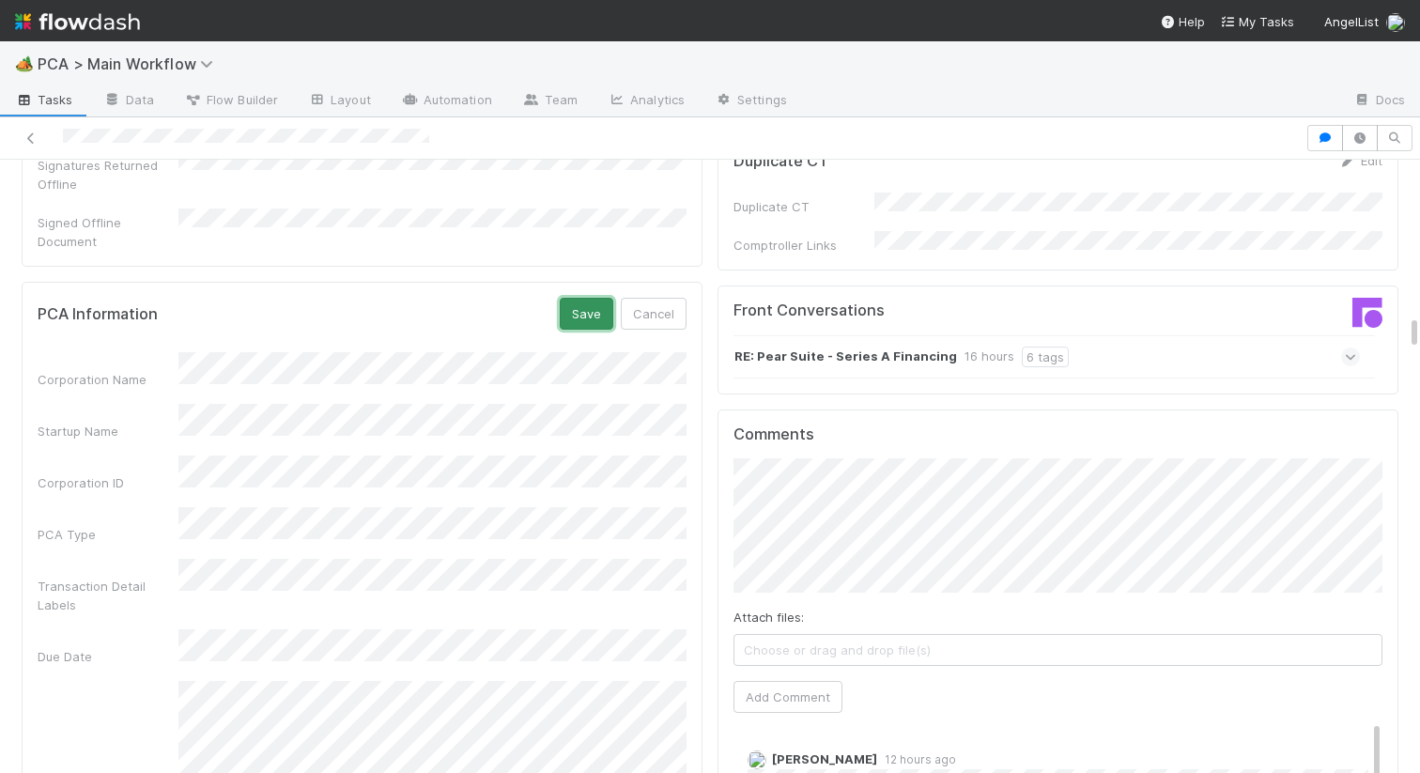
click at [591, 298] on button "Save" at bounding box center [587, 314] width 54 height 32
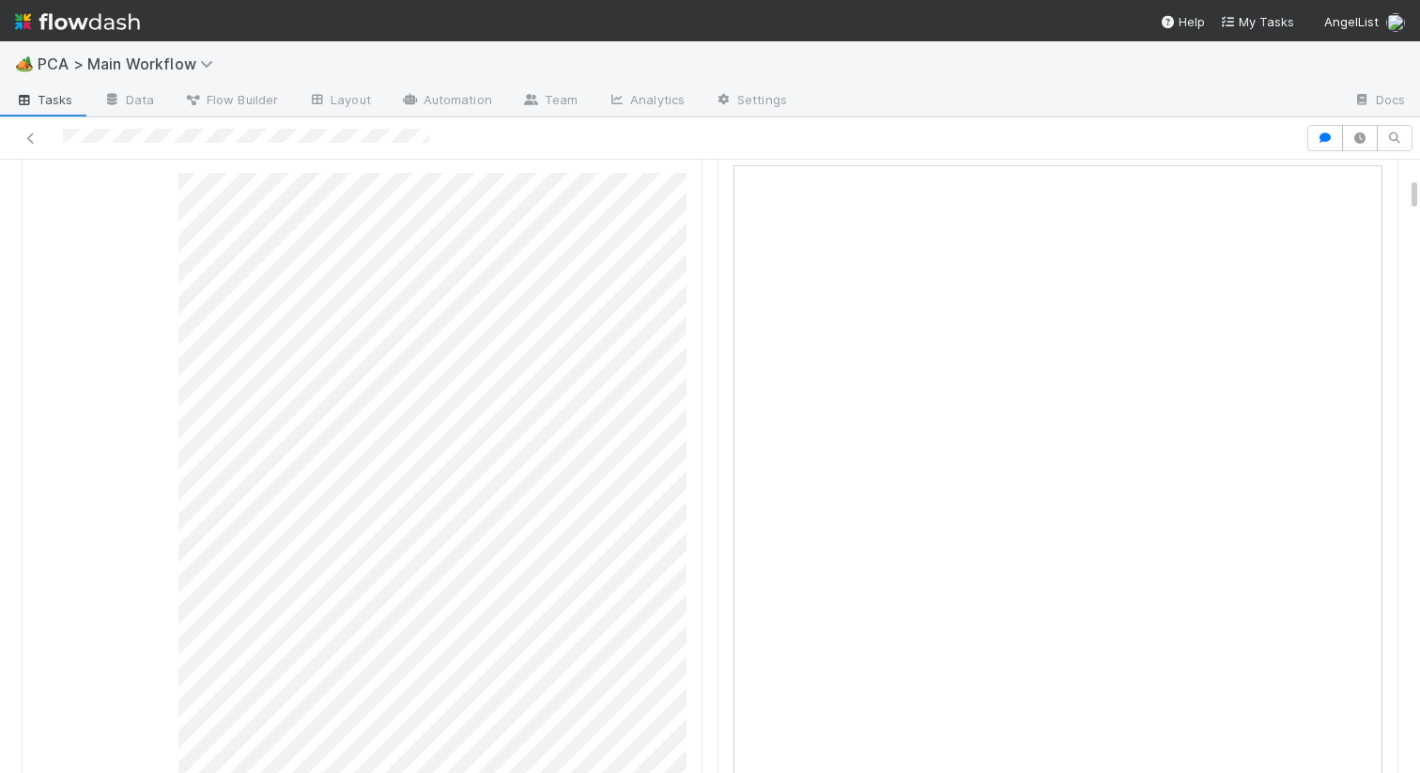
scroll to position [0, 0]
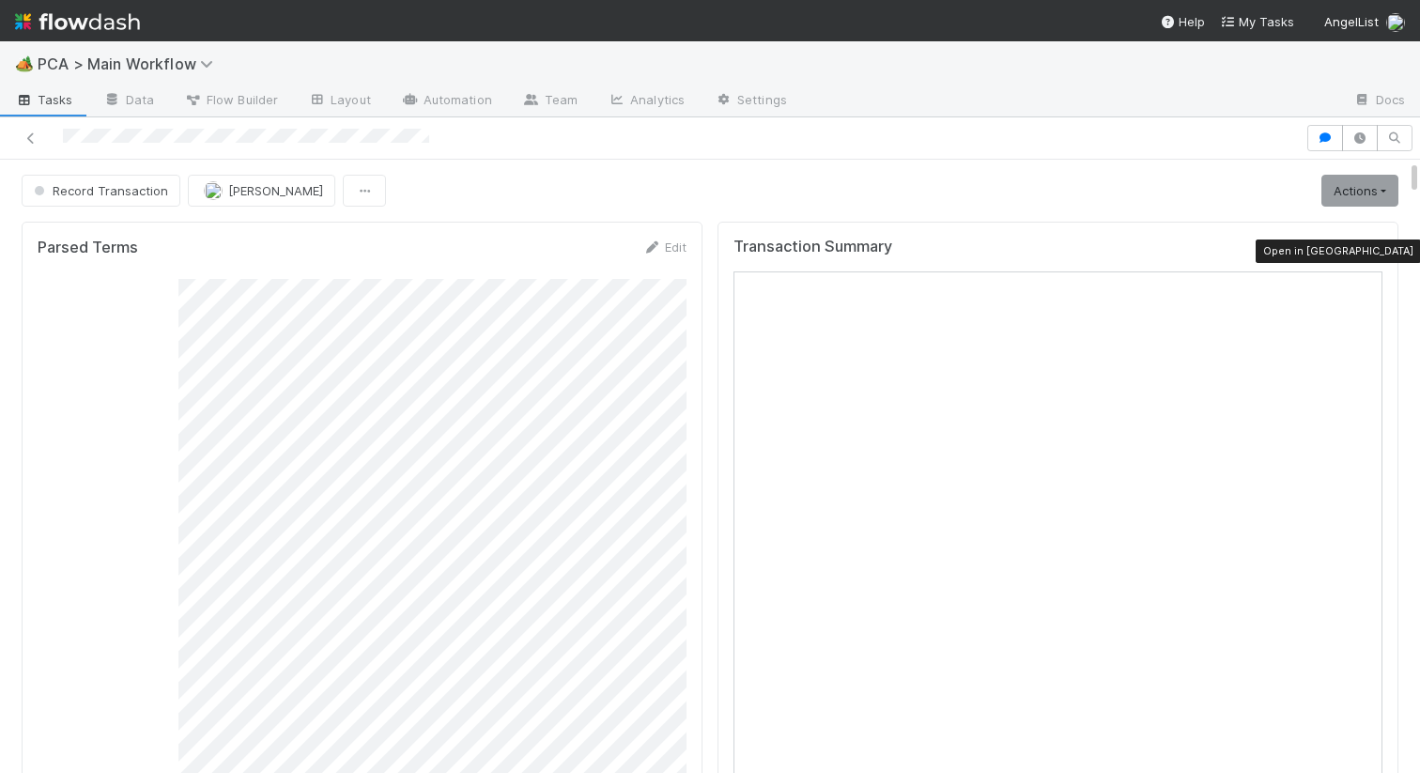
click at [1376, 251] on icon at bounding box center [1372, 251] width 19 height 12
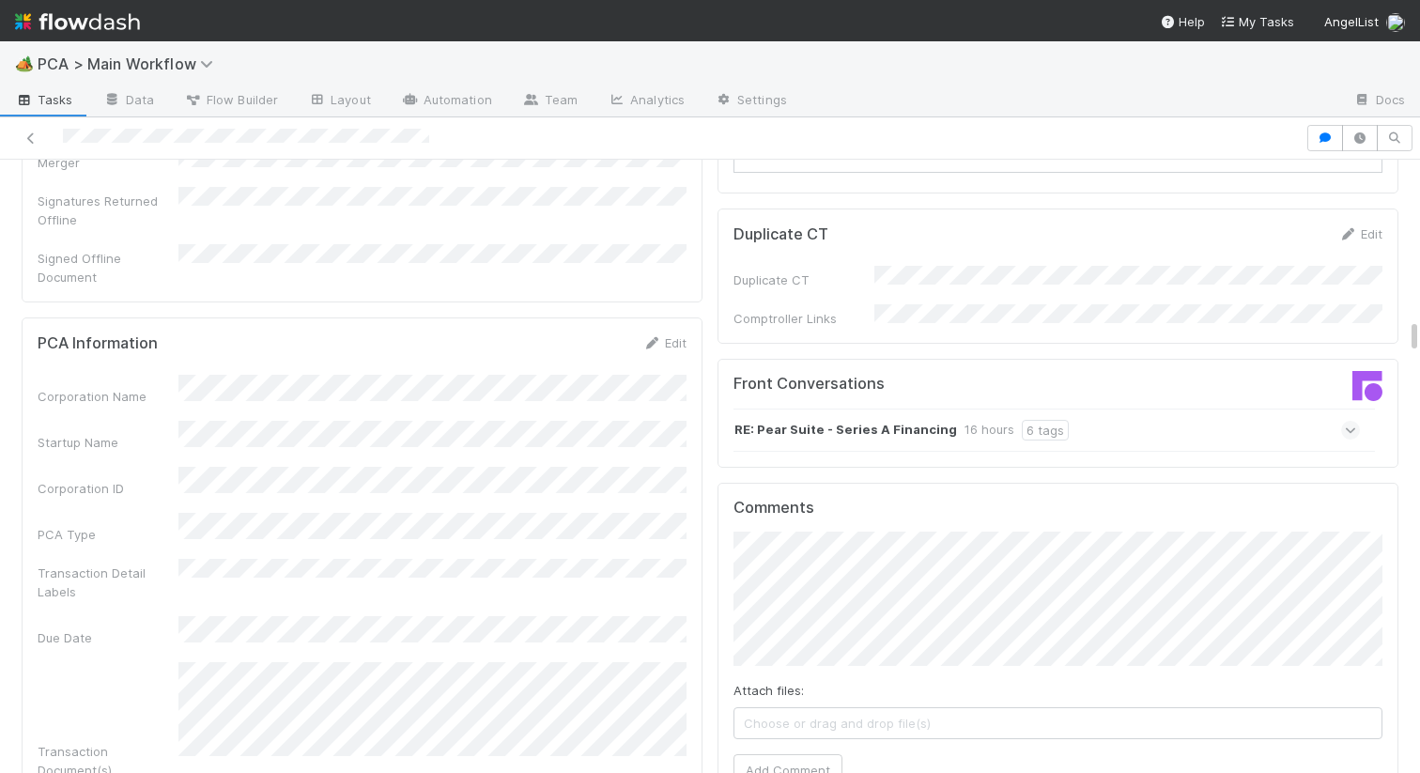
scroll to position [2932, 0]
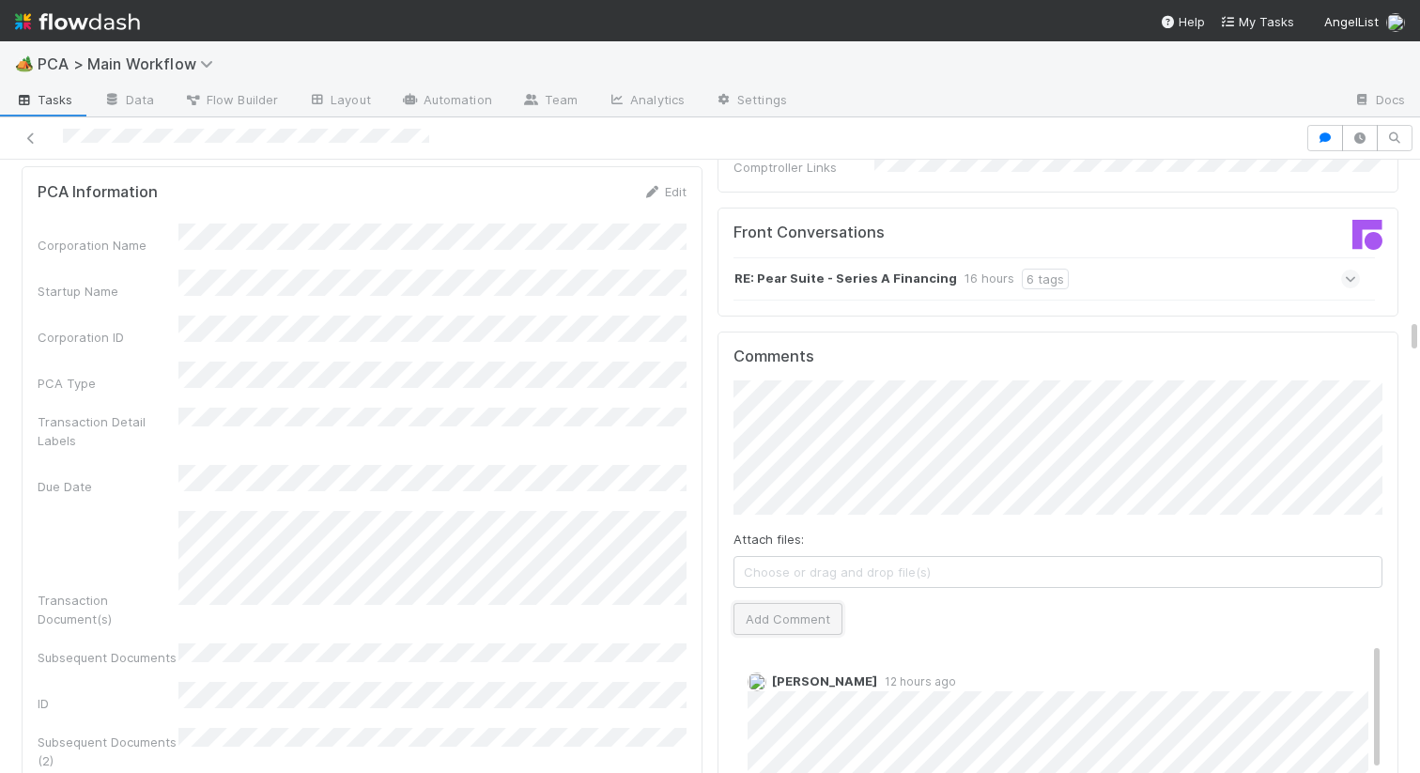
click at [758, 603] on button "Add Comment" at bounding box center [787, 619] width 109 height 32
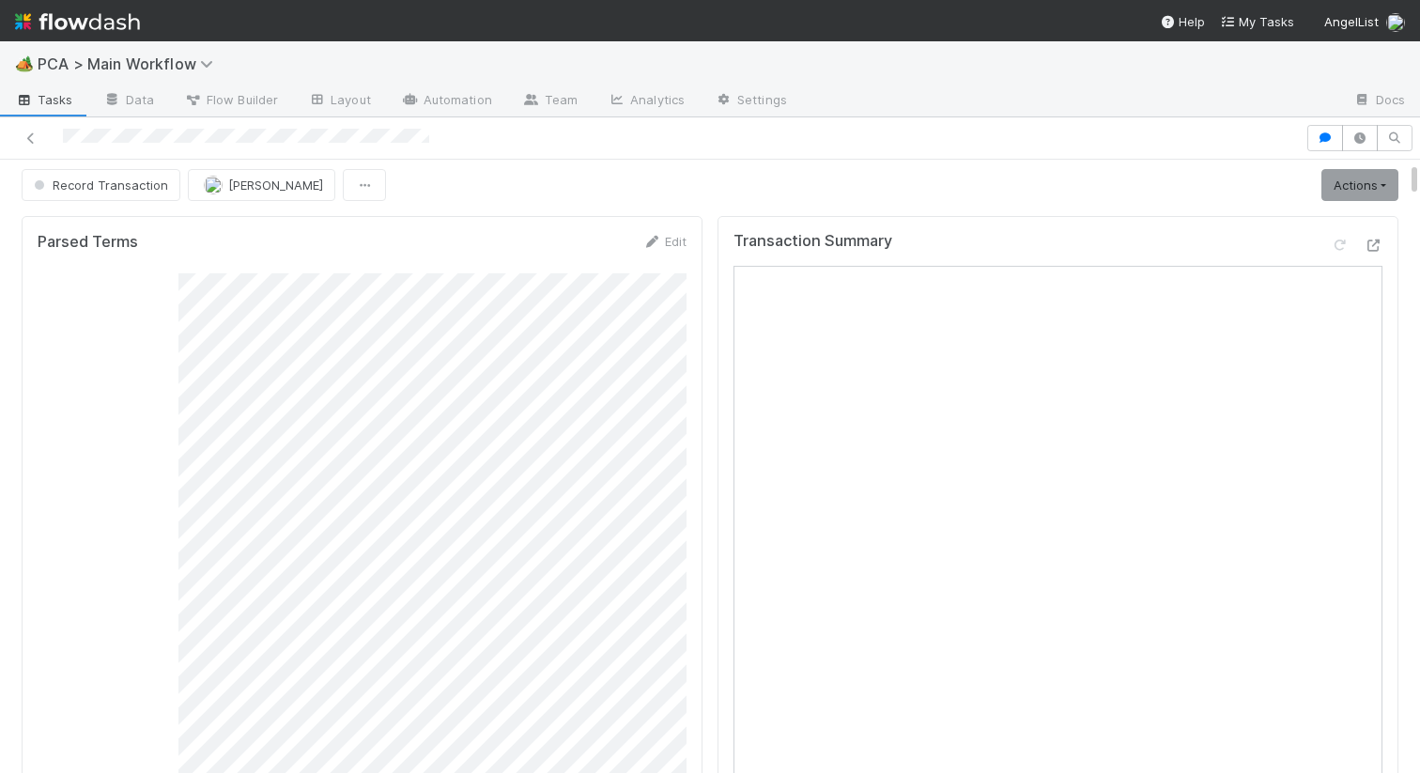
scroll to position [0, 0]
click at [81, 186] on span "Record Transaction" at bounding box center [99, 190] width 138 height 15
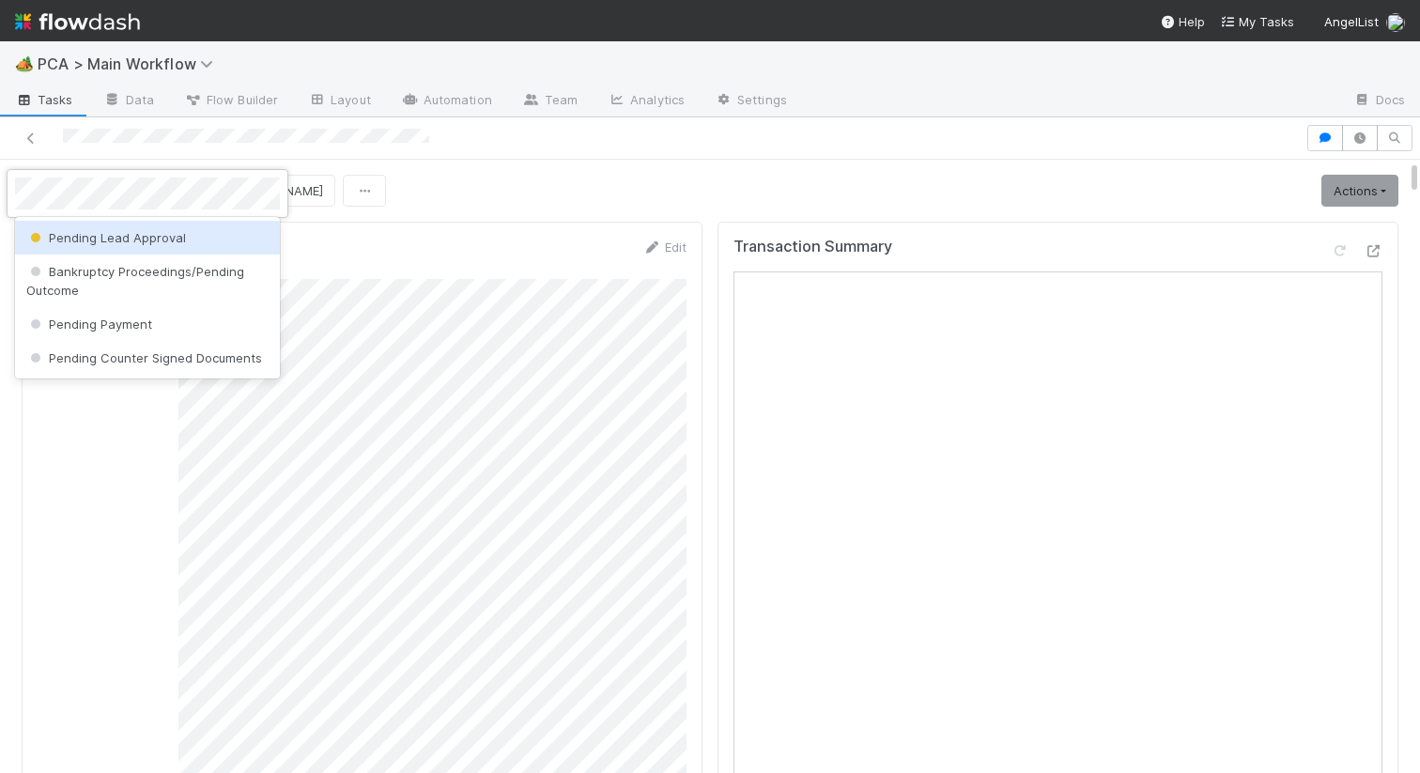
click at [72, 240] on span "Pending Lead Approval" at bounding box center [106, 237] width 160 height 15
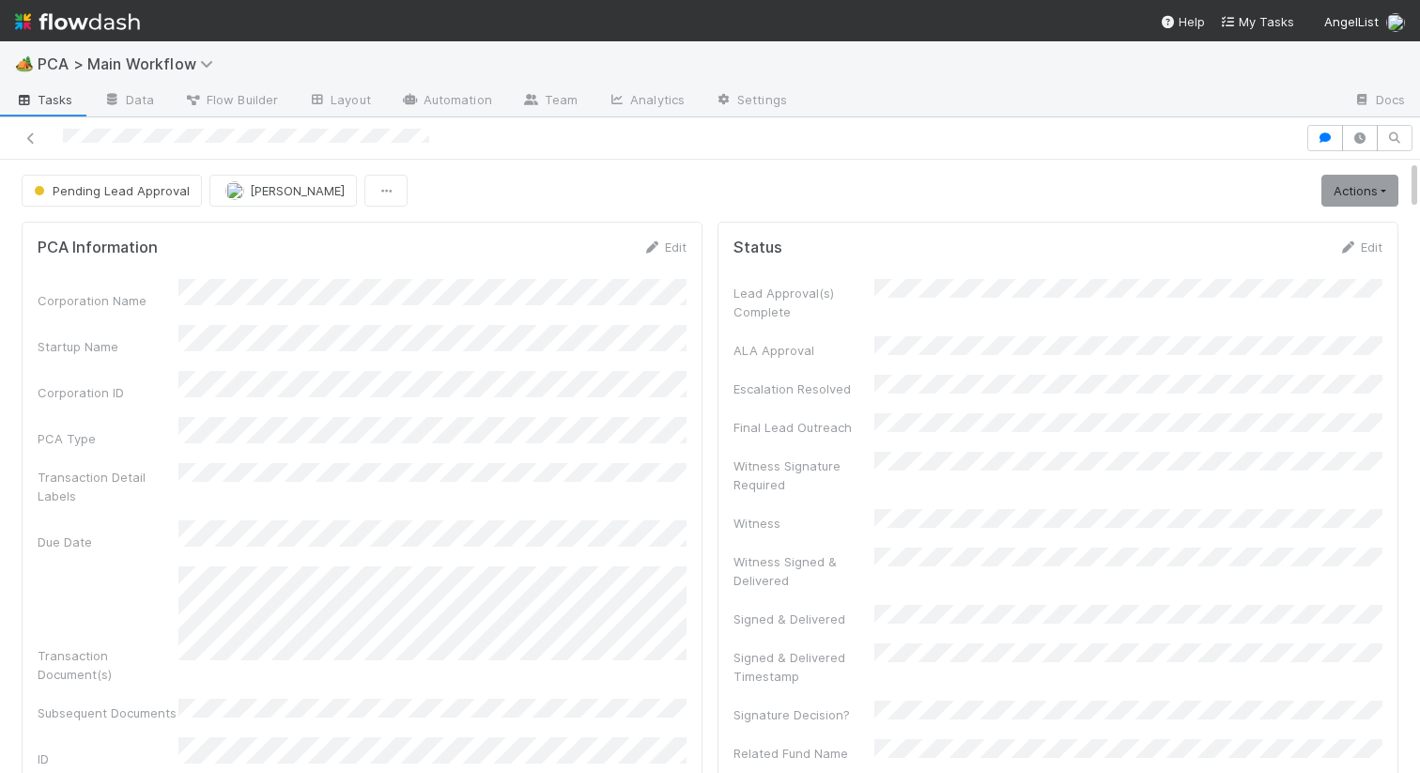
click at [1156, 139] on div at bounding box center [653, 138] width 1290 height 26
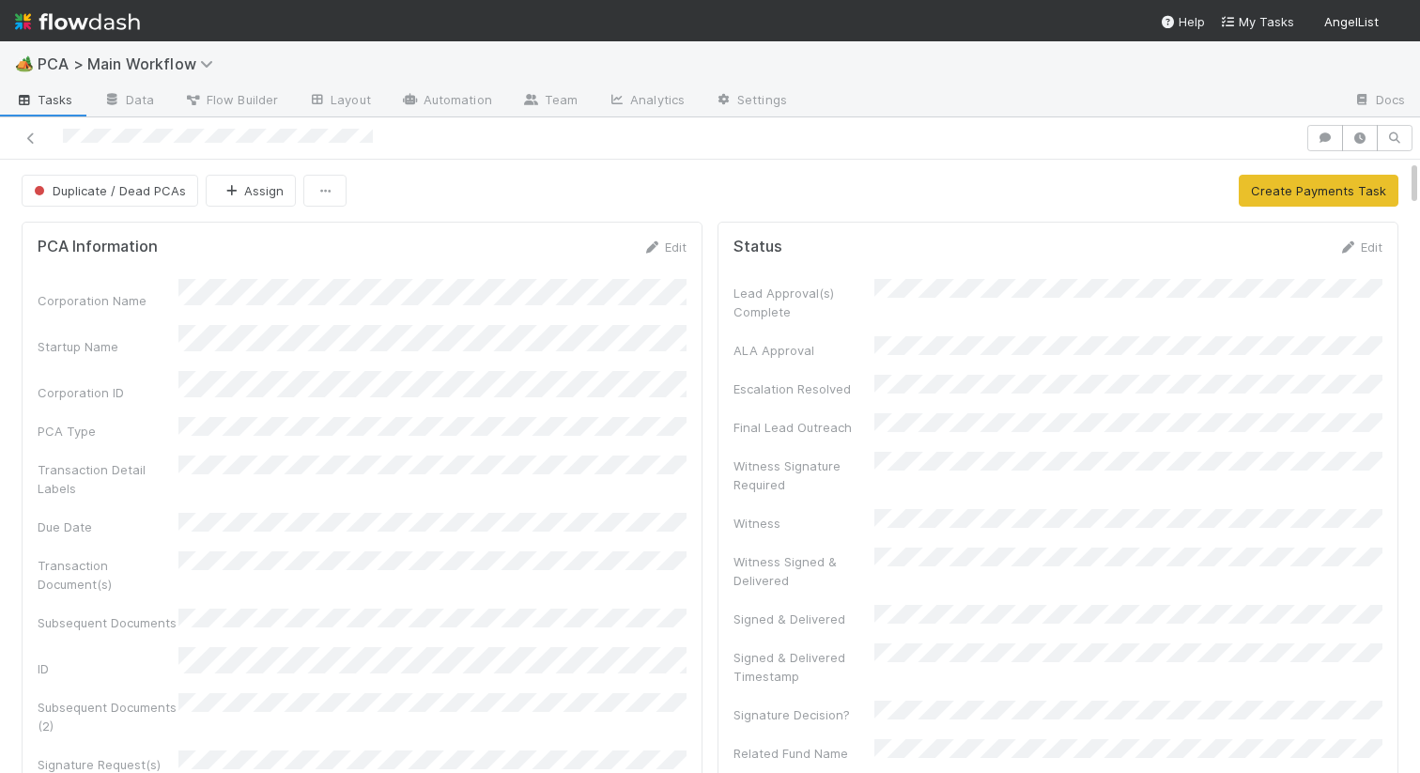
scroll to position [114, 0]
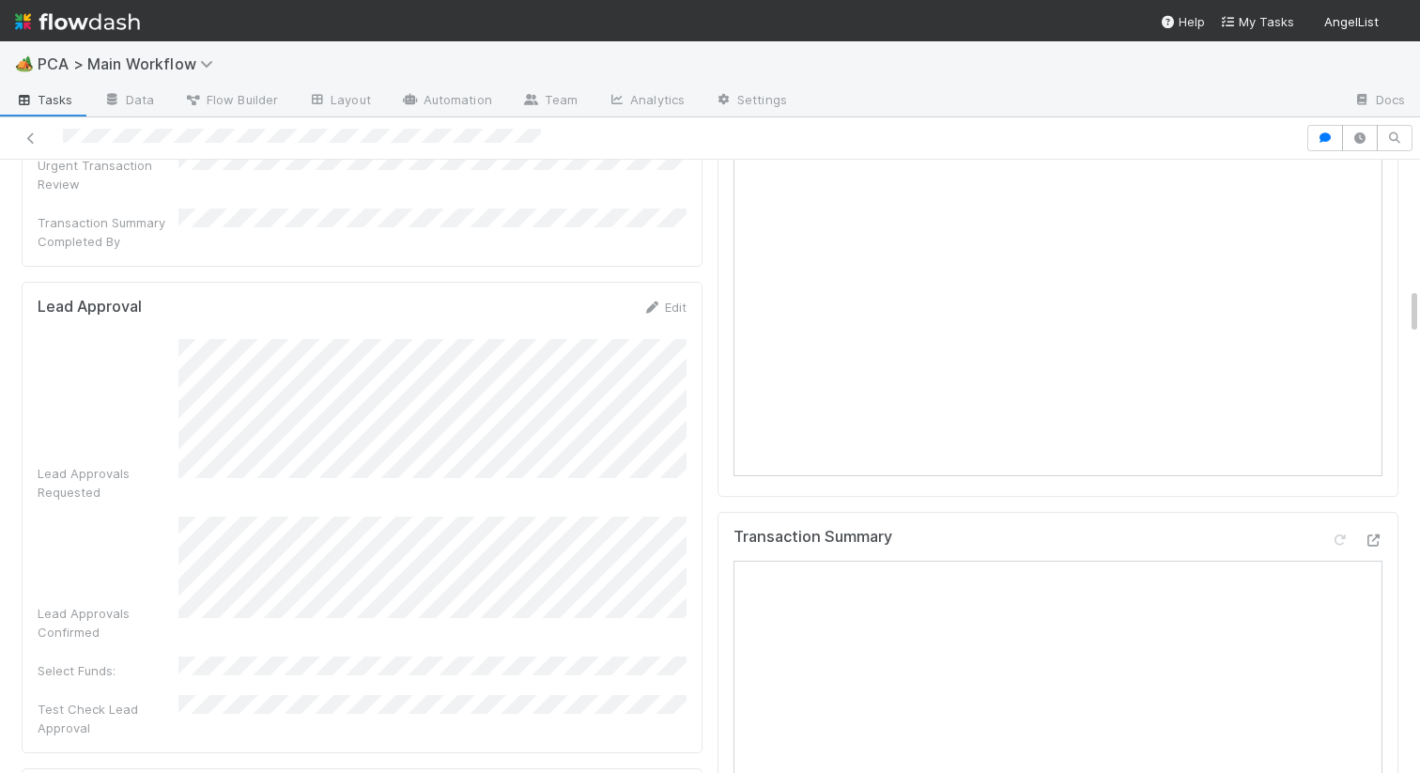
scroll to position [1649, 0]
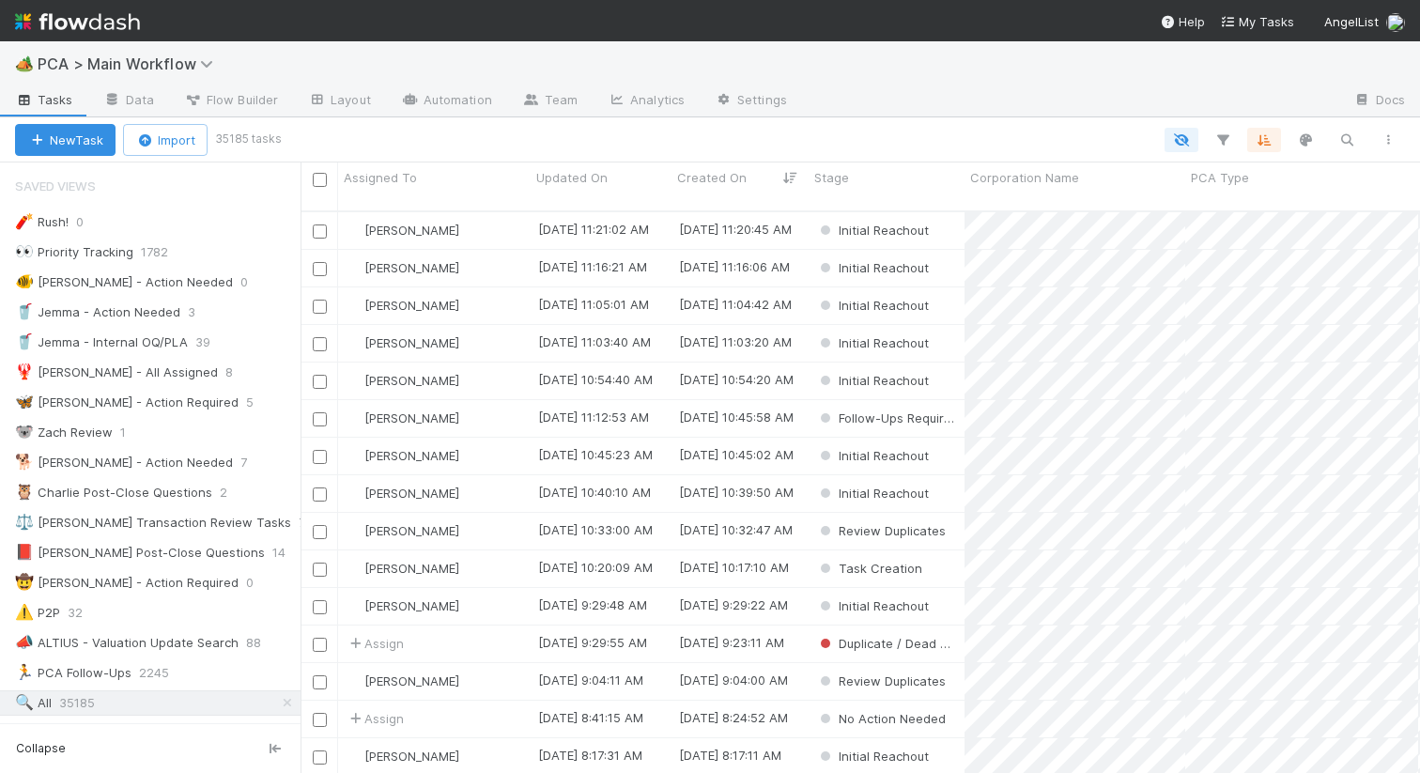
scroll to position [577, 1119]
click at [1343, 131] on icon "button" at bounding box center [1346, 139] width 19 height 17
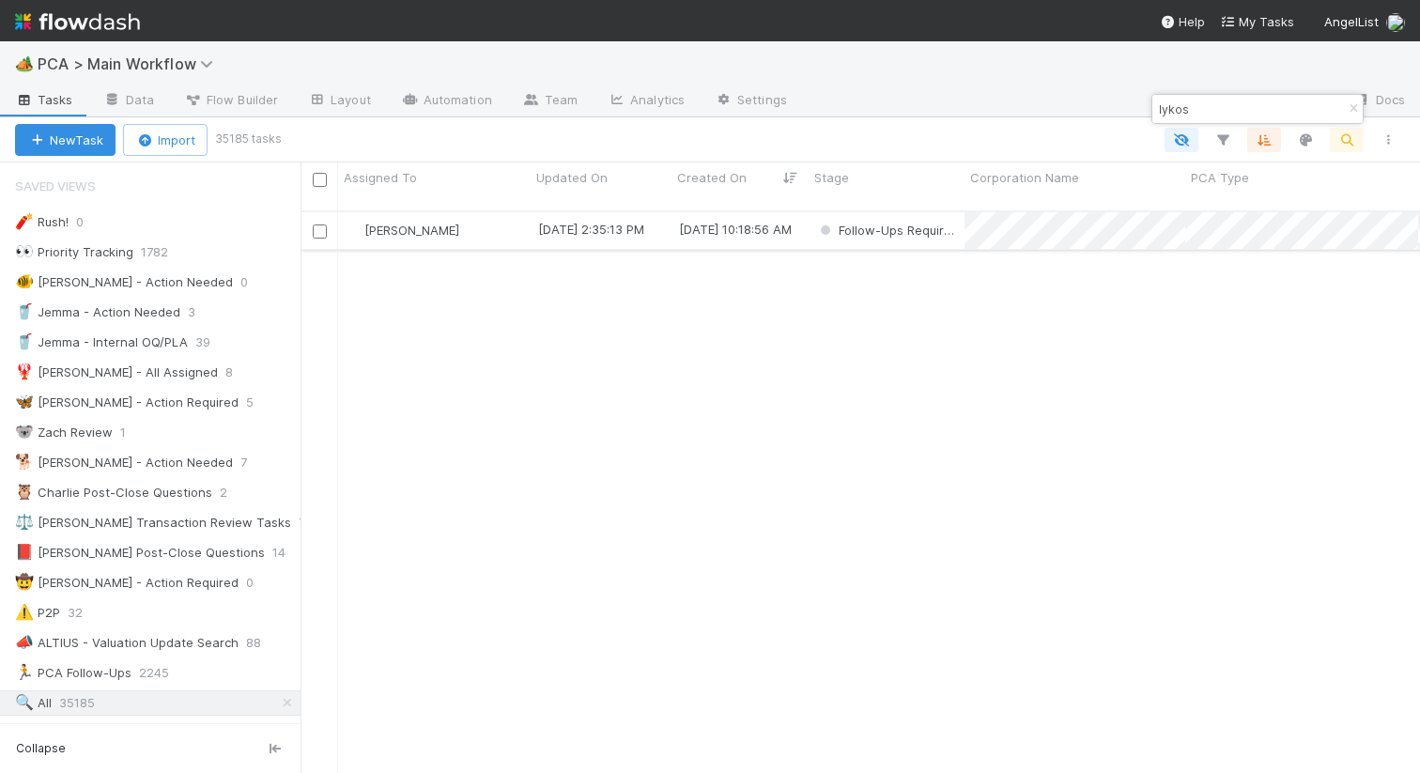
type input "lykos"
click at [503, 220] on div "[PERSON_NAME]" at bounding box center [434, 230] width 192 height 37
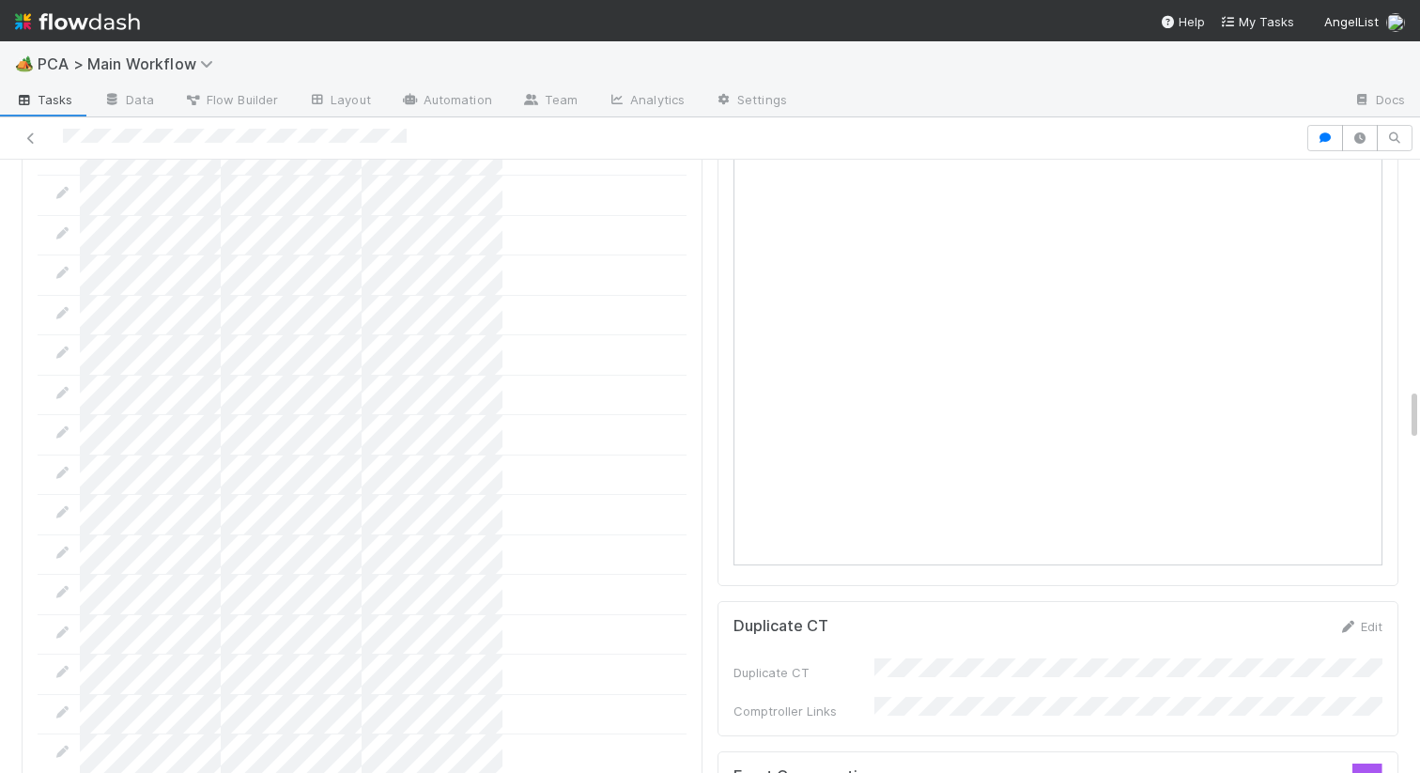
scroll to position [2610, 0]
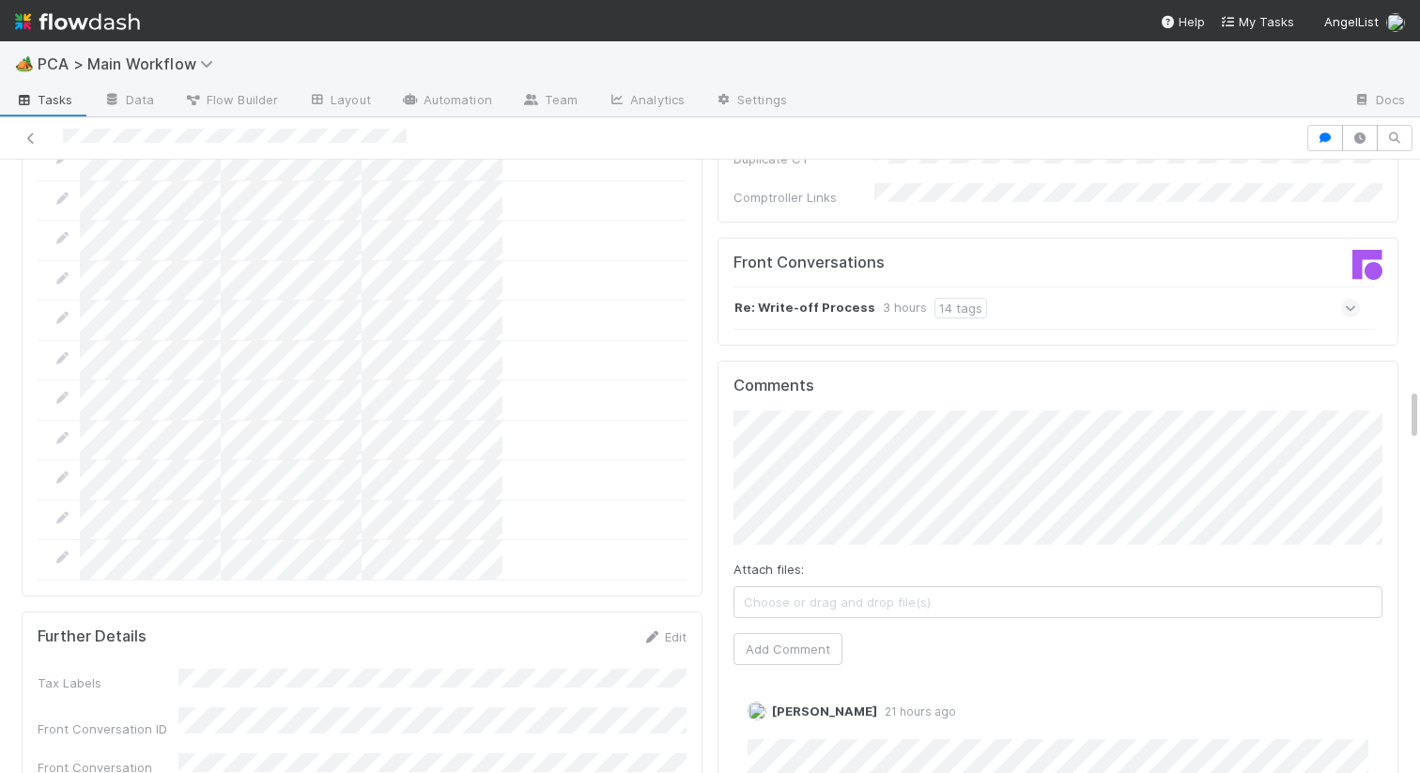
click at [868, 298] on div "Re: Write-off Process 3 hours 14 tags" at bounding box center [860, 308] width 253 height 21
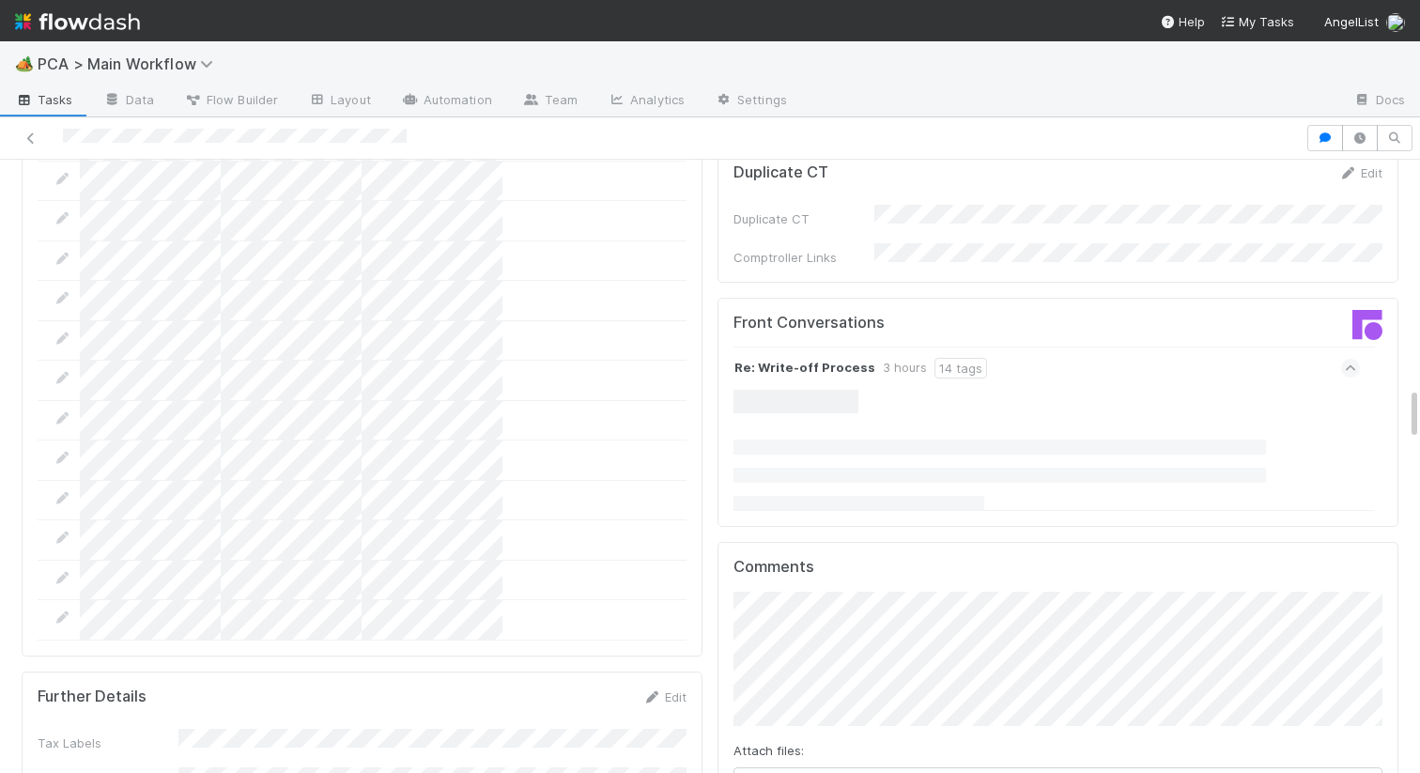
scroll to position [2499, 0]
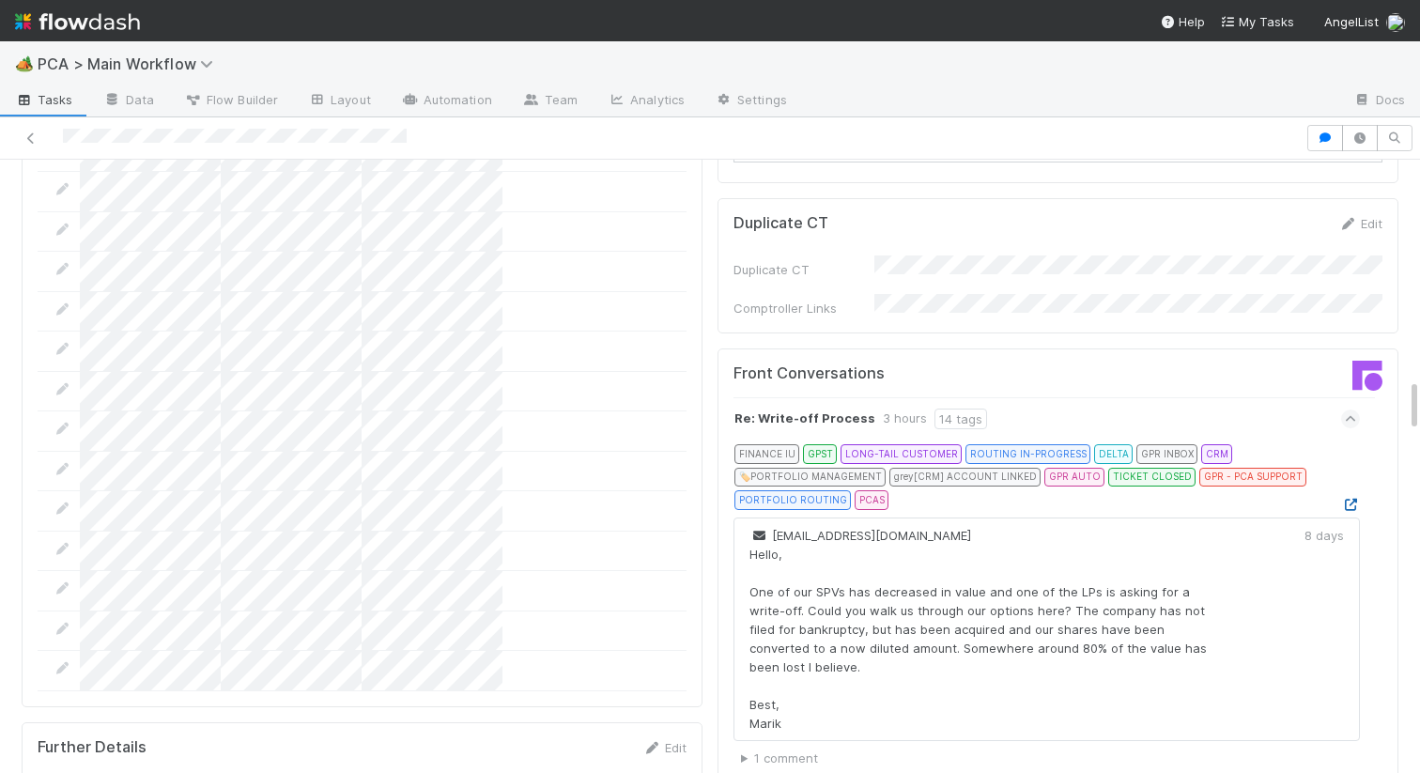
click at [1353, 499] on icon at bounding box center [1350, 505] width 19 height 12
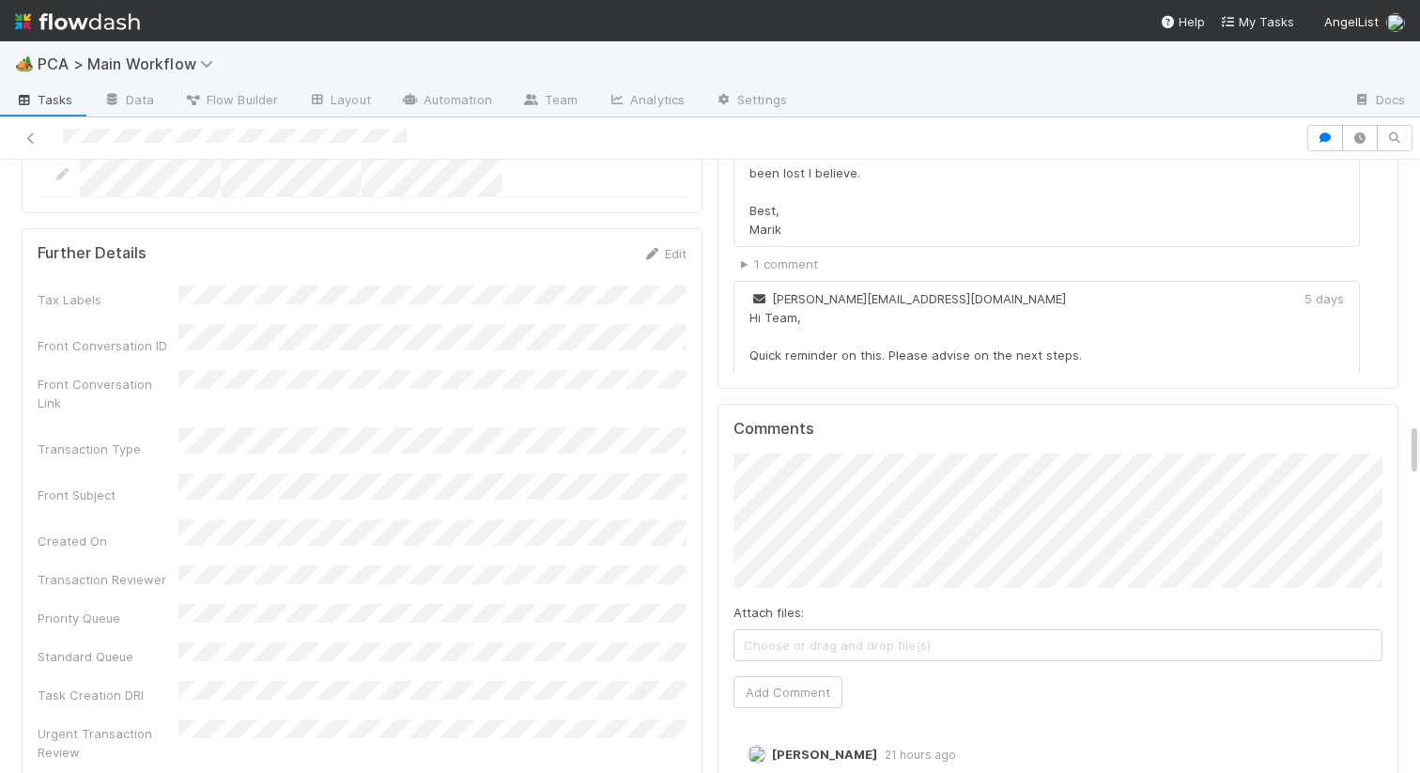
scroll to position [3011, 0]
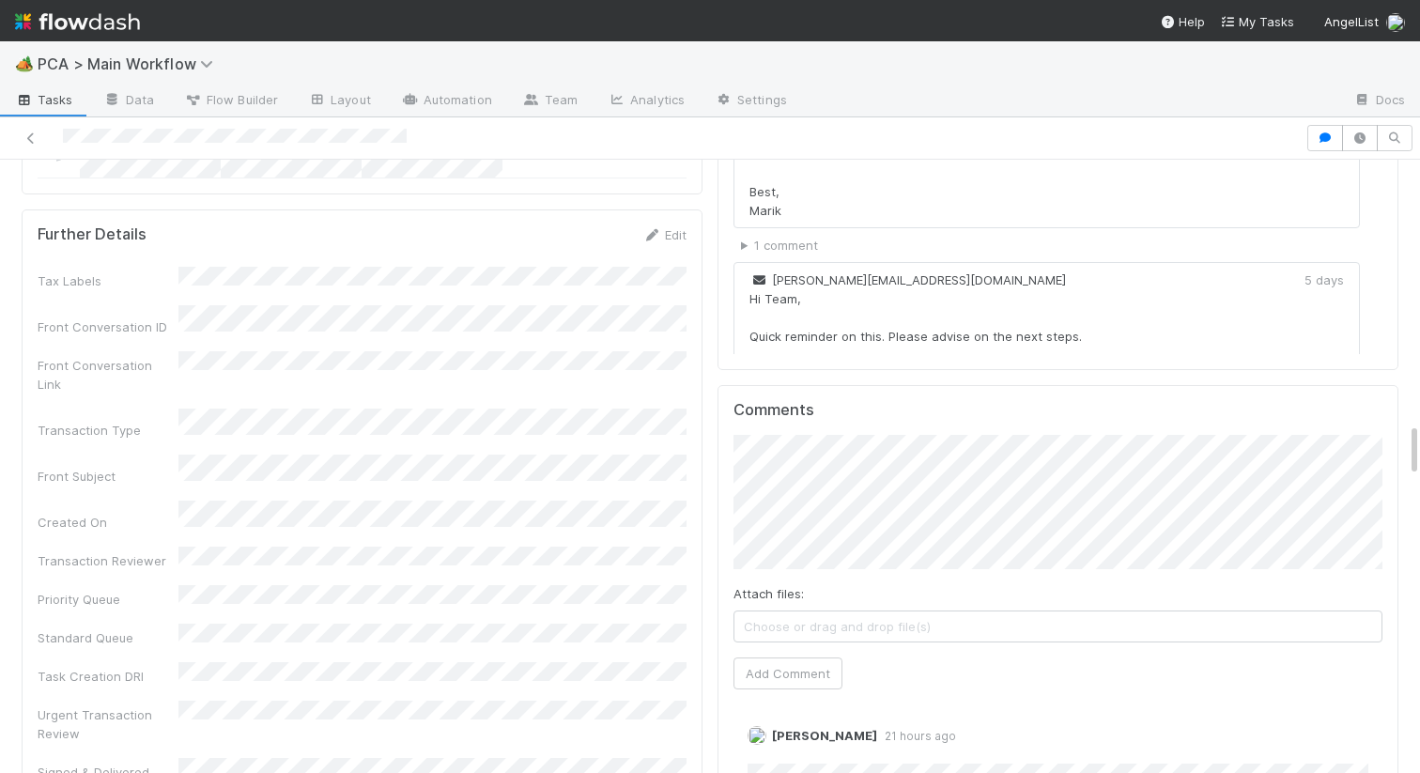
click at [796, 507] on div "Attach files: Choose or drag and drop file(s) Add Comment" at bounding box center [1057, 562] width 649 height 254
click at [765, 544] on div "Comments Attach files: Choose or drag and drop file(s) Add Comment Nathalie Gua…" at bounding box center [1057, 642] width 649 height 483
click at [762, 657] on button "Add Comment" at bounding box center [787, 673] width 109 height 32
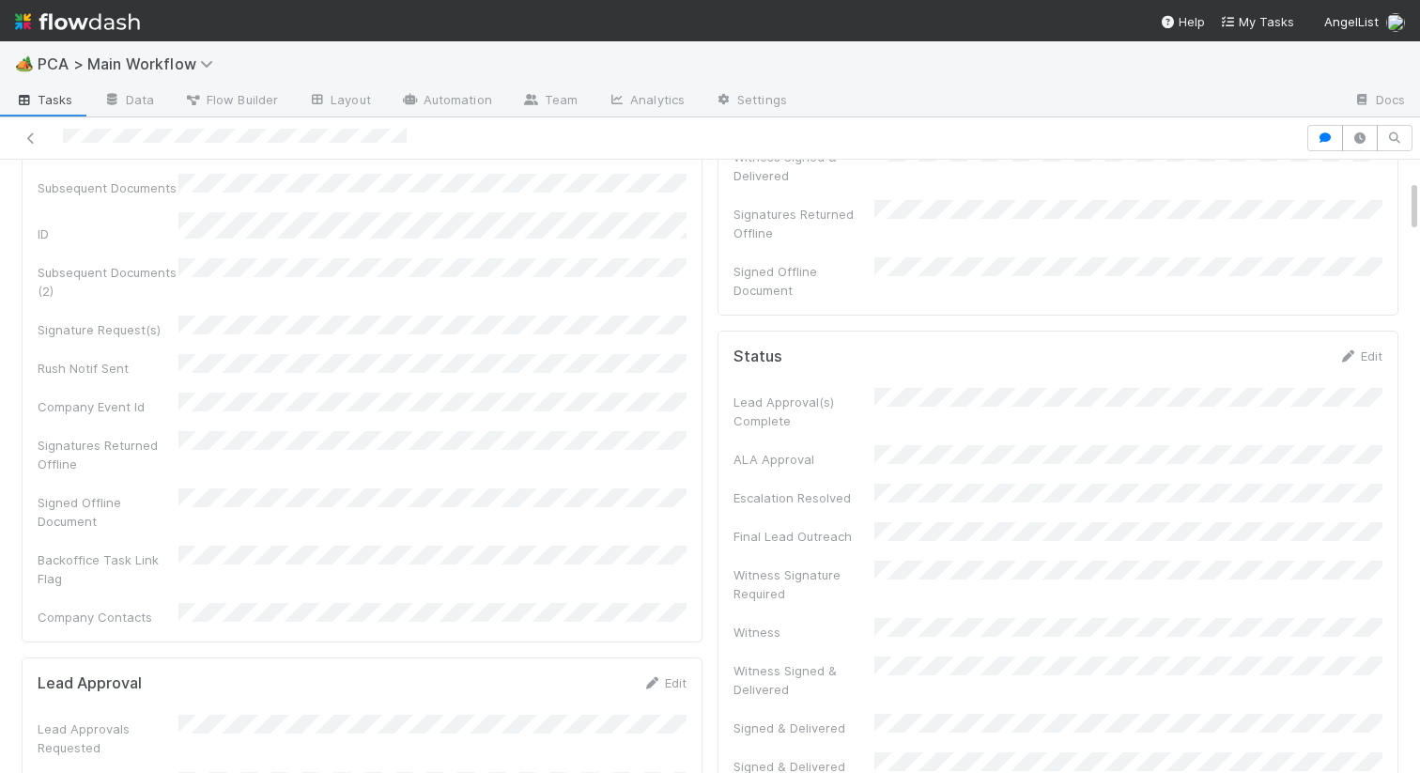
scroll to position [0, 0]
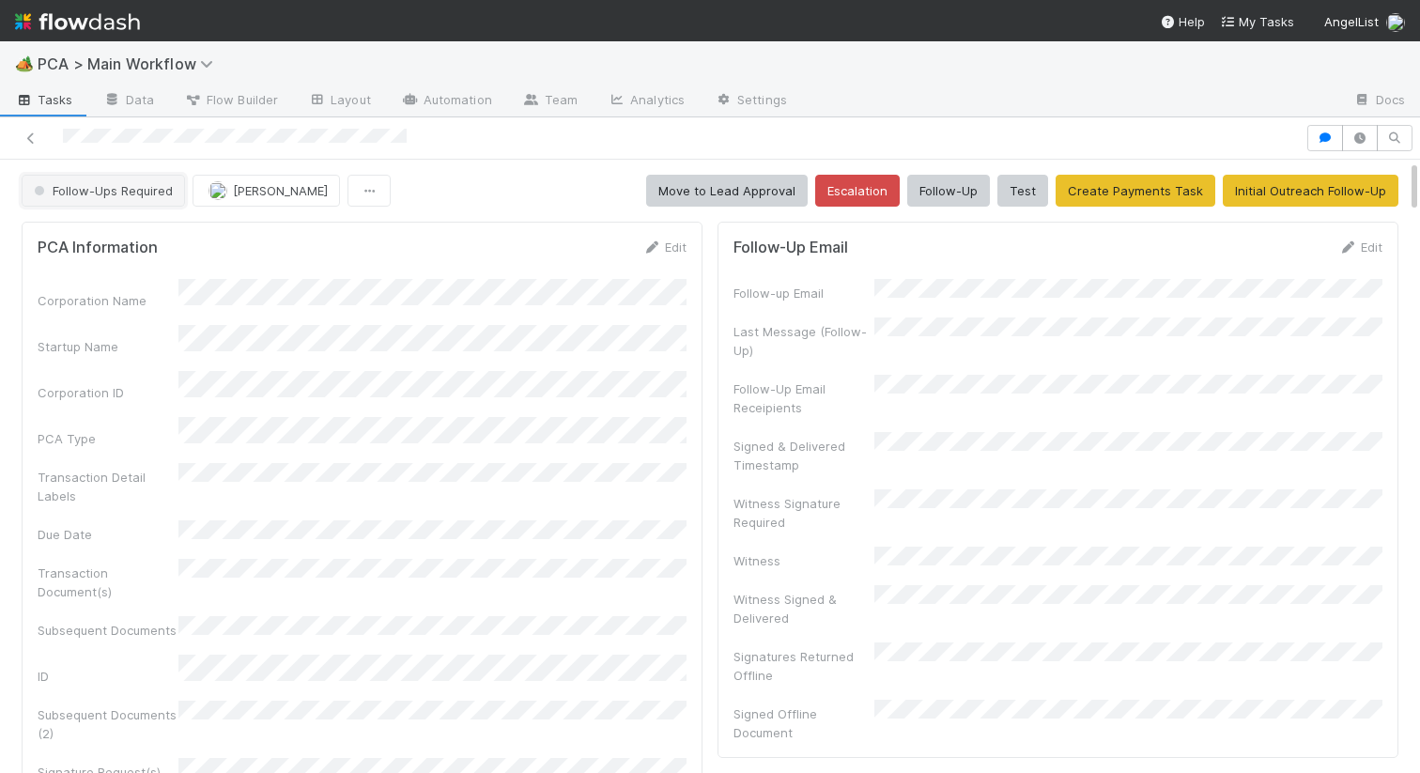
click at [129, 180] on button "Follow-Ups Required" at bounding box center [103, 191] width 163 height 32
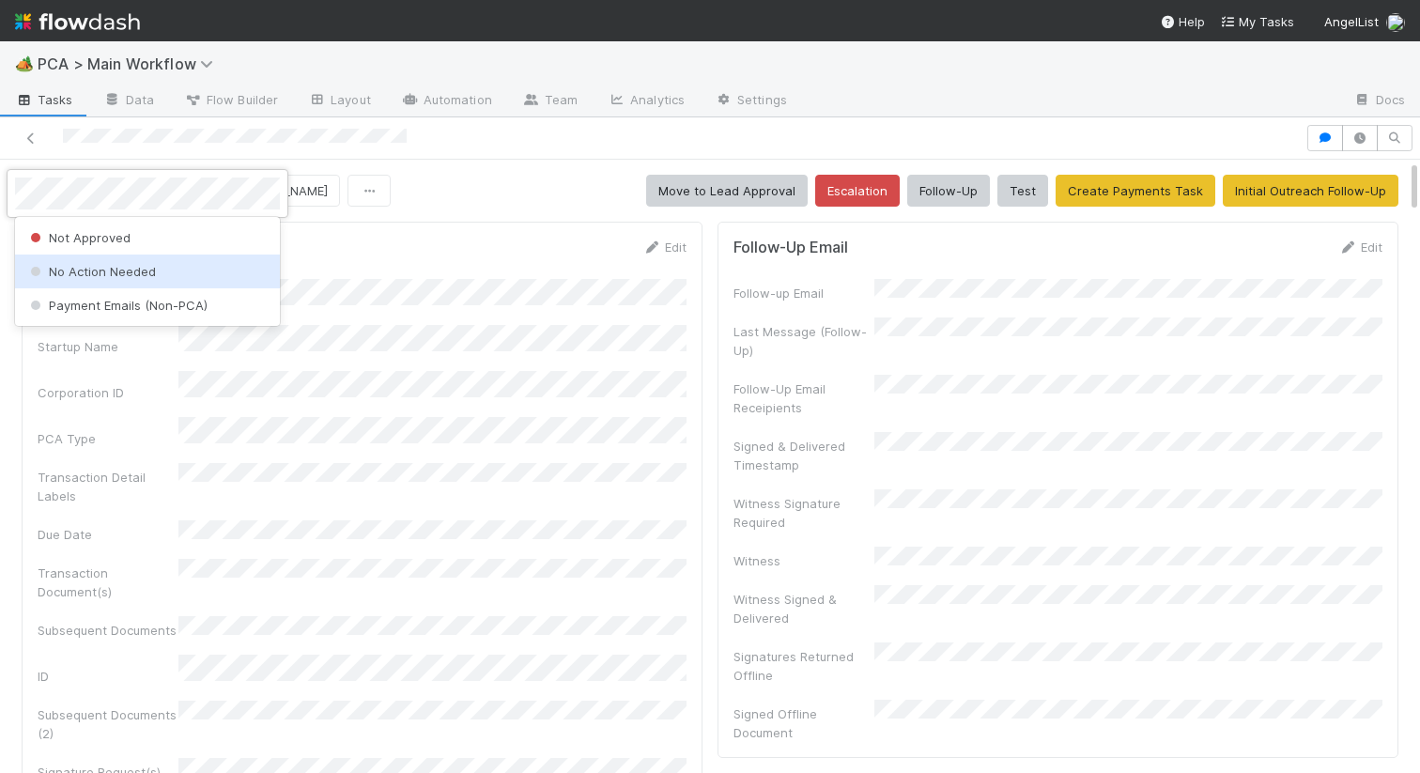
click at [109, 271] on span "No Action Needed" at bounding box center [91, 271] width 130 height 15
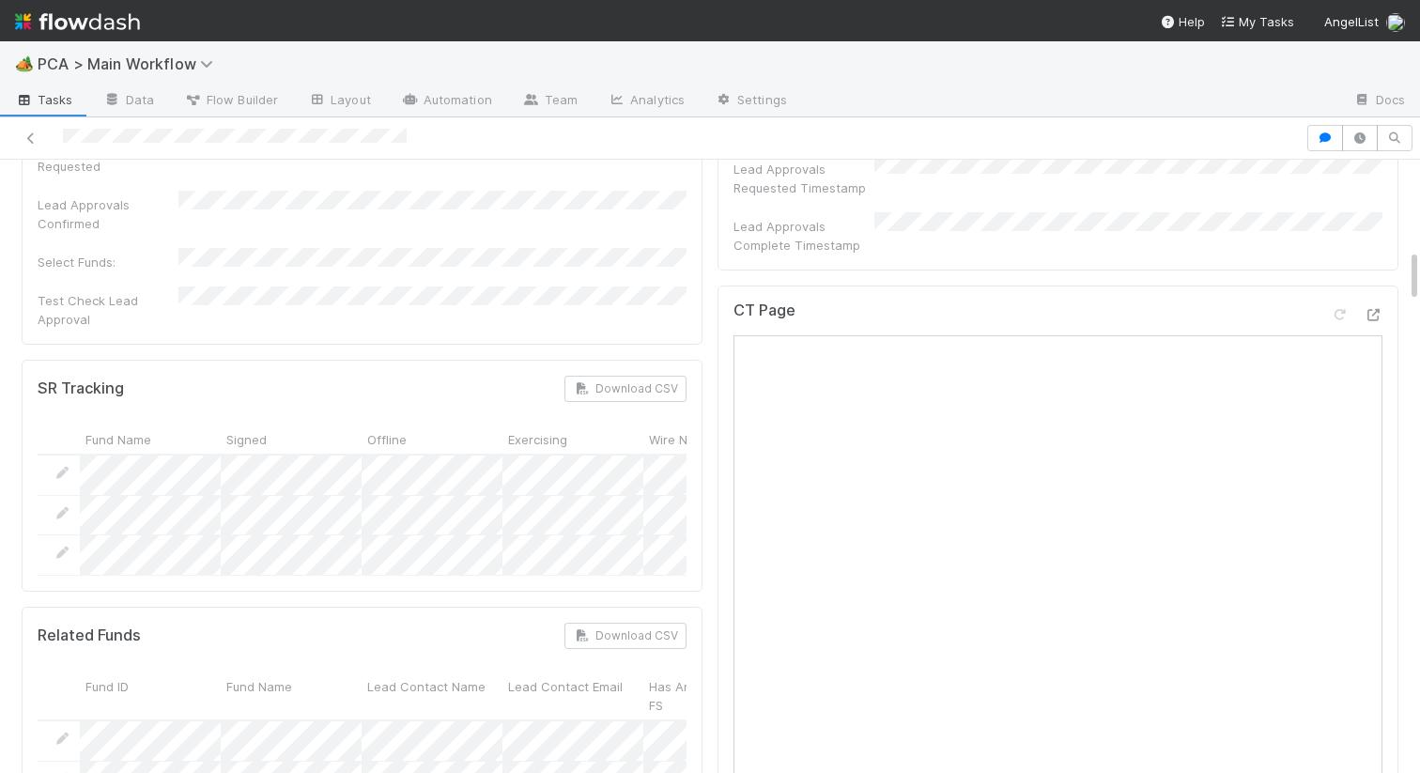
scroll to position [1024, 0]
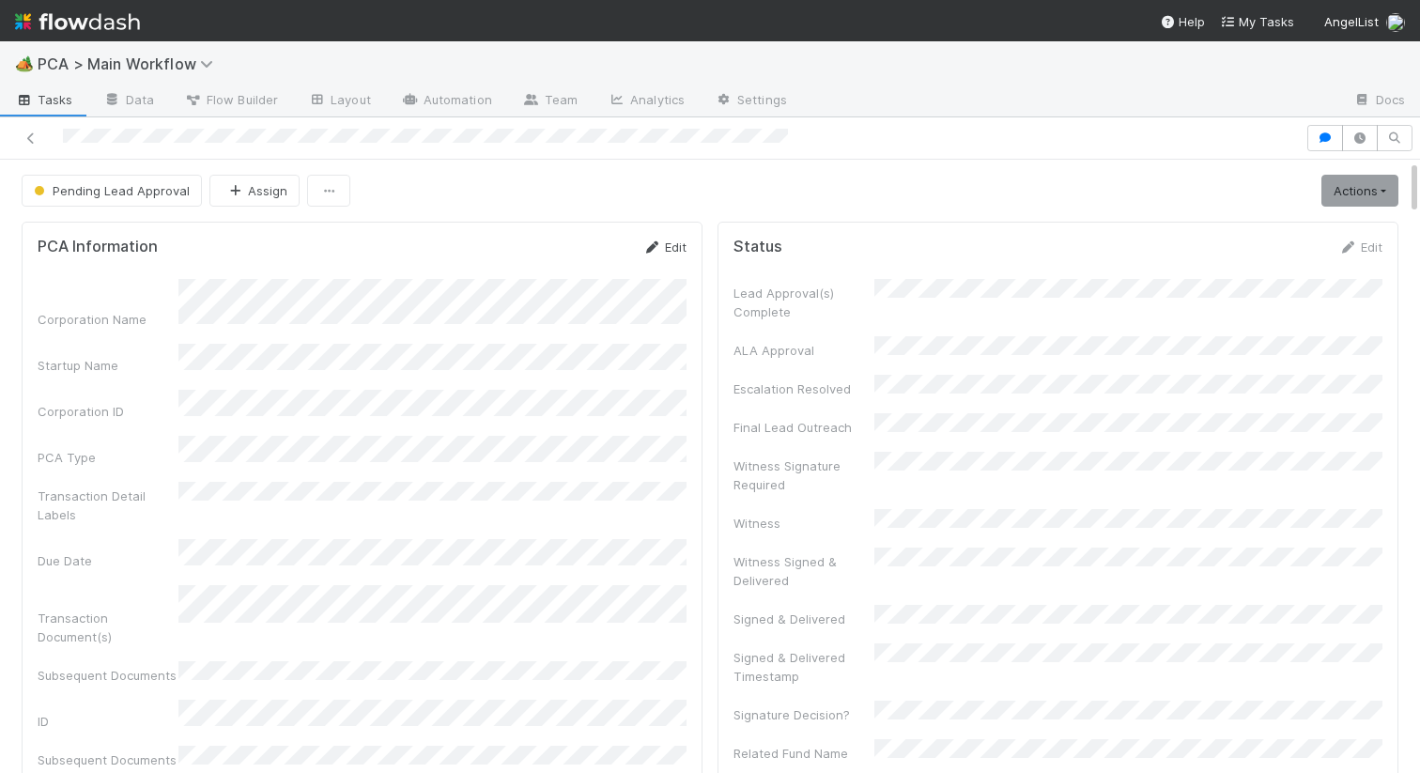
click at [654, 243] on icon at bounding box center [651, 247] width 19 height 12
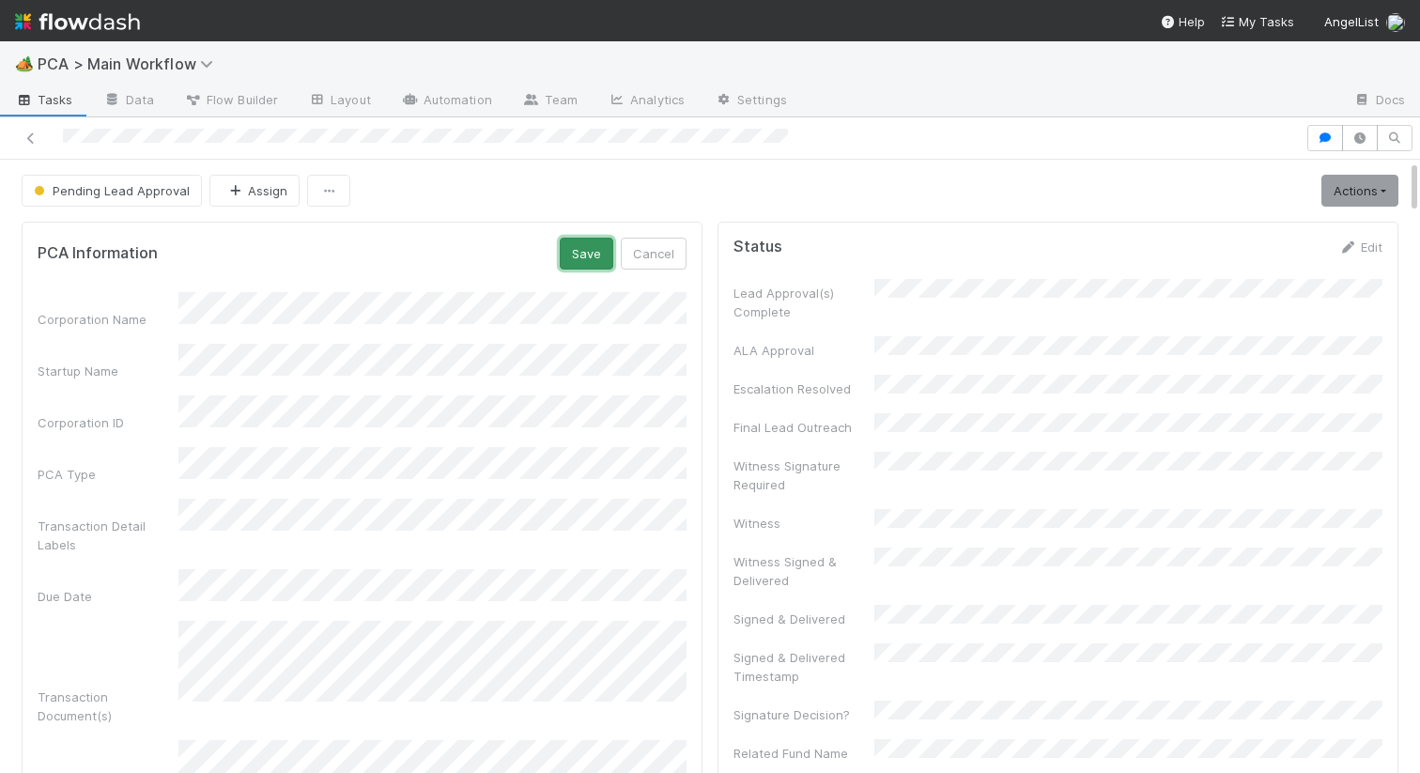
click at [588, 251] on button "Save" at bounding box center [587, 254] width 54 height 32
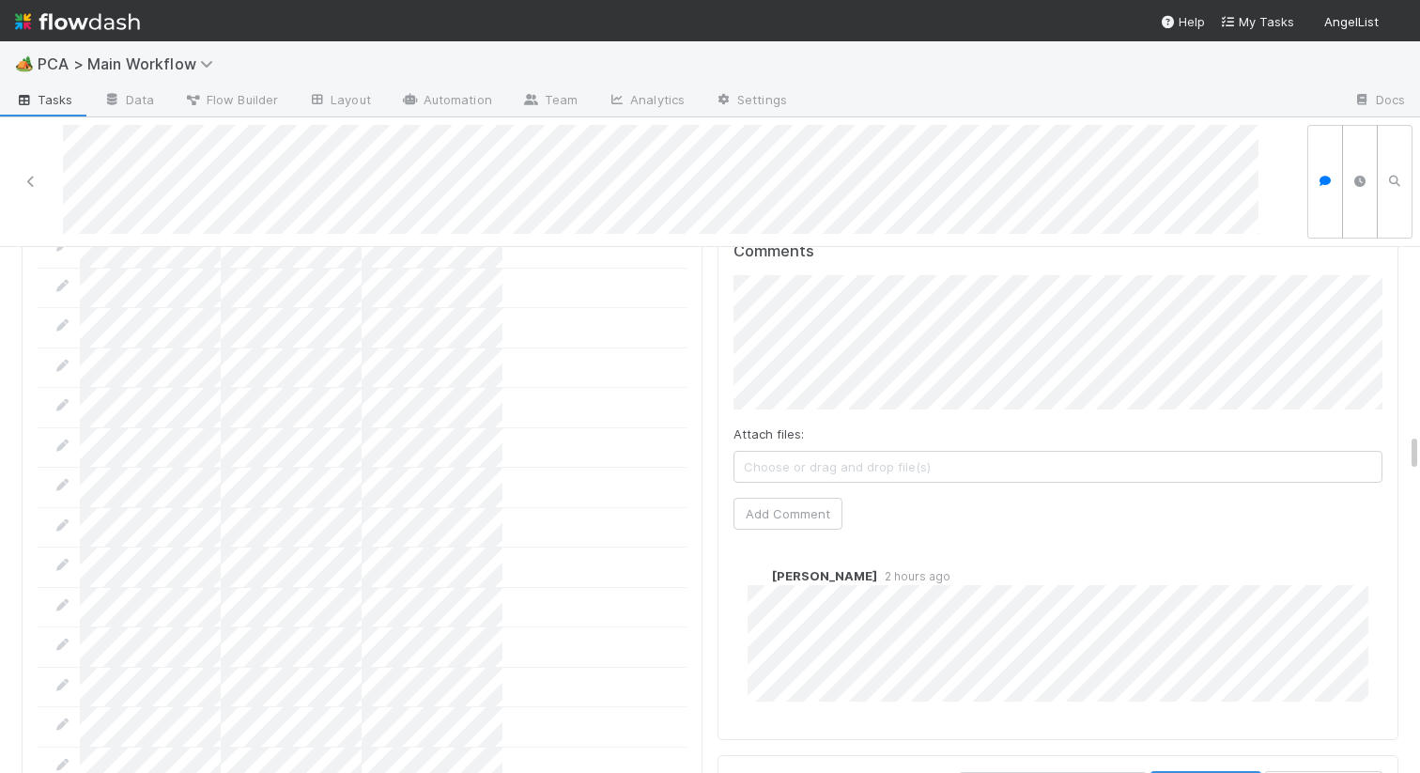
scroll to position [2524, 0]
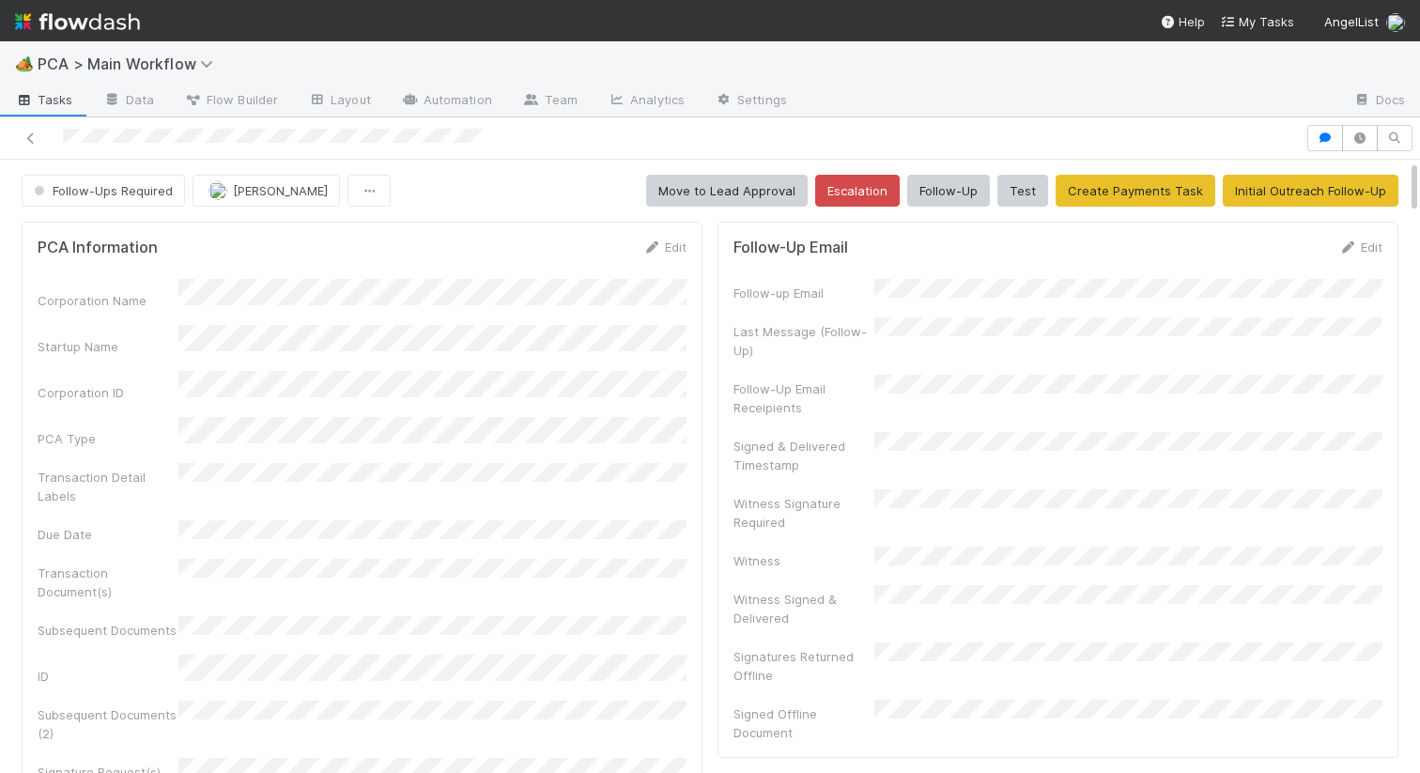
click at [421, 389] on div "Corporation Name Startup Name Corporation ID PCA Type Transaction Detail Labels…" at bounding box center [362, 677] width 649 height 797
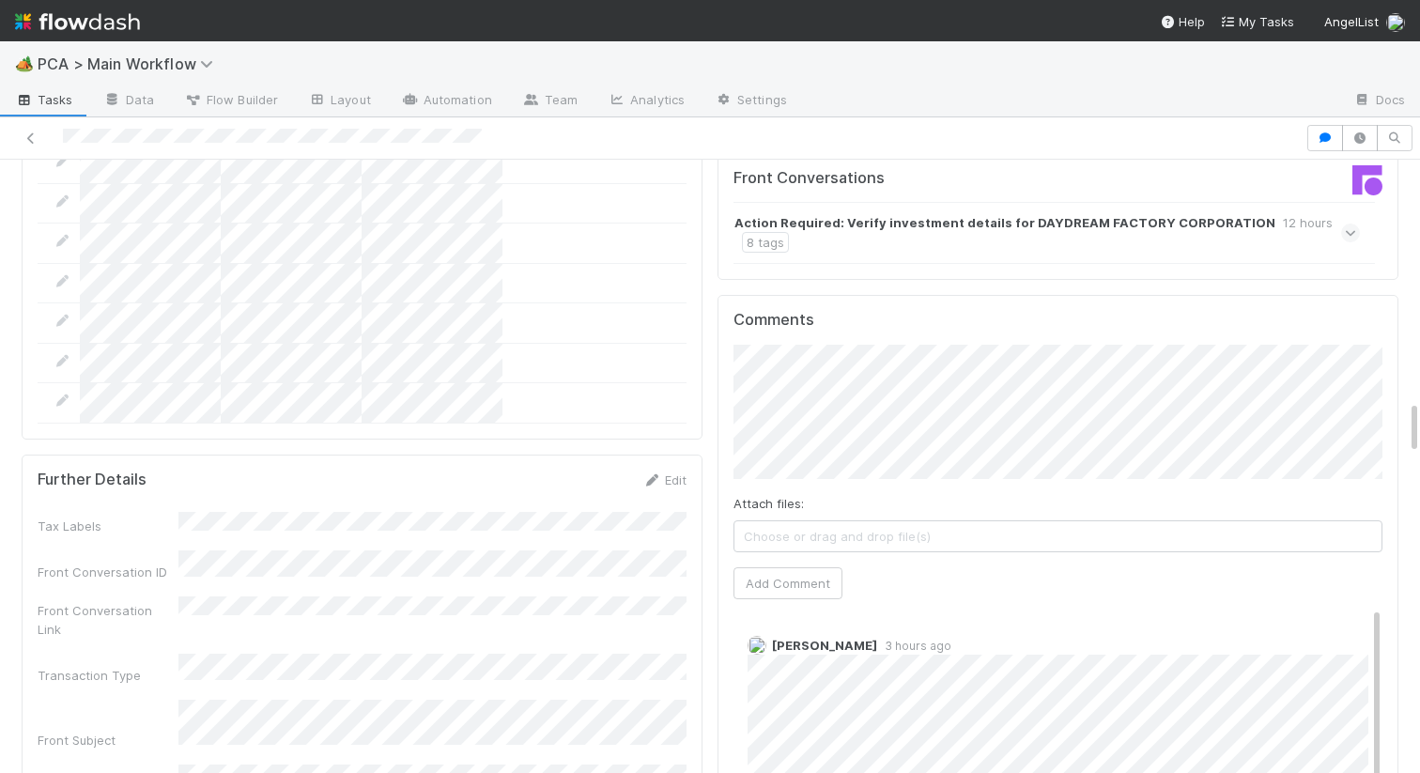
scroll to position [2756, 0]
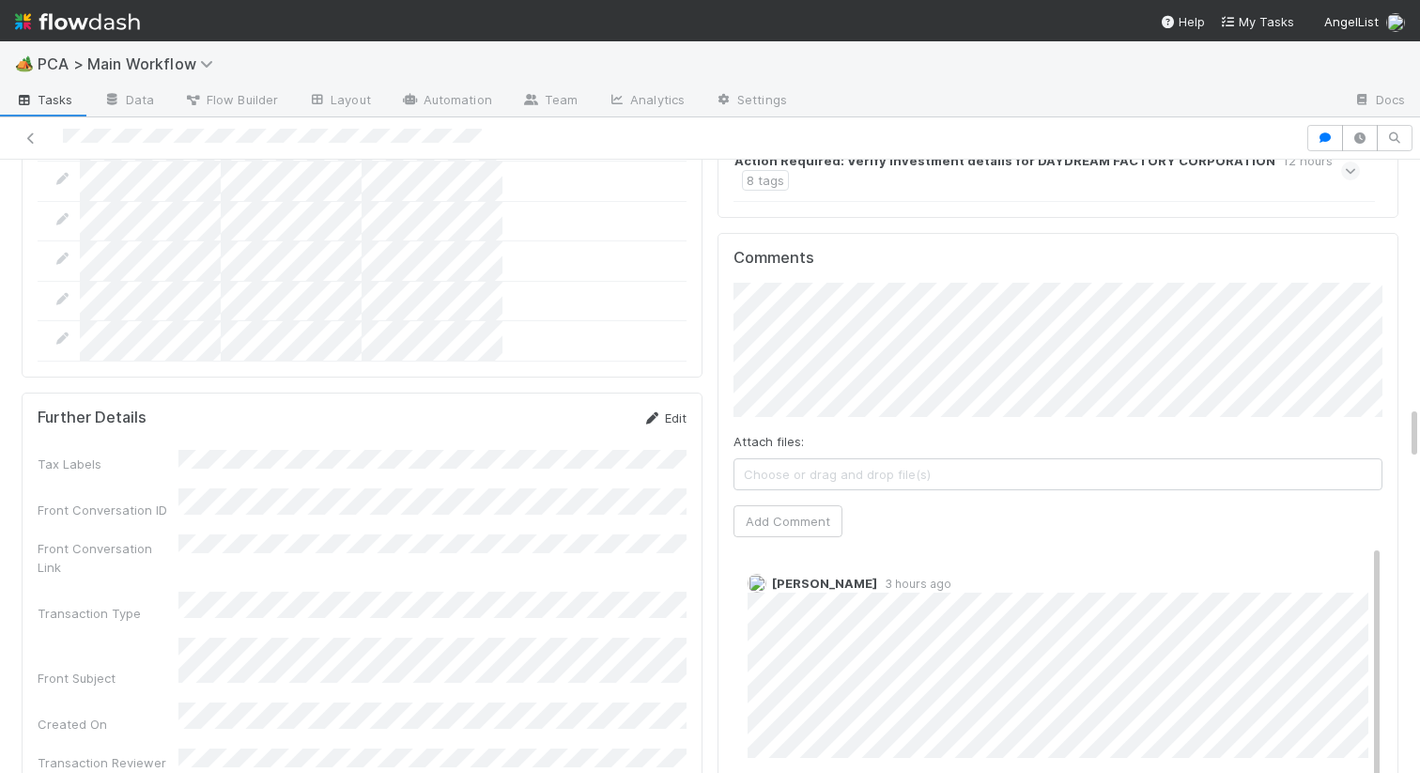
click at [669, 410] on link "Edit" at bounding box center [664, 417] width 44 height 15
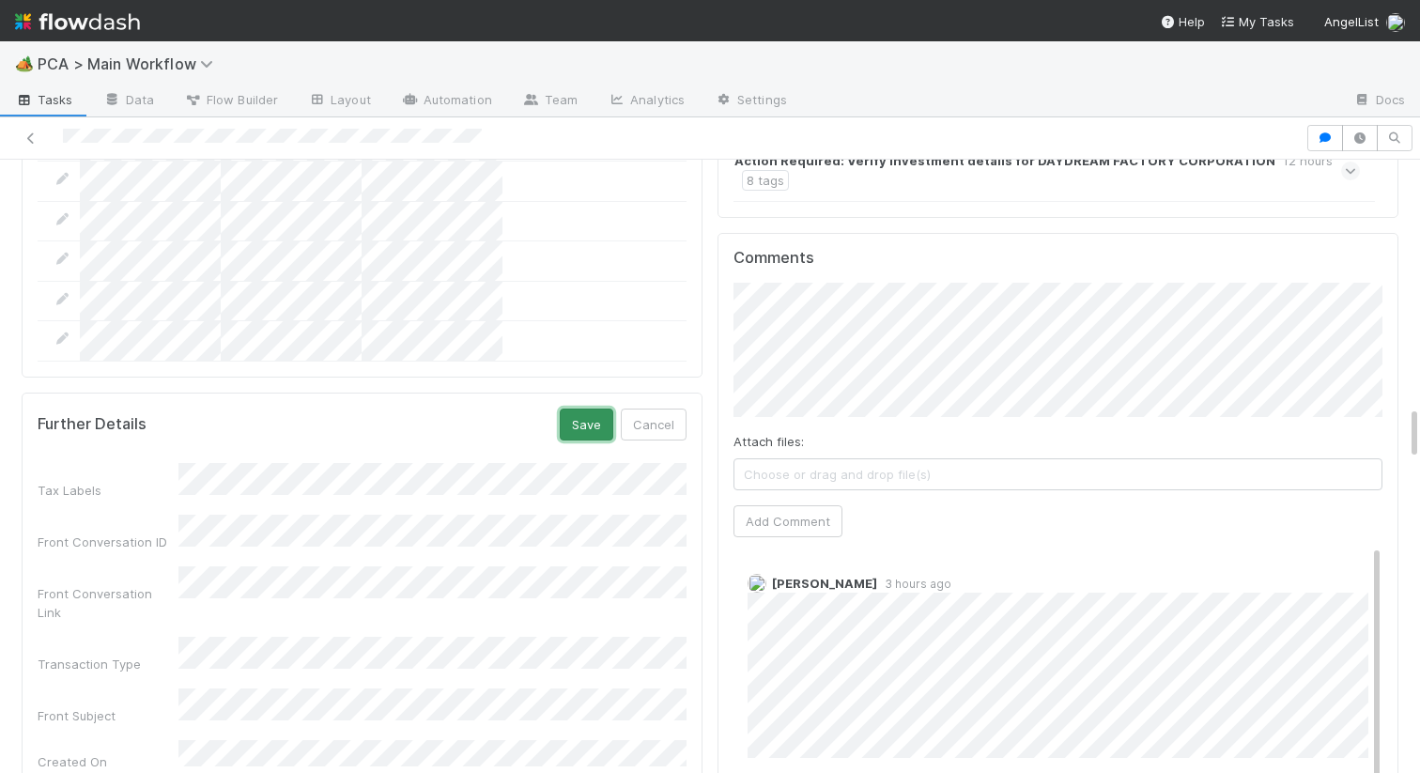
click at [593, 408] on button "Save" at bounding box center [587, 424] width 54 height 32
